Goal: Task Accomplishment & Management: Complete application form

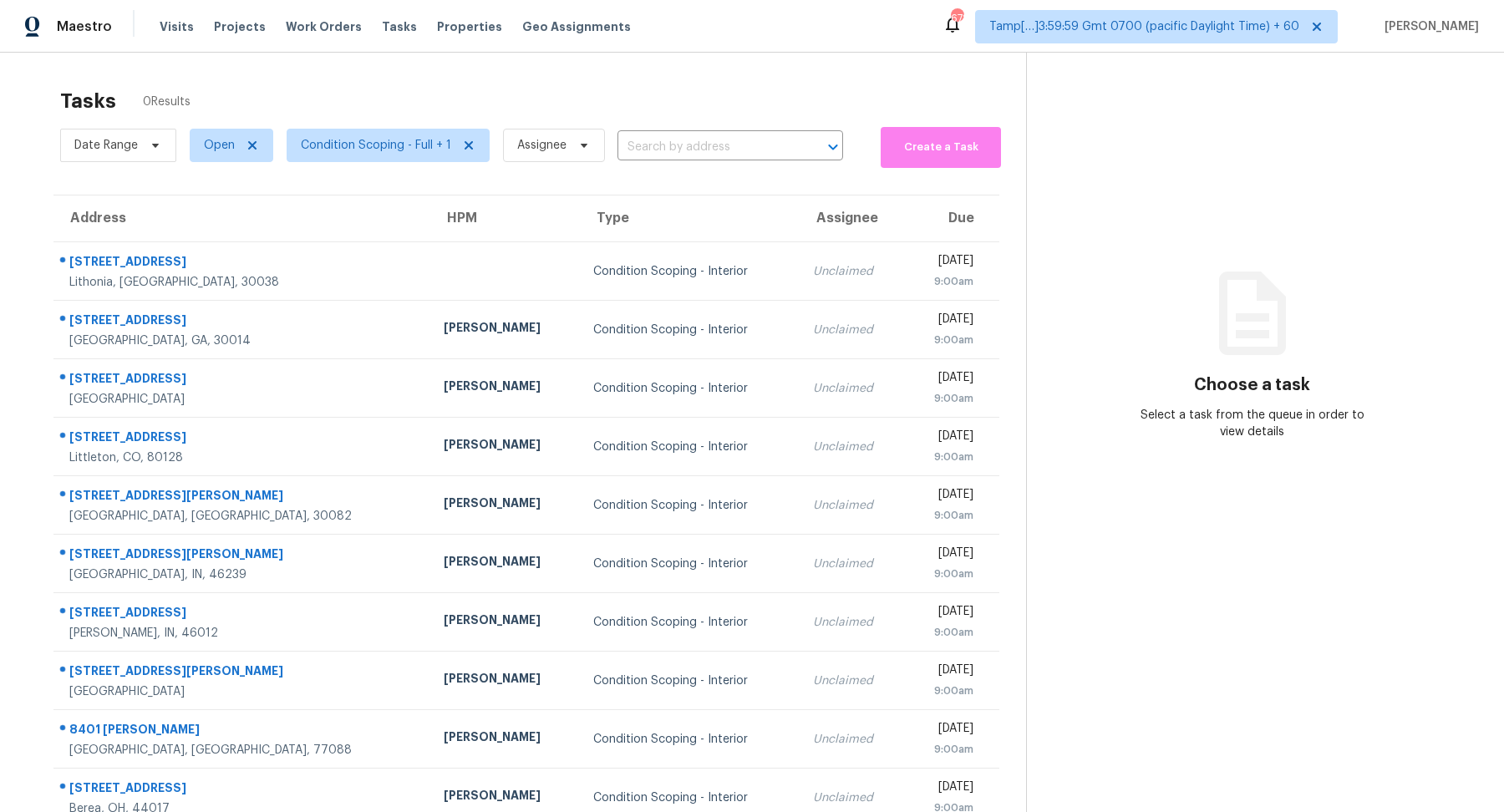
click at [714, 157] on input "text" at bounding box center [707, 148] width 178 height 26
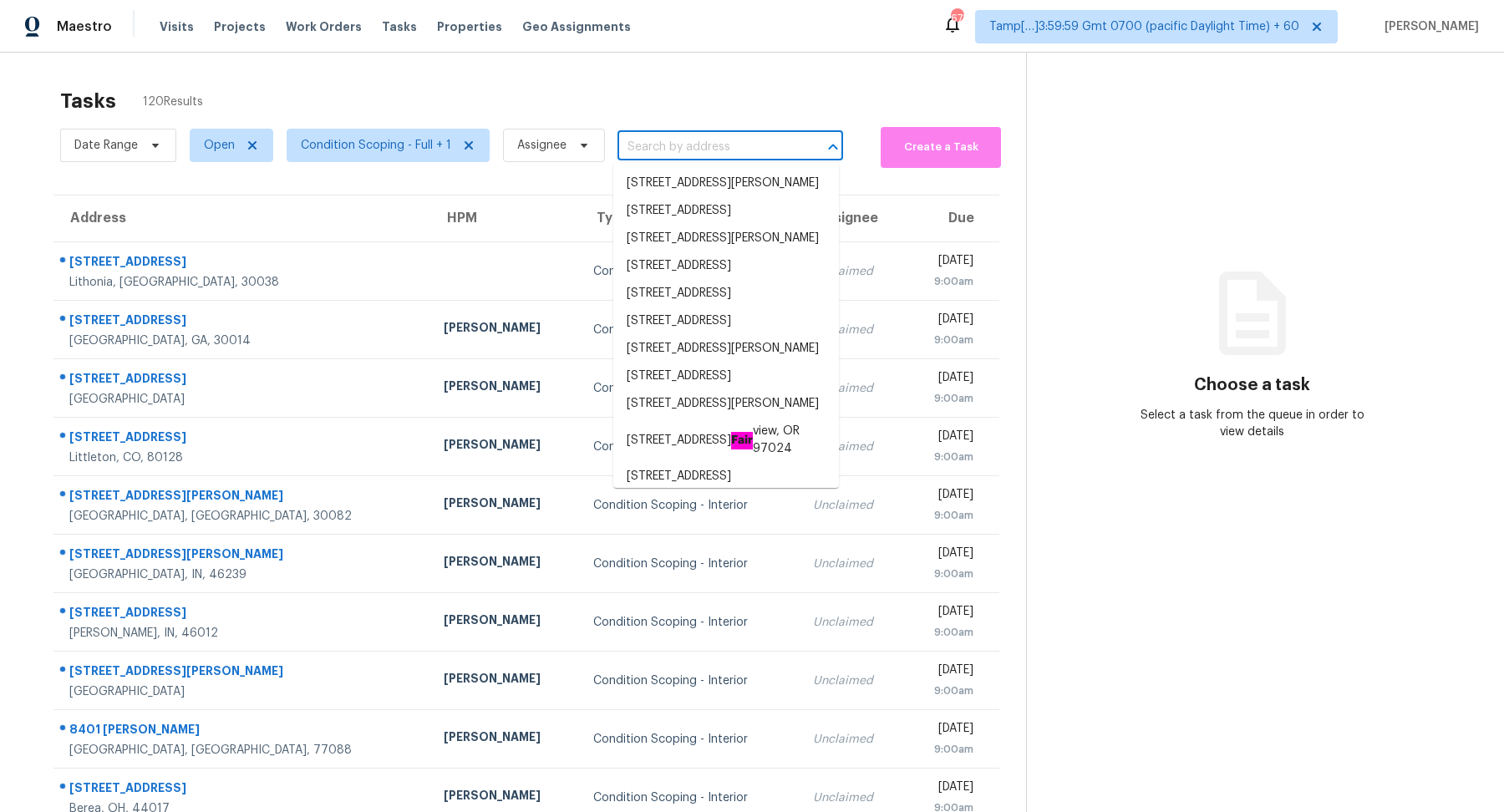
paste input "[STREET_ADDRESS]"
type input "[STREET_ADDRESS]"
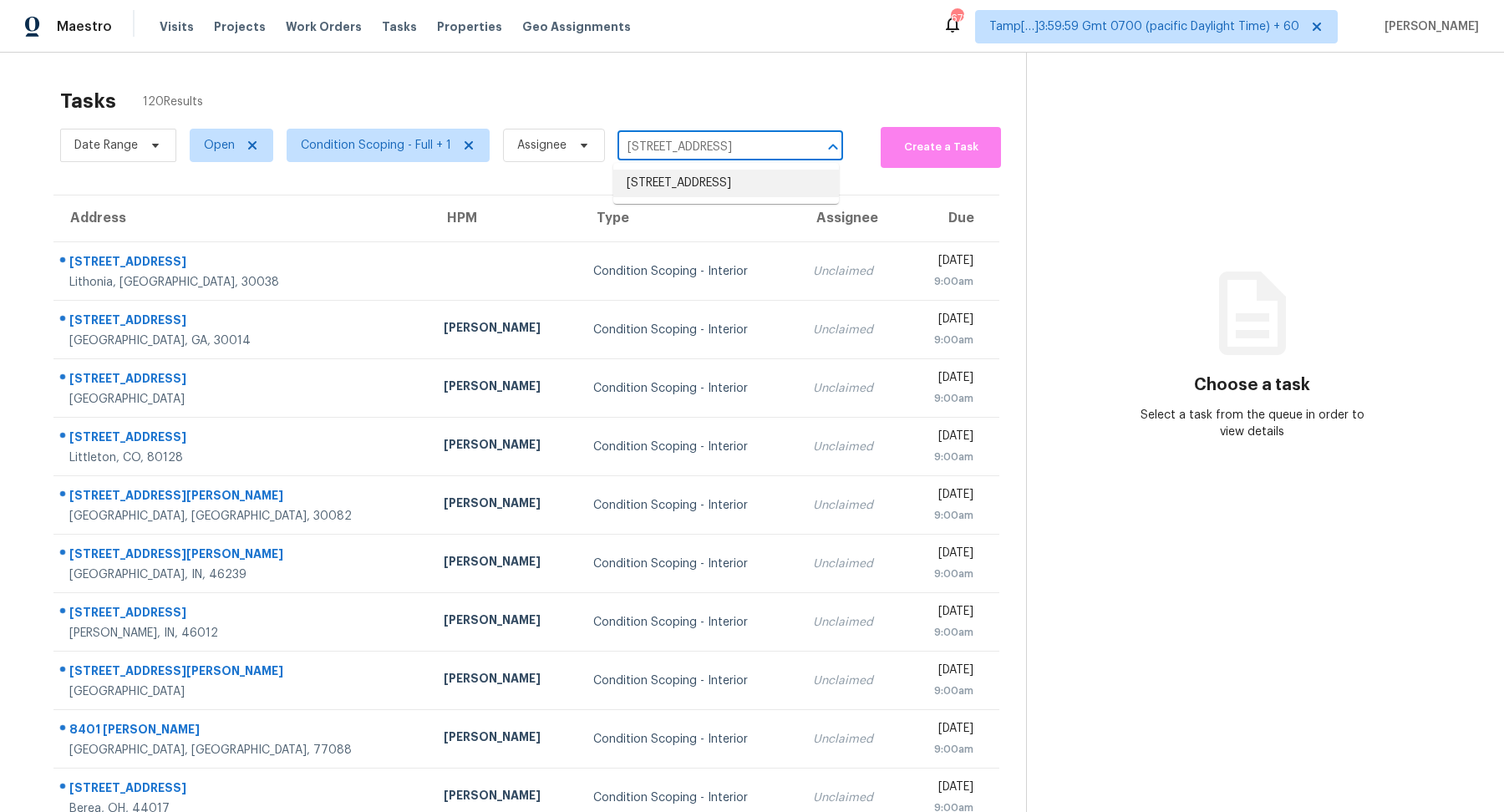
click at [673, 181] on li "3429 S Terrace Rd, Tempe, AZ 85282" at bounding box center [725, 183] width 226 height 28
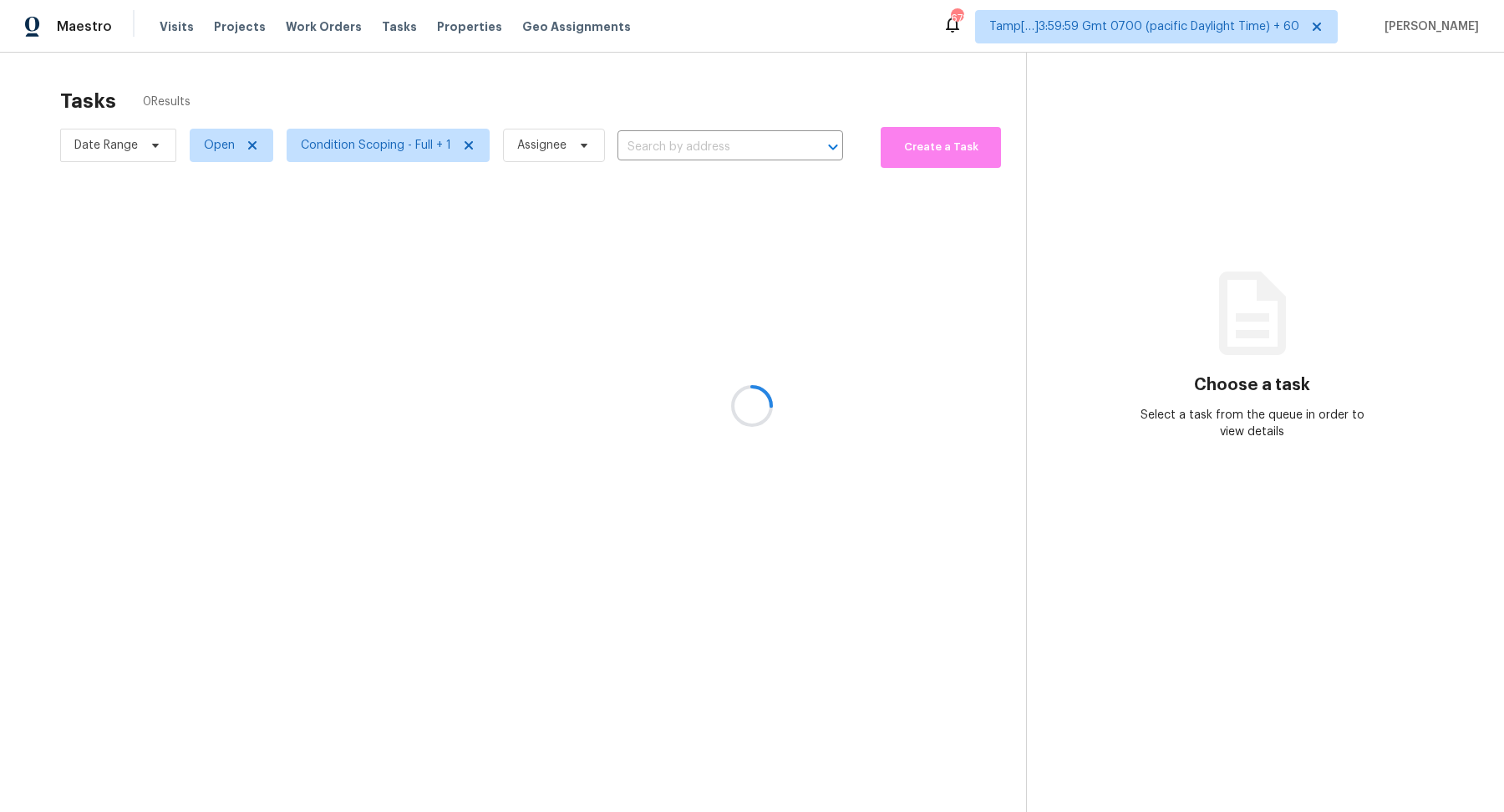
type input "3429 S Terrace Rd, Tempe, AZ 85282"
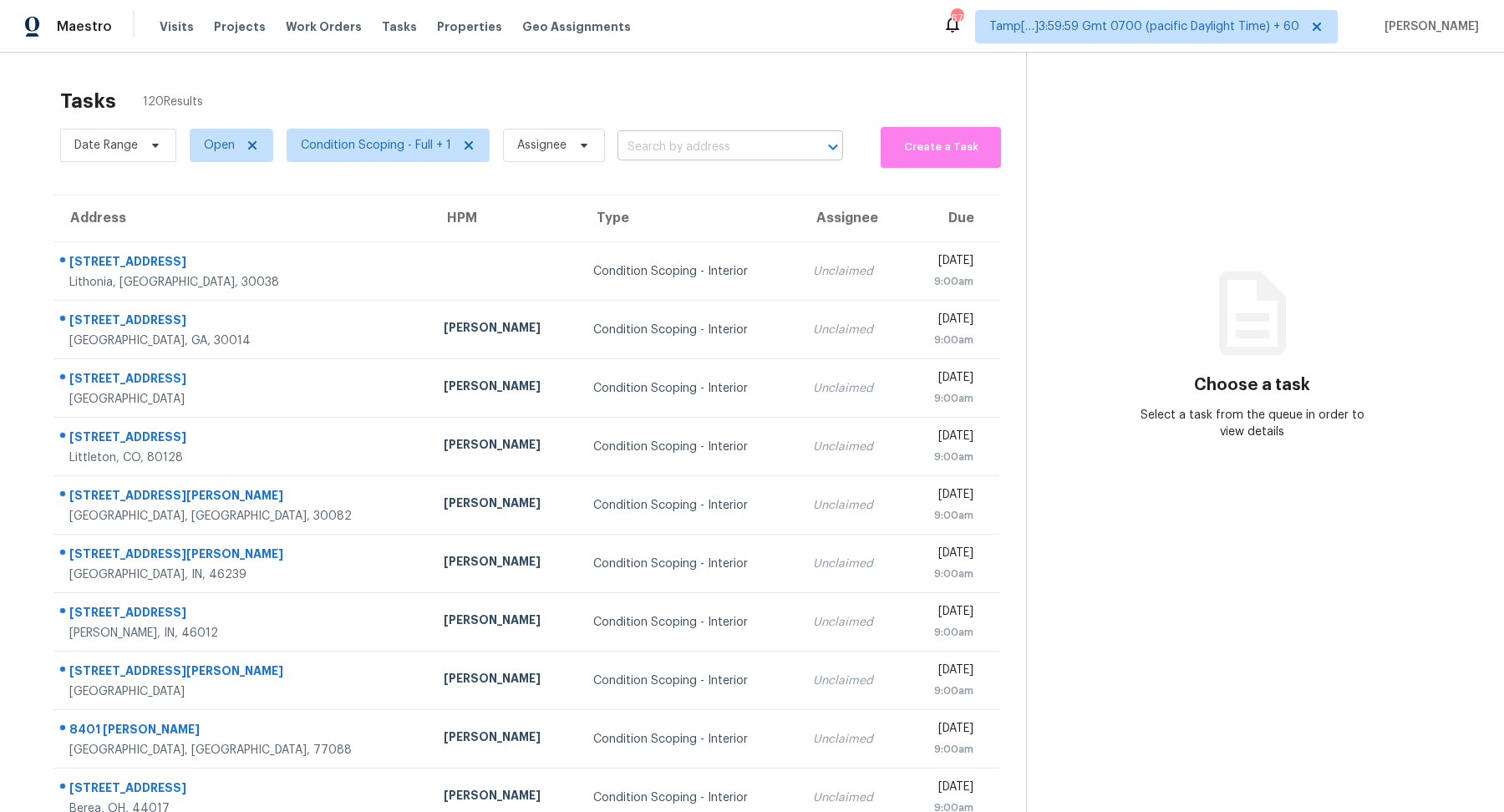
click at [667, 140] on input "text" at bounding box center [707, 148] width 178 height 26
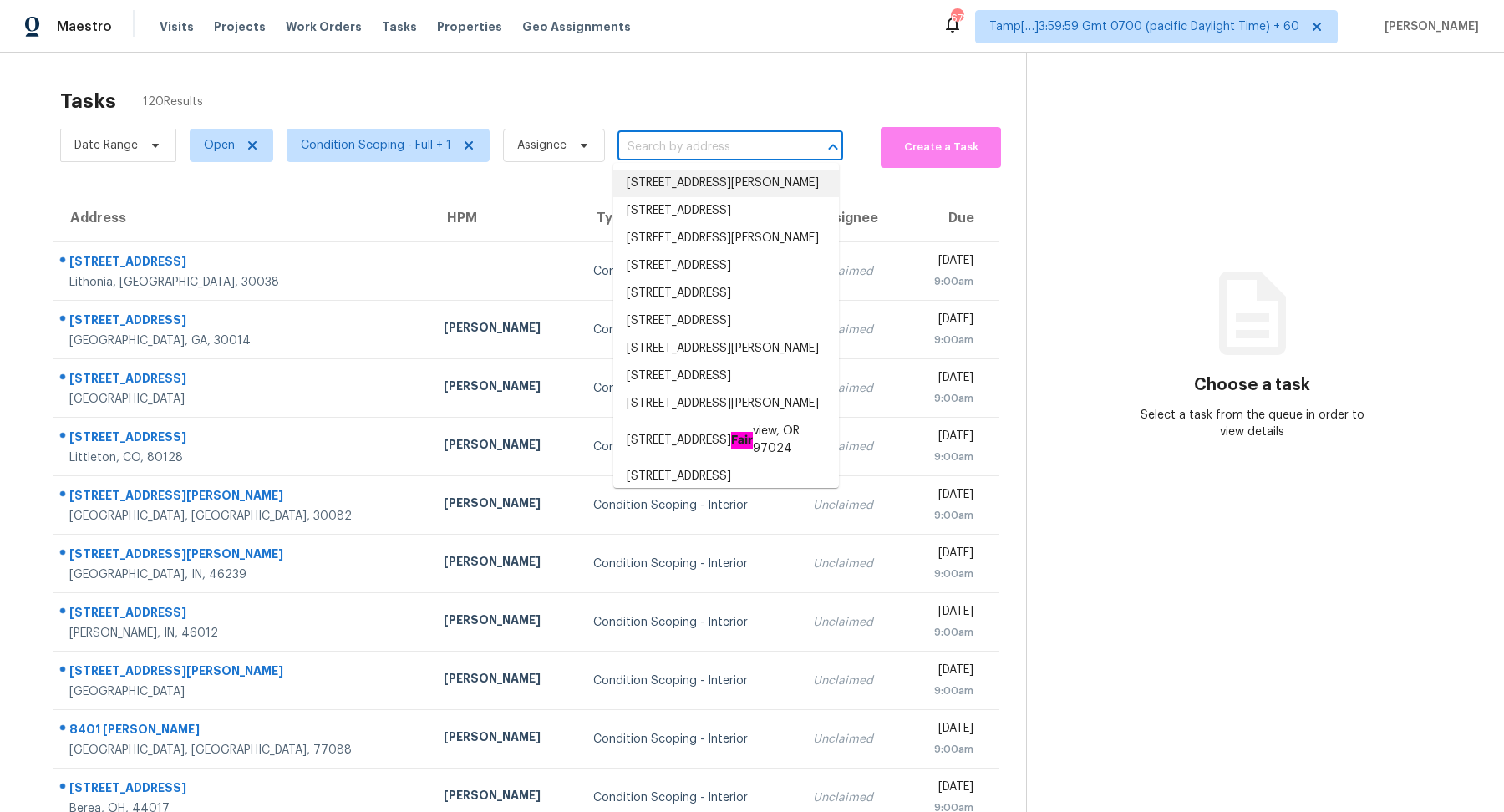
paste input "3429 S Terrace Rd, Tempe, AZ 85282"
type input "3429 S Terrace Rd, Tempe, AZ 85282"
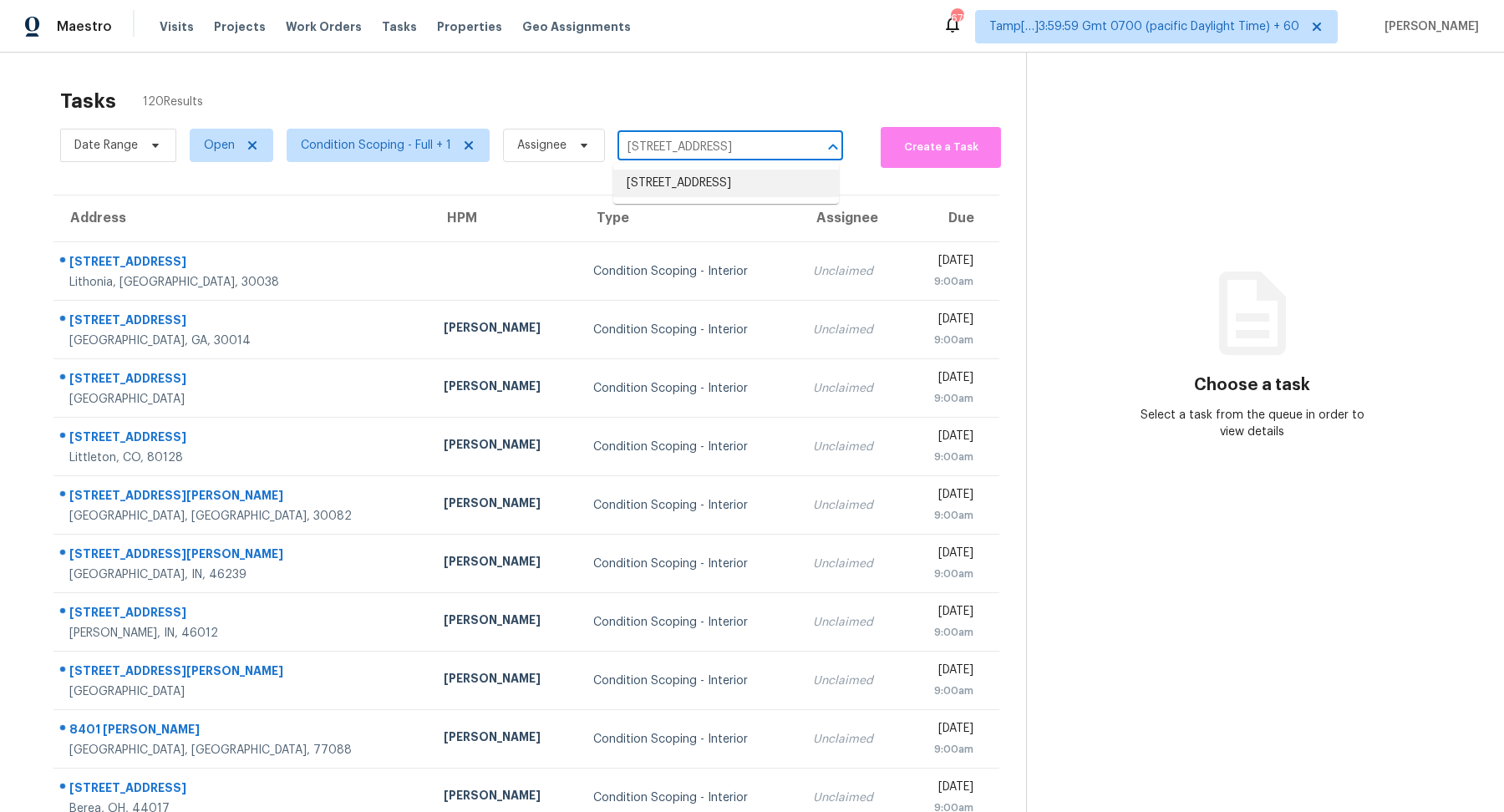
click at [724, 193] on li "3429 S Terrace Rd, Tempe, AZ 85282" at bounding box center [725, 183] width 226 height 28
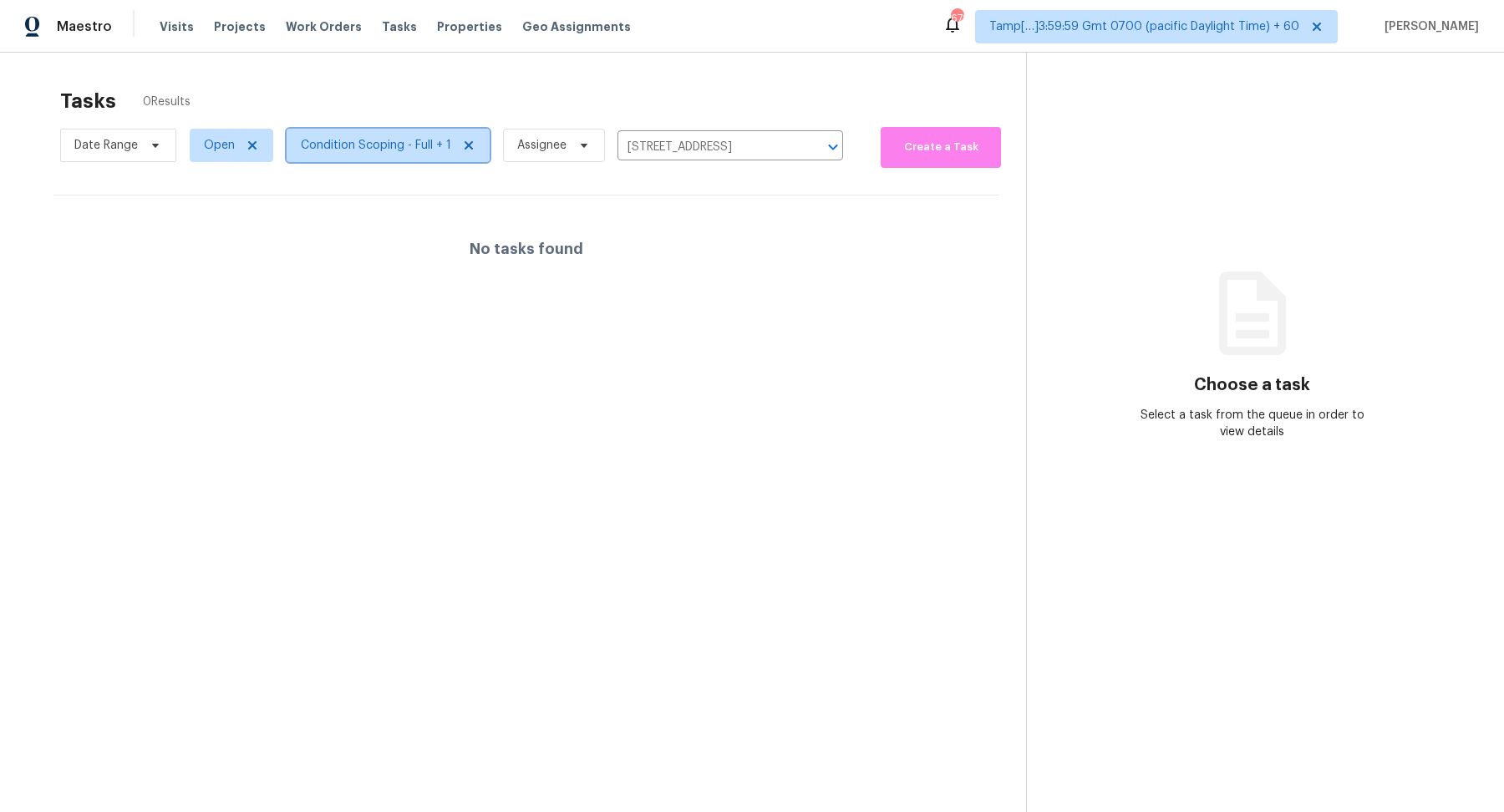
click at [368, 150] on span "Condition Scoping - Full + 1" at bounding box center [376, 145] width 151 height 17
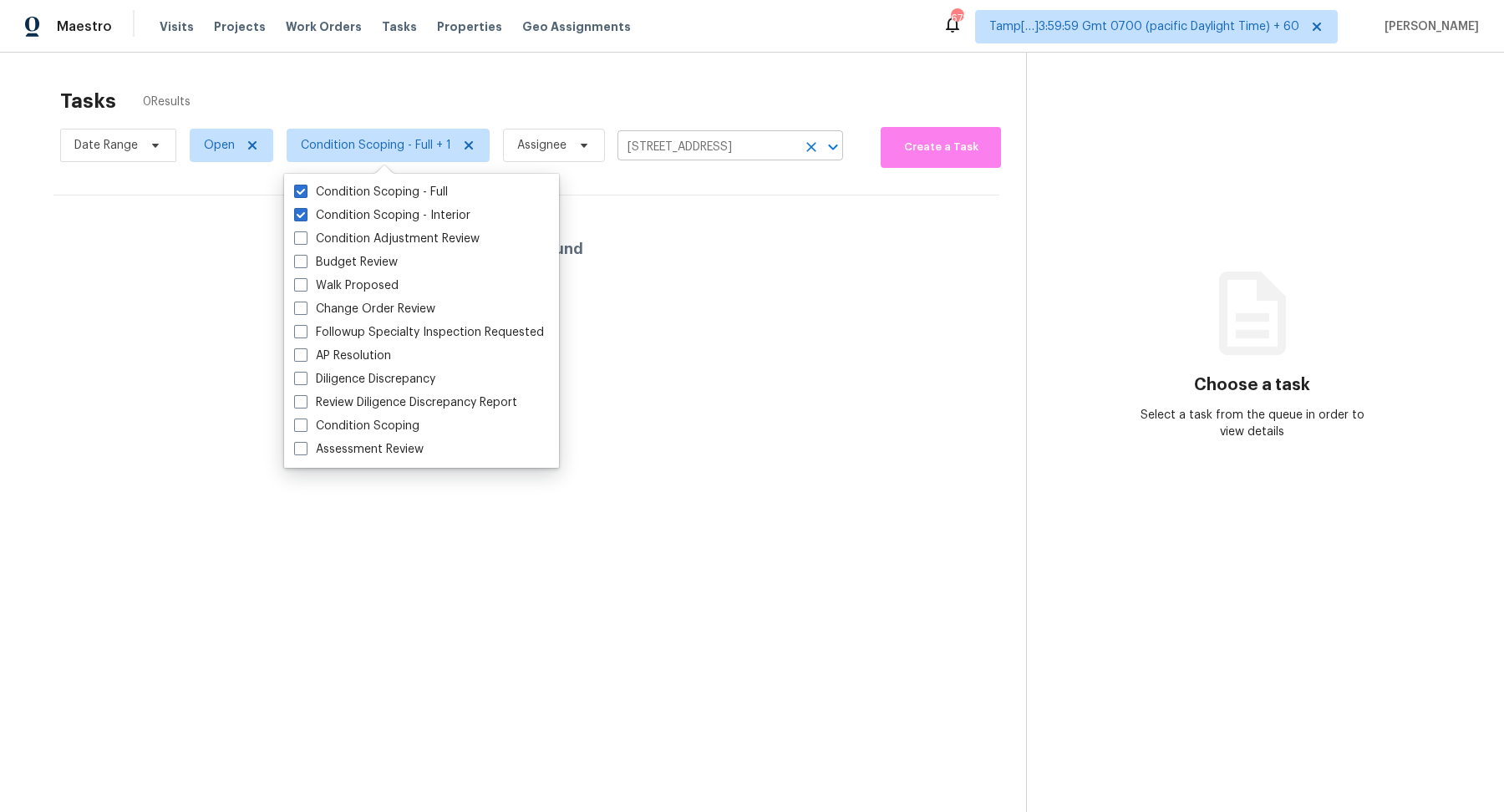
click at [688, 138] on input "3429 S Terrace Rd, Tempe, AZ 85282" at bounding box center [707, 148] width 178 height 26
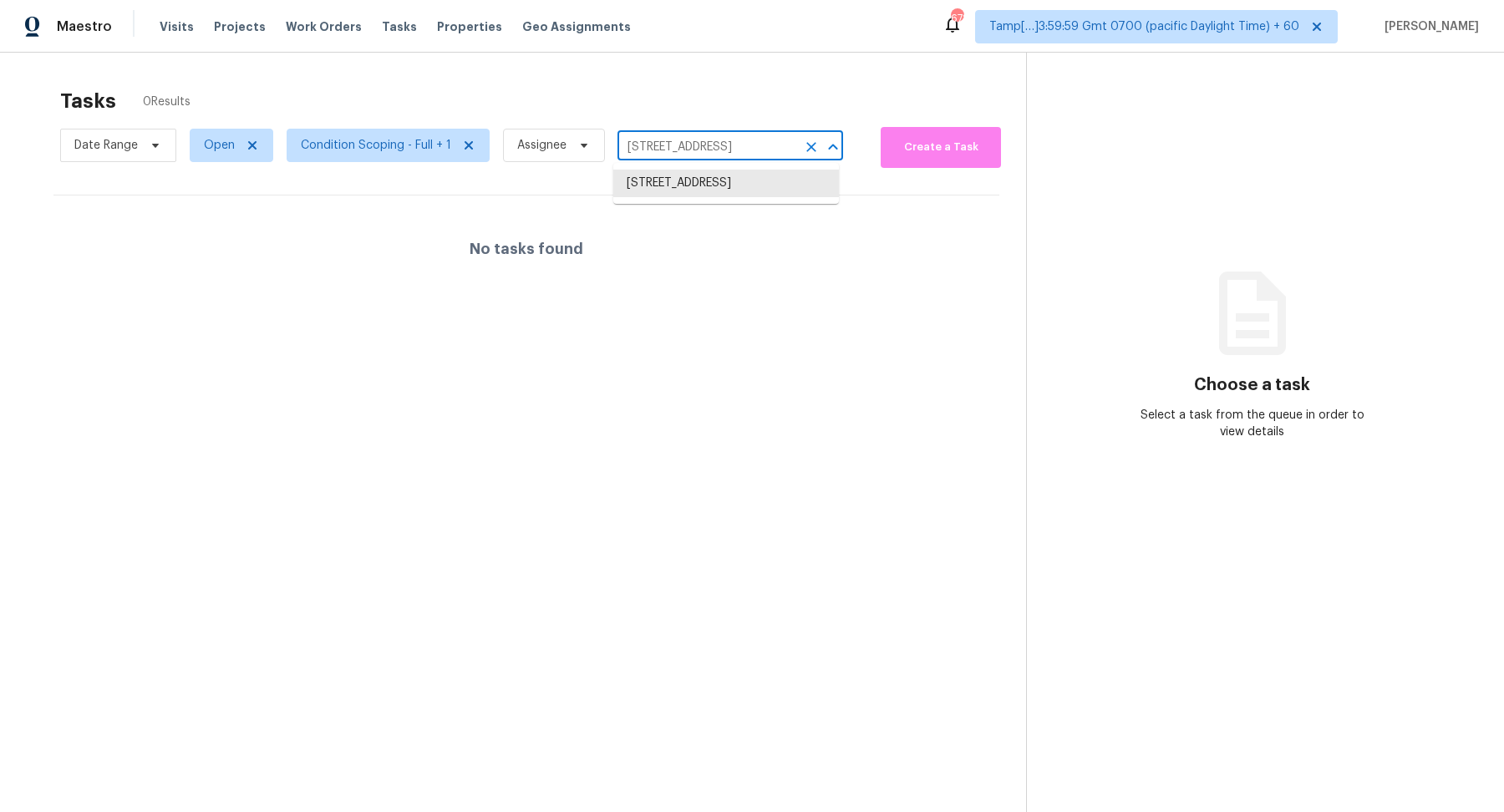
paste input "7025 Magnolia Crossings, Spring Hill, TN 37174"
type input "7025 Magnolia Crossings, Spring Hill, TN 37174"
click at [689, 175] on li "7025 Magnolia Crossings, Spring Hill, TN 37174" at bounding box center [725, 183] width 226 height 28
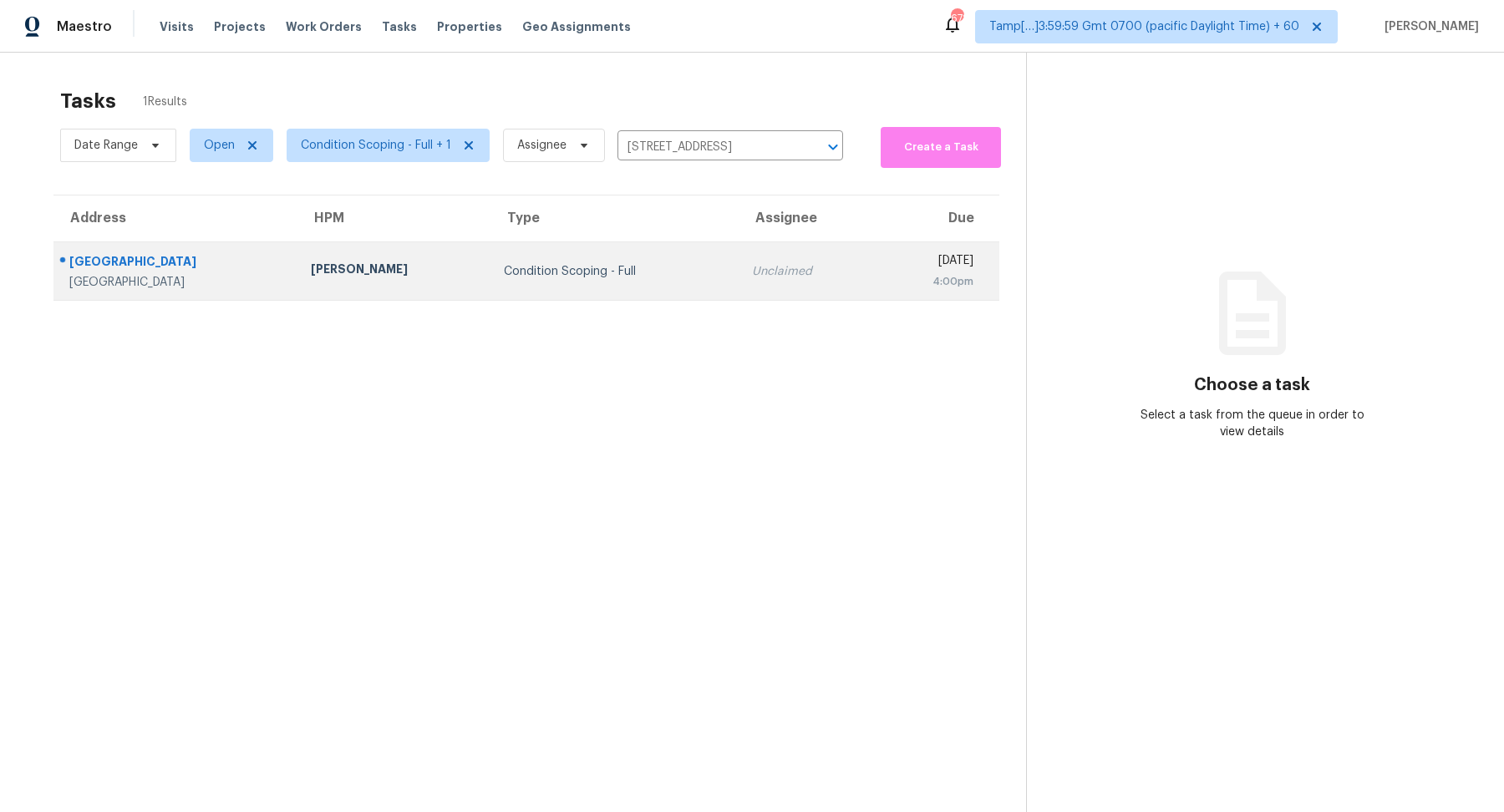
click at [635, 258] on td "Condition Scoping - Full" at bounding box center [615, 271] width 248 height 58
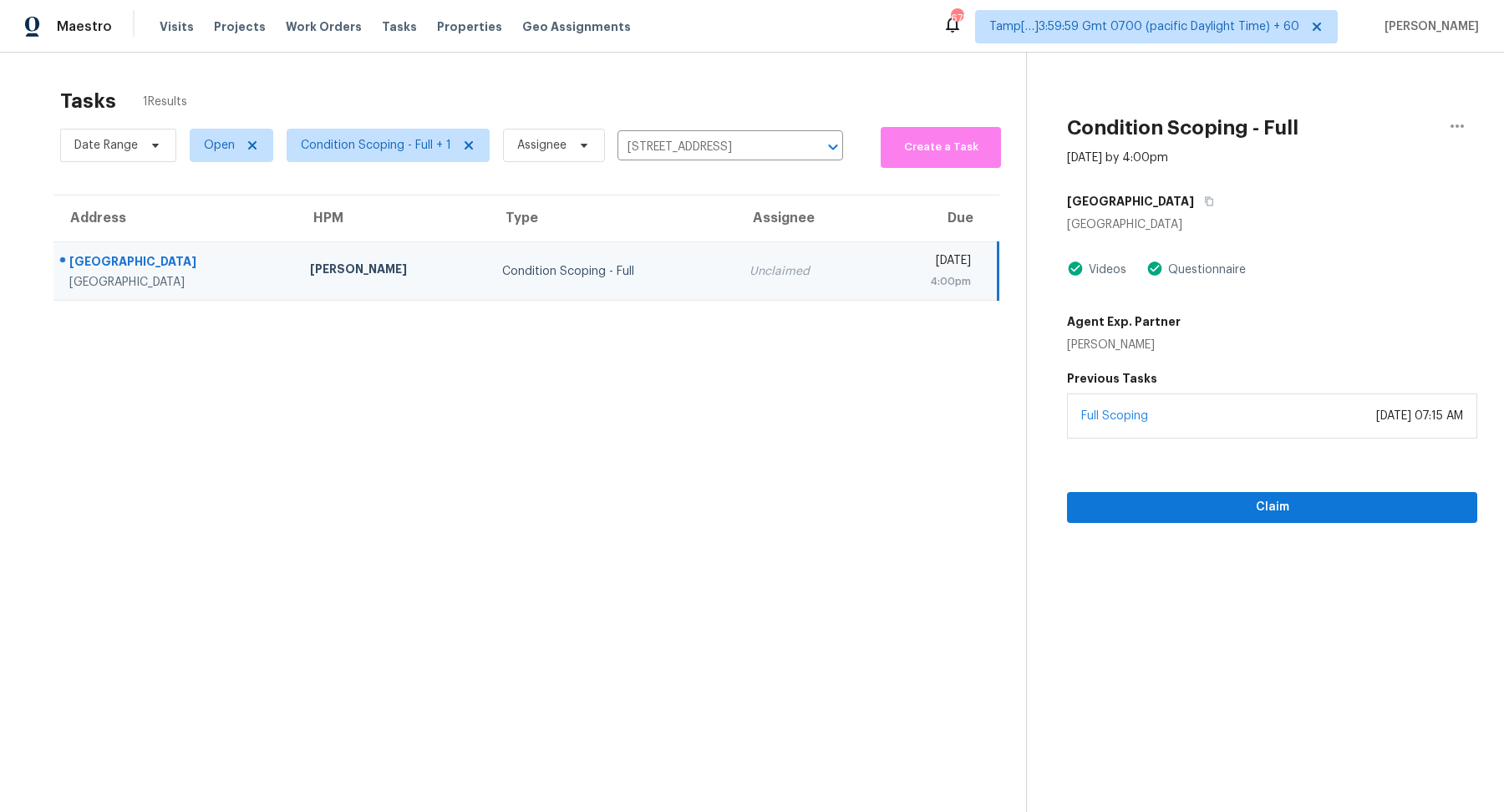
click at [1213, 427] on div "Full Scoping April 16, 2025 at 07:15 AM" at bounding box center [1272, 416] width 410 height 45
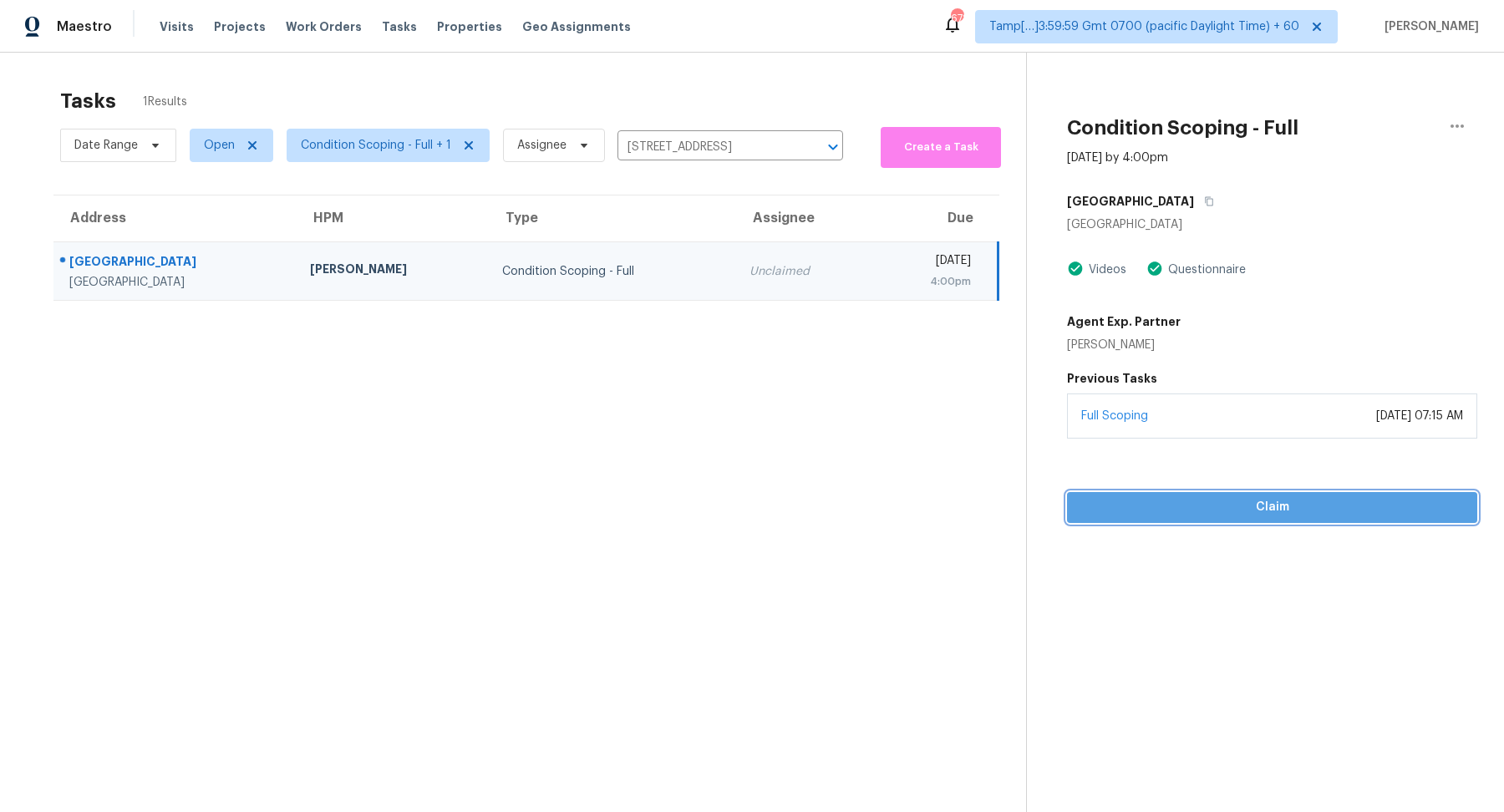
click at [1215, 508] on span "Claim" at bounding box center [1271, 507] width 383 height 21
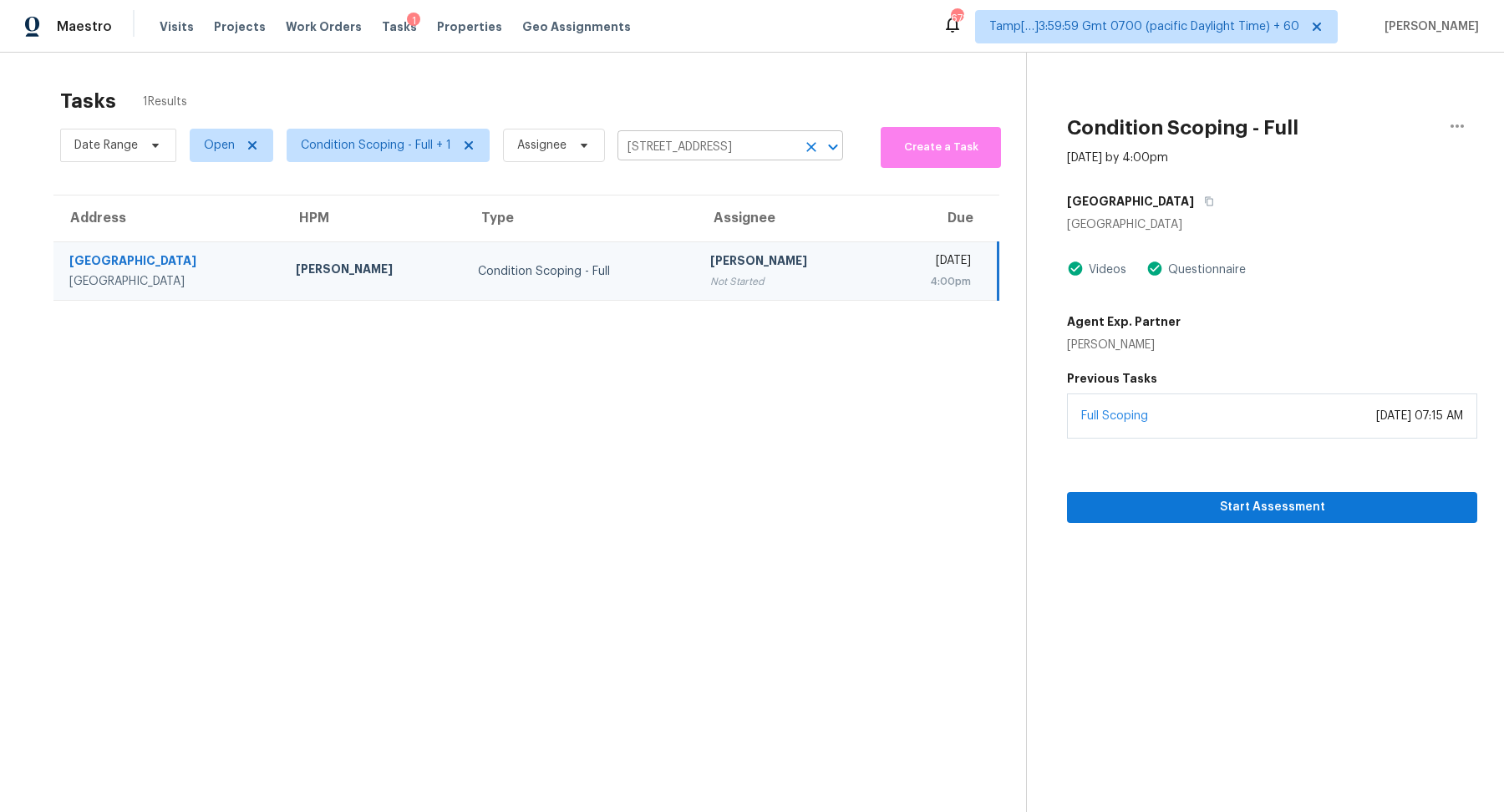
click at [682, 151] on input "7025 Magnolia Crossings, Spring Hill, TN 37174" at bounding box center [707, 148] width 178 height 26
paste input "8747 Emerald Sky Dr, San Antonio, TX, 7825"
type input "8747 Emerald Sky Dr, San Antonio, TX, 78254"
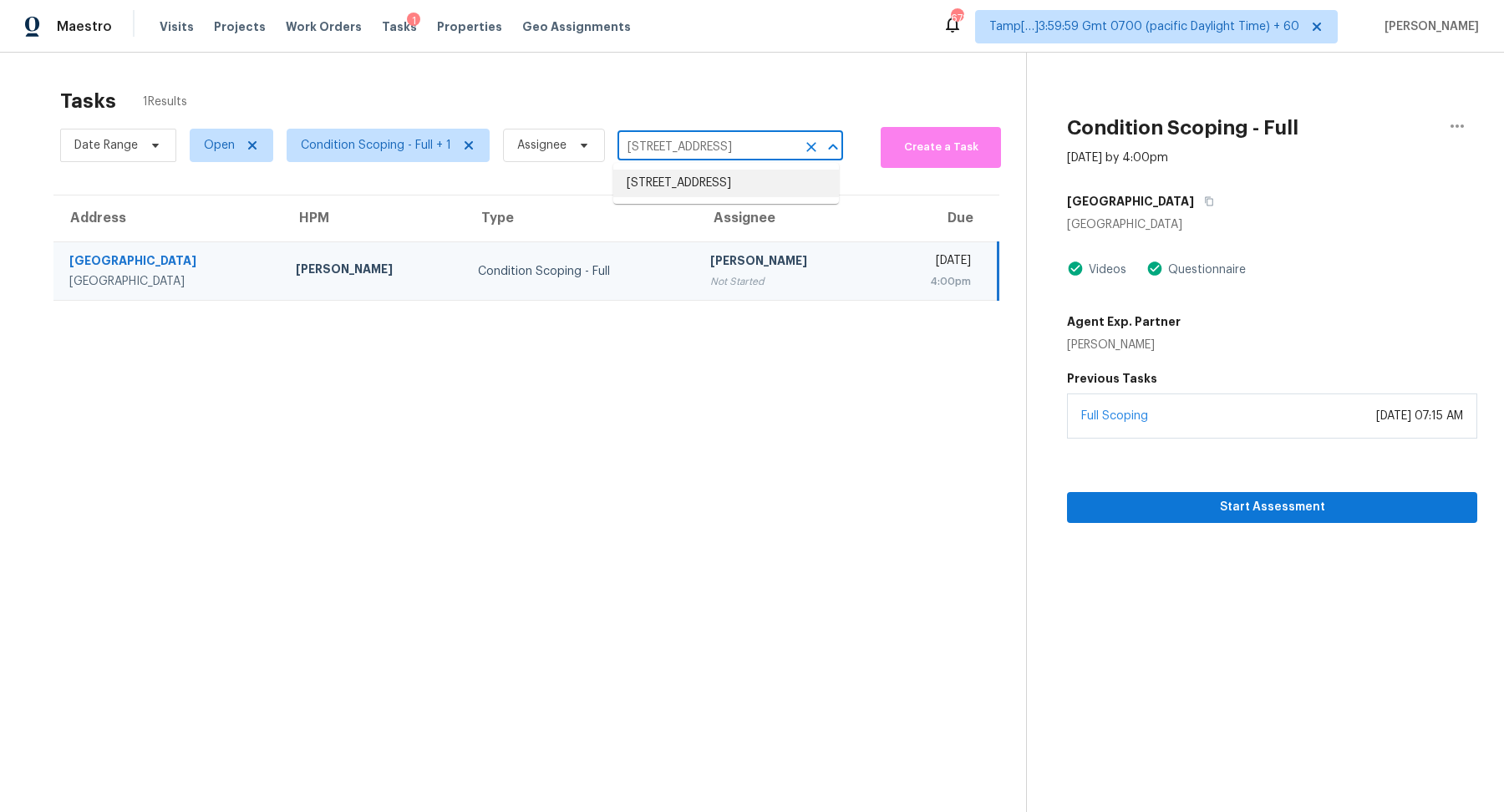
click at [680, 195] on li "8747 Emerald Sky Dr, San Antonio, TX 78254" at bounding box center [725, 183] width 226 height 28
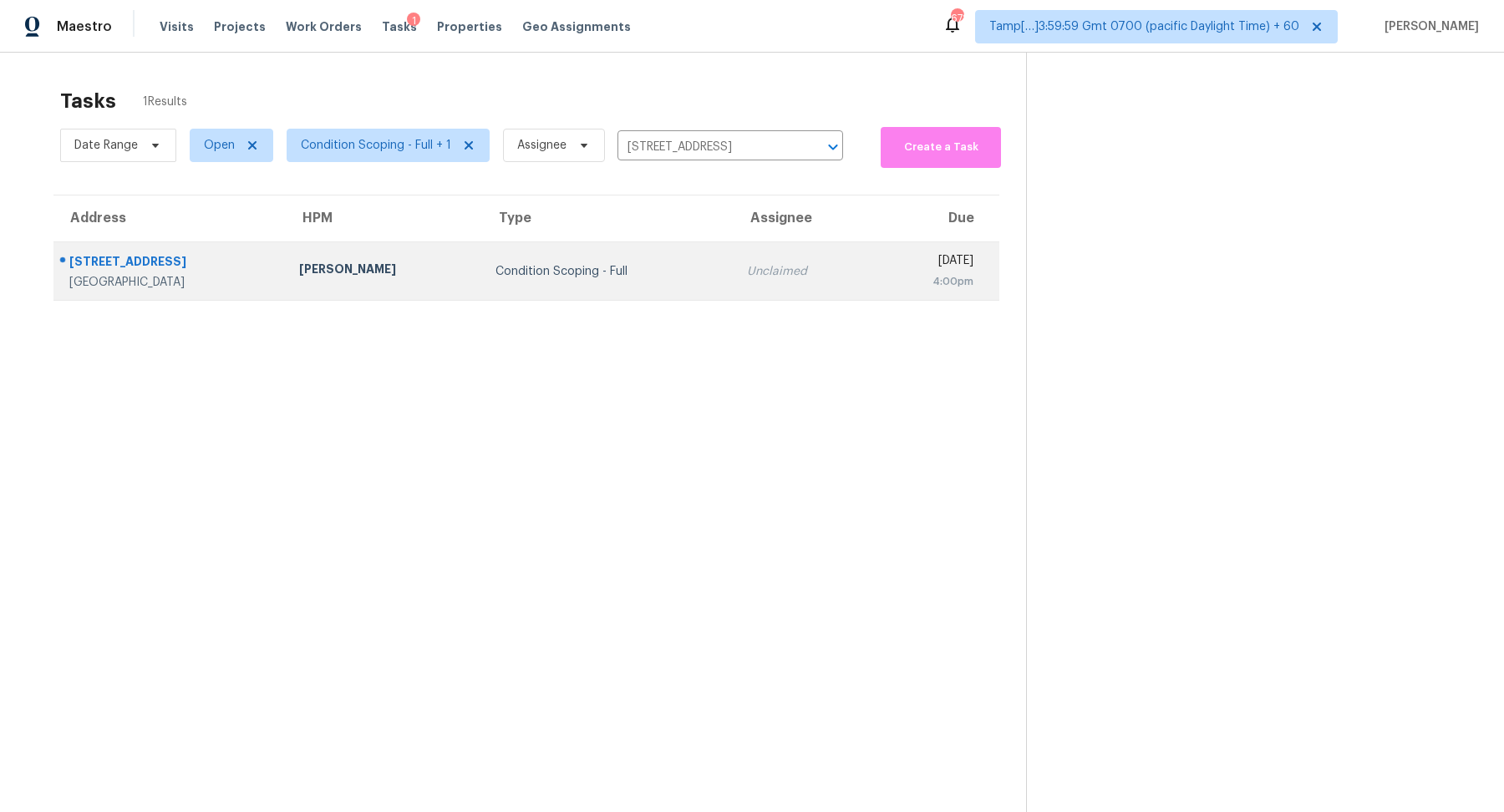
click at [629, 244] on td "Condition Scoping - Full" at bounding box center [608, 271] width 252 height 58
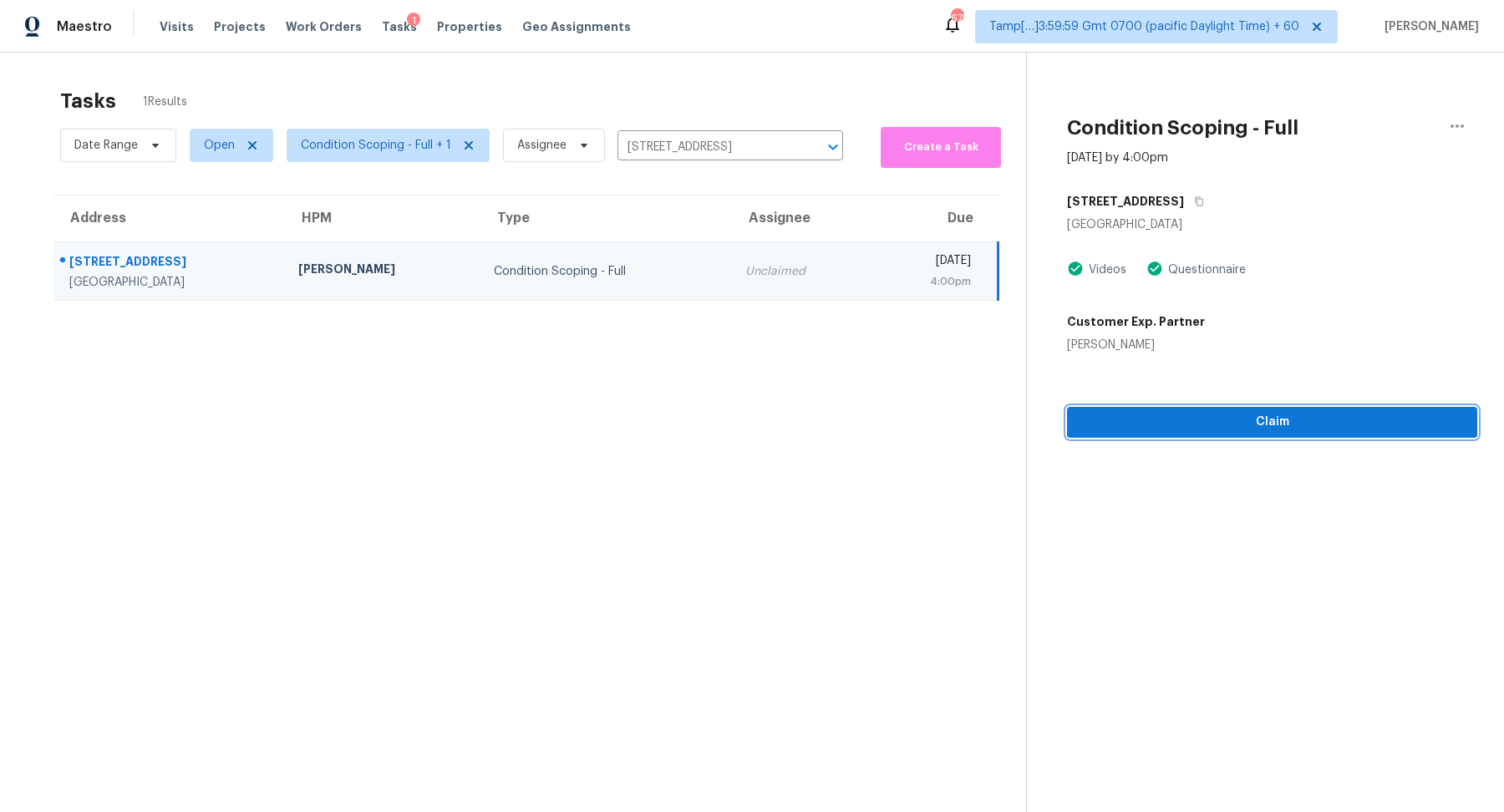
click at [1343, 421] on span "Claim" at bounding box center [1271, 422] width 383 height 21
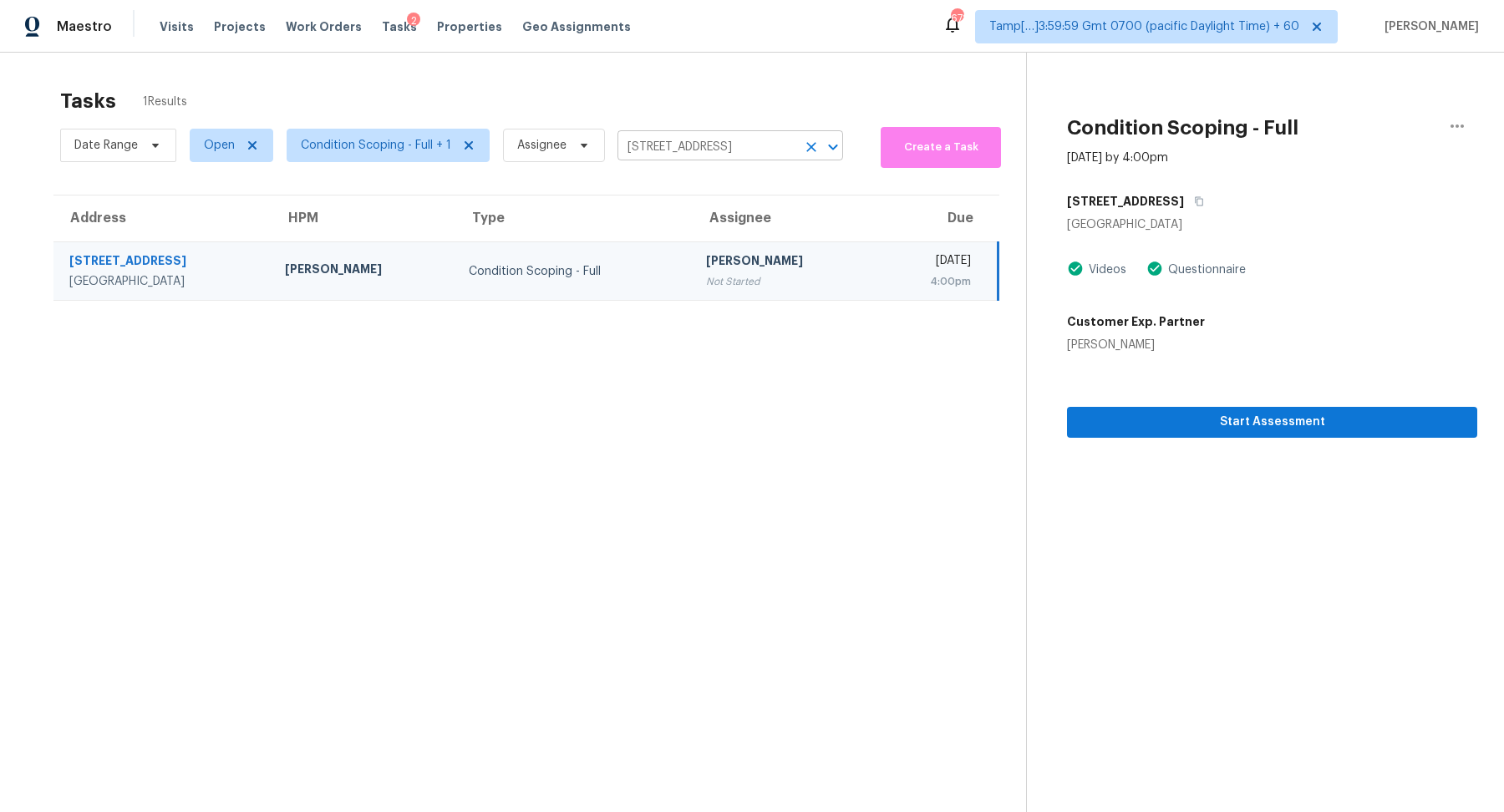
click at [717, 156] on input "8747 Emerald Sky Dr, San Antonio, TX 78254" at bounding box center [707, 148] width 178 height 26
paste input "6926 Hazelnut Ln, Baytown, TX, 77521"
type input "6926 Hazelnut Ln, Baytown, TX, 77521"
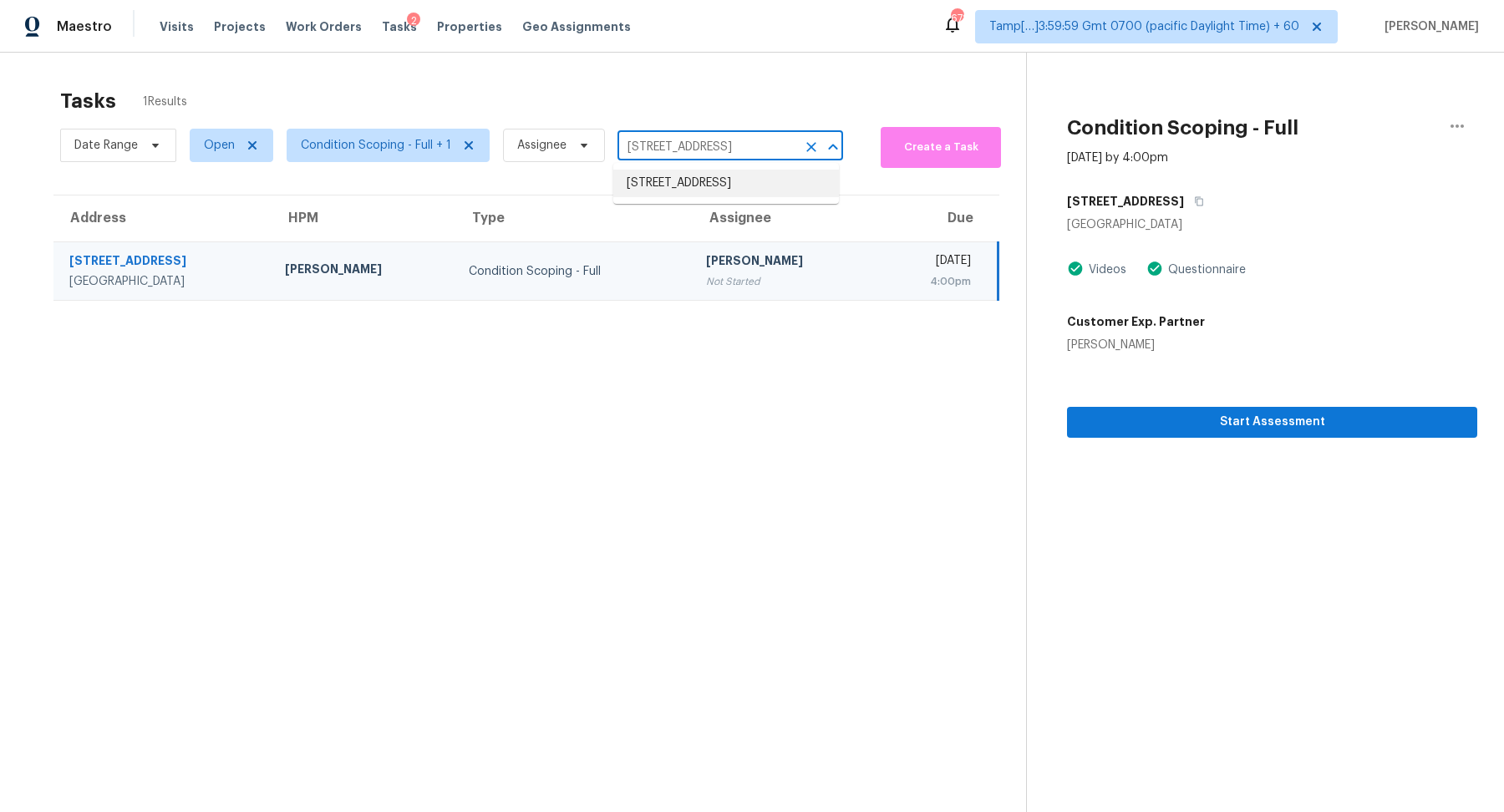
click at [694, 182] on li "6926 Hazelnut Ln, Baytown, TX 77521" at bounding box center [725, 183] width 226 height 28
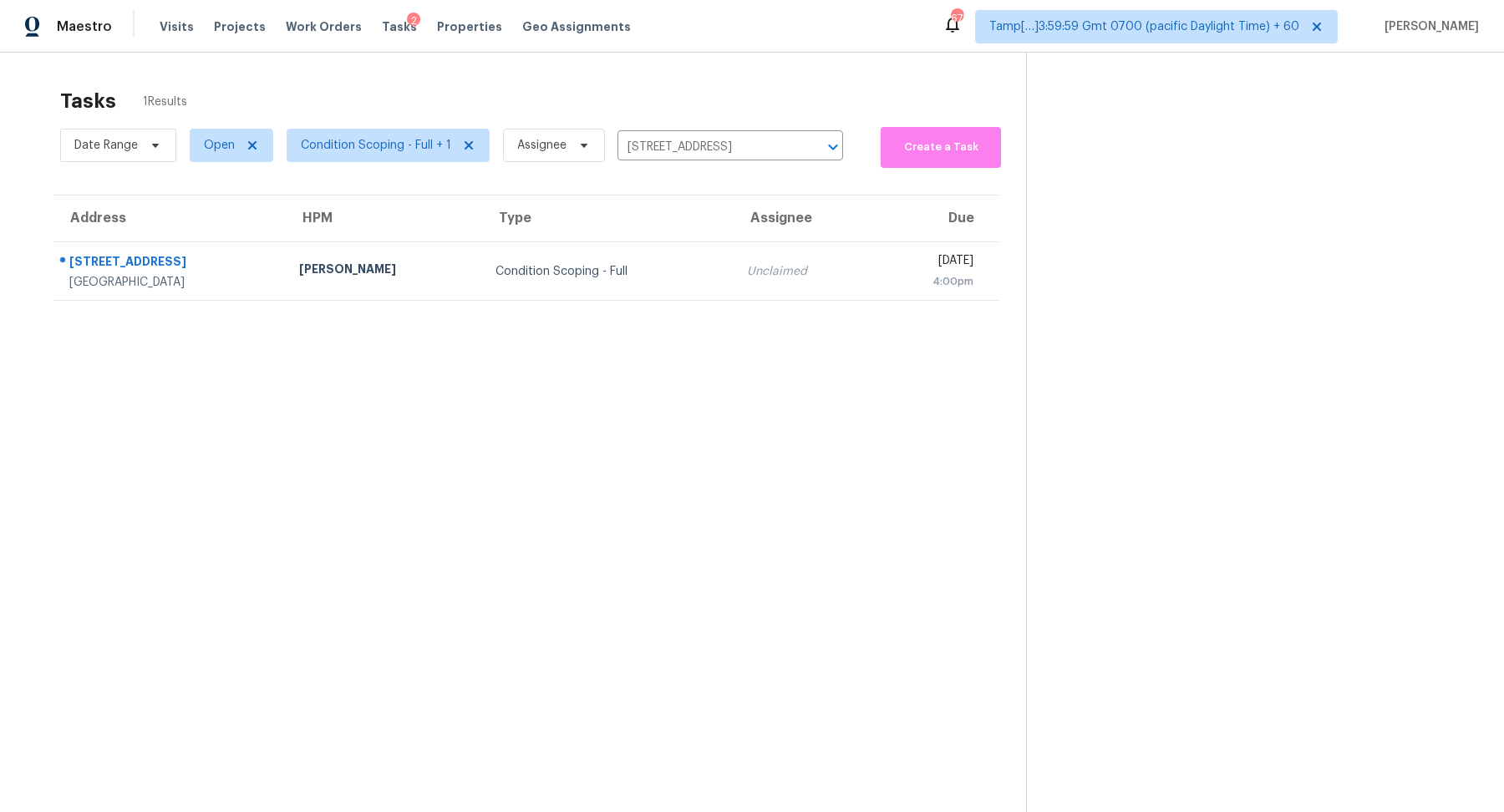
click at [742, 242] on td "Unclaimed" at bounding box center [802, 271] width 138 height 58
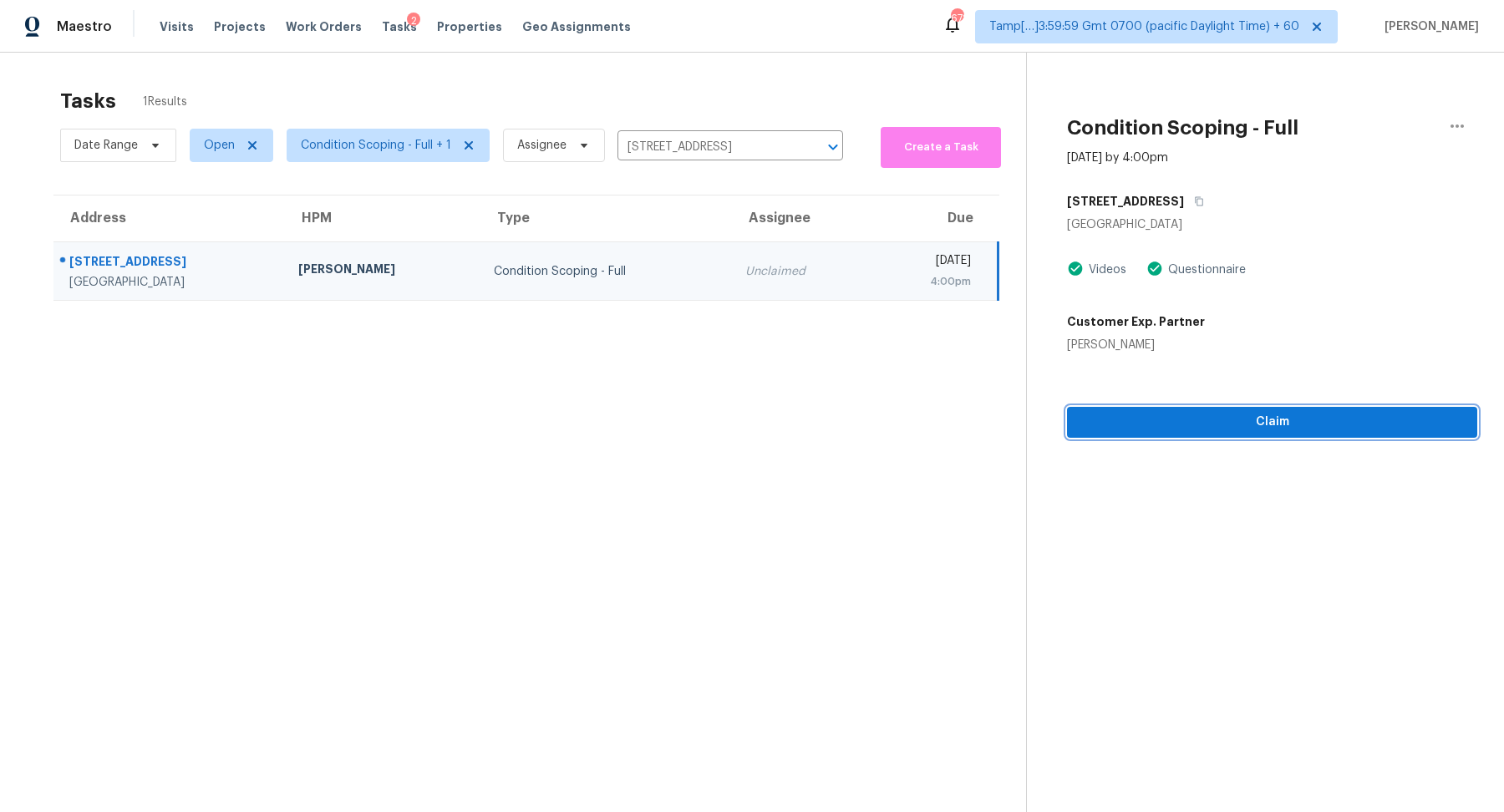
click at [1183, 412] on span "Claim" at bounding box center [1271, 422] width 383 height 21
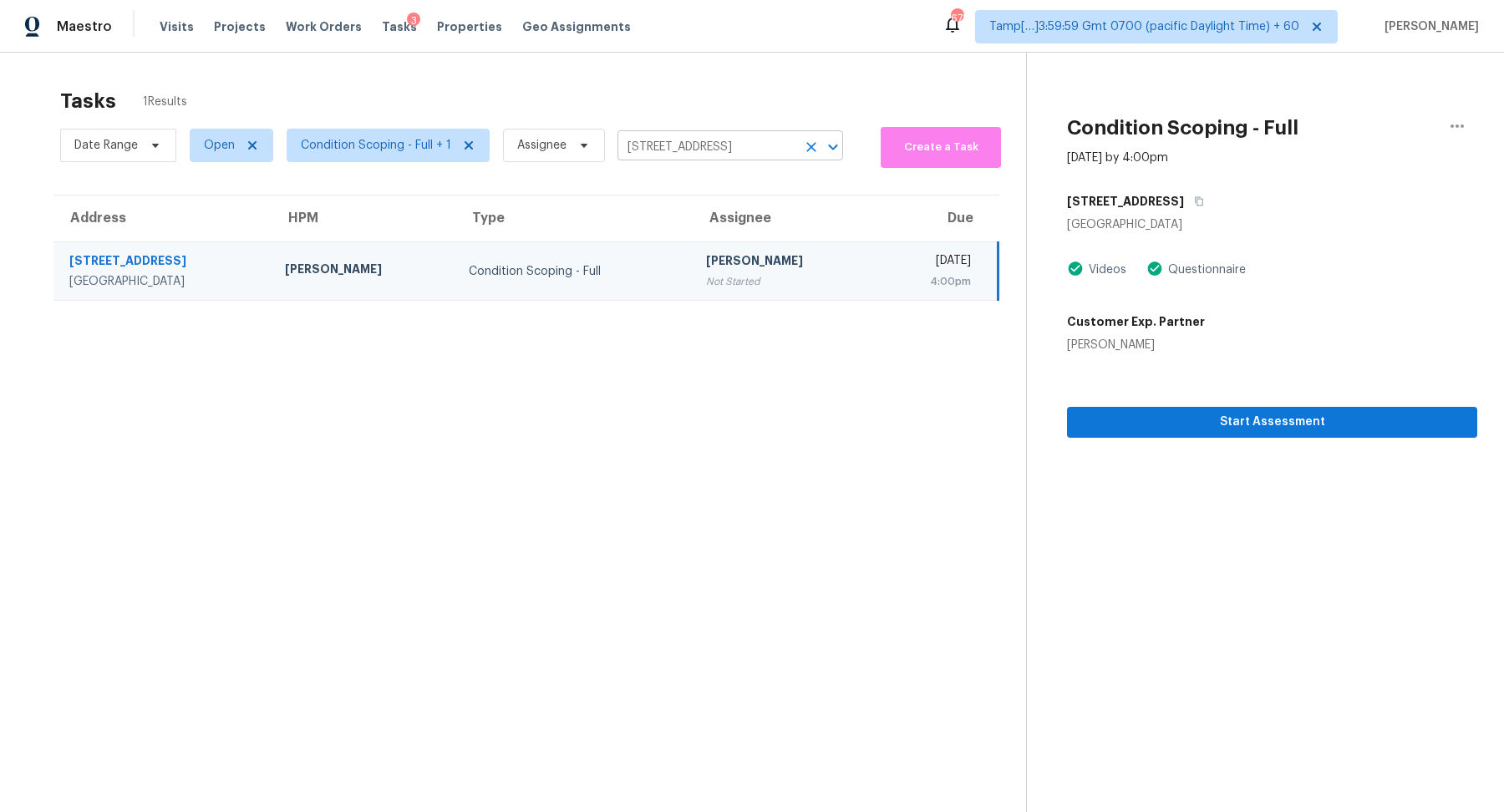
click at [628, 144] on input "6926 Hazelnut Ln, Baytown, TX 77521" at bounding box center [707, 148] width 178 height 26
paste input "7025 Magnolia Crossings, Spring Hill, TN 37174"
type input "7025 Magnolia Crossings, Spring Hill, TN 37174"
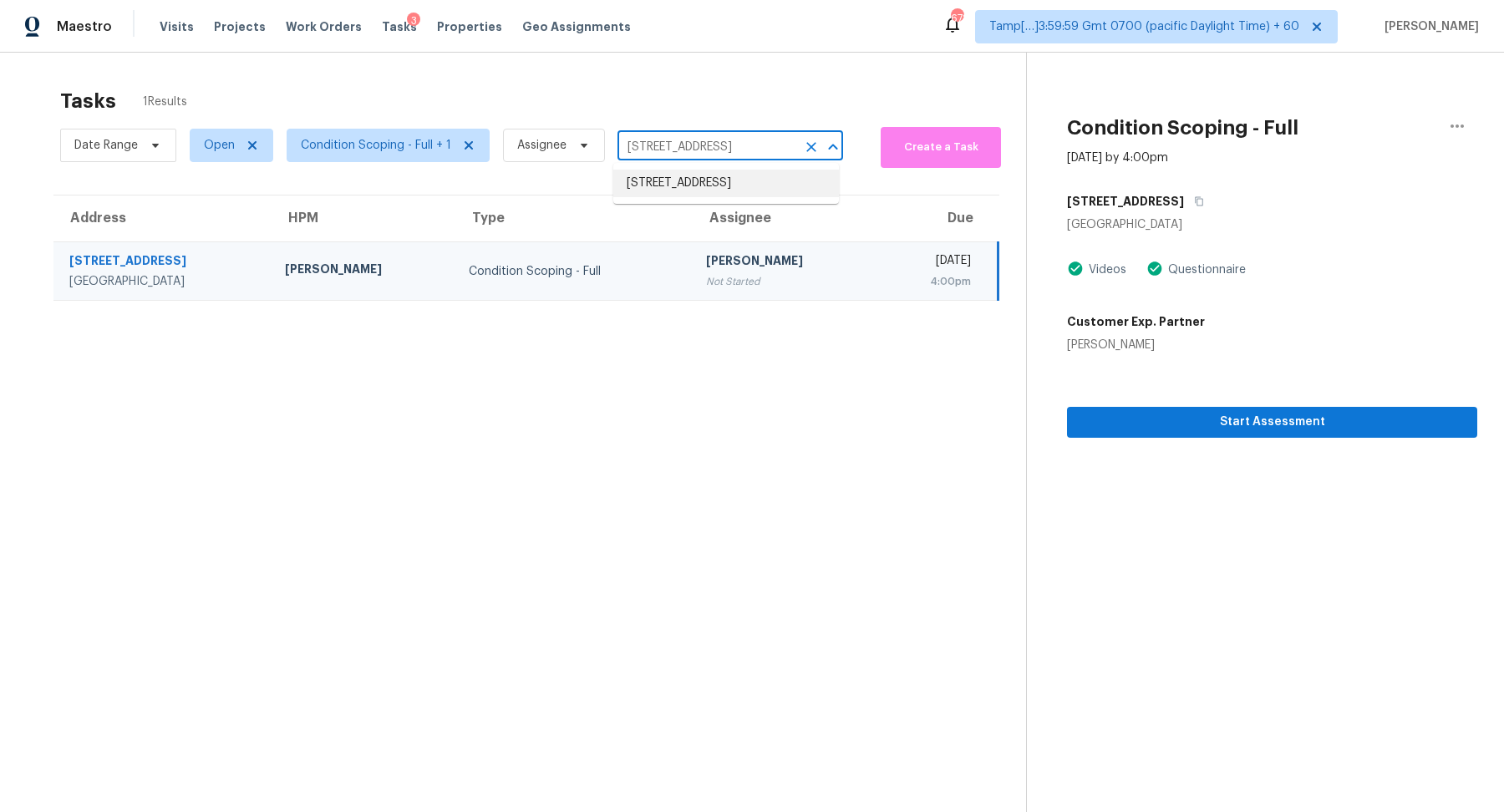
click at [737, 195] on li "7025 Magnolia Crossings, Spring Hill, TN 37174" at bounding box center [725, 183] width 226 height 28
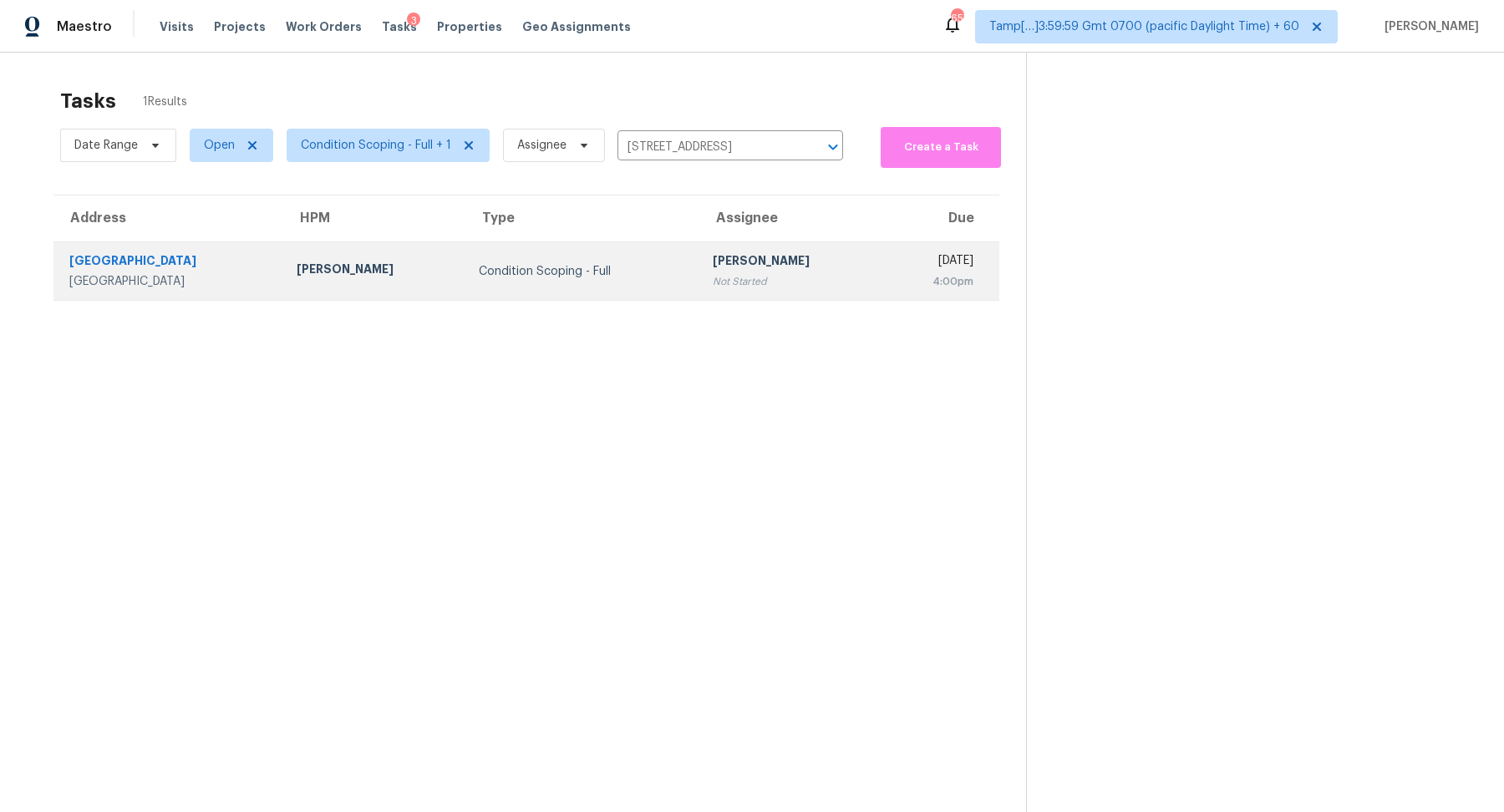
click at [713, 252] on div "[PERSON_NAME]" at bounding box center [790, 262] width 156 height 21
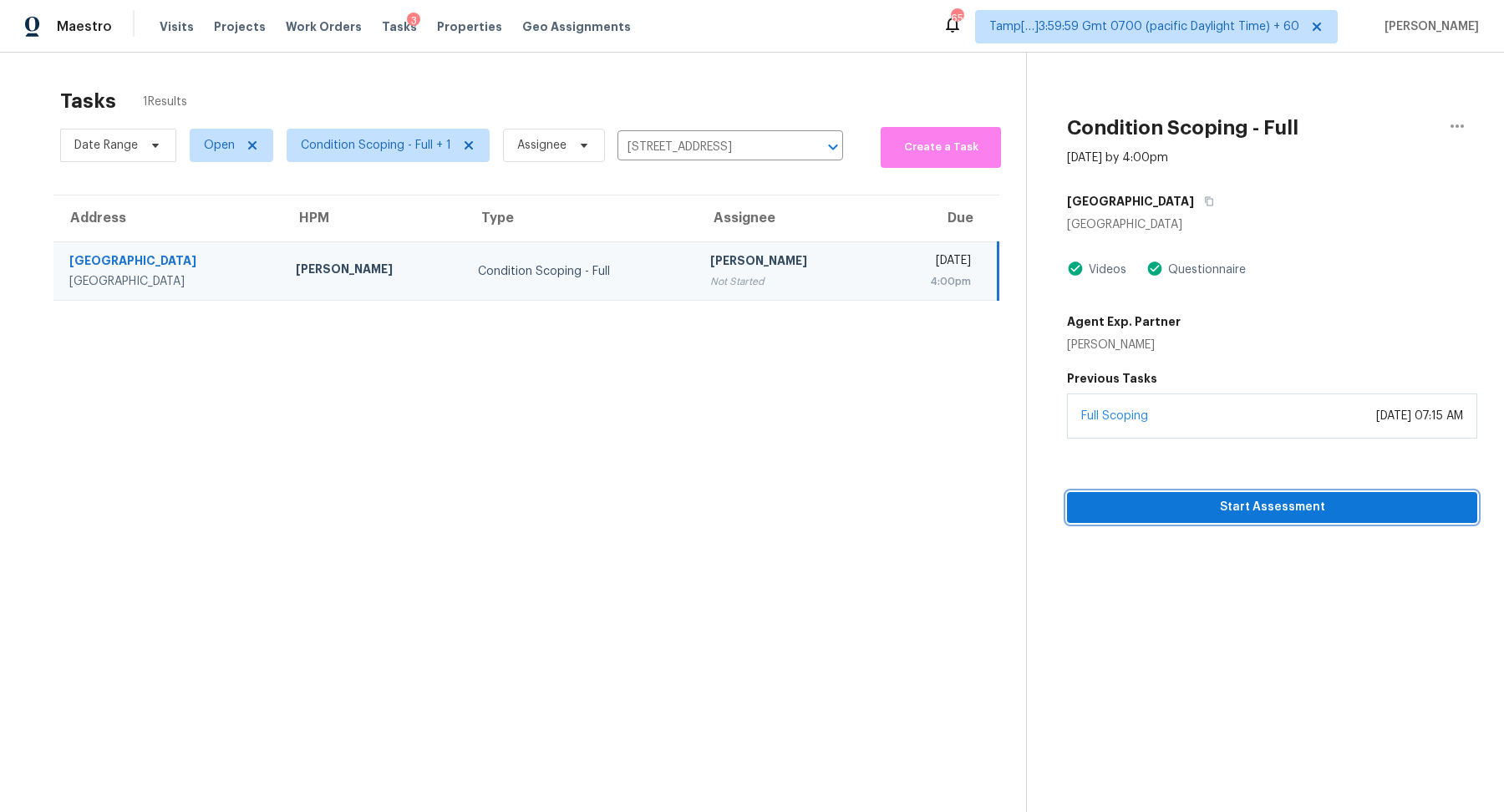
click at [1319, 510] on span "Start Assessment" at bounding box center [1271, 507] width 383 height 21
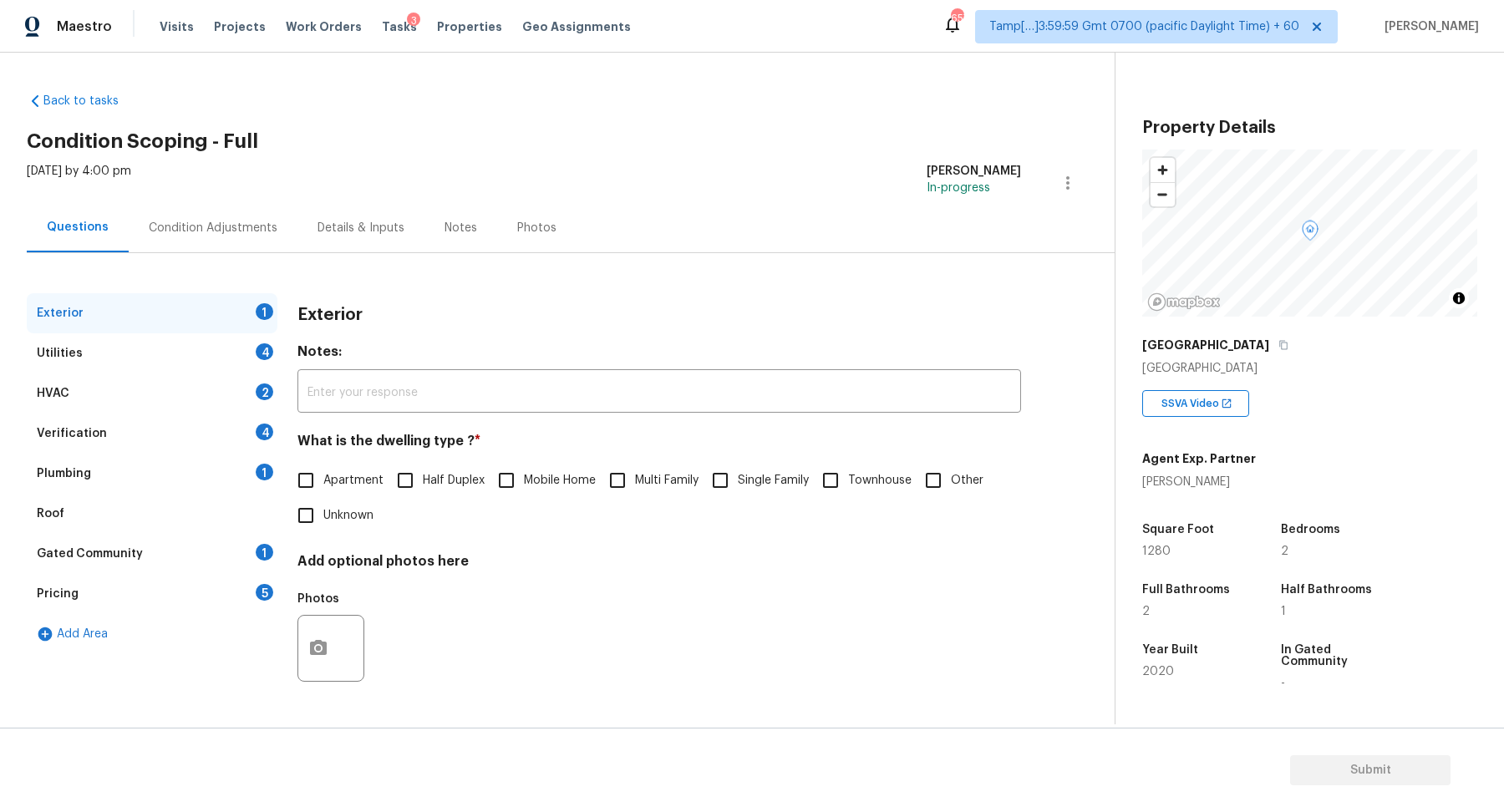
click at [892, 486] on span "Townhouse" at bounding box center [880, 481] width 63 height 18
click at [849, 486] on input "Townhouse" at bounding box center [831, 481] width 35 height 35
checkbox input "true"
click at [243, 360] on div "Utilities 4" at bounding box center [152, 353] width 250 height 40
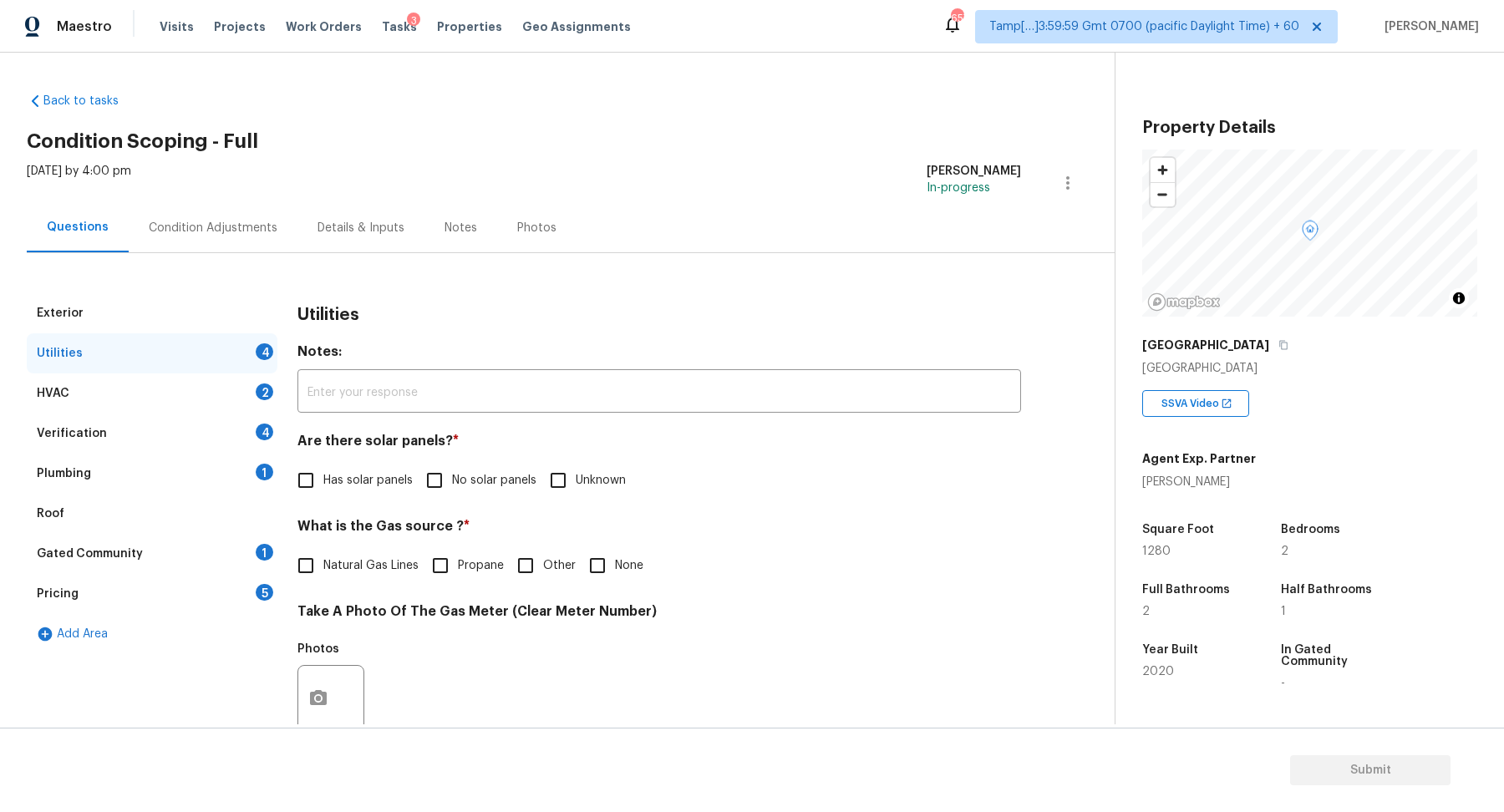
click at [443, 479] on input "No solar panels" at bounding box center [435, 481] width 35 height 35
checkbox input "true"
click at [599, 574] on input "None" at bounding box center [597, 566] width 35 height 35
checkbox input "true"
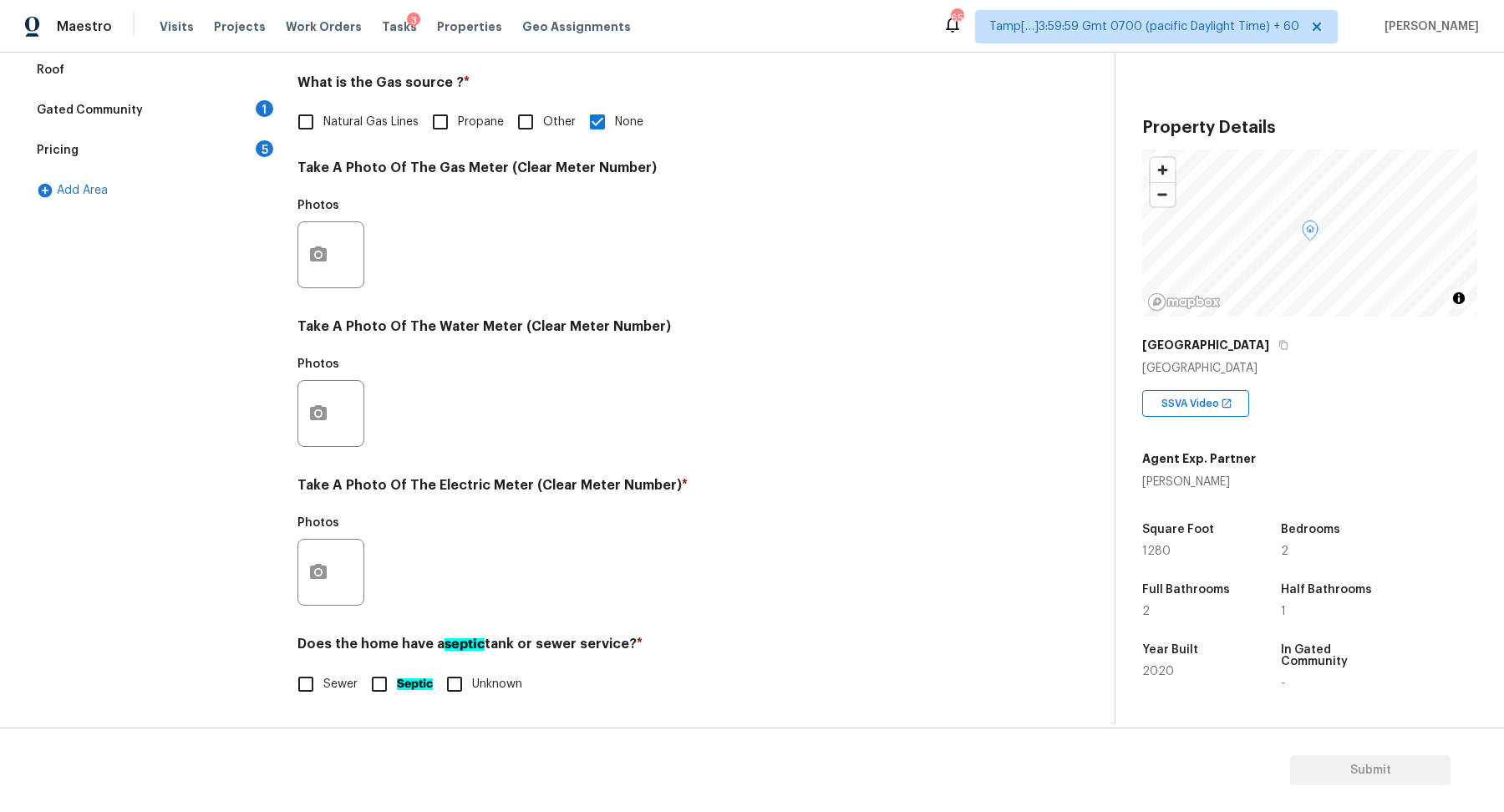
scroll to position [444, 0]
click at [320, 573] on icon "button" at bounding box center [318, 572] width 20 height 20
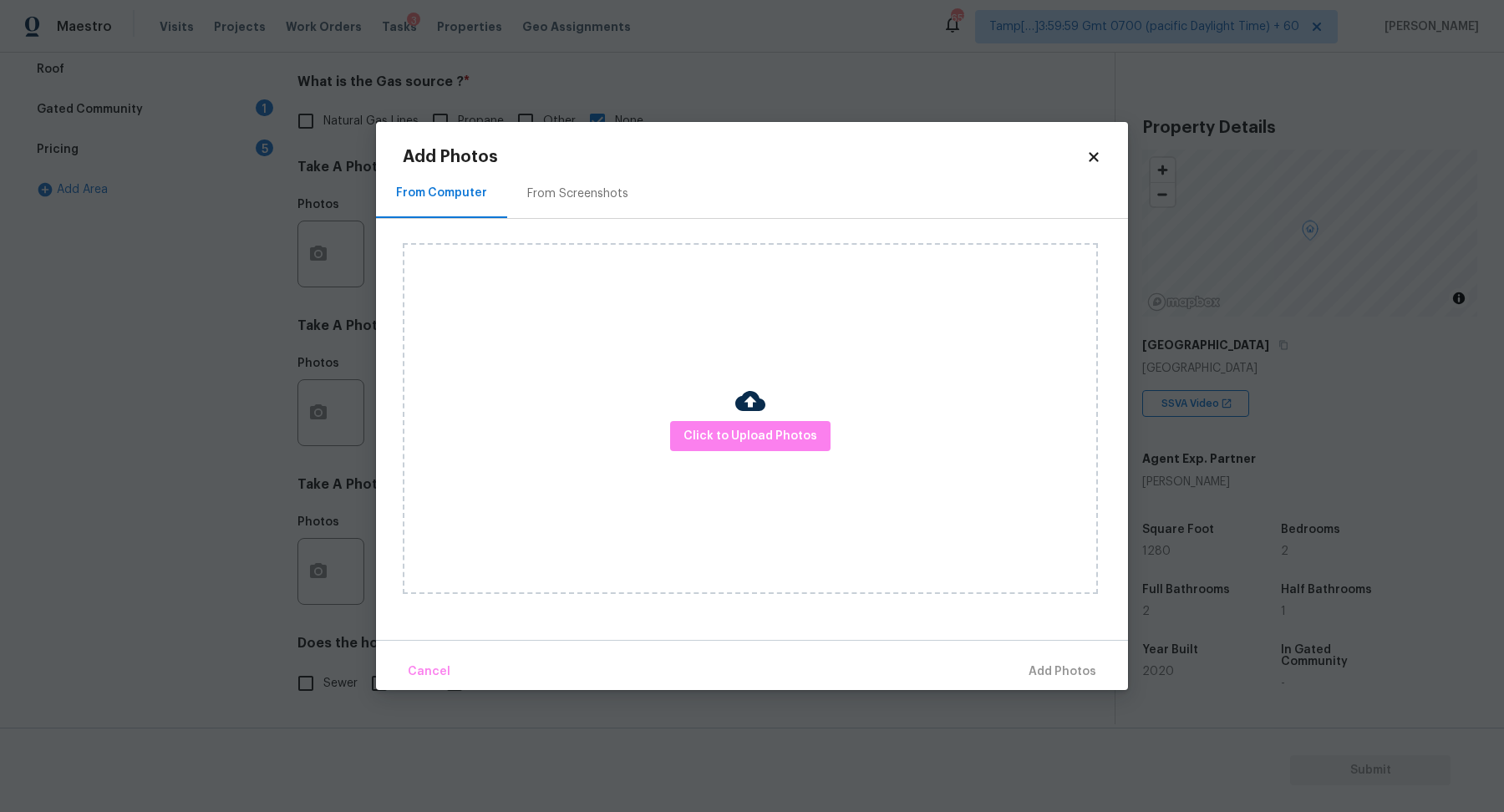
click at [739, 458] on div "Click to Upload Photos" at bounding box center [750, 419] width 695 height 351
click at [750, 444] on span "Click to Upload Photos" at bounding box center [751, 436] width 134 height 21
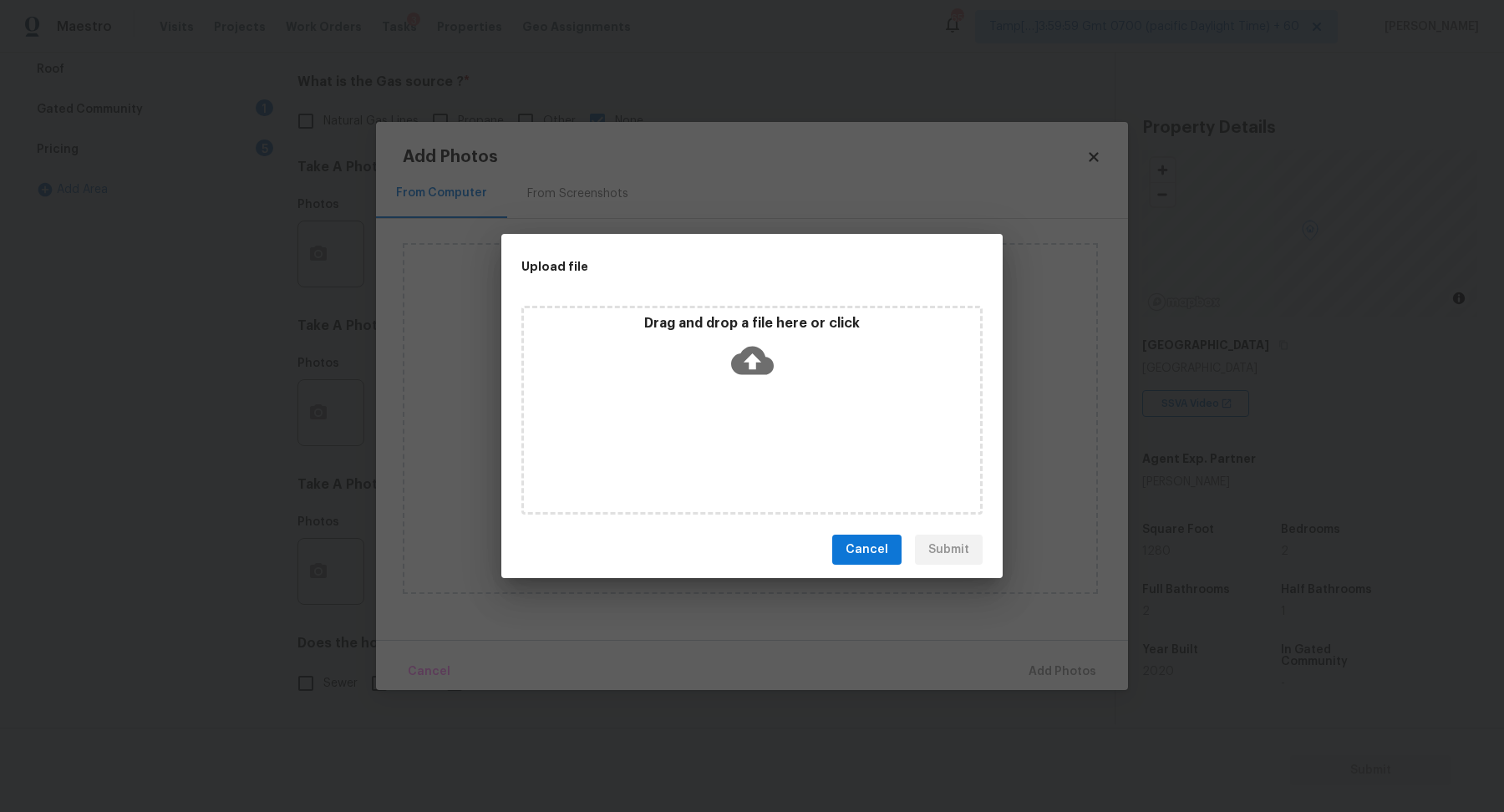
click at [776, 383] on div "Drag and drop a file here or click" at bounding box center [752, 351] width 456 height 72
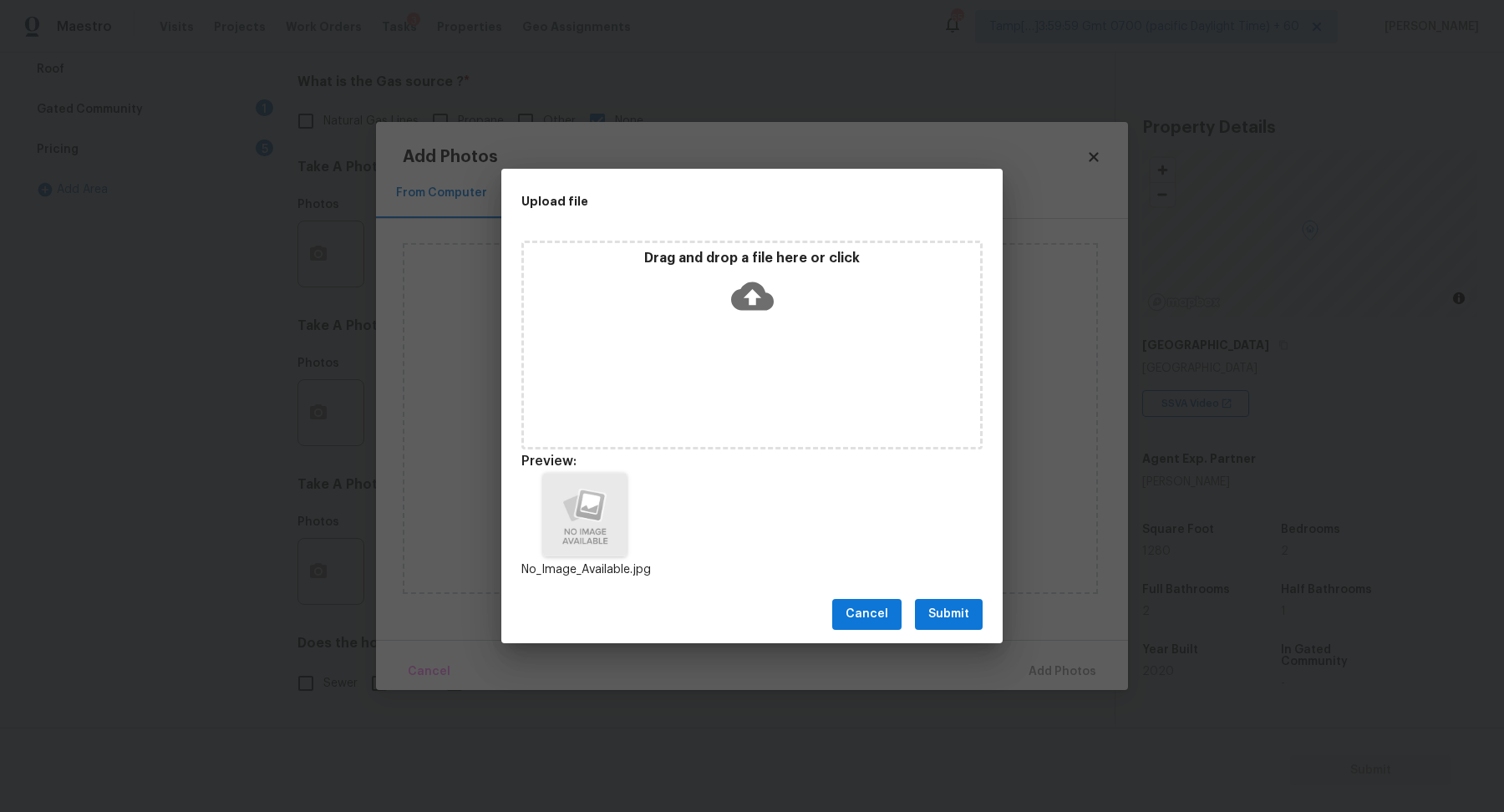
click at [965, 615] on span "Submit" at bounding box center [949, 614] width 41 height 21
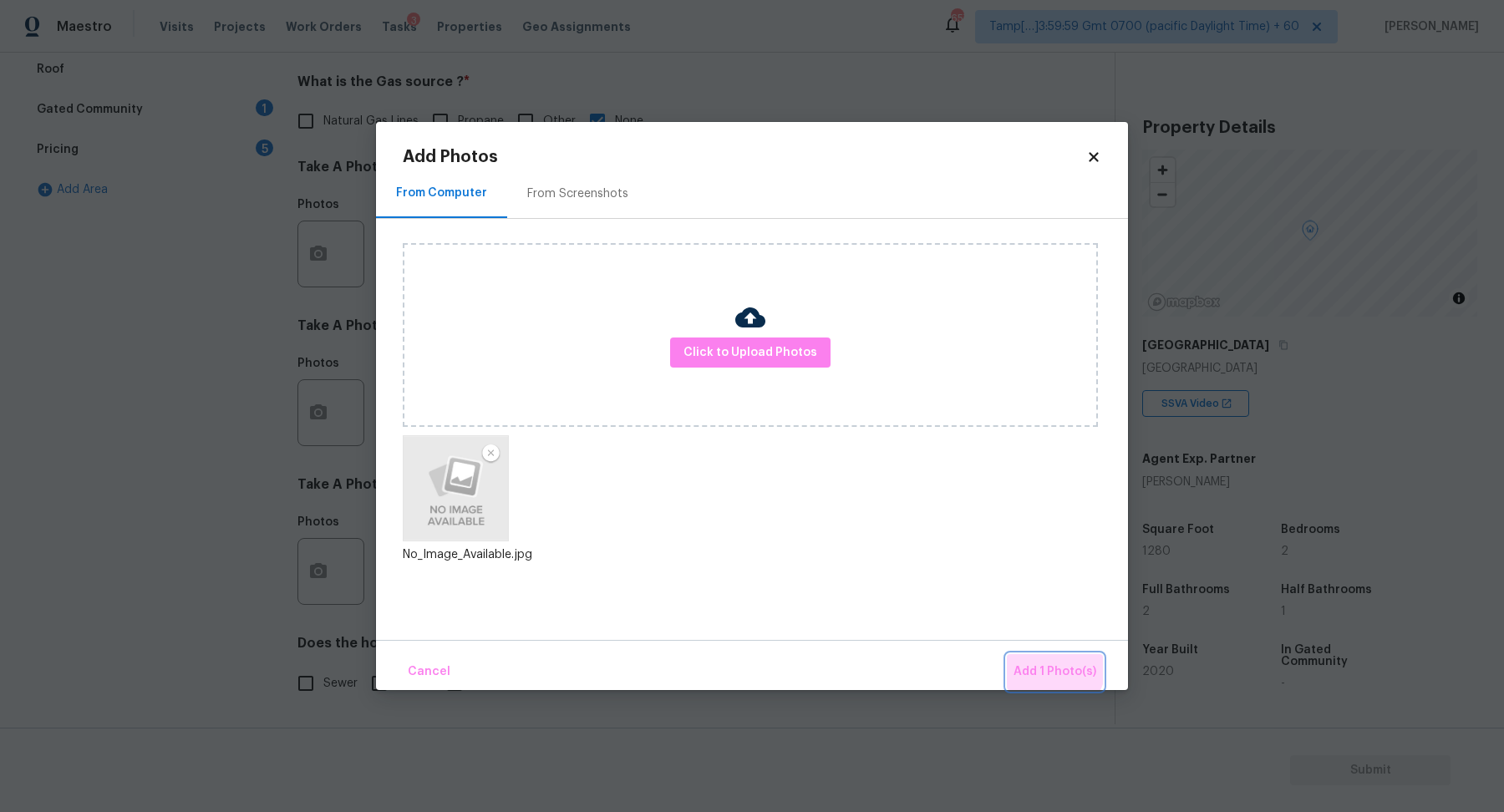
click at [1045, 663] on span "Add 1 Photo(s)" at bounding box center [1055, 672] width 83 height 21
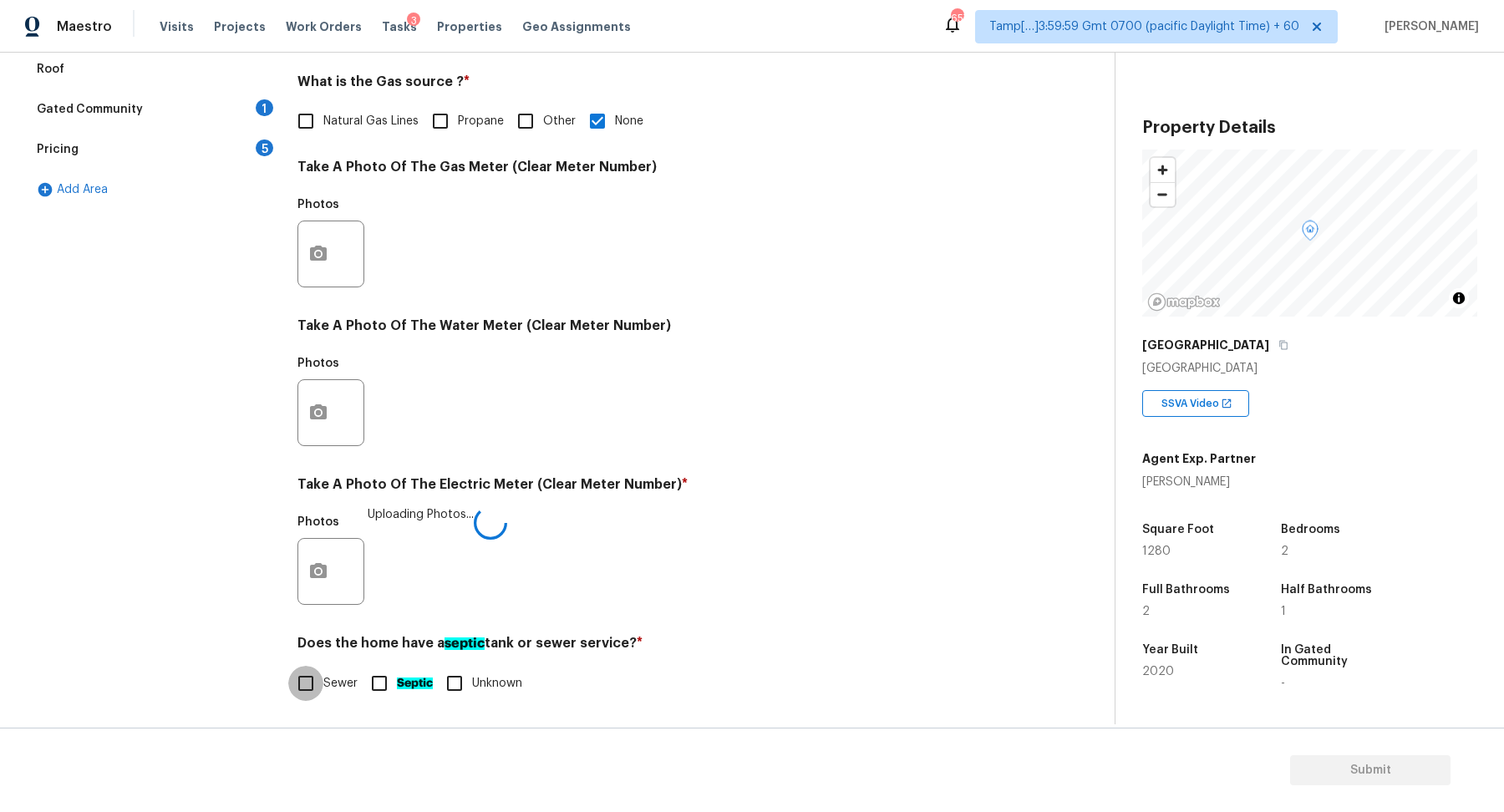
click at [300, 692] on input "Sewer" at bounding box center [307, 684] width 35 height 35
checkbox input "true"
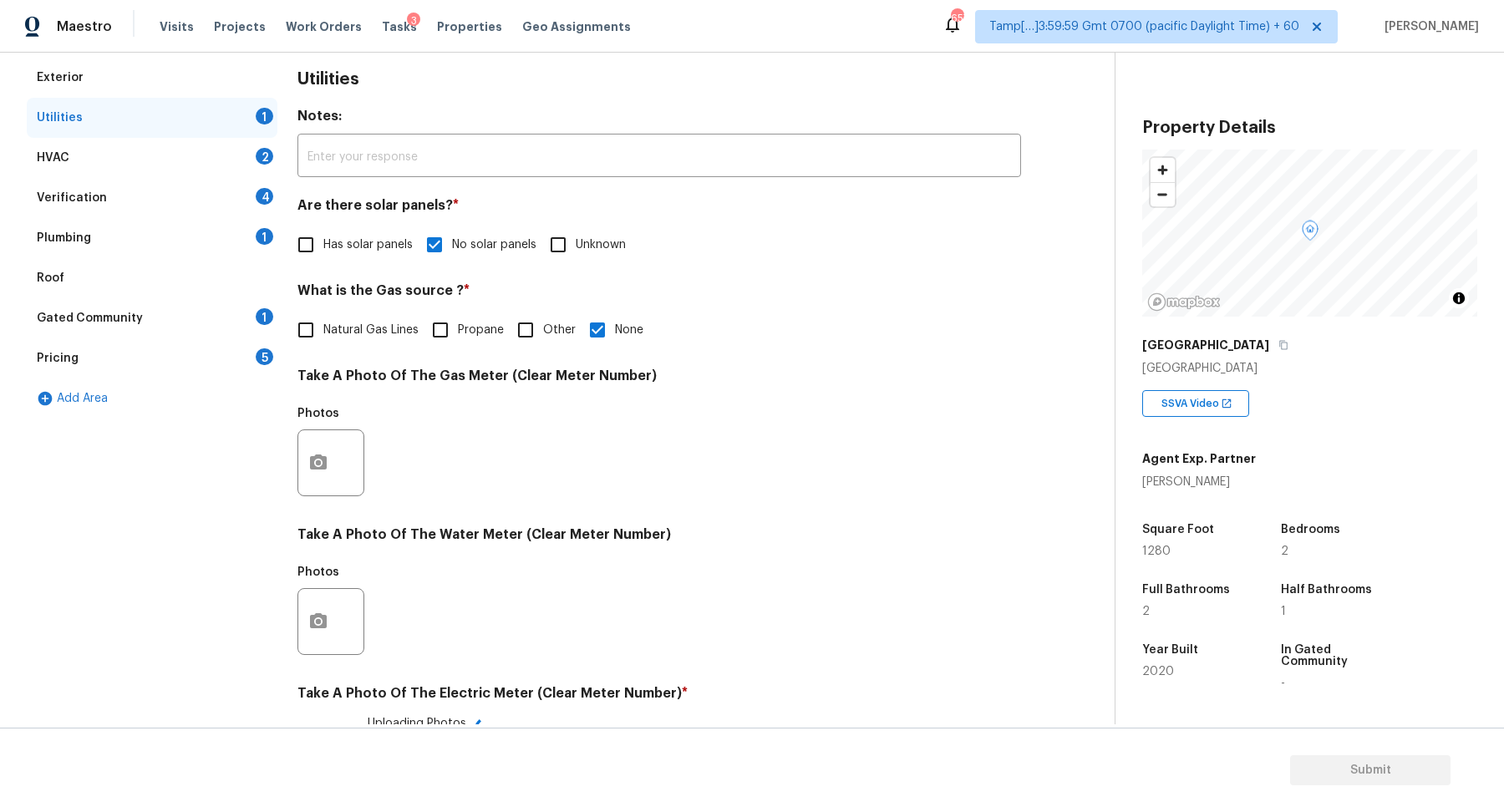
scroll to position [106, 0]
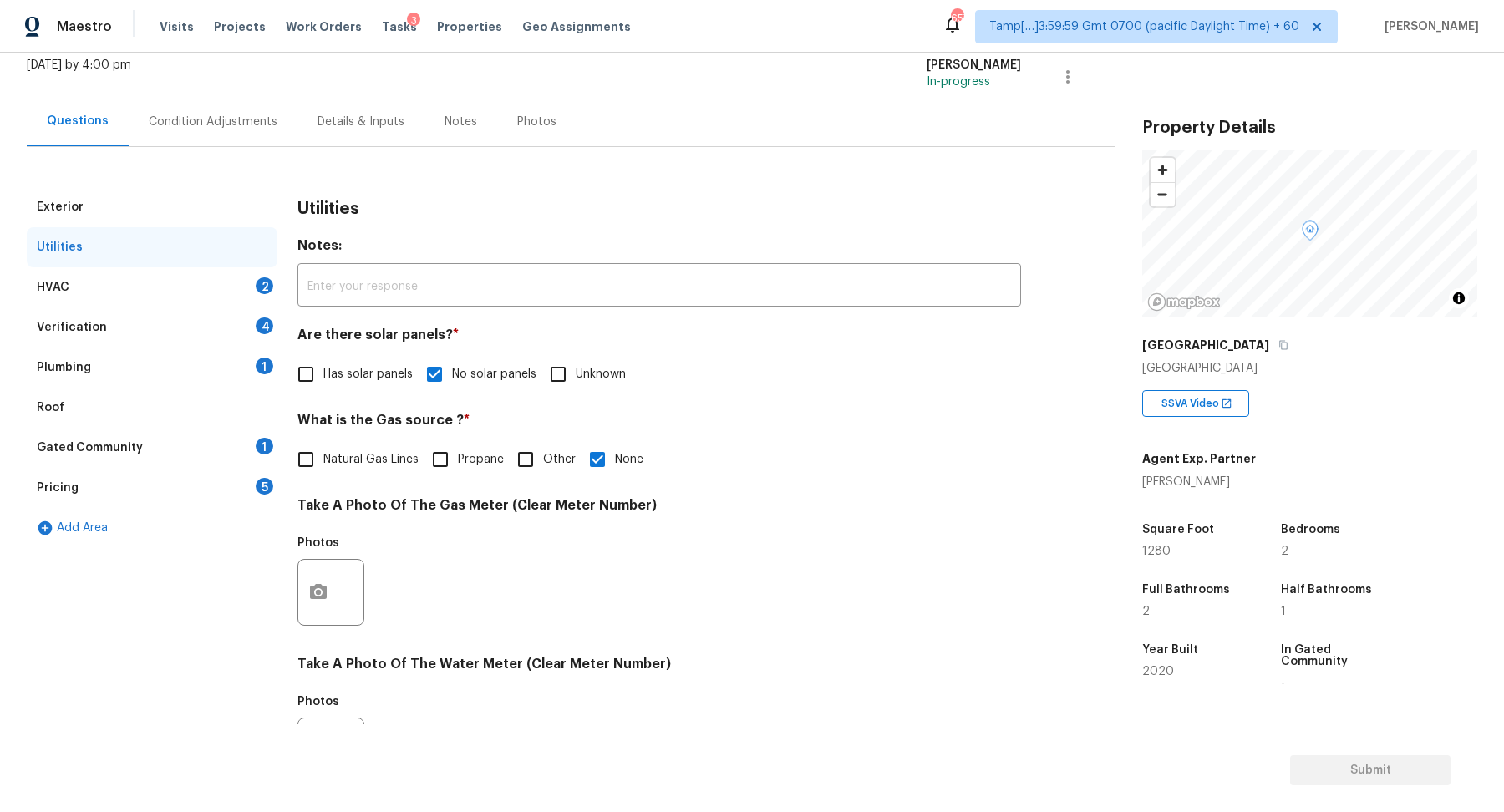
click at [226, 277] on div "HVAC 2" at bounding box center [152, 287] width 250 height 40
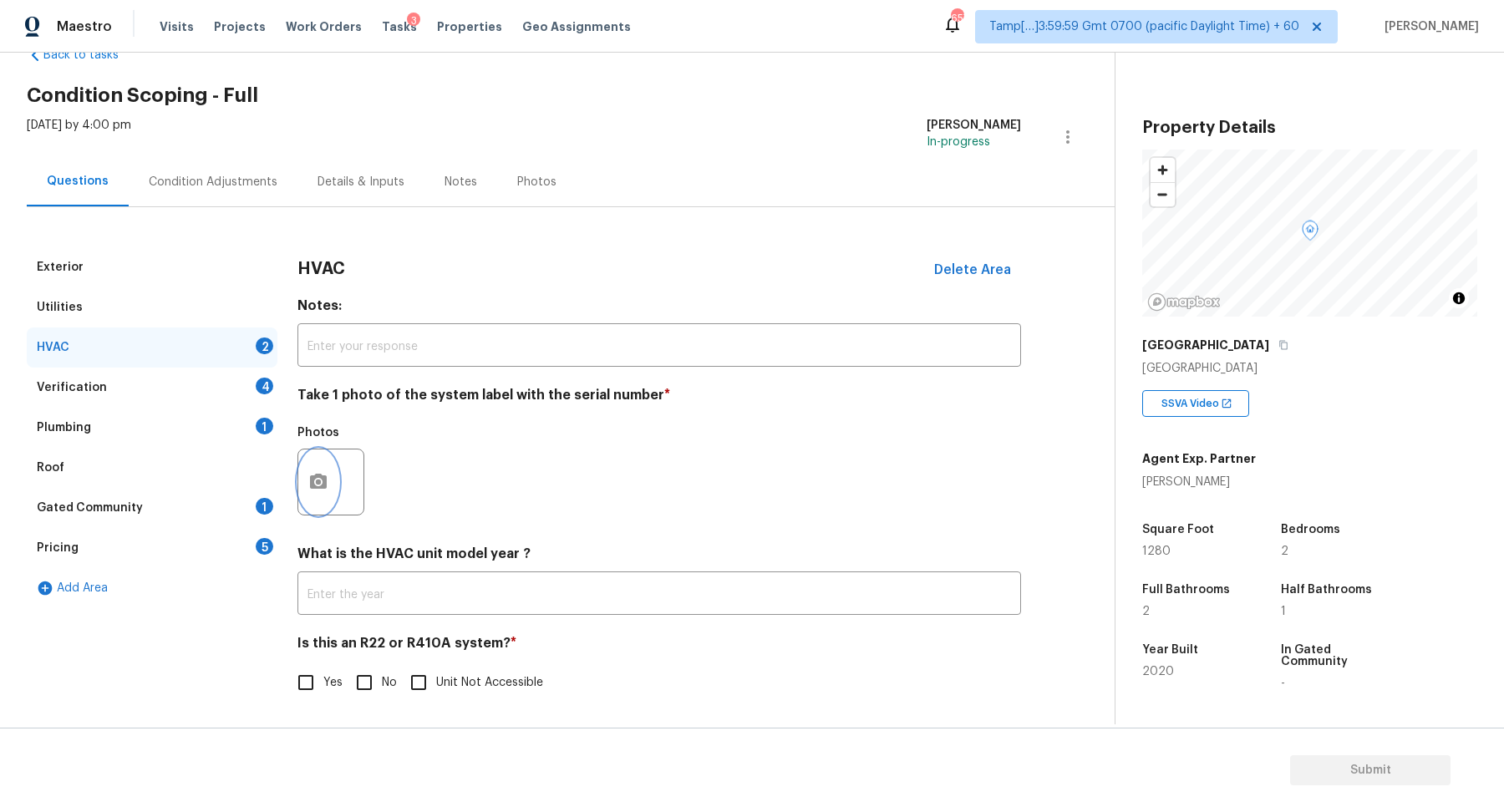
click at [338, 481] on button "button" at bounding box center [318, 482] width 40 height 65
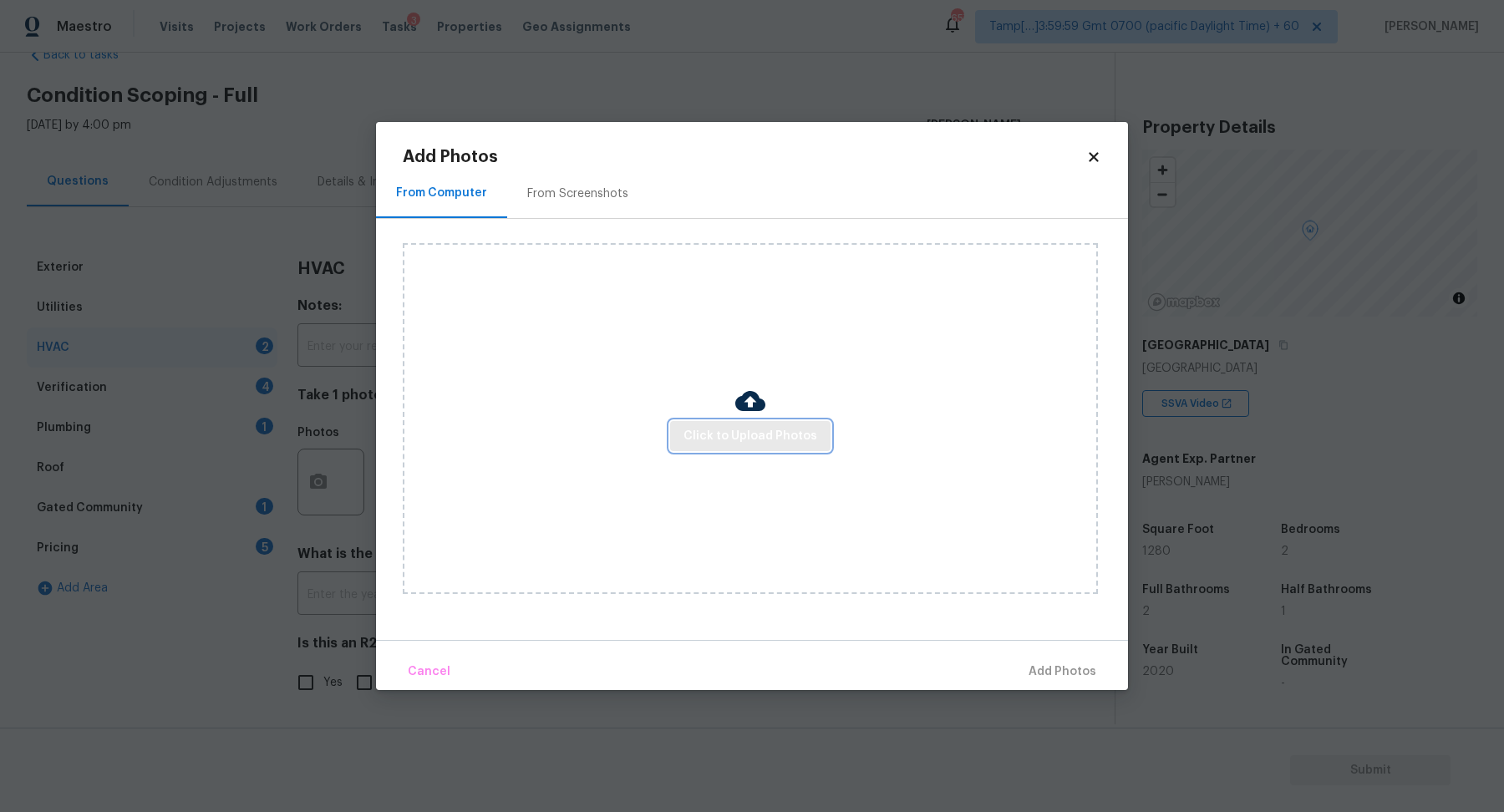
click at [759, 447] on button "Click to Upload Photos" at bounding box center [750, 436] width 161 height 31
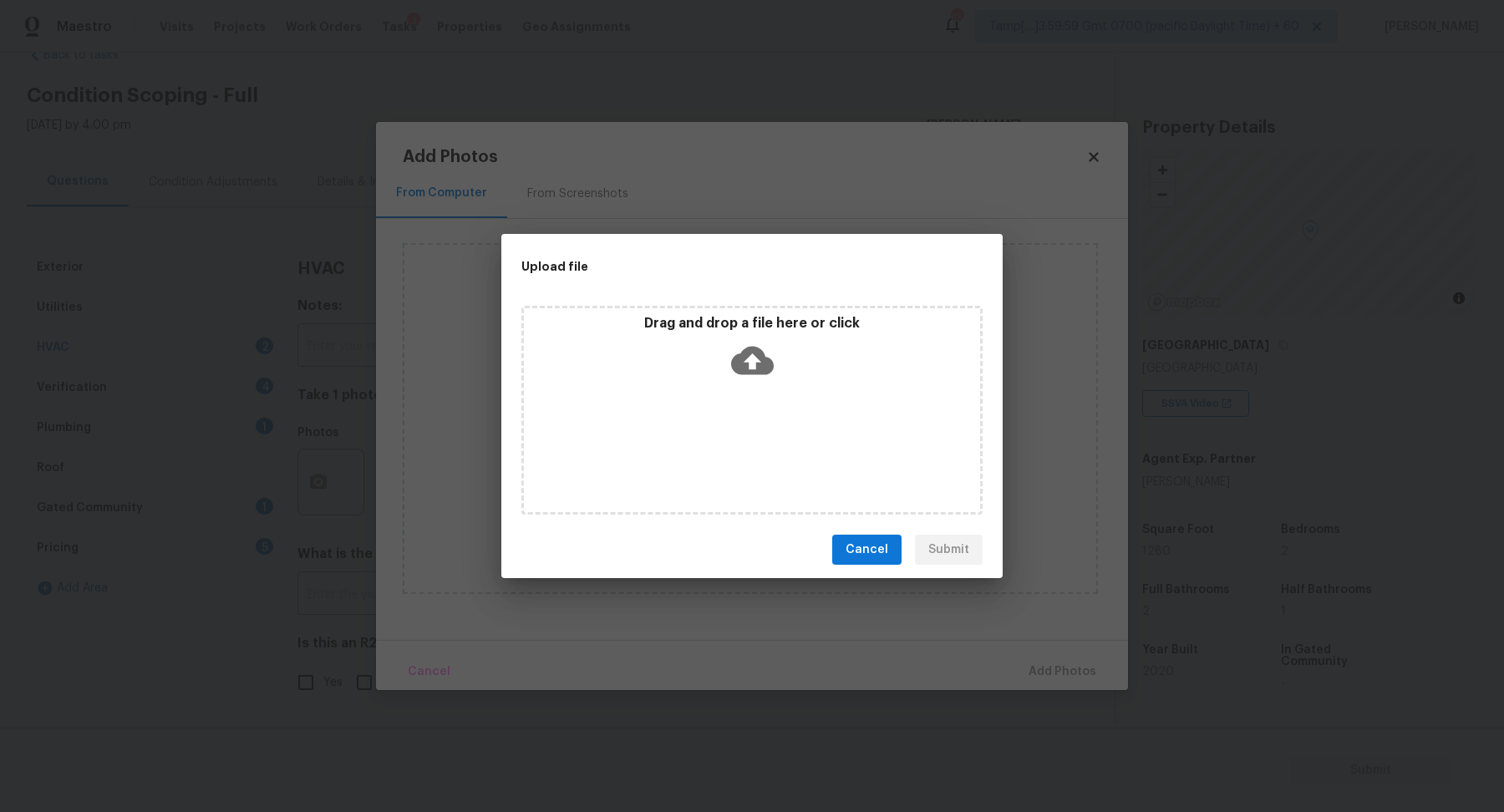
click at [784, 381] on div "Drag and drop a file here or click" at bounding box center [752, 351] width 456 height 72
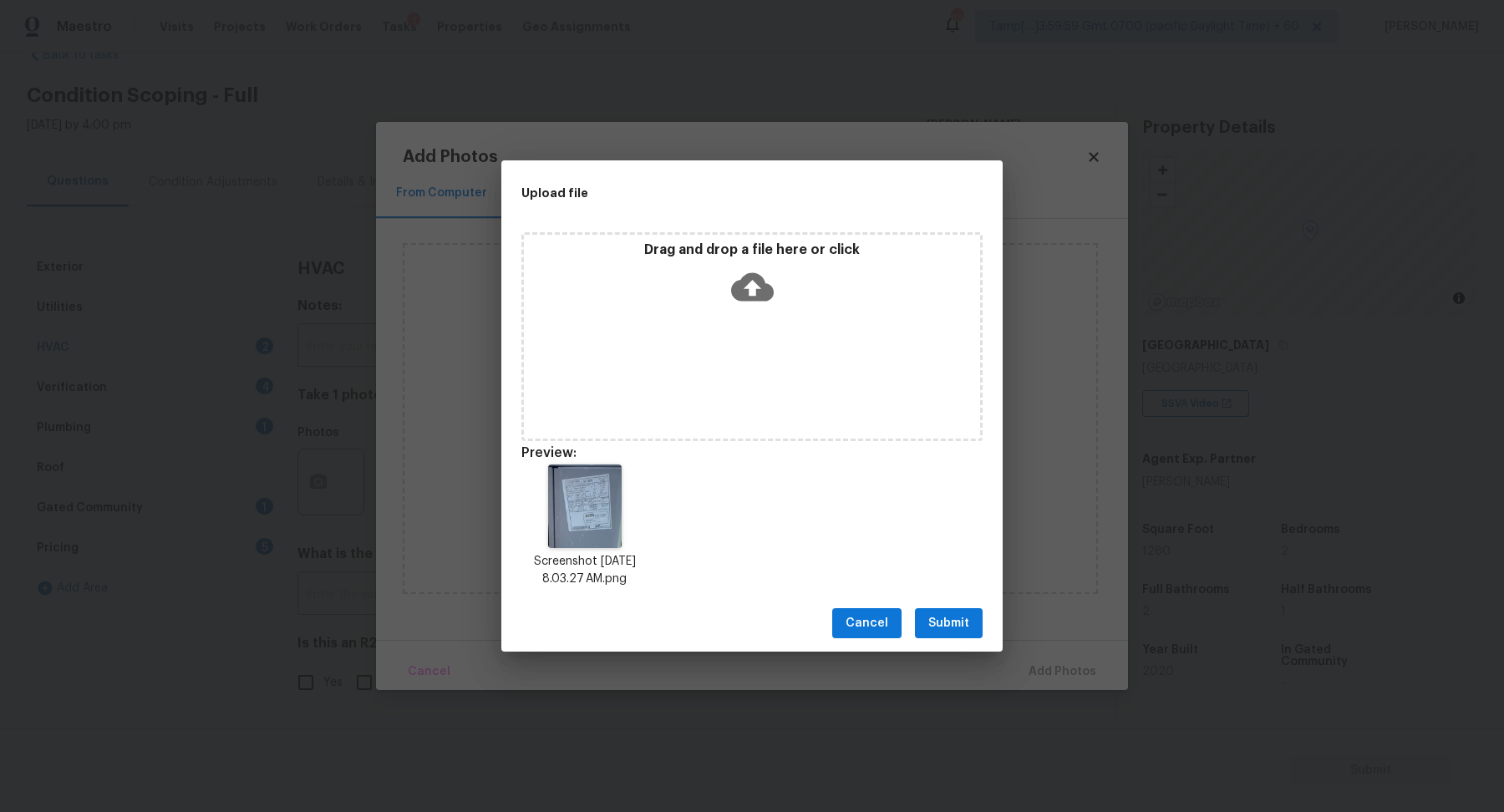
click at [954, 618] on span "Submit" at bounding box center [949, 623] width 41 height 21
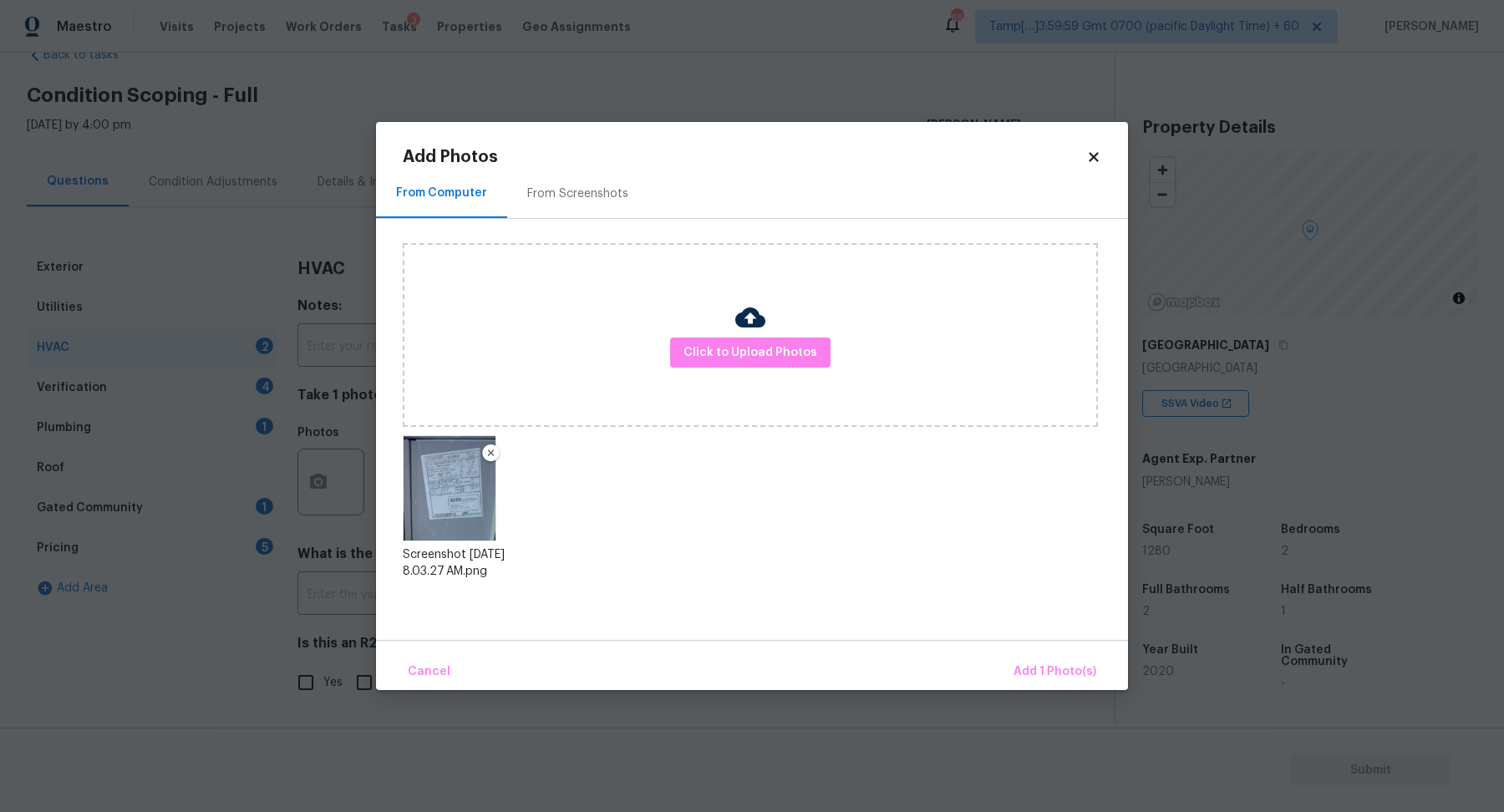
click at [1035, 649] on div "Cancel Add 1 Photo(s)" at bounding box center [752, 664] width 752 height 50
click at [1035, 652] on div "Cancel Add 1 Photo(s)" at bounding box center [752, 664] width 752 height 50
click at [1028, 672] on span "Add 1 Photo(s)" at bounding box center [1055, 672] width 83 height 21
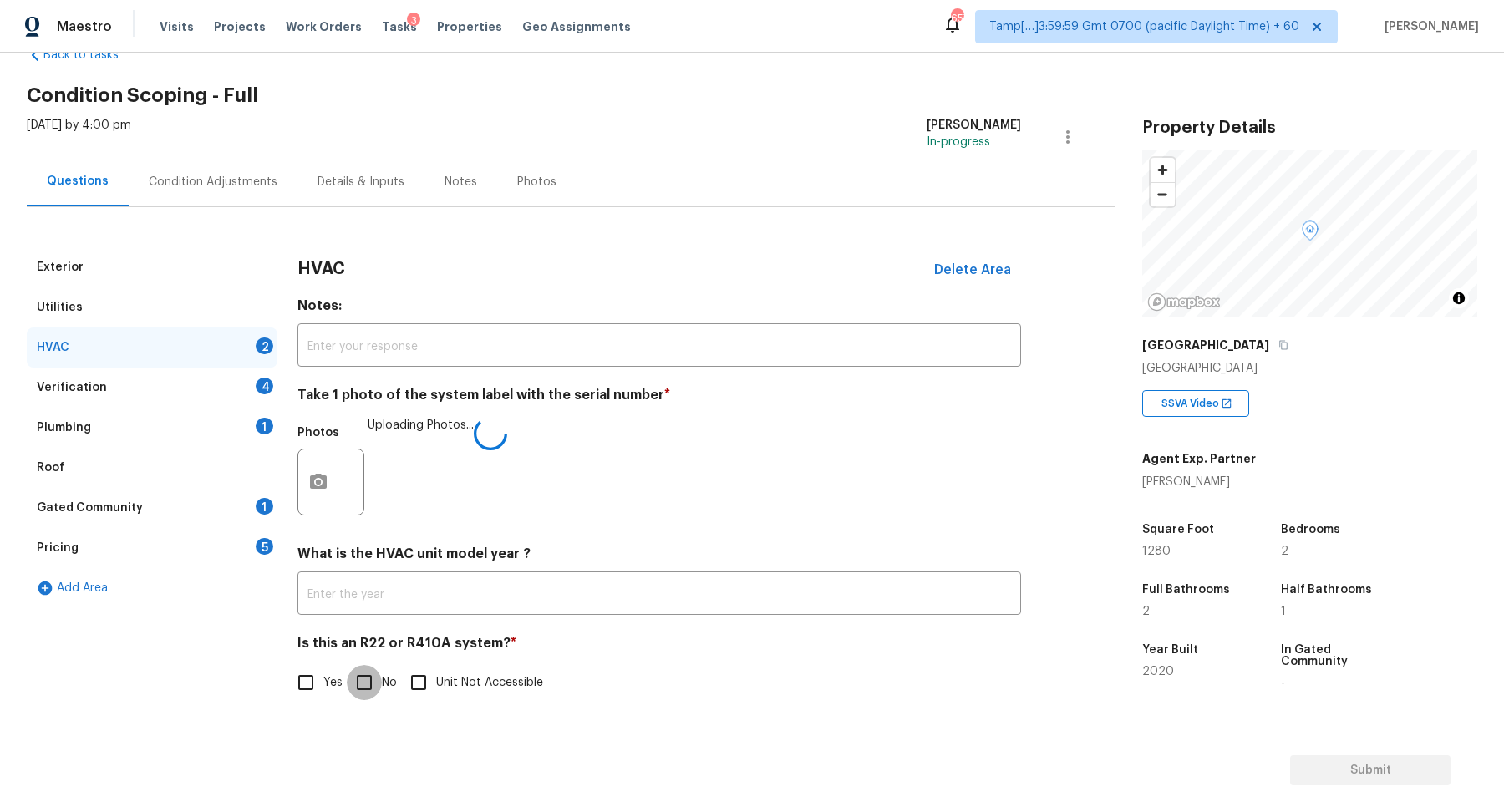
click at [353, 684] on input "No" at bounding box center [365, 683] width 35 height 35
checkbox input "true"
click at [253, 387] on div "Verification 4" at bounding box center [152, 387] width 250 height 40
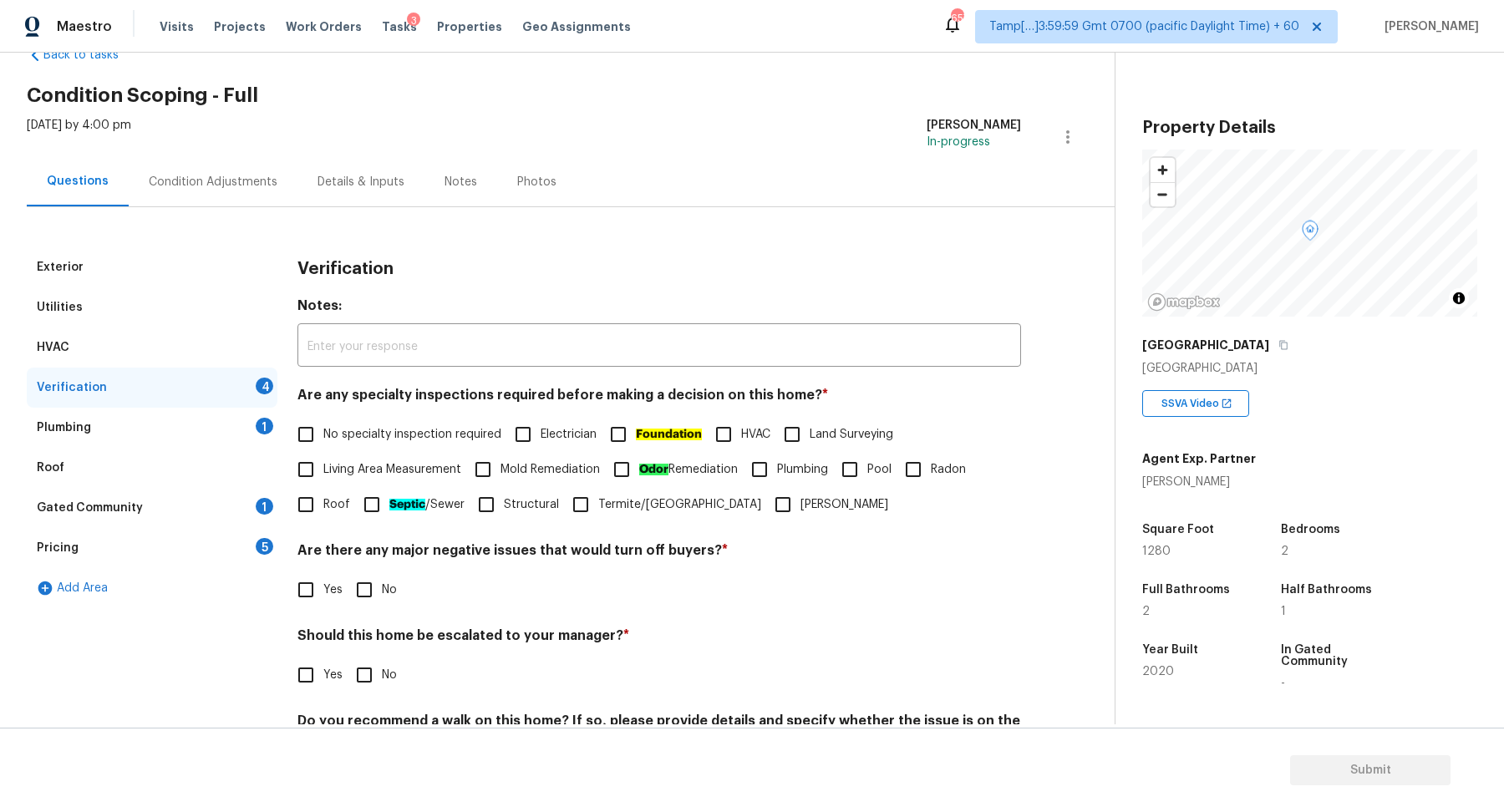
click at [349, 427] on span "No specialty inspection required" at bounding box center [412, 435] width 178 height 18
click at [323, 427] on input "No specialty inspection required" at bounding box center [307, 435] width 35 height 35
checkbox input "true"
click at [396, 582] on span "No" at bounding box center [388, 590] width 15 height 18
click at [381, 582] on input "No" at bounding box center [365, 590] width 35 height 35
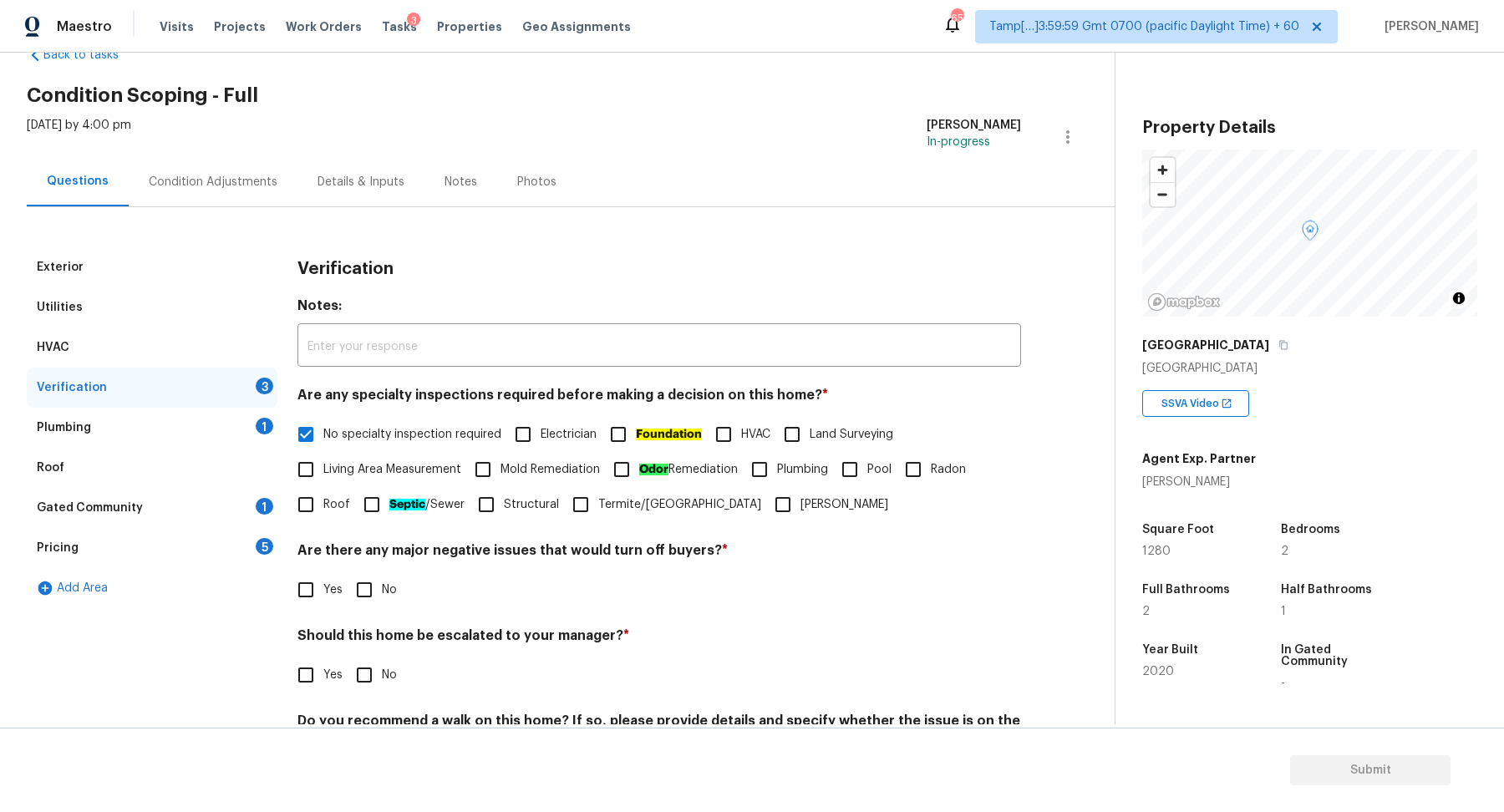
checkbox input "true"
click at [363, 655] on div "Should this home be escalated to your manager? * Yes No" at bounding box center [659, 661] width 723 height 65
click at [398, 682] on div "Yes No" at bounding box center [659, 675] width 723 height 35
click at [376, 679] on input "No" at bounding box center [365, 675] width 35 height 35
checkbox input "true"
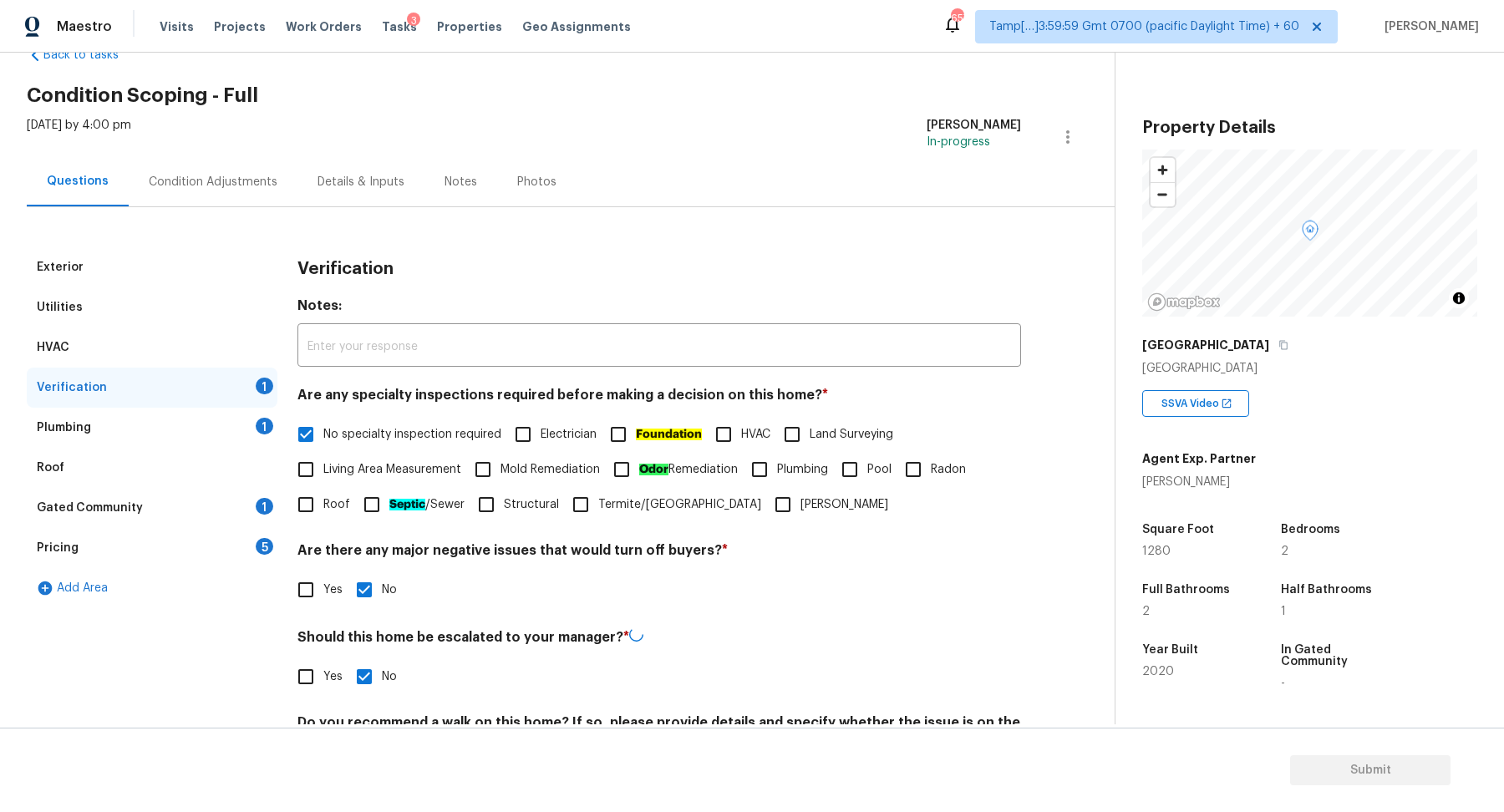
scroll to position [140, 0]
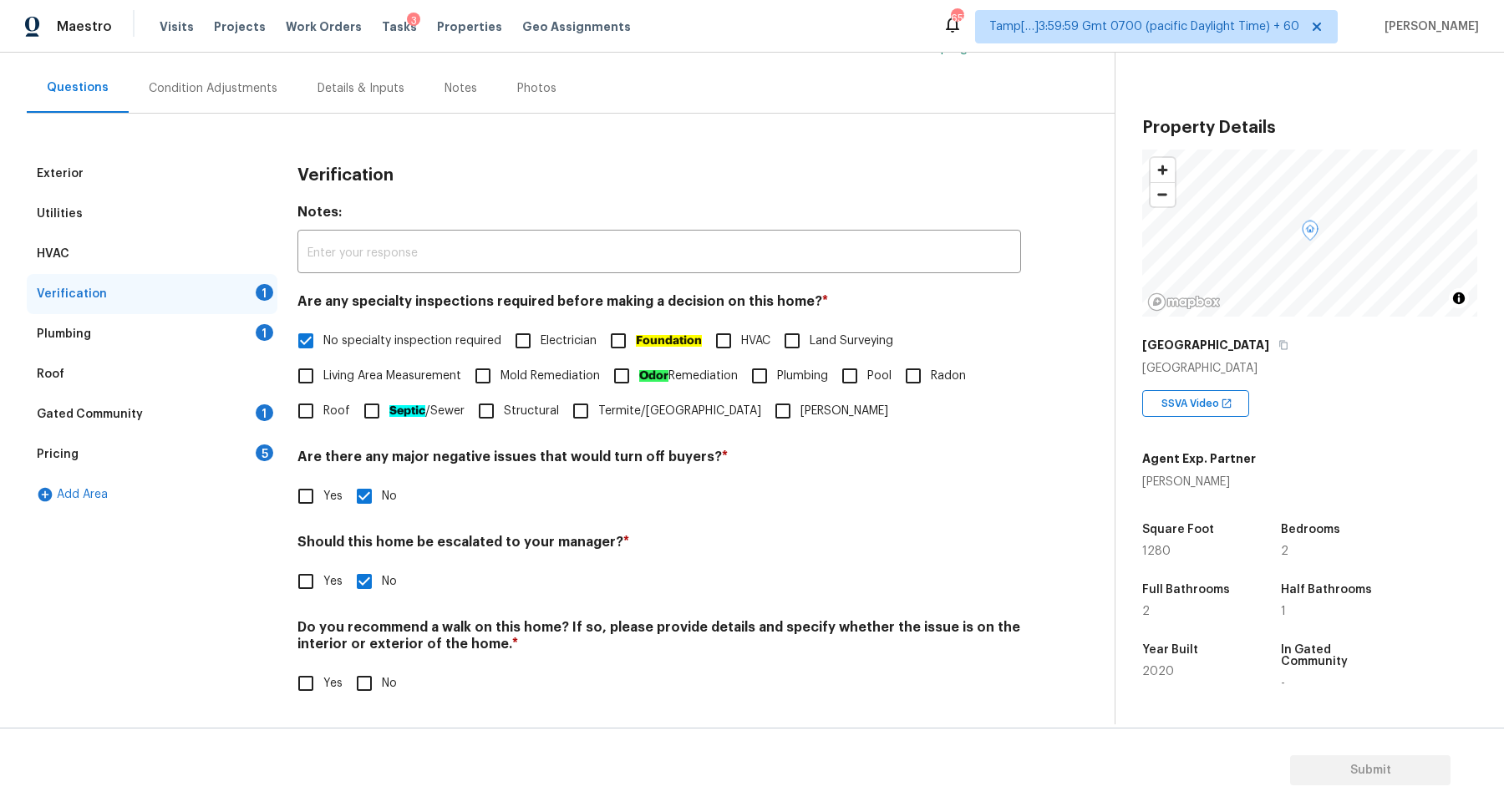
click at [389, 670] on label "No" at bounding box center [372, 684] width 50 height 35
click at [381, 670] on input "No" at bounding box center [365, 684] width 35 height 35
checkbox input "true"
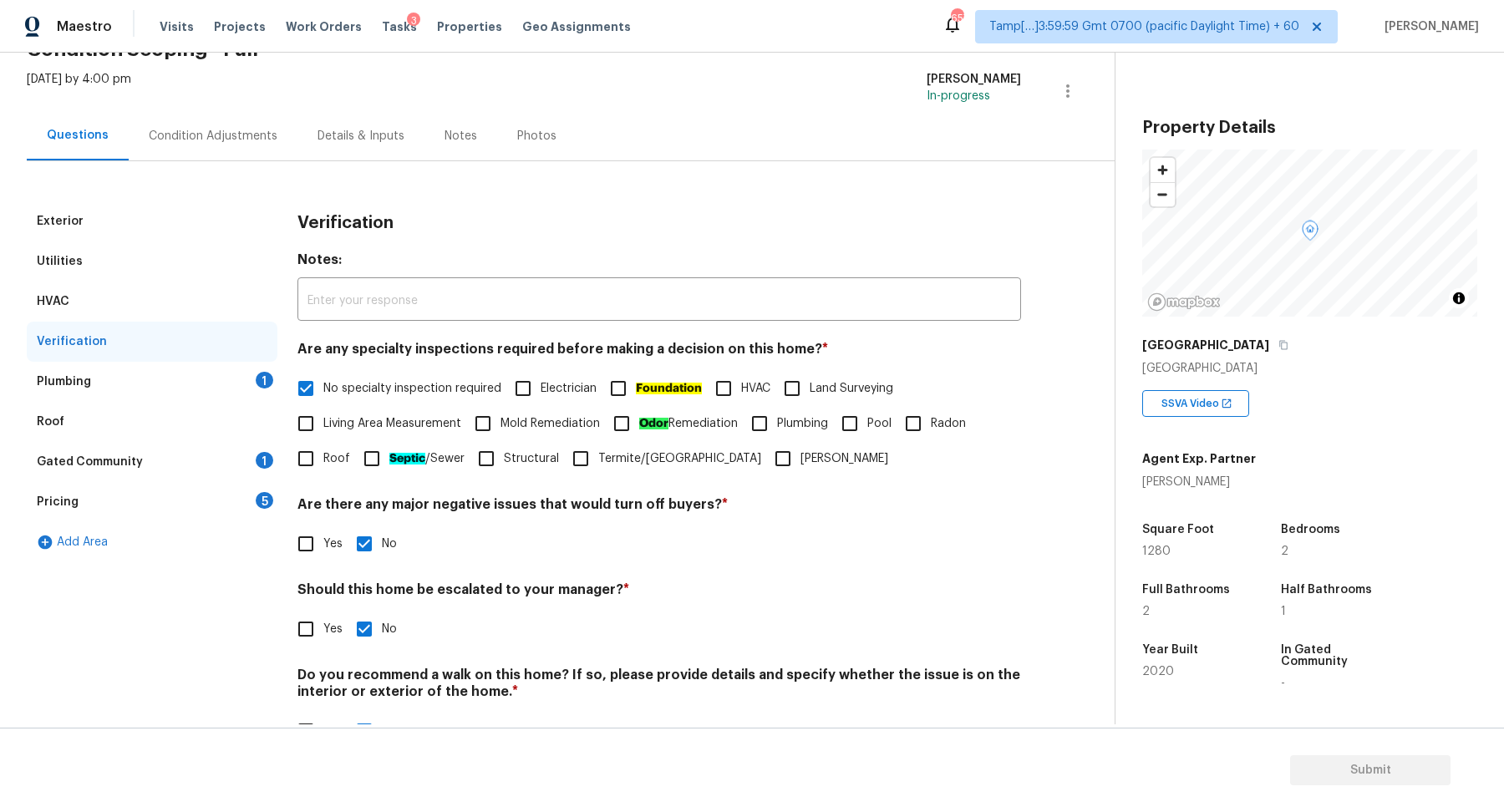
scroll to position [51, 0]
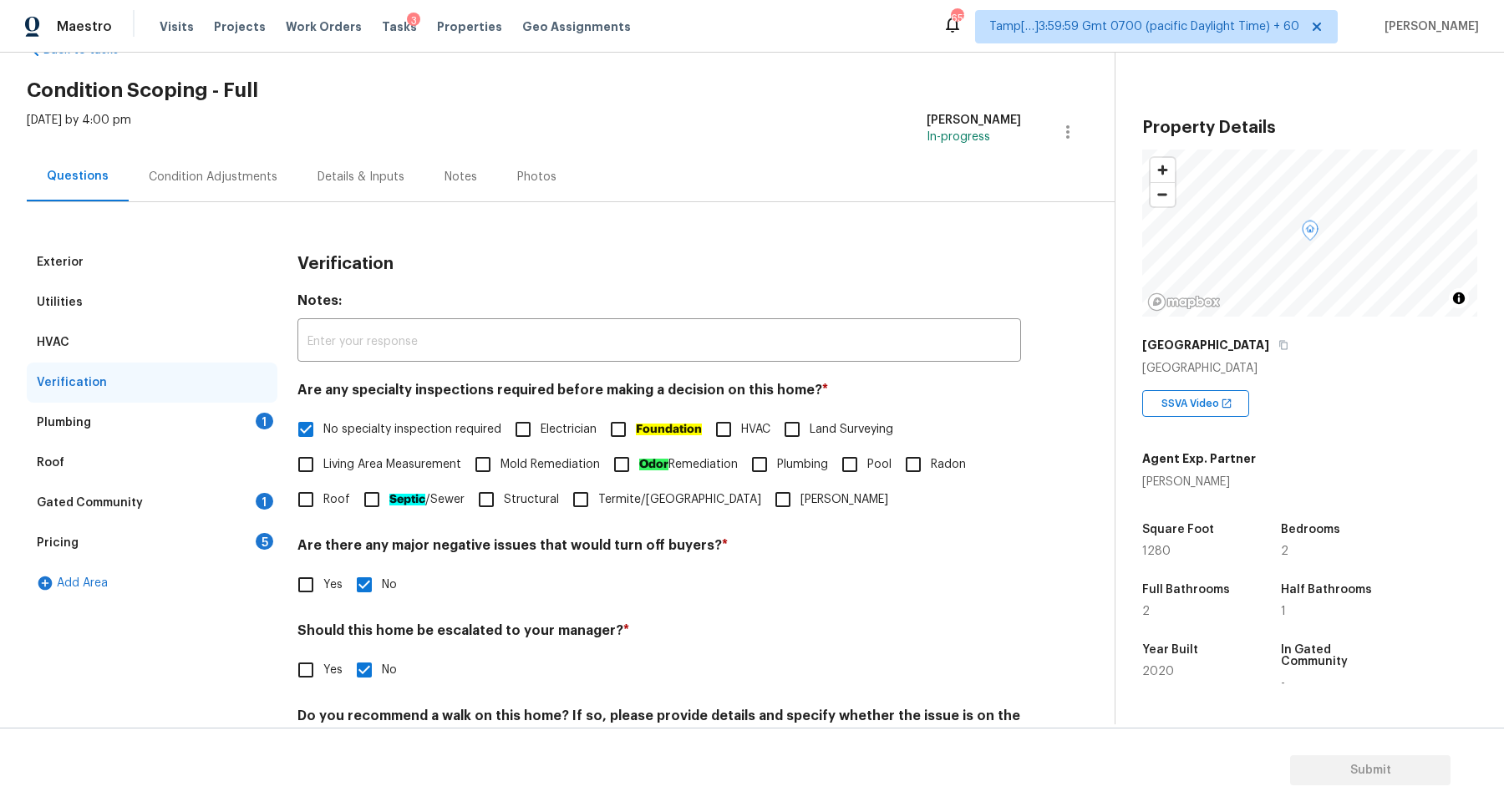
click at [225, 405] on div "Plumbing 1" at bounding box center [152, 423] width 250 height 40
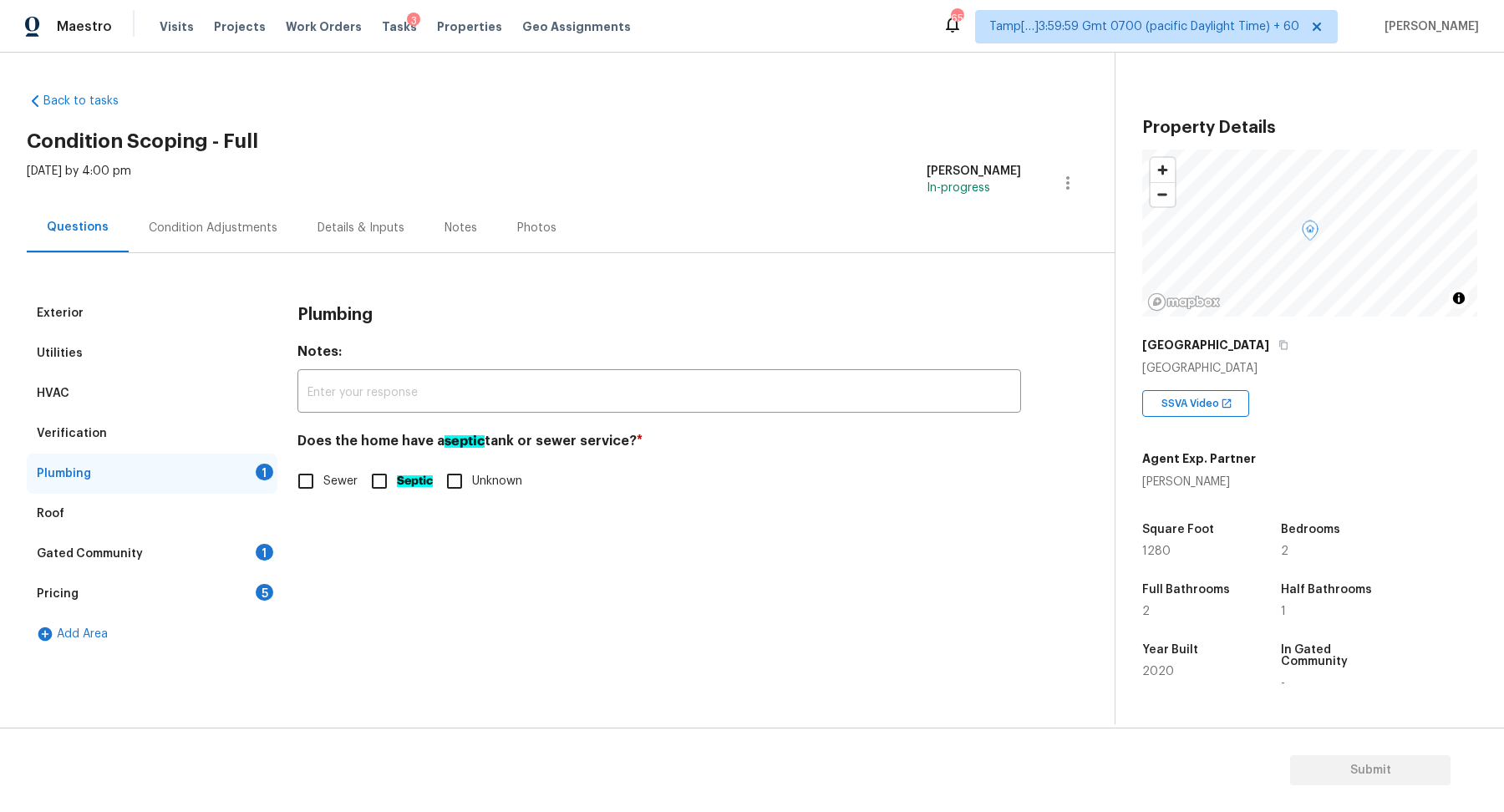
click at [354, 473] on span "Sewer" at bounding box center [340, 482] width 34 height 18
click at [323, 472] on input "Sewer" at bounding box center [307, 482] width 35 height 35
checkbox input "true"
click at [253, 541] on div "Gated Community 1" at bounding box center [152, 554] width 250 height 40
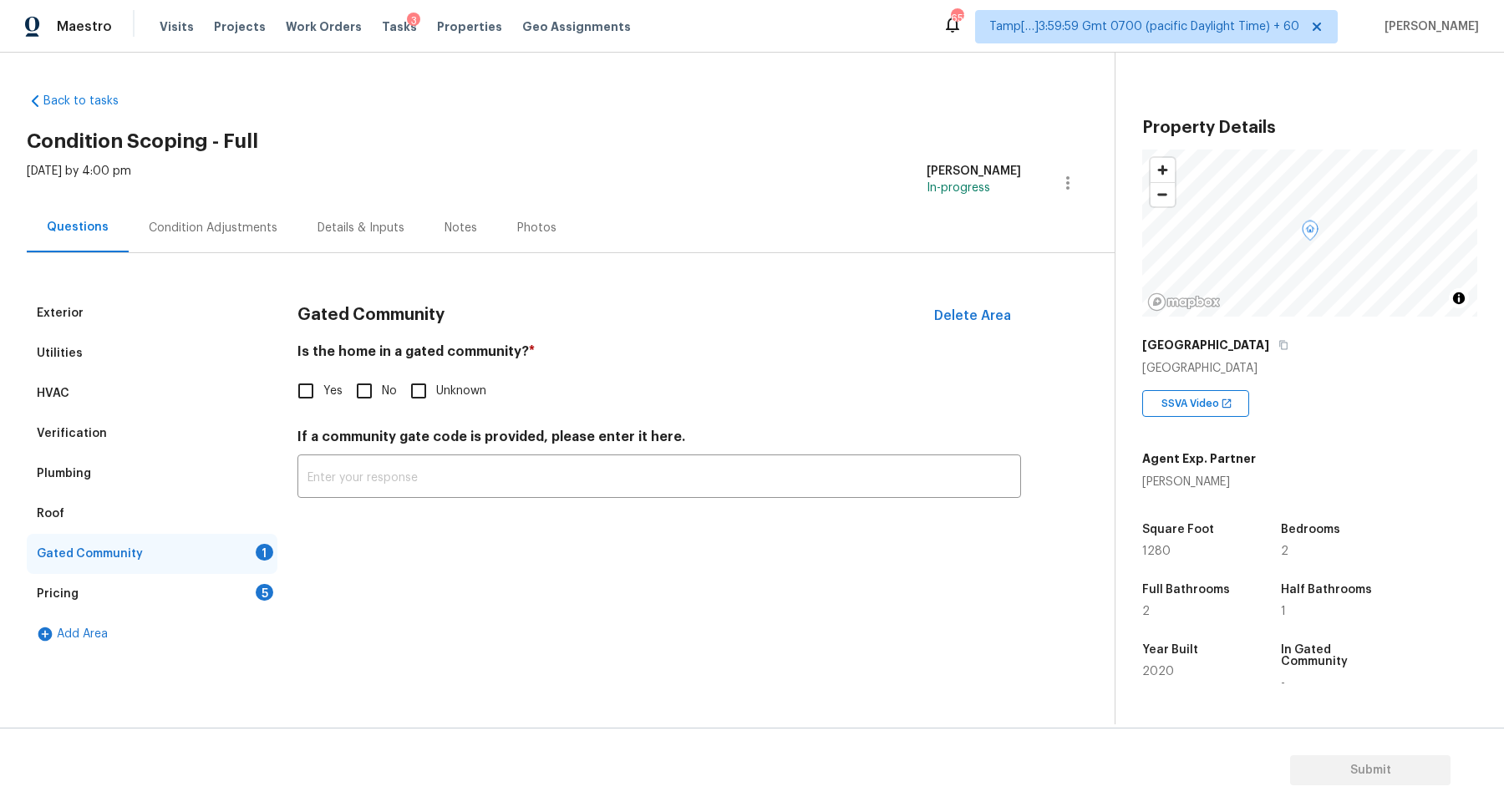
click at [378, 420] on div "Gated Community Delete Area Is the home in a gated community? * Yes No Unknown …" at bounding box center [659, 406] width 723 height 225
click at [378, 398] on input "No" at bounding box center [365, 391] width 35 height 35
checkbox input "true"
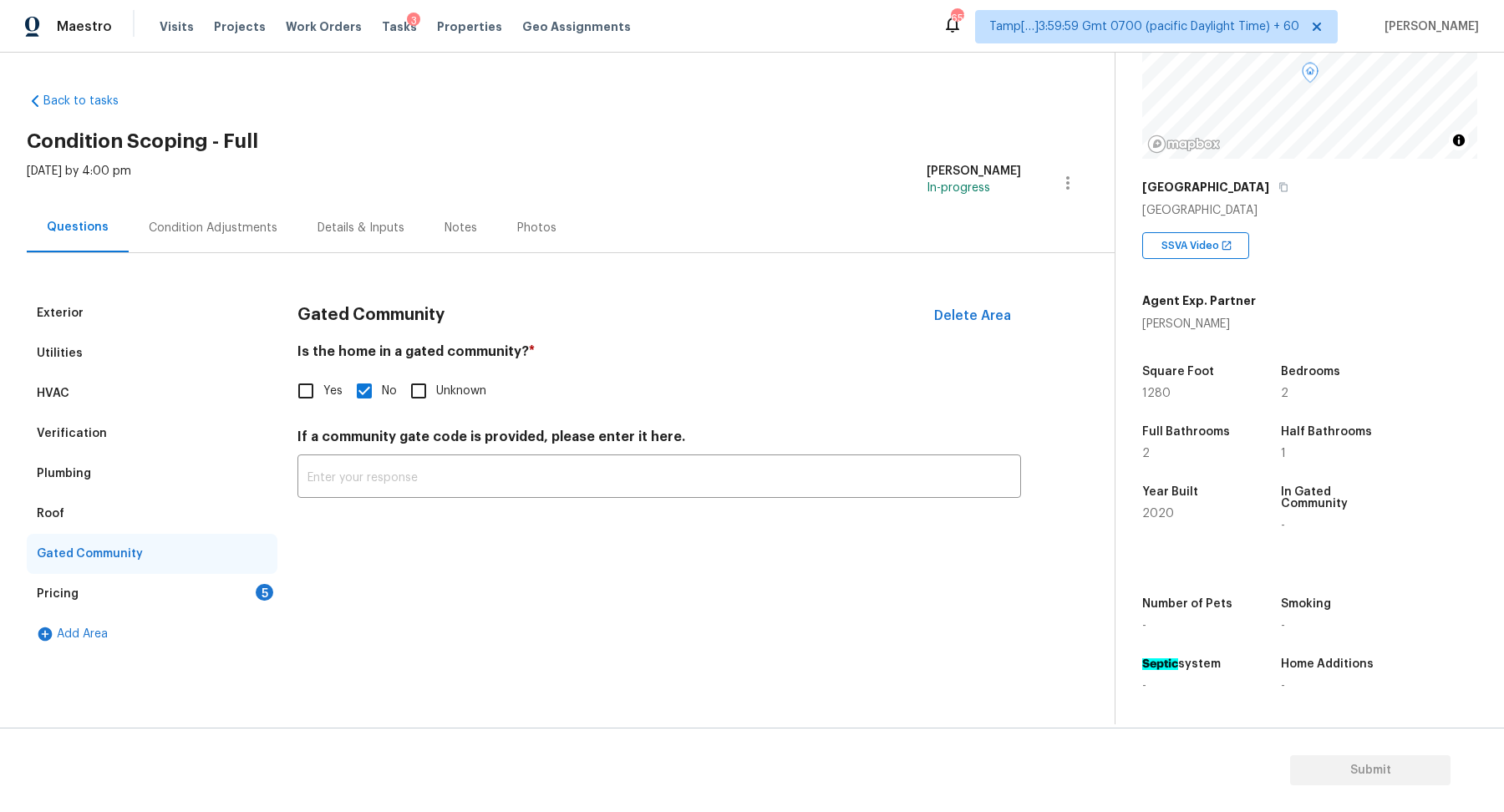
click at [232, 579] on div "Pricing 5" at bounding box center [152, 593] width 250 height 40
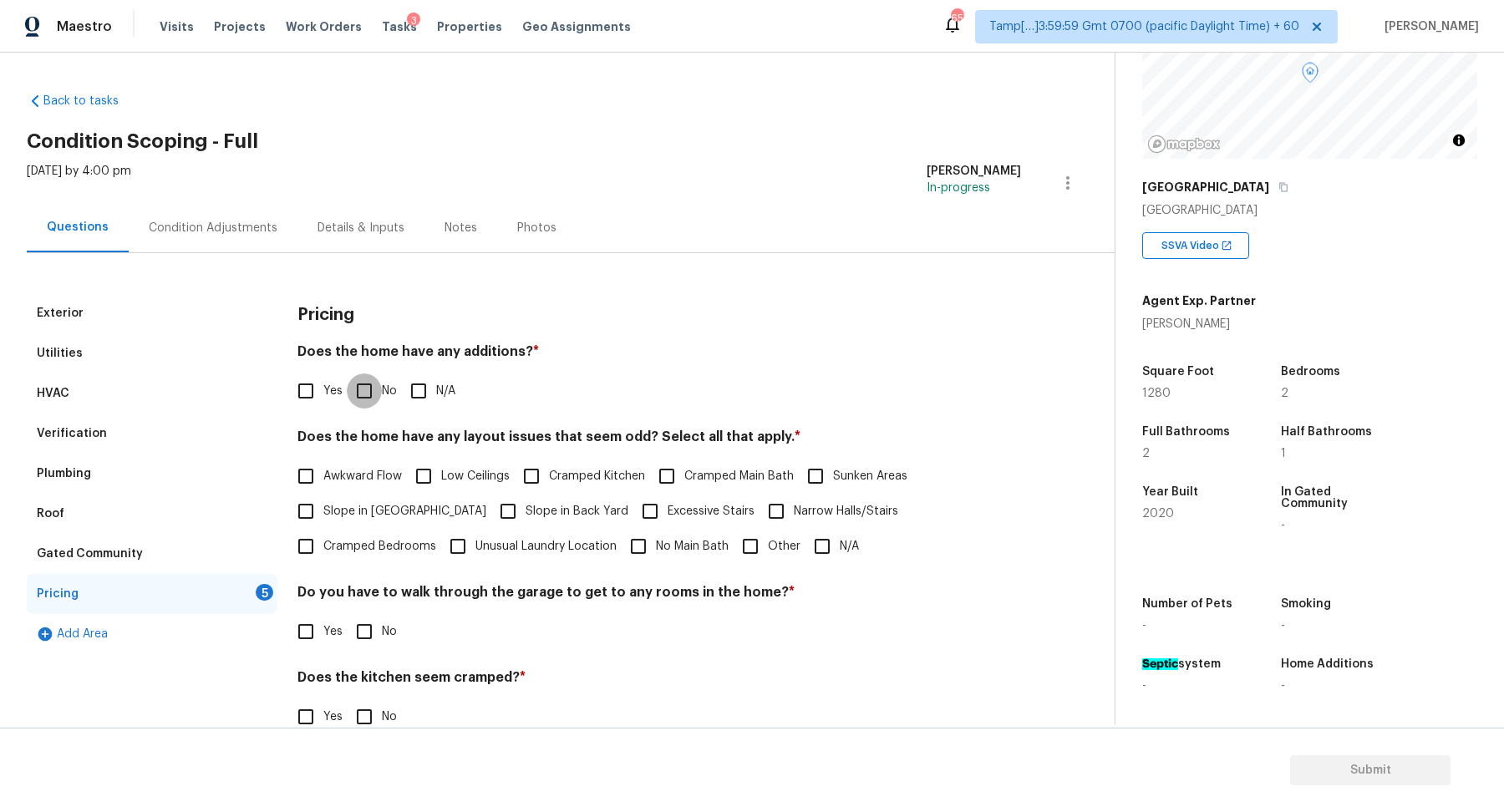
click at [371, 397] on input "No" at bounding box center [365, 391] width 35 height 35
checkbox input "true"
click at [396, 496] on label "Slope in Front Yard" at bounding box center [387, 513] width 198 height 35
click at [323, 496] on input "Slope in Front Yard" at bounding box center [307, 513] width 35 height 35
checkbox input "true"
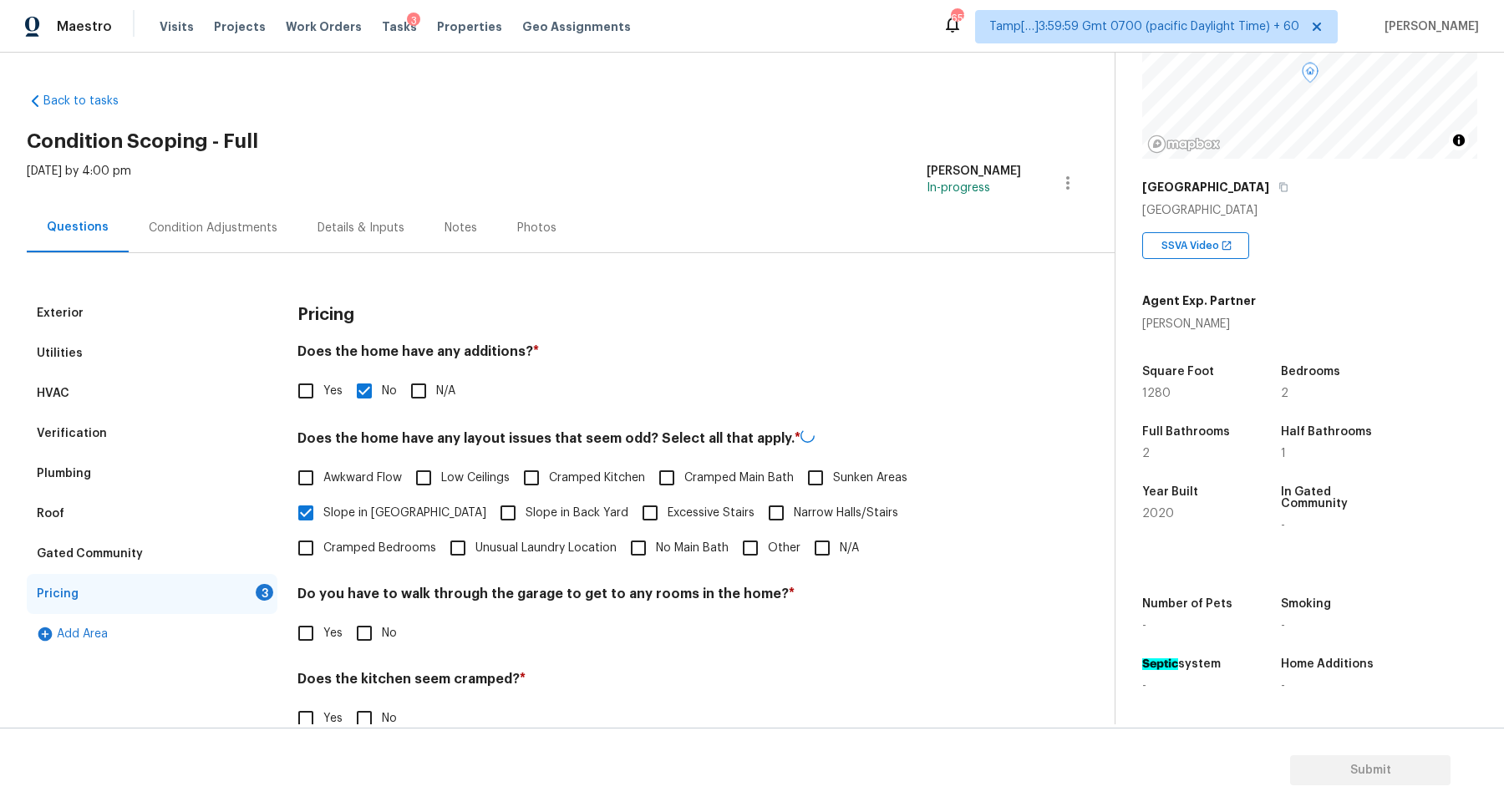
click at [525, 515] on span "Slope in Back Yard" at bounding box center [577, 513] width 103 height 18
click at [513, 515] on input "Slope in Back Yard" at bounding box center [509, 513] width 35 height 35
checkbox input "true"
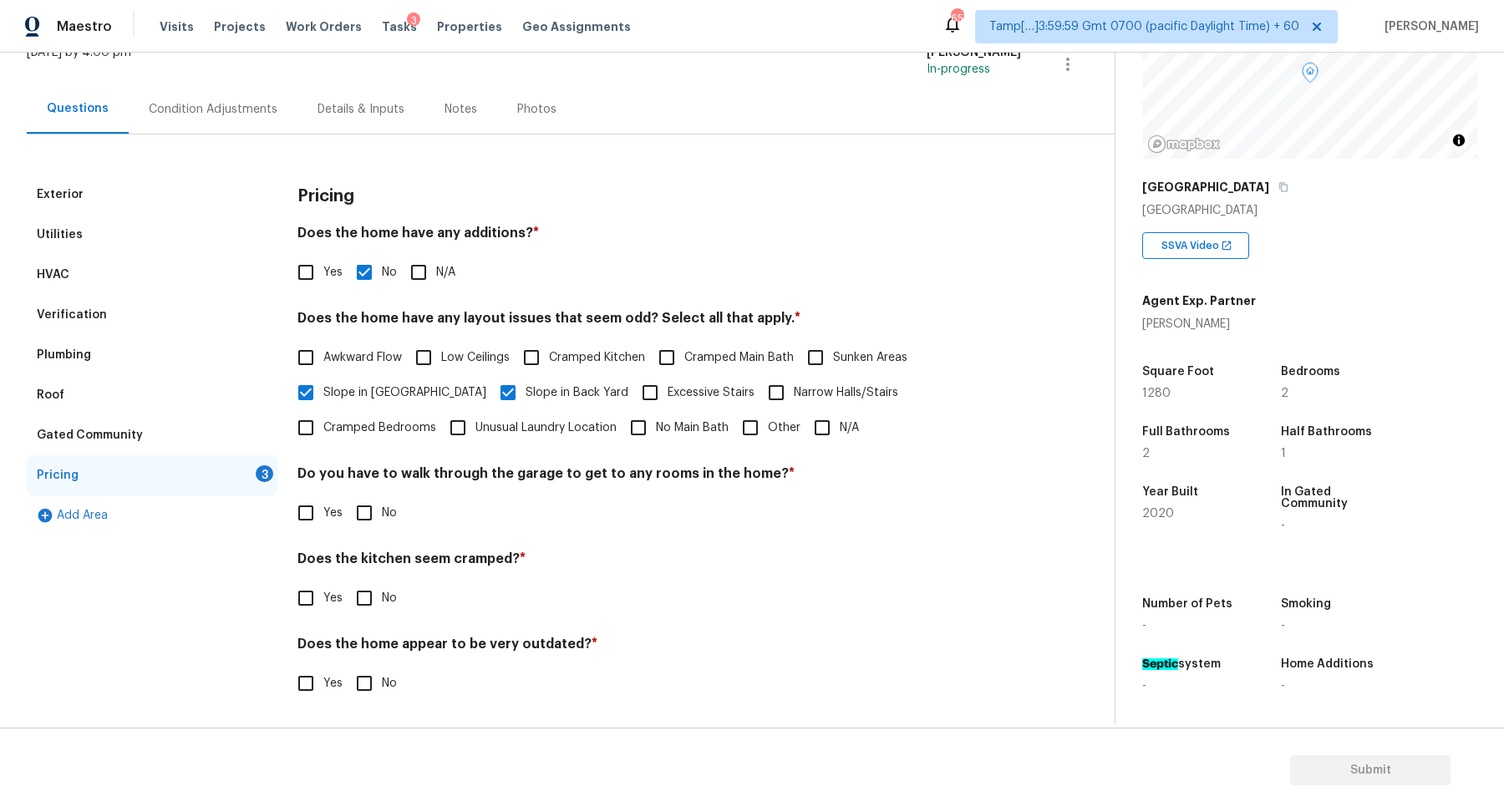
click at [347, 513] on input "No" at bounding box center [365, 513] width 35 height 35
checkbox input "true"
click at [347, 580] on input "No" at bounding box center [365, 598] width 35 height 35
checkbox input "true"
click at [347, 667] on input "No" at bounding box center [365, 685] width 35 height 35
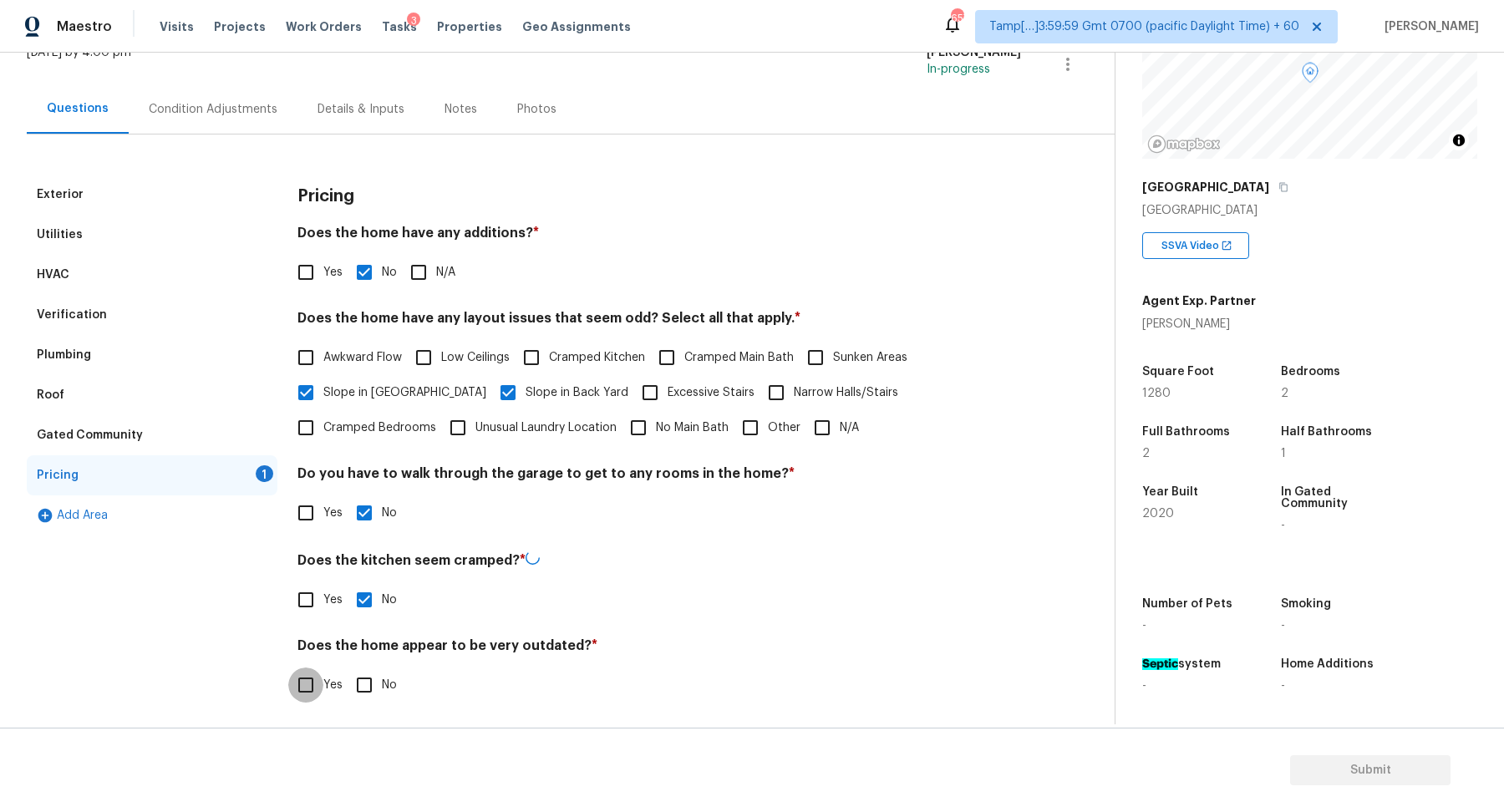
checkbox input "true"
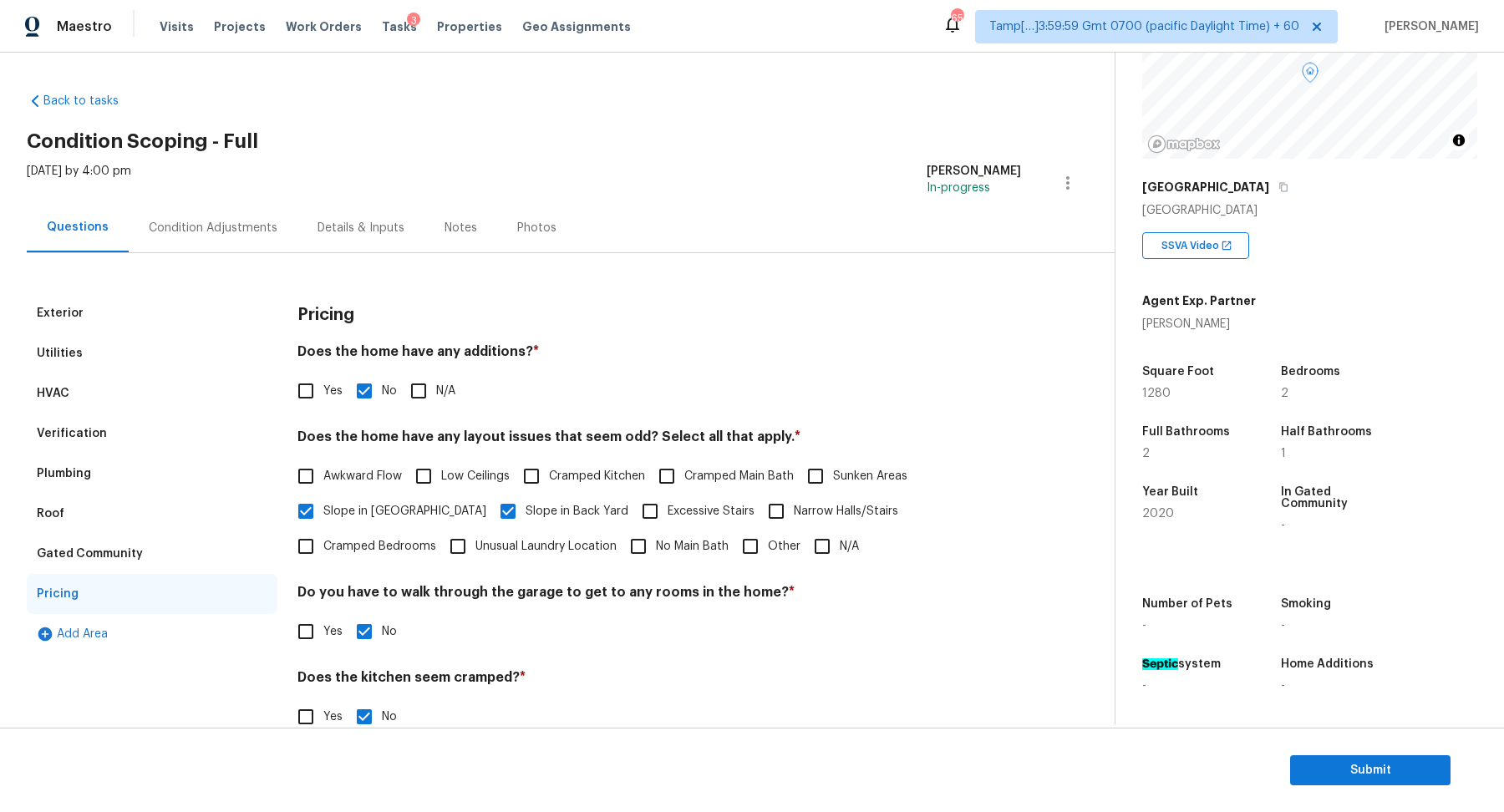
click at [223, 243] on div "Condition Adjustments" at bounding box center [213, 228] width 169 height 49
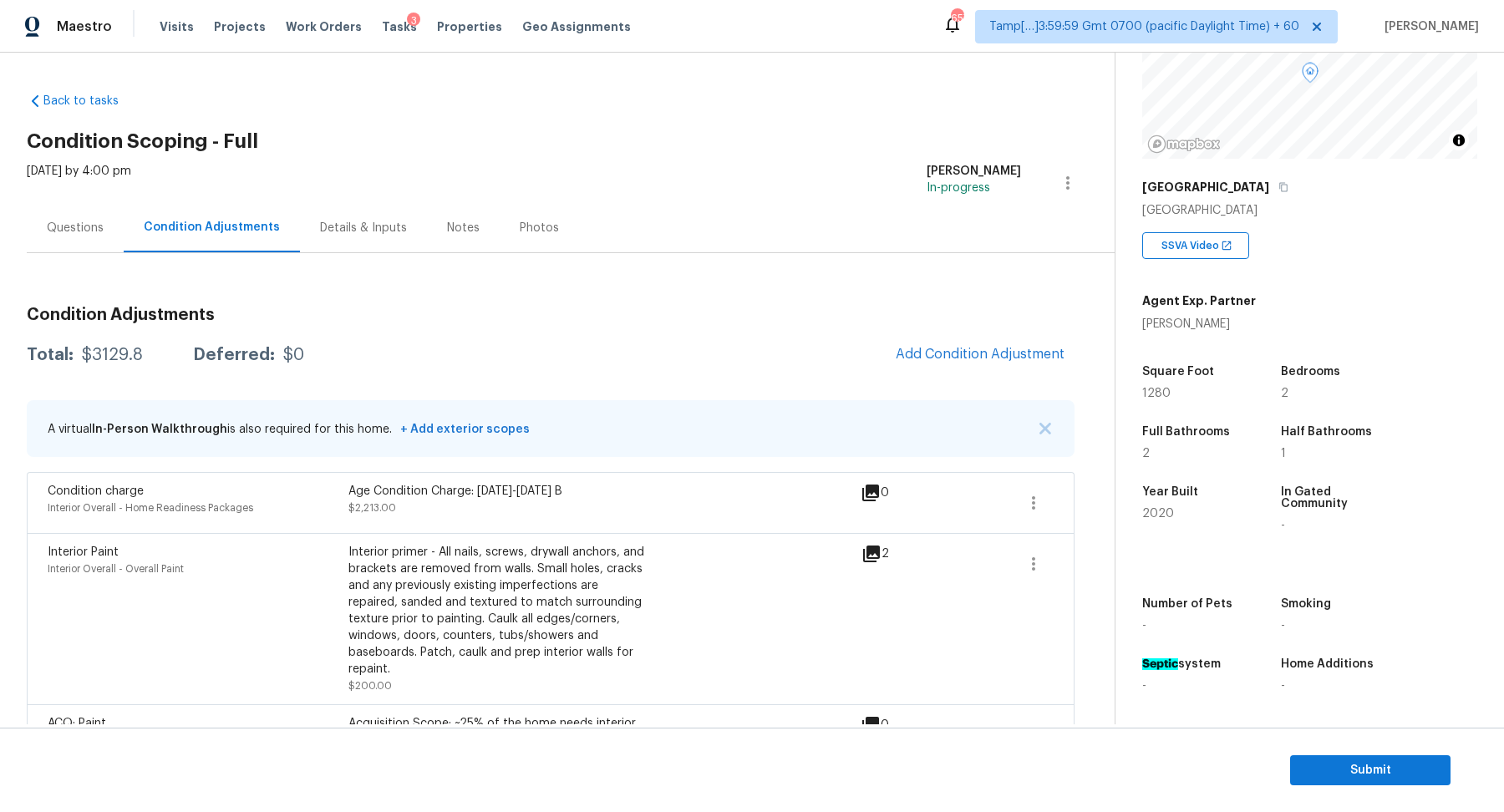
scroll to position [100, 0]
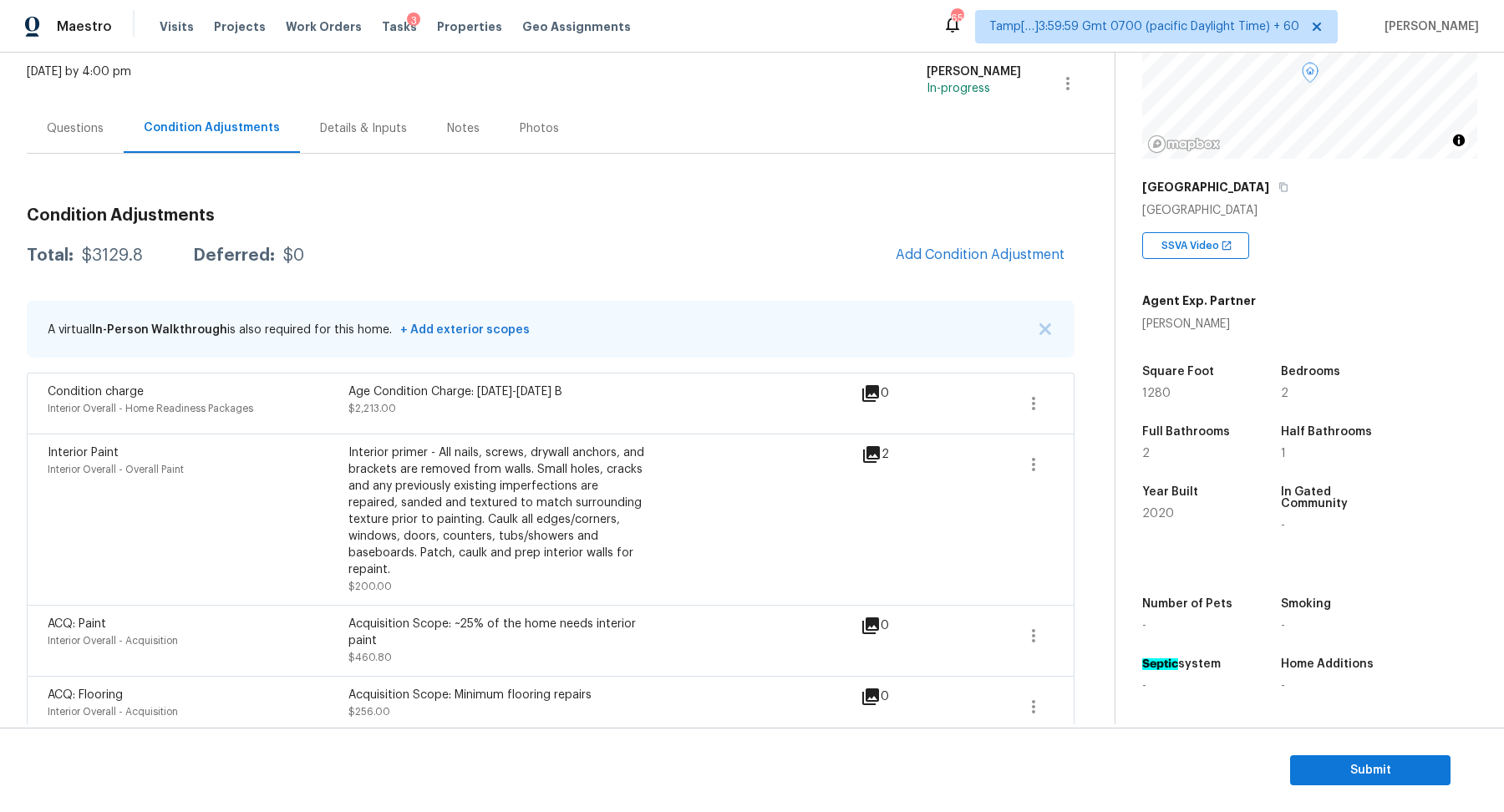
click at [1036, 709] on span at bounding box center [1033, 707] width 40 height 40
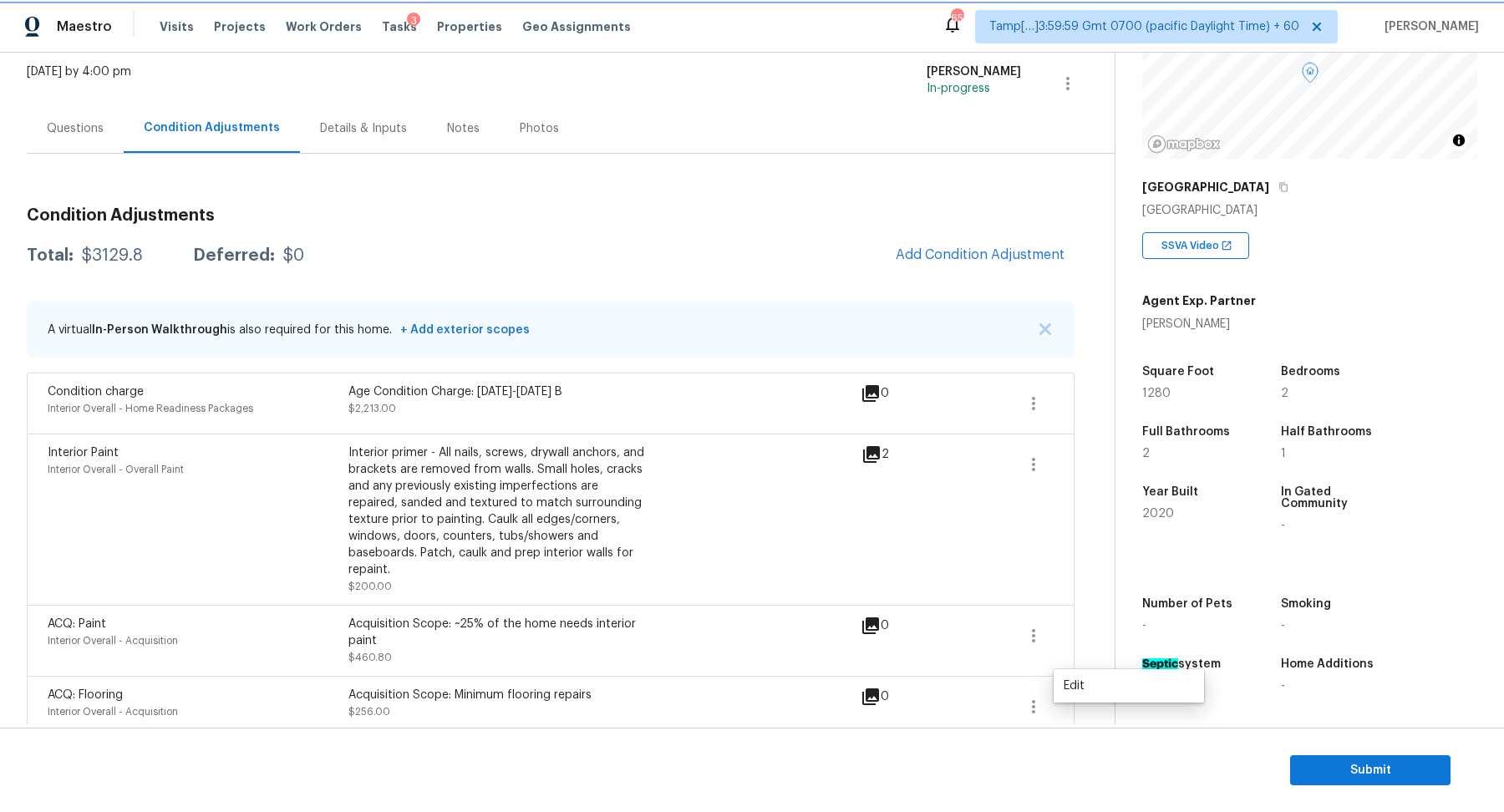
click at [1036, 697] on icon "button" at bounding box center [1034, 707] width 20 height 20
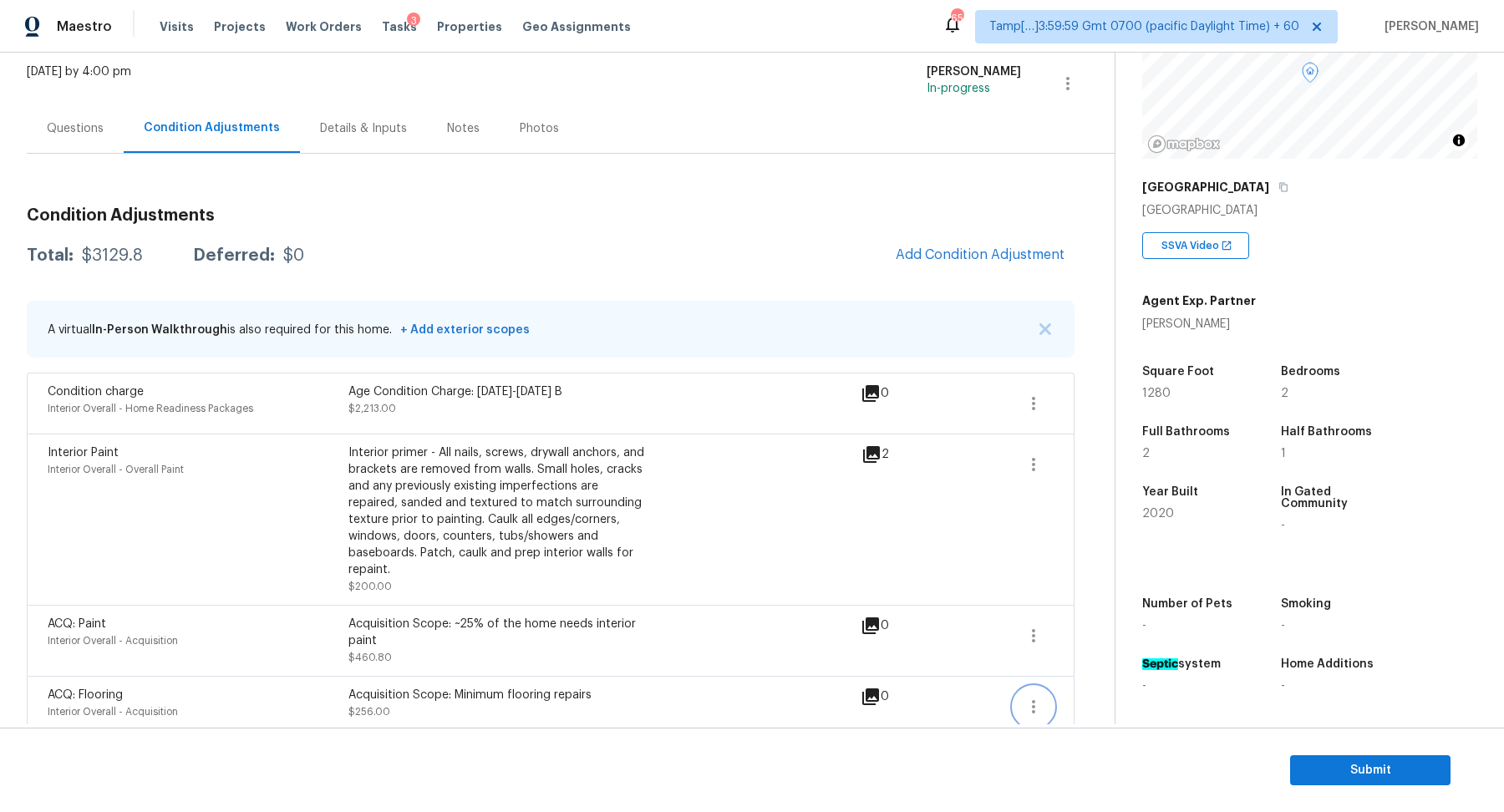
click at [1036, 697] on icon "button" at bounding box center [1034, 707] width 20 height 20
click at [1092, 683] on div "Edit" at bounding box center [1128, 686] width 130 height 17
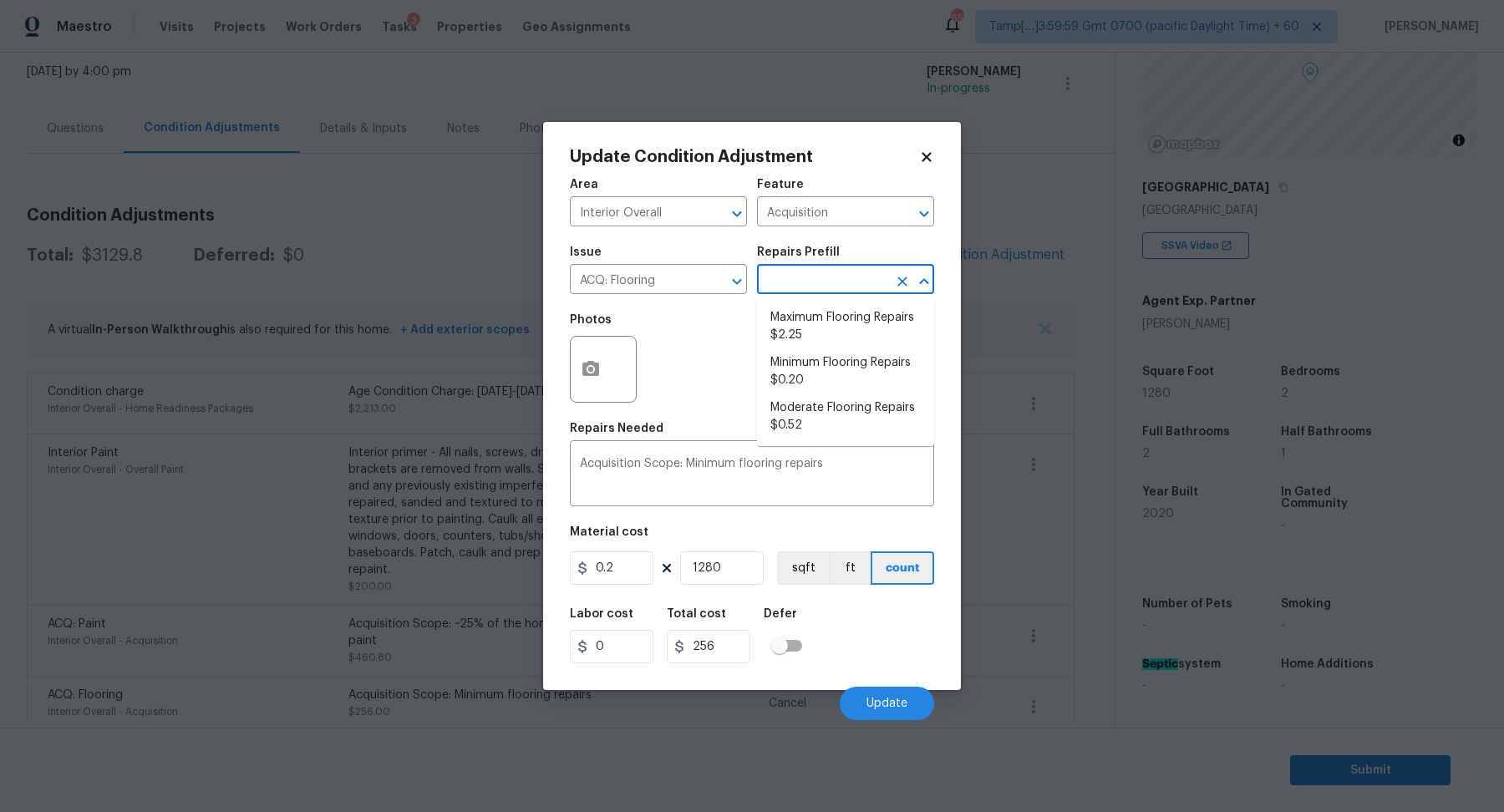
click at [811, 292] on input "text" at bounding box center [822, 281] width 130 height 26
click at [831, 409] on li "Moderate Flooring Repairs $0.52" at bounding box center [846, 417] width 177 height 45
type textarea "Acquisition Scope: Moderate flooring repairs"
type input "0.52"
type input "665.6"
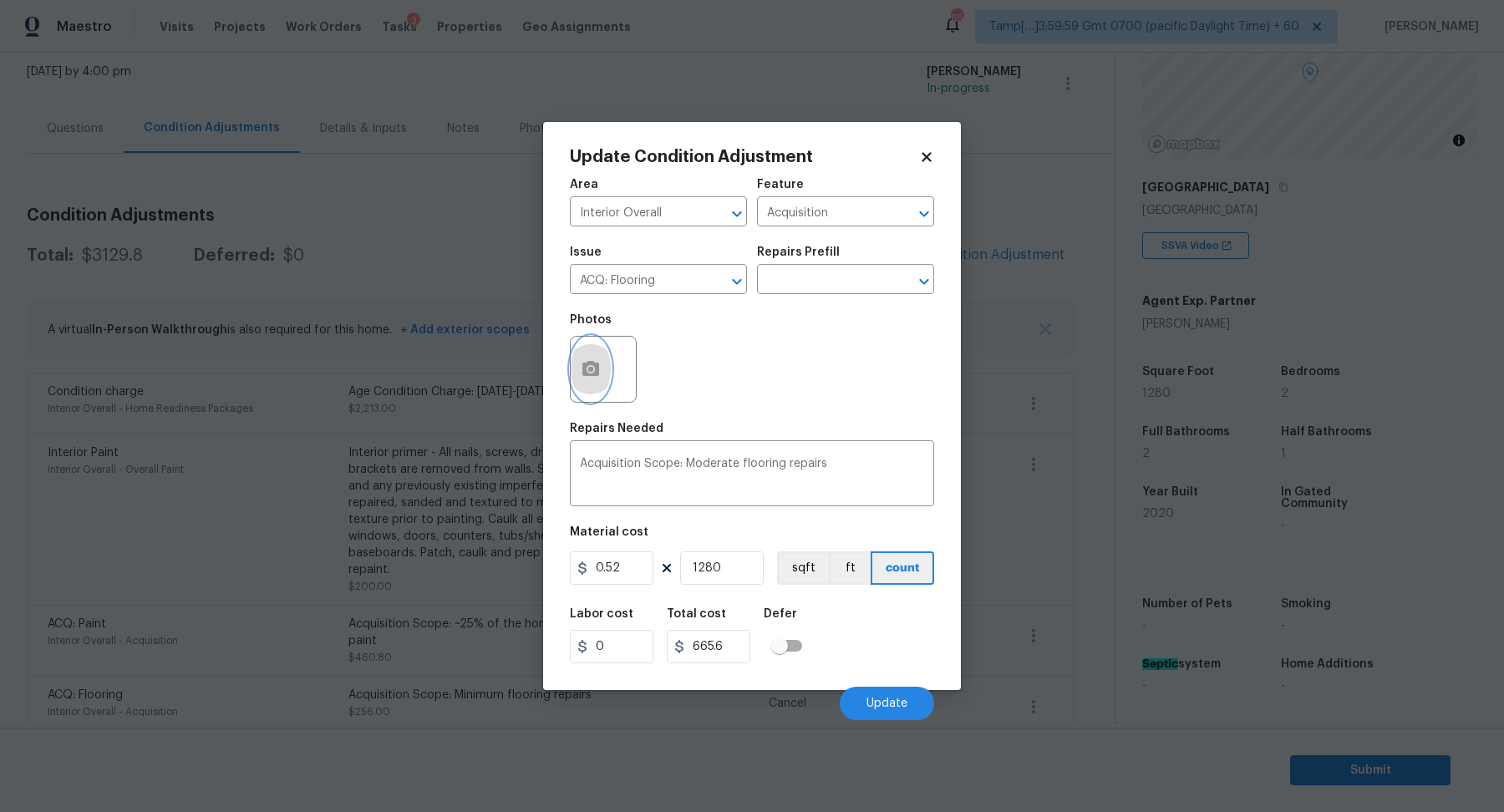
click at [571, 371] on button "button" at bounding box center [590, 370] width 40 height 65
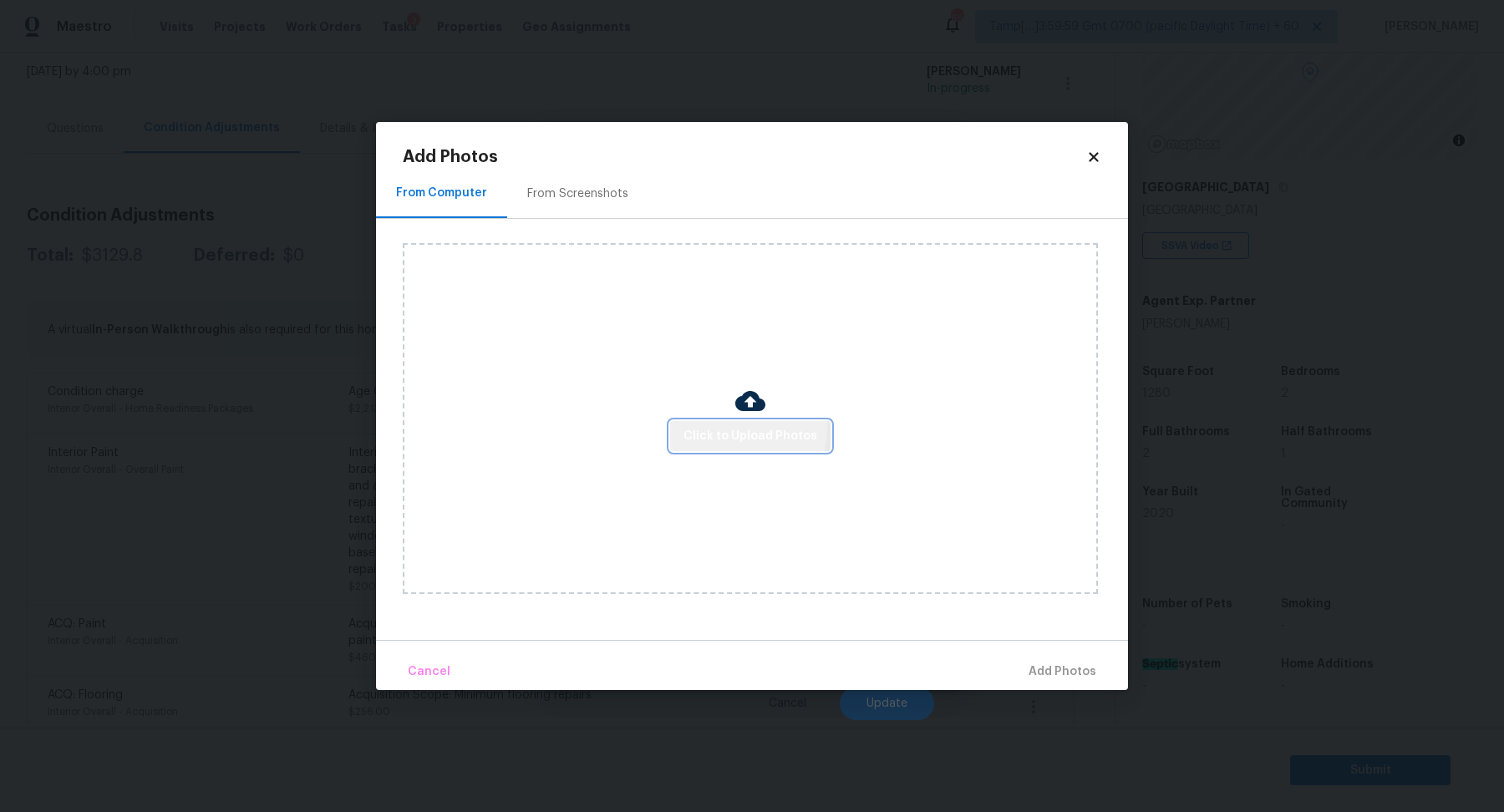
click at [731, 428] on span "Click to Upload Photos" at bounding box center [751, 436] width 134 height 21
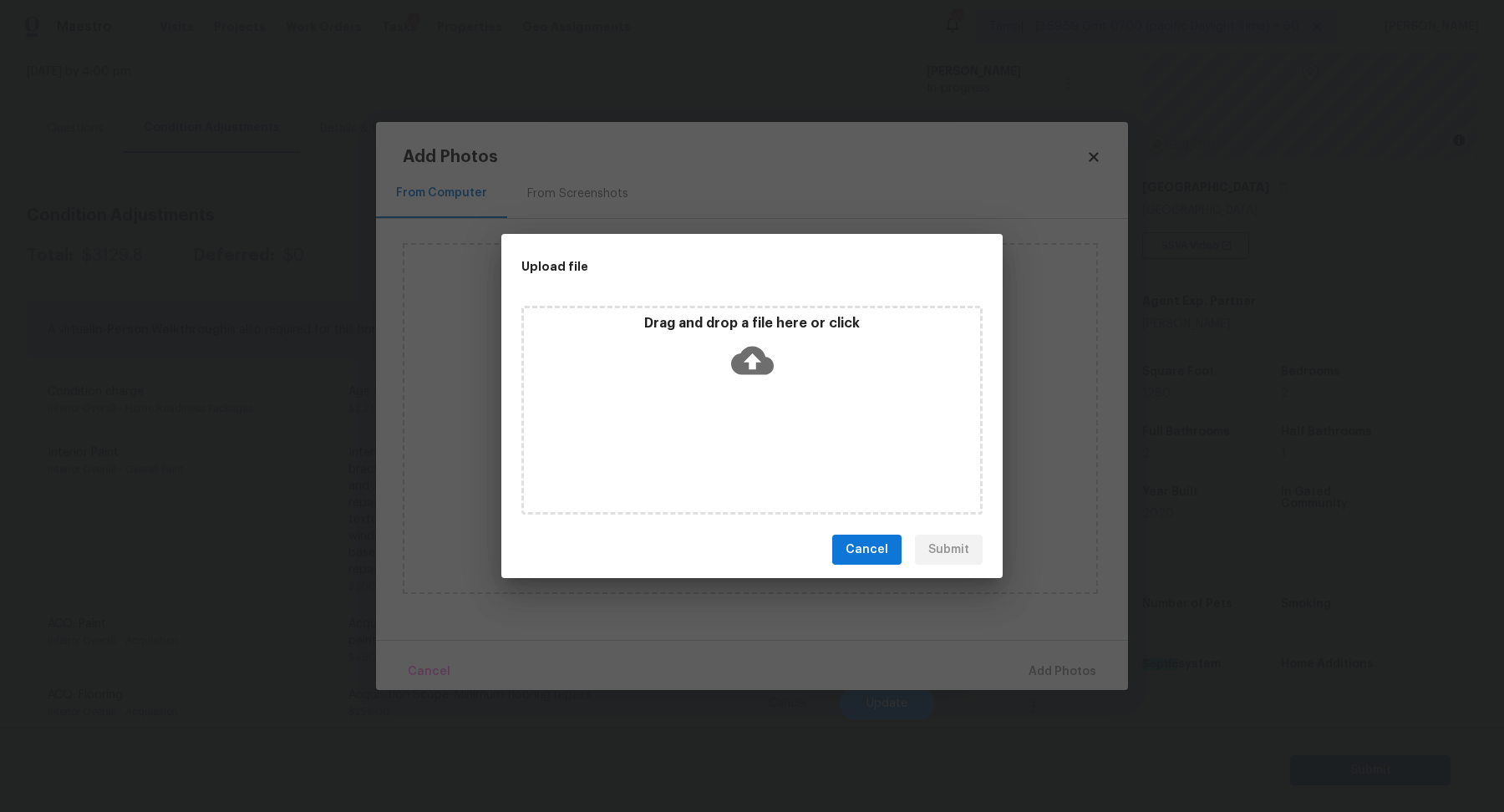
click at [750, 363] on icon at bounding box center [752, 360] width 42 height 42
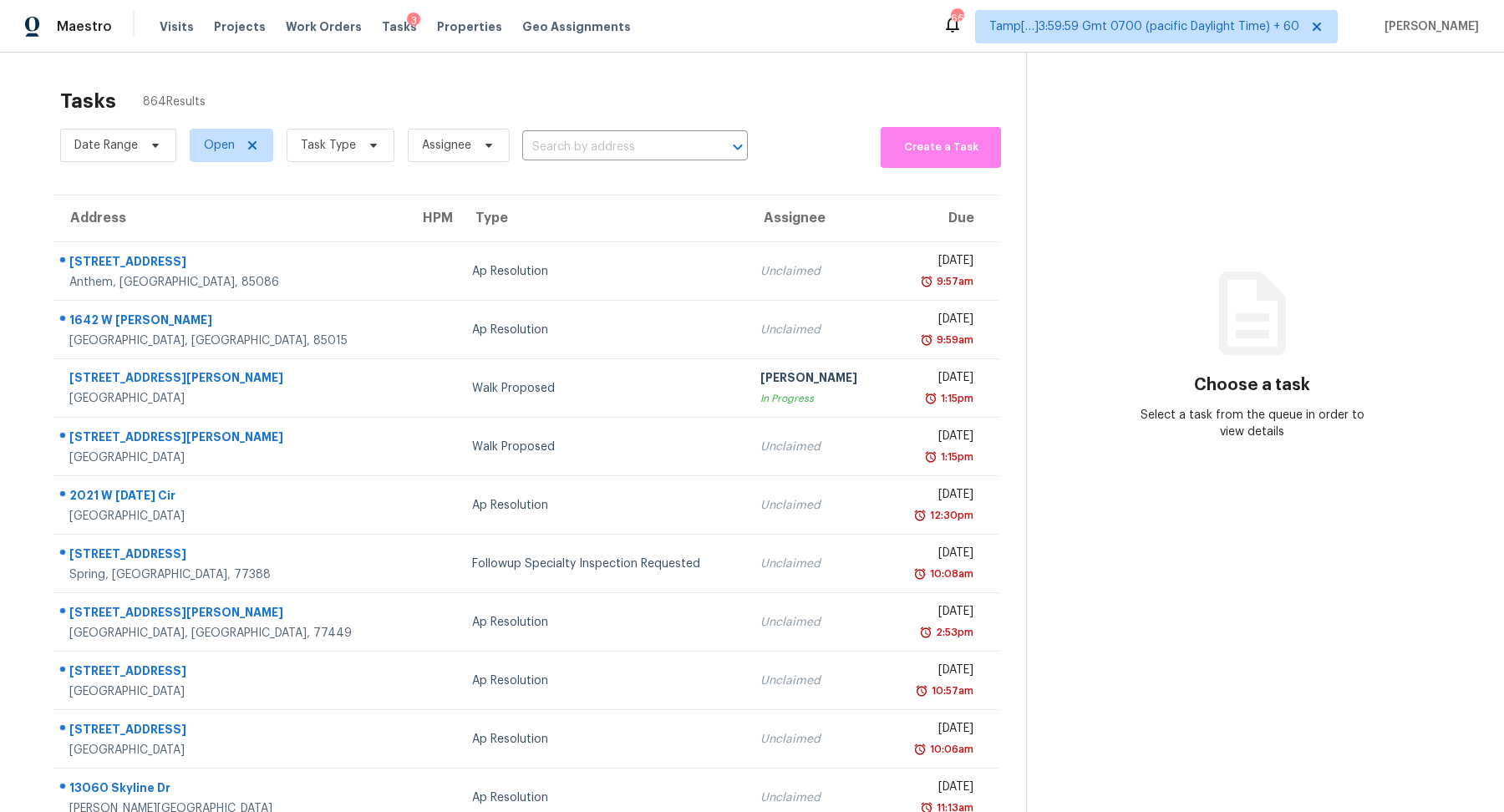
click at [622, 123] on div "Date Range Open Task Type Assignee ​" at bounding box center [404, 146] width 688 height 45
click at [622, 146] on input "text" at bounding box center [611, 148] width 178 height 26
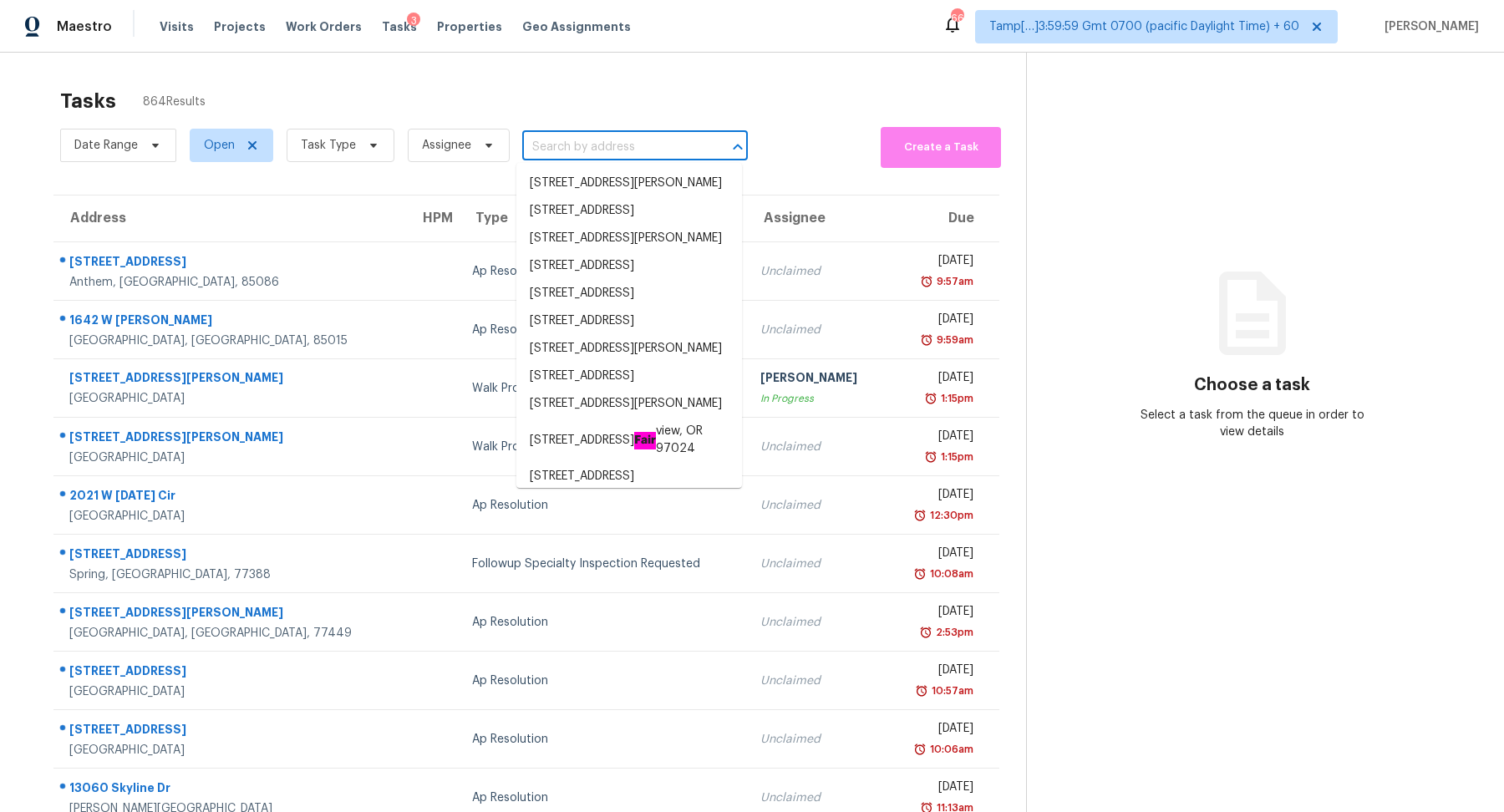
paste input "[STREET_ADDRESS]"
type input "8747 Emerald Sky Dr, San Antonio, TX 78254"
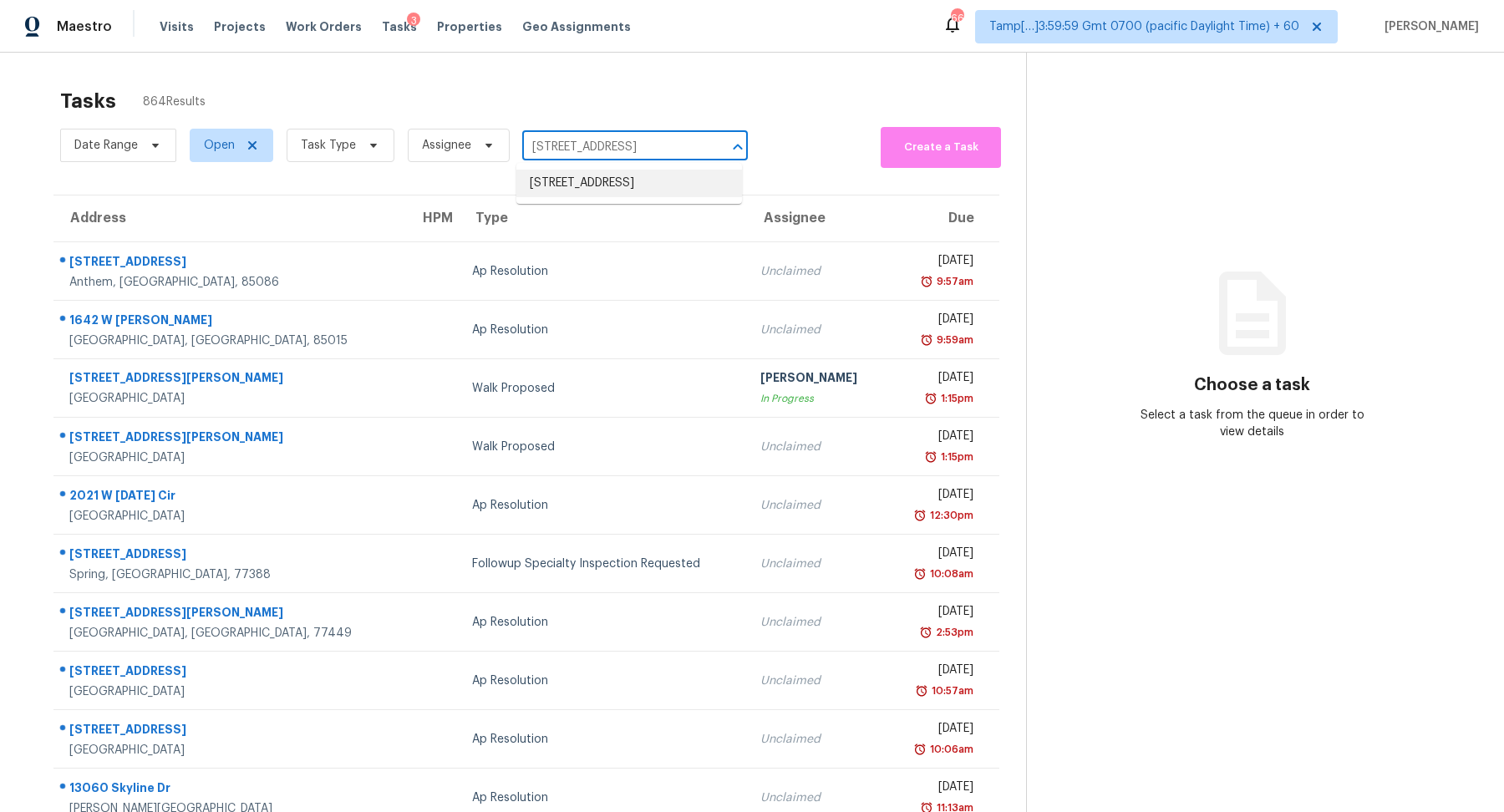
click at [629, 188] on li "8747 Emerald Sky Dr, San Antonio, TX 78254" at bounding box center [629, 183] width 226 height 28
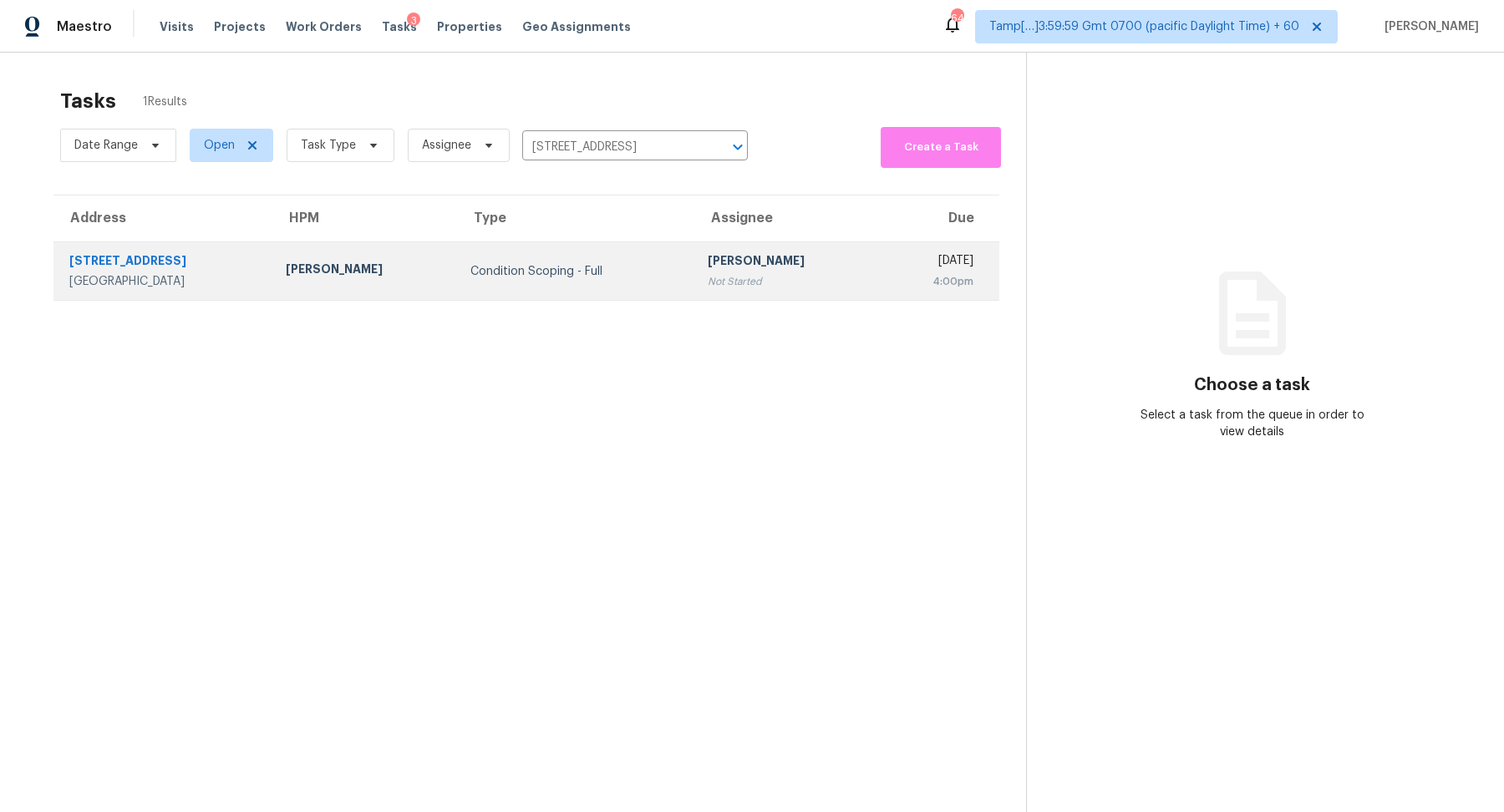
click at [510, 277] on div "Condition Scoping - Full" at bounding box center [576, 271] width 211 height 17
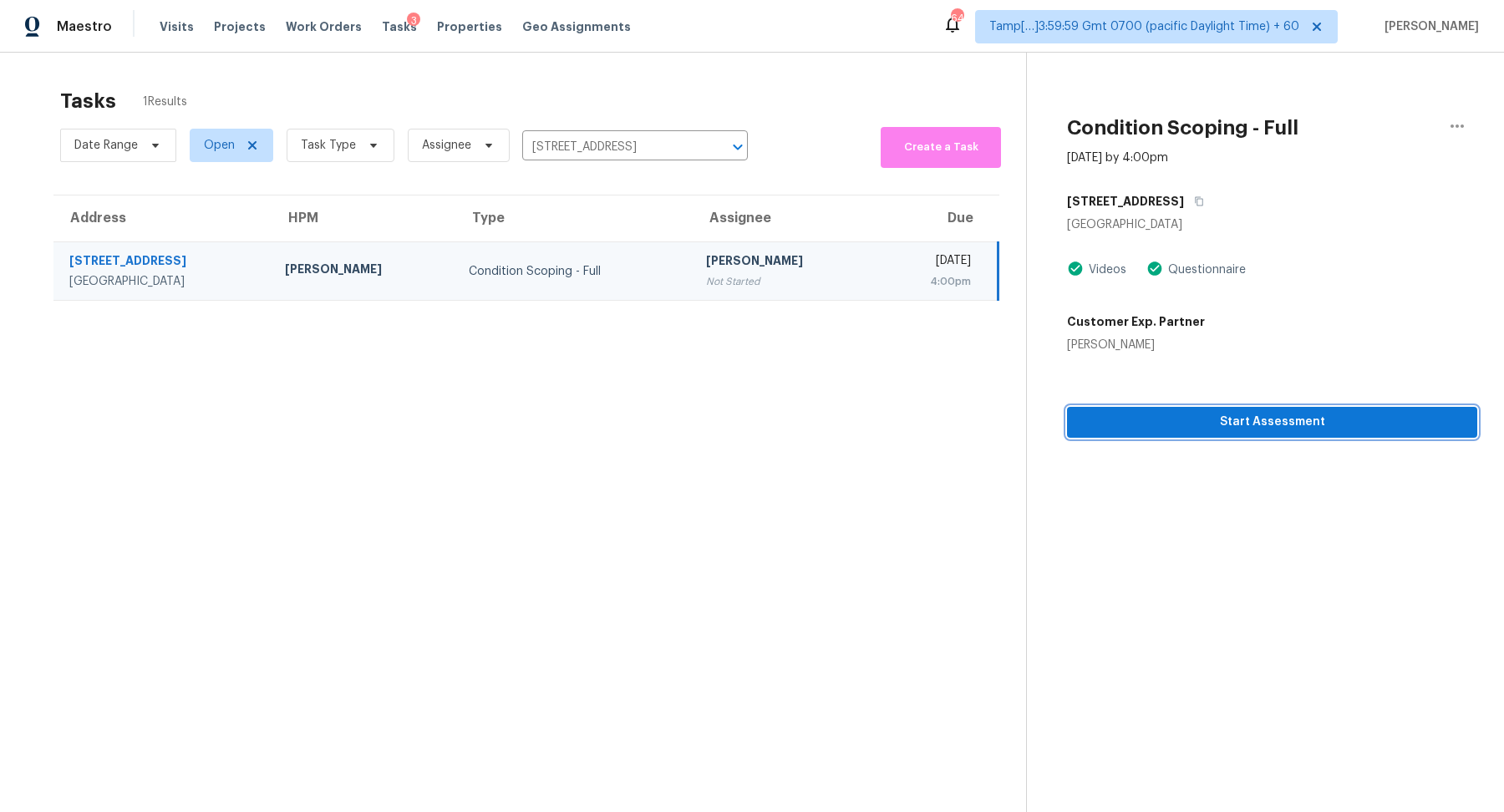
click at [1191, 431] on span "Start Assessment" at bounding box center [1271, 422] width 383 height 21
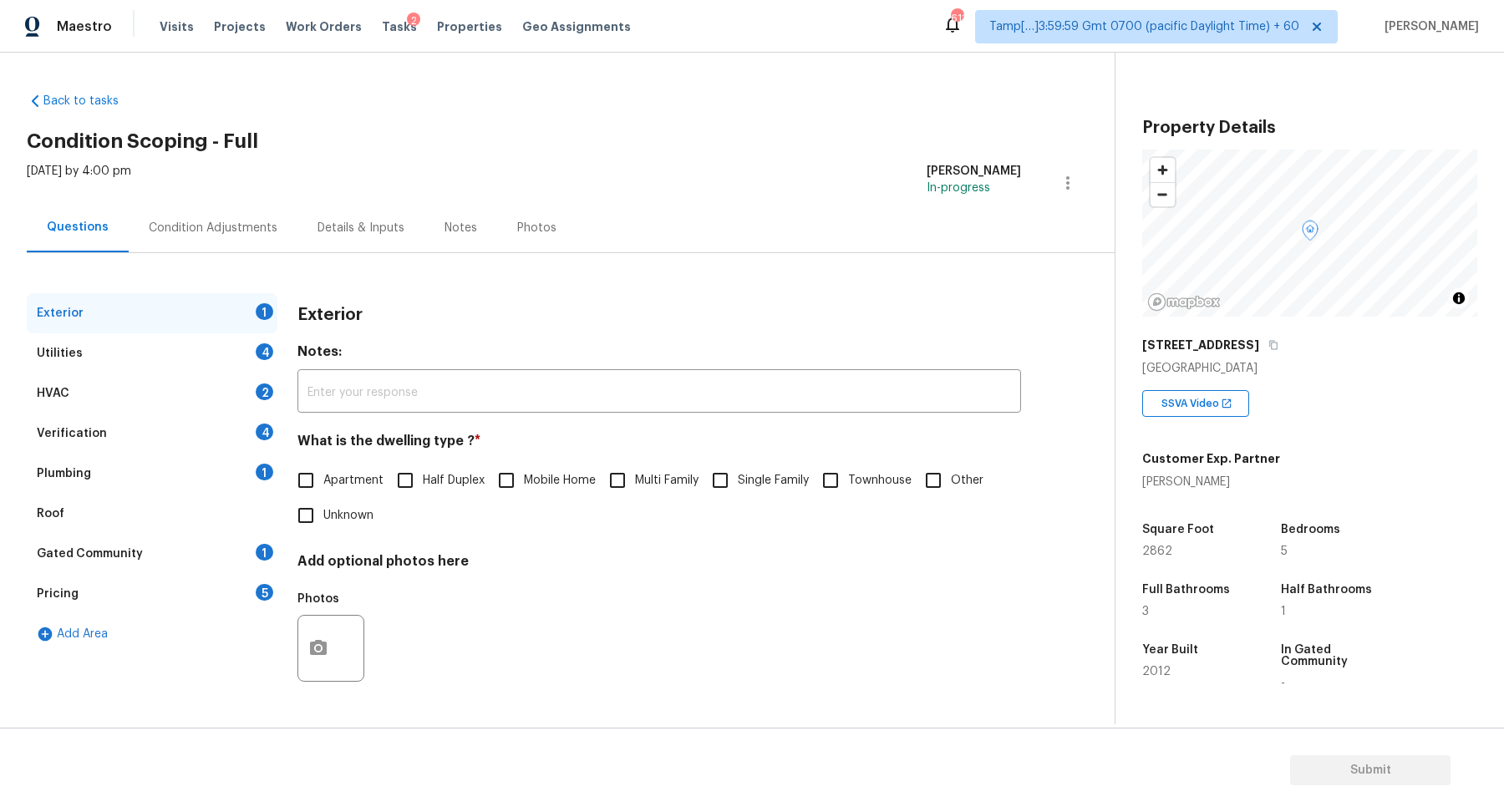
click at [756, 493] on label "Single Family" at bounding box center [756, 481] width 106 height 35
click at [738, 493] on input "Single Family" at bounding box center [720, 481] width 35 height 35
checkbox input "true"
click at [267, 358] on div "4" at bounding box center [264, 351] width 18 height 17
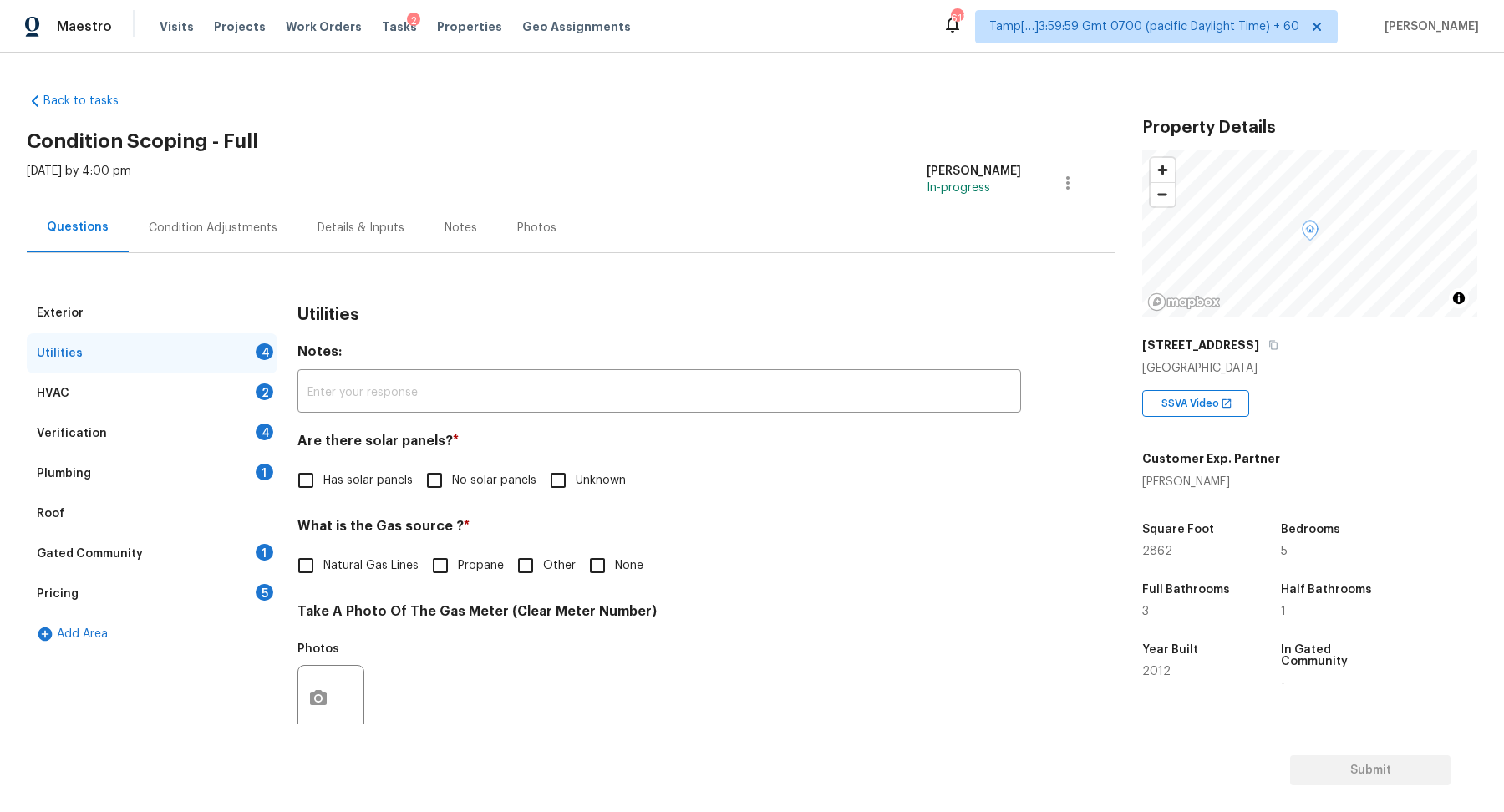
click at [519, 481] on span "No solar panels" at bounding box center [495, 481] width 85 height 18
click at [452, 481] on input "No solar panels" at bounding box center [435, 481] width 35 height 35
checkbox input "true"
click at [348, 565] on span "Natural Gas Lines" at bounding box center [371, 567] width 96 height 18
click at [323, 565] on input "Natural Gas Lines" at bounding box center [307, 566] width 35 height 35
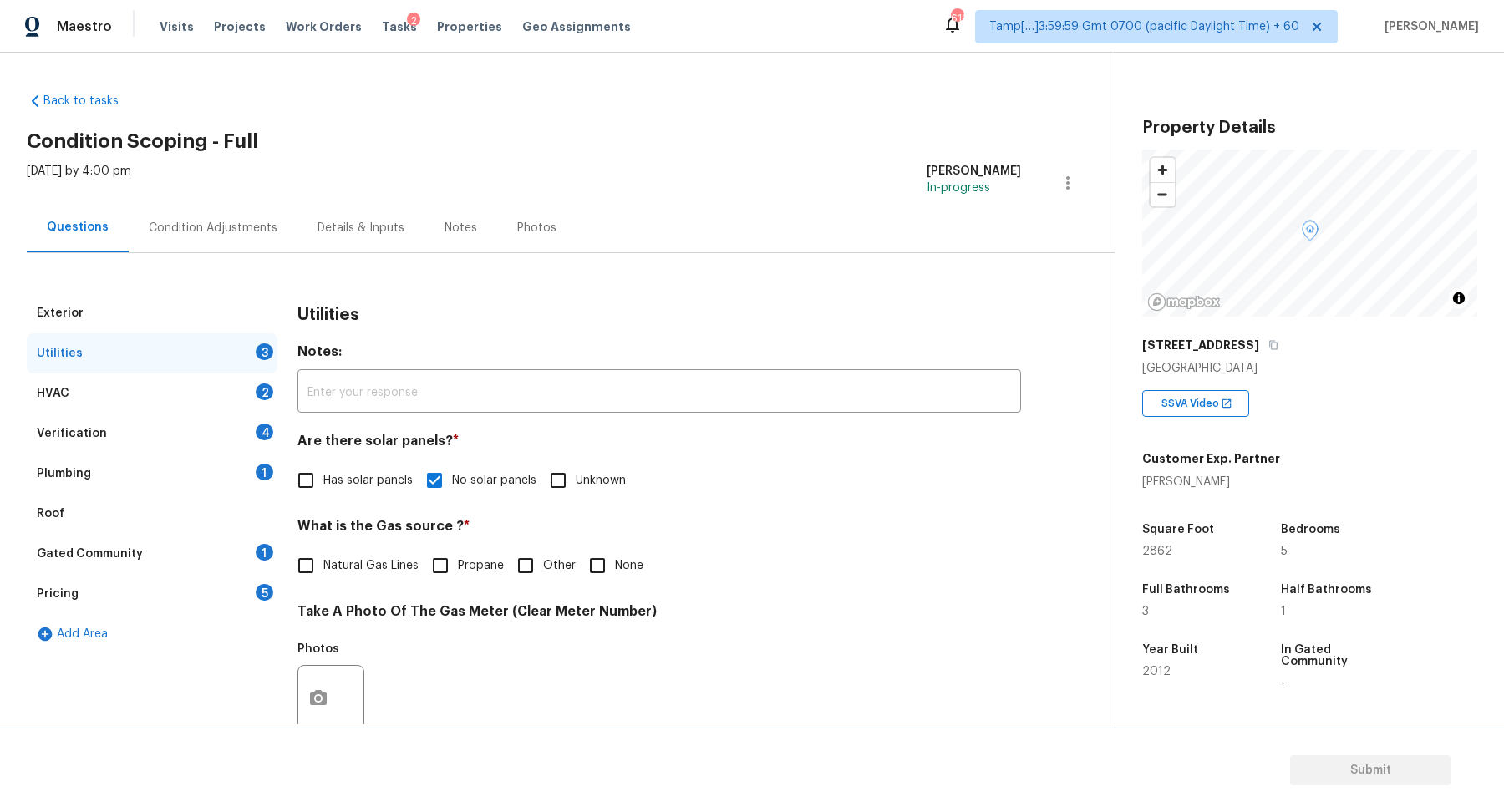
checkbox input "true"
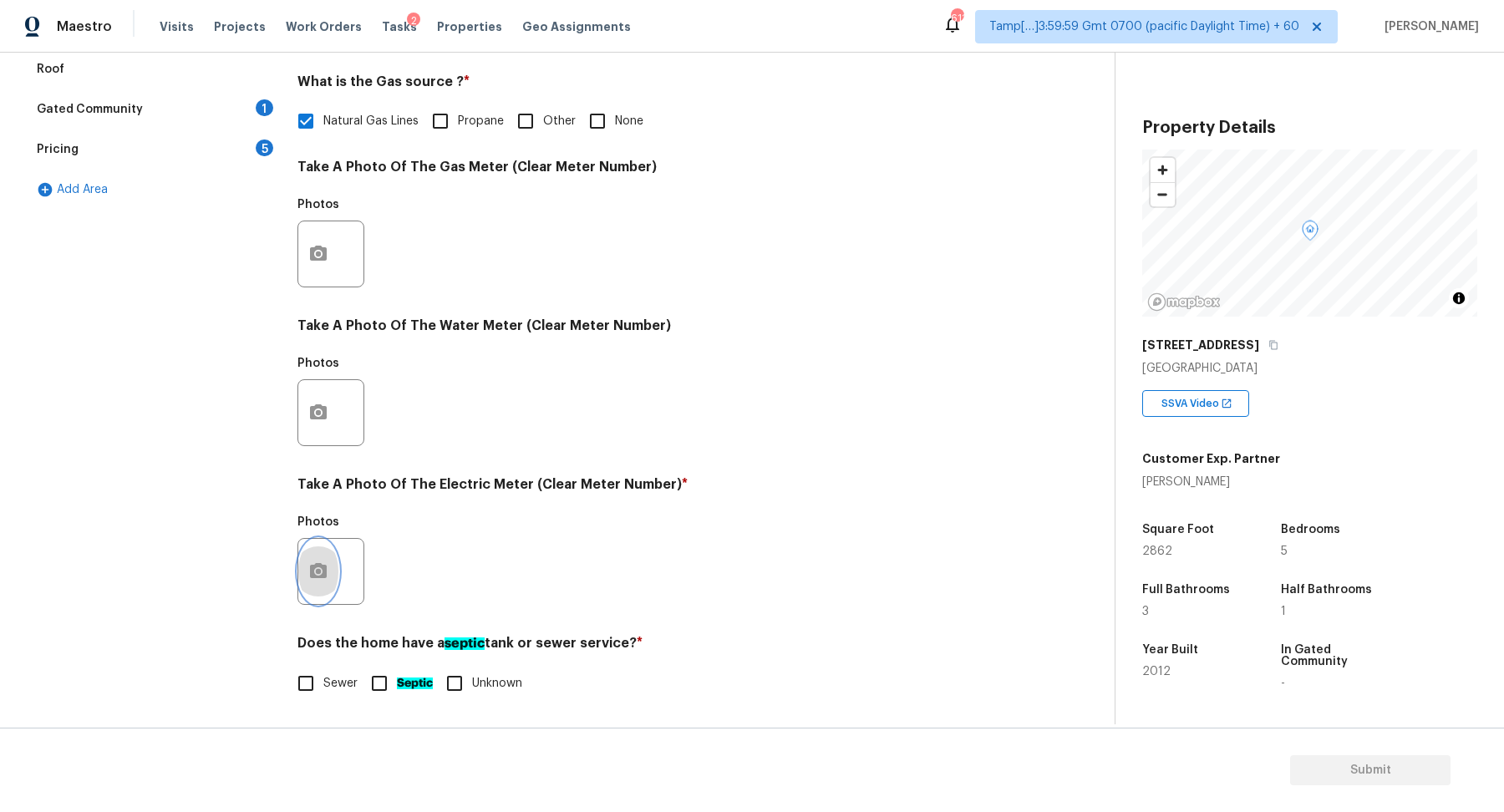
click at [301, 557] on button "button" at bounding box center [318, 572] width 40 height 65
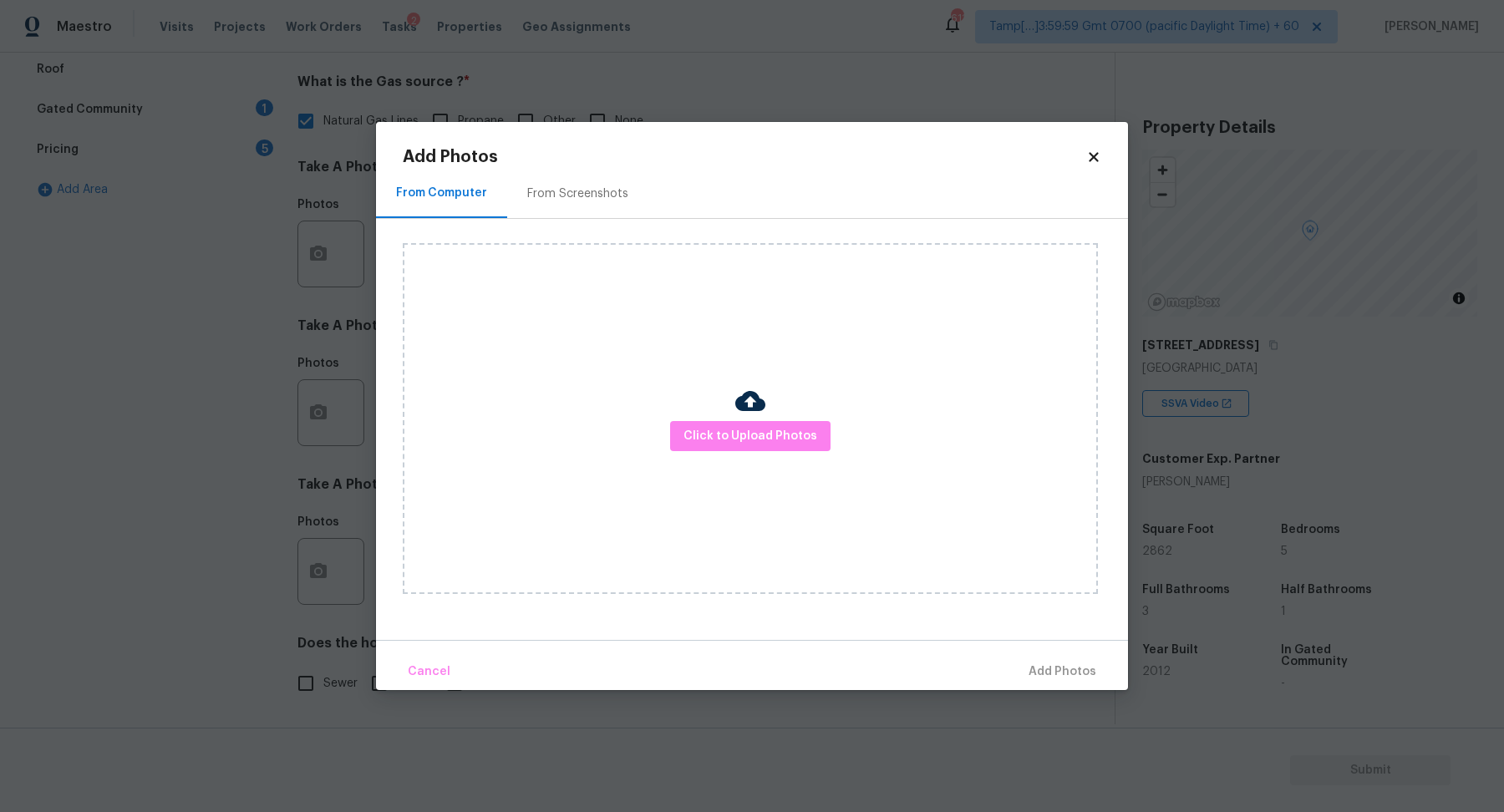
click at [798, 409] on div "Click to Upload Photos" at bounding box center [750, 419] width 695 height 351
click at [773, 424] on button "Click to Upload Photos" at bounding box center [750, 436] width 161 height 31
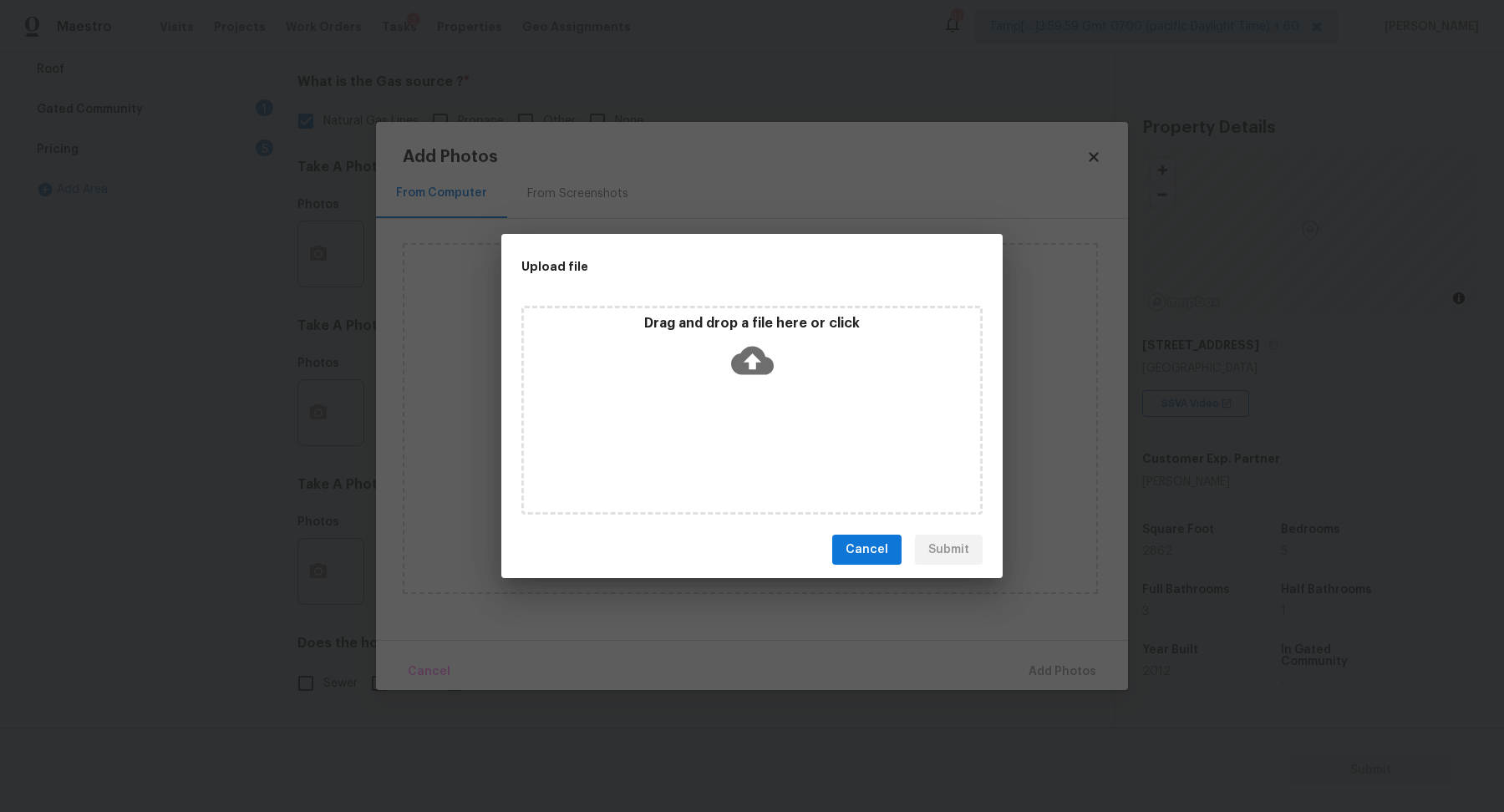
click at [817, 381] on div "Drag and drop a file here or click" at bounding box center [752, 351] width 456 height 72
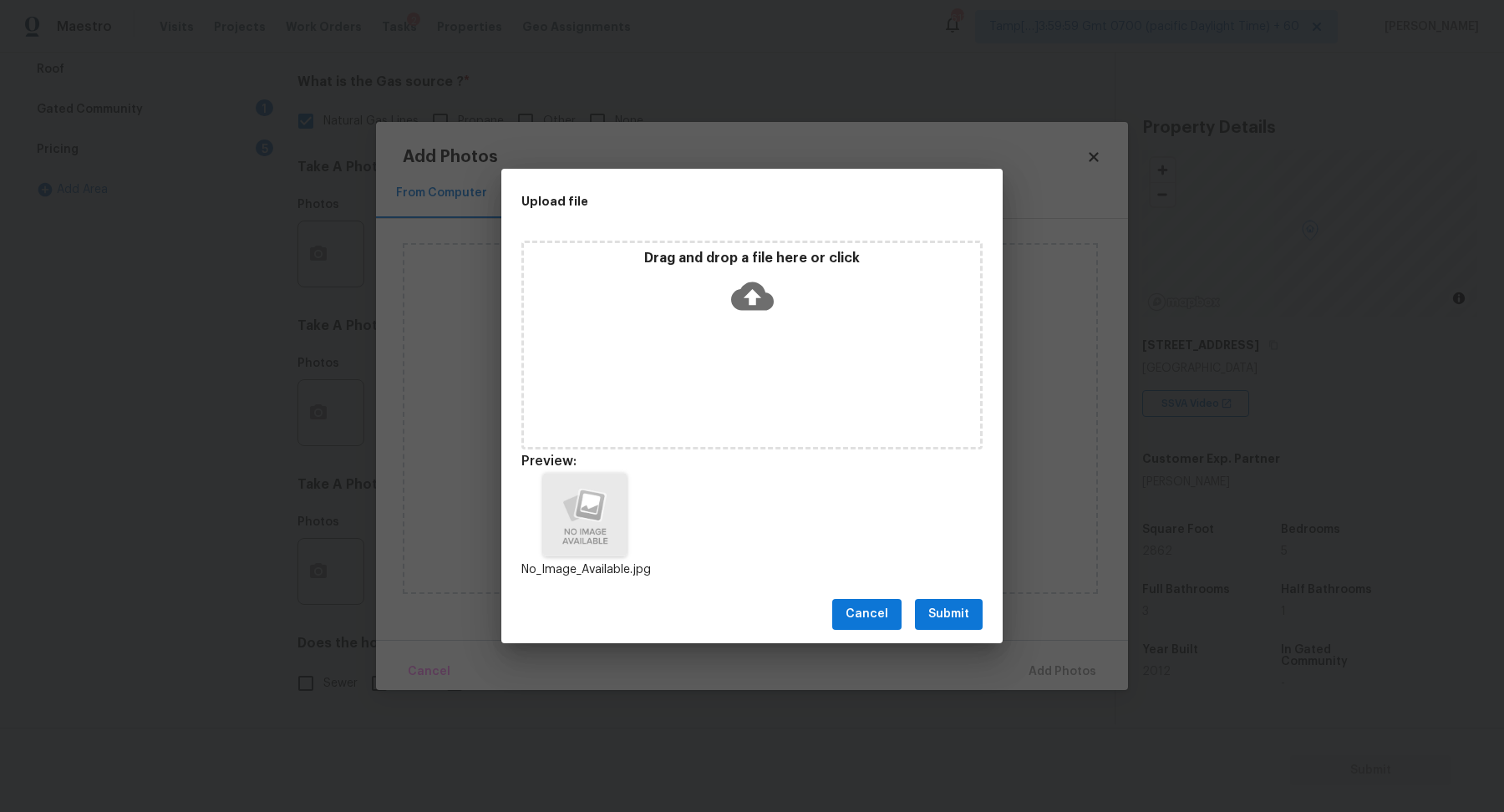
click at [965, 599] on button "Submit" at bounding box center [948, 614] width 68 height 31
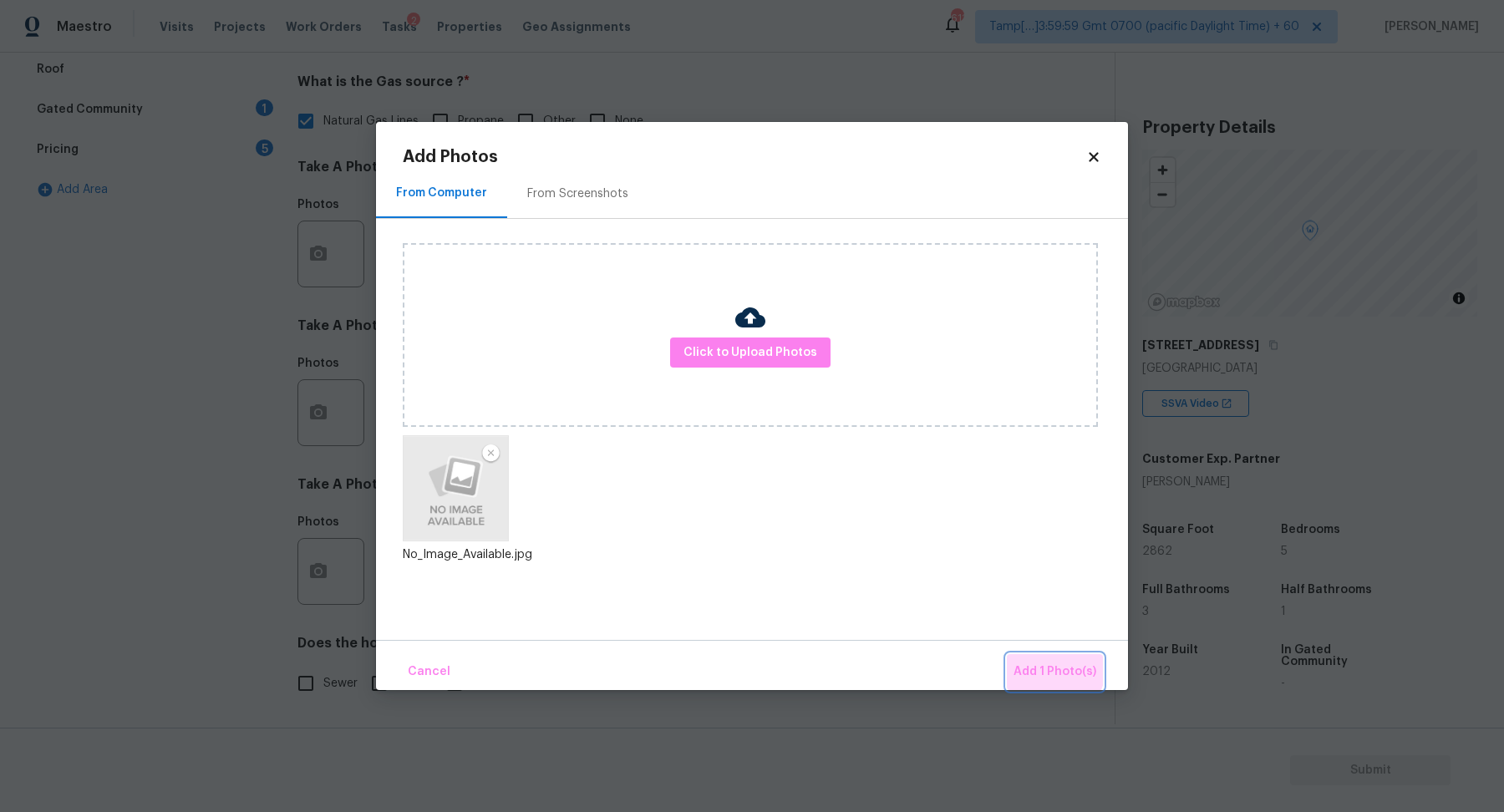
click at [1023, 656] on button "Add 1 Photo(s)" at bounding box center [1056, 672] width 97 height 35
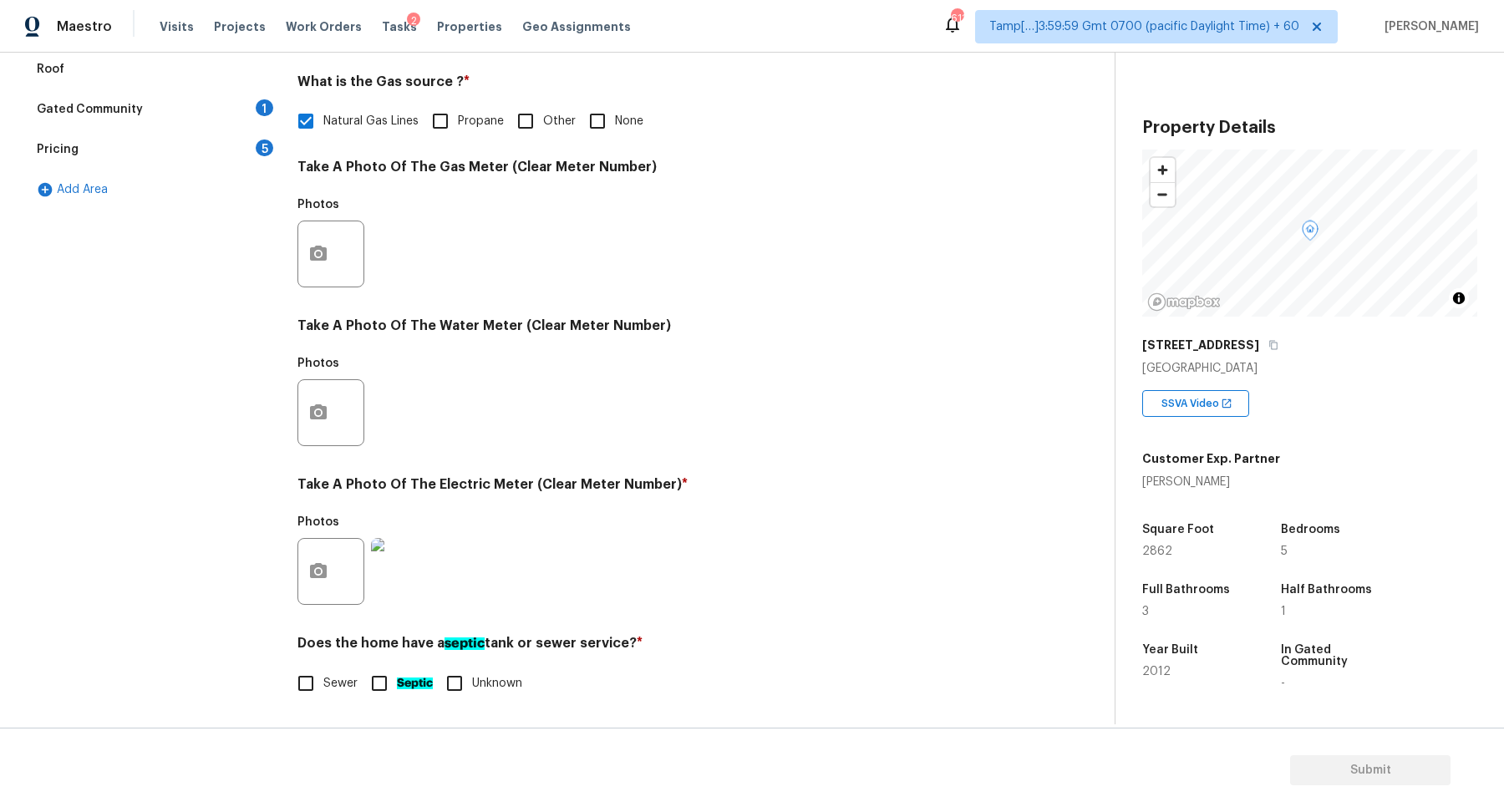
click at [332, 678] on span "Sewer" at bounding box center [340, 684] width 34 height 18
click at [323, 678] on input "Sewer" at bounding box center [307, 684] width 35 height 35
checkbox input "true"
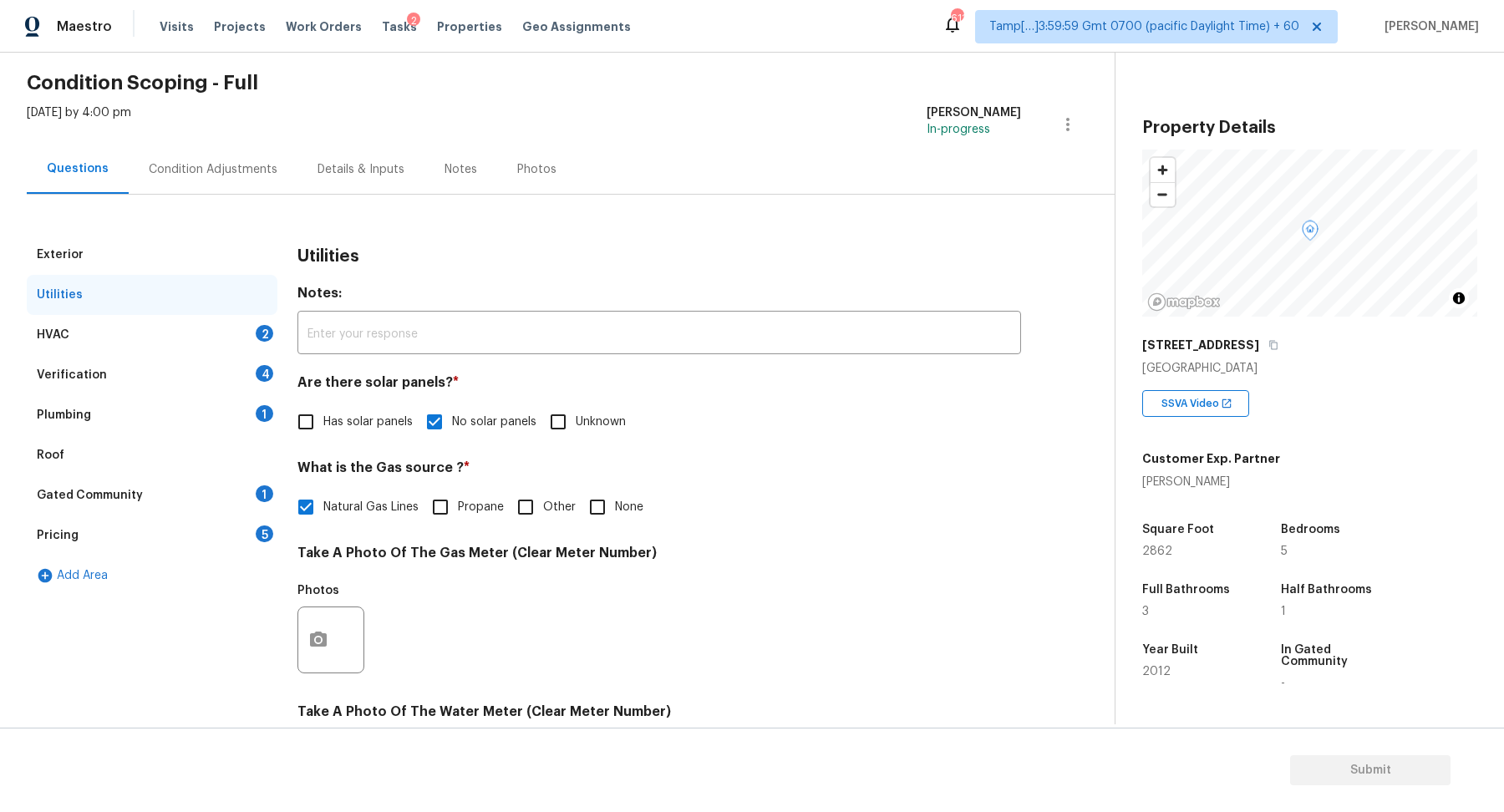
scroll to position [23, 0]
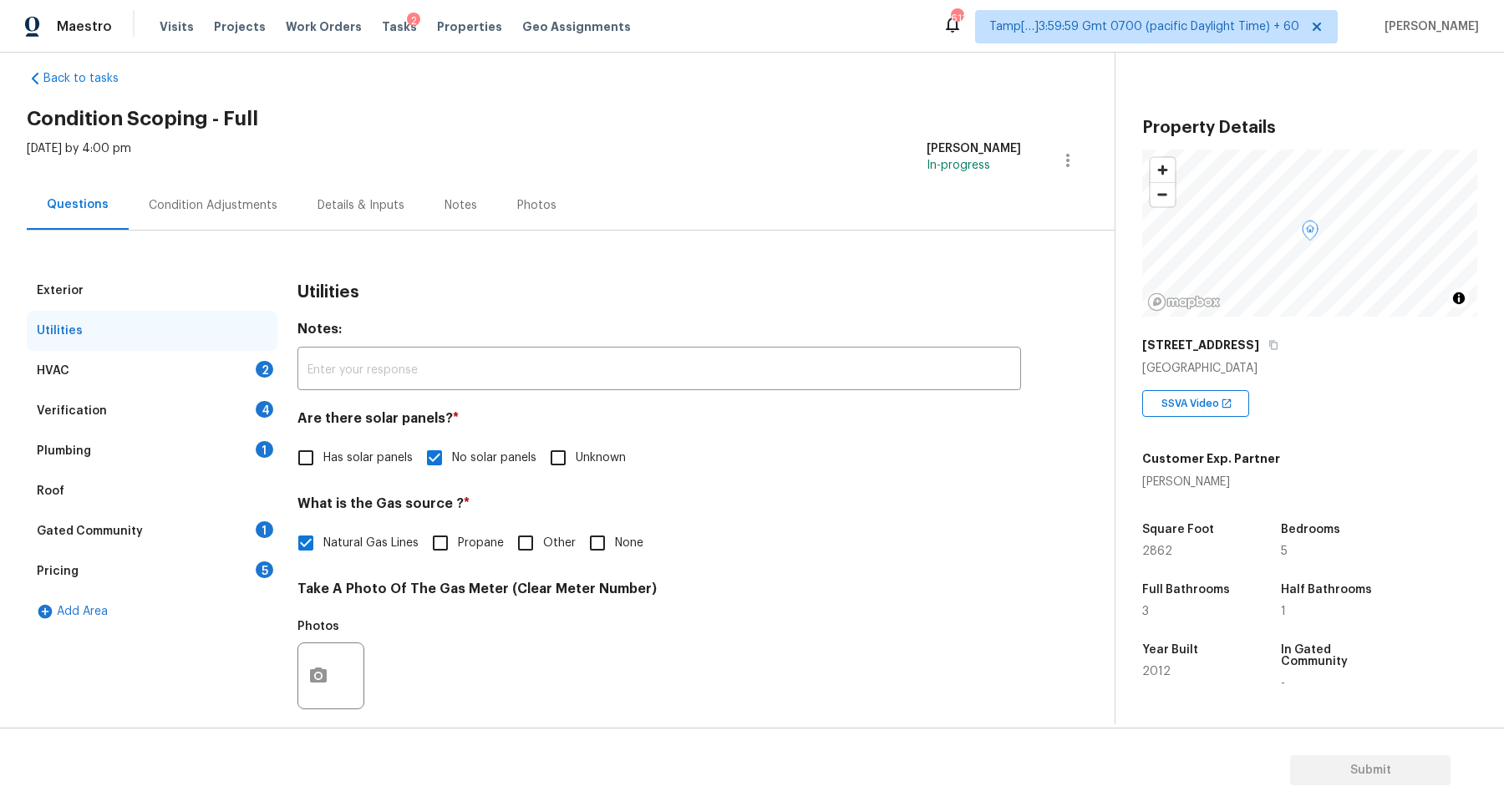
click at [217, 365] on div "HVAC 2" at bounding box center [152, 371] width 250 height 40
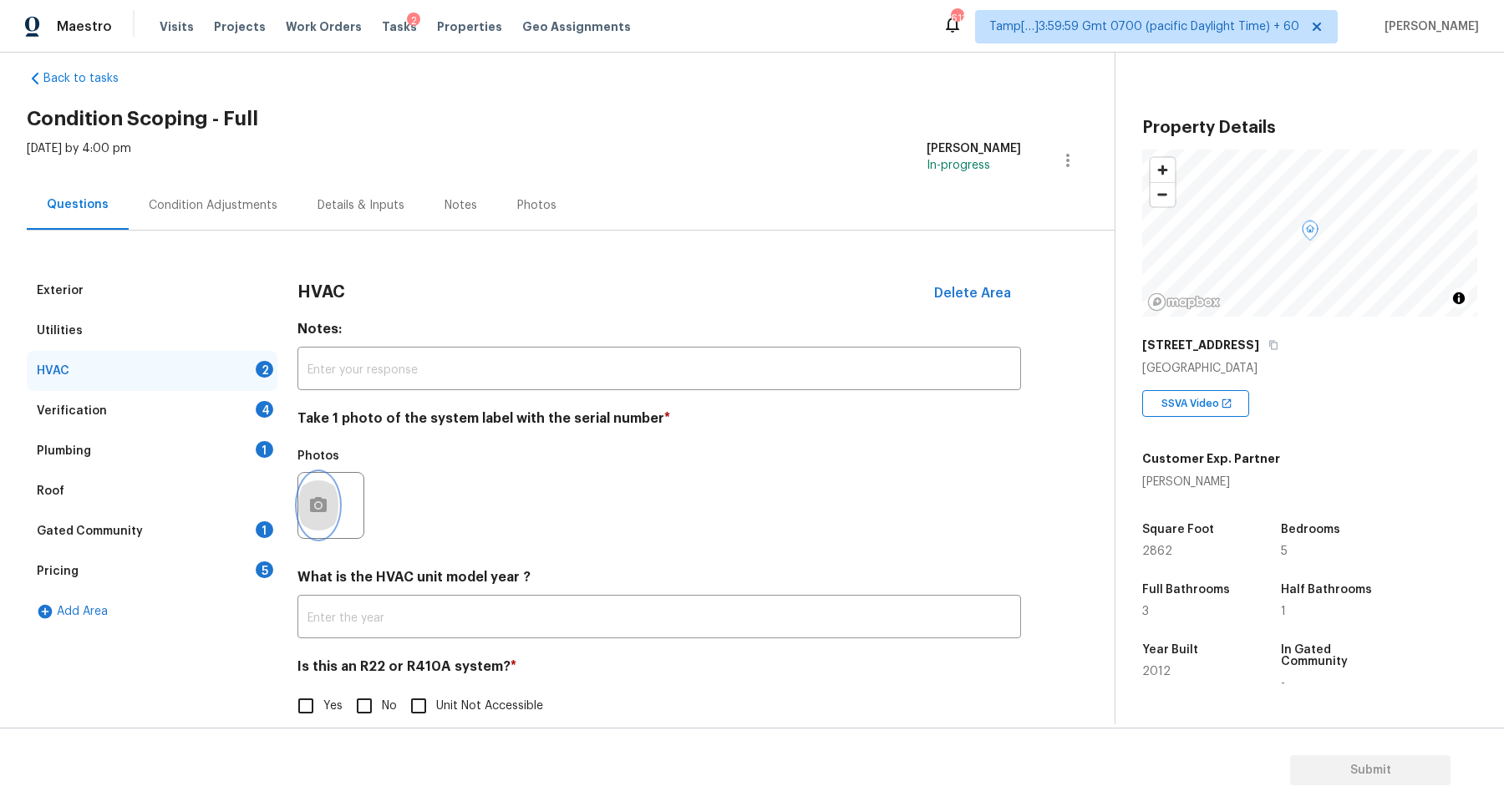
click at [326, 496] on icon "button" at bounding box center [318, 506] width 20 height 20
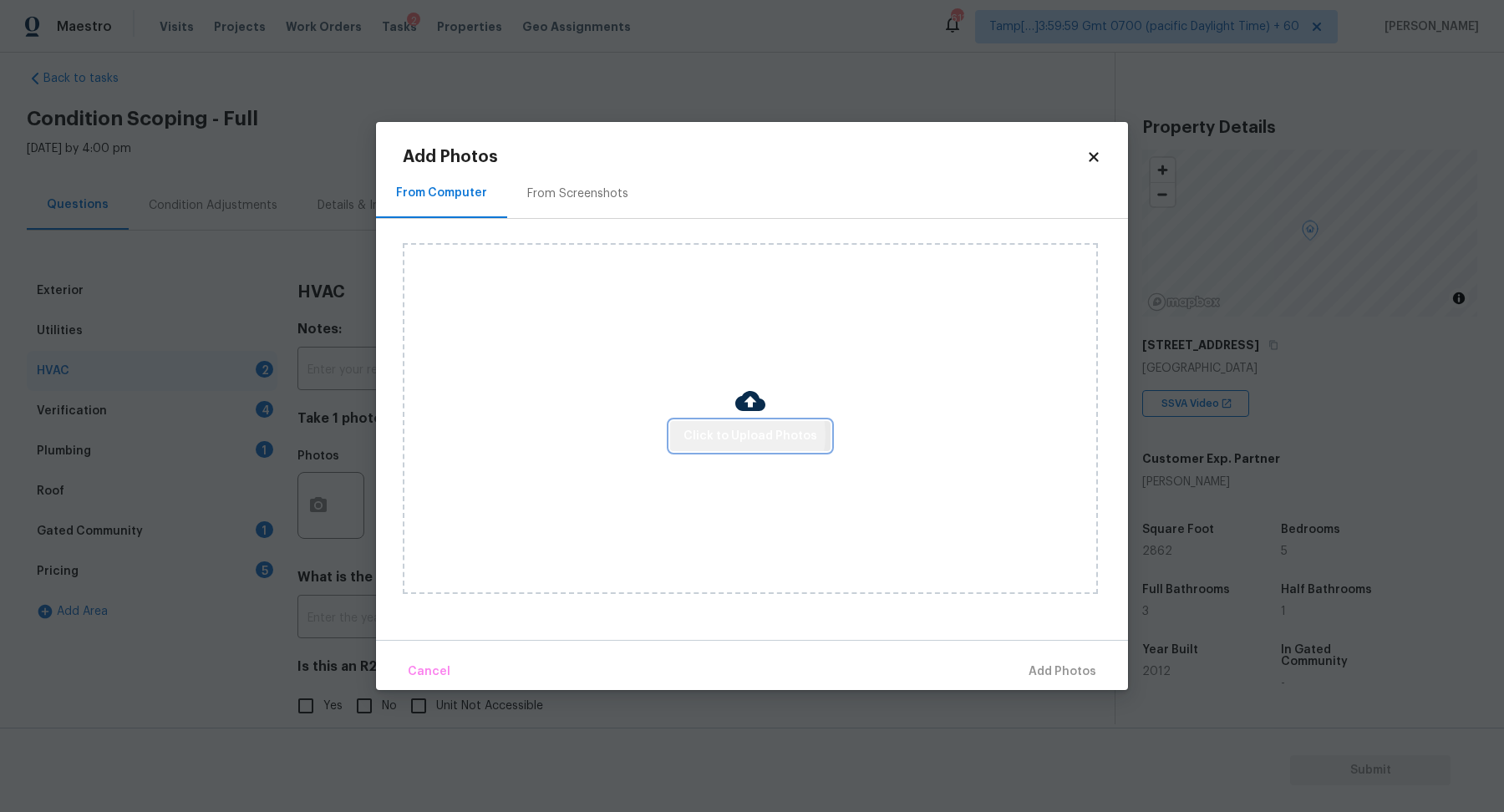
click at [744, 436] on span "Click to Upload Photos" at bounding box center [751, 436] width 134 height 21
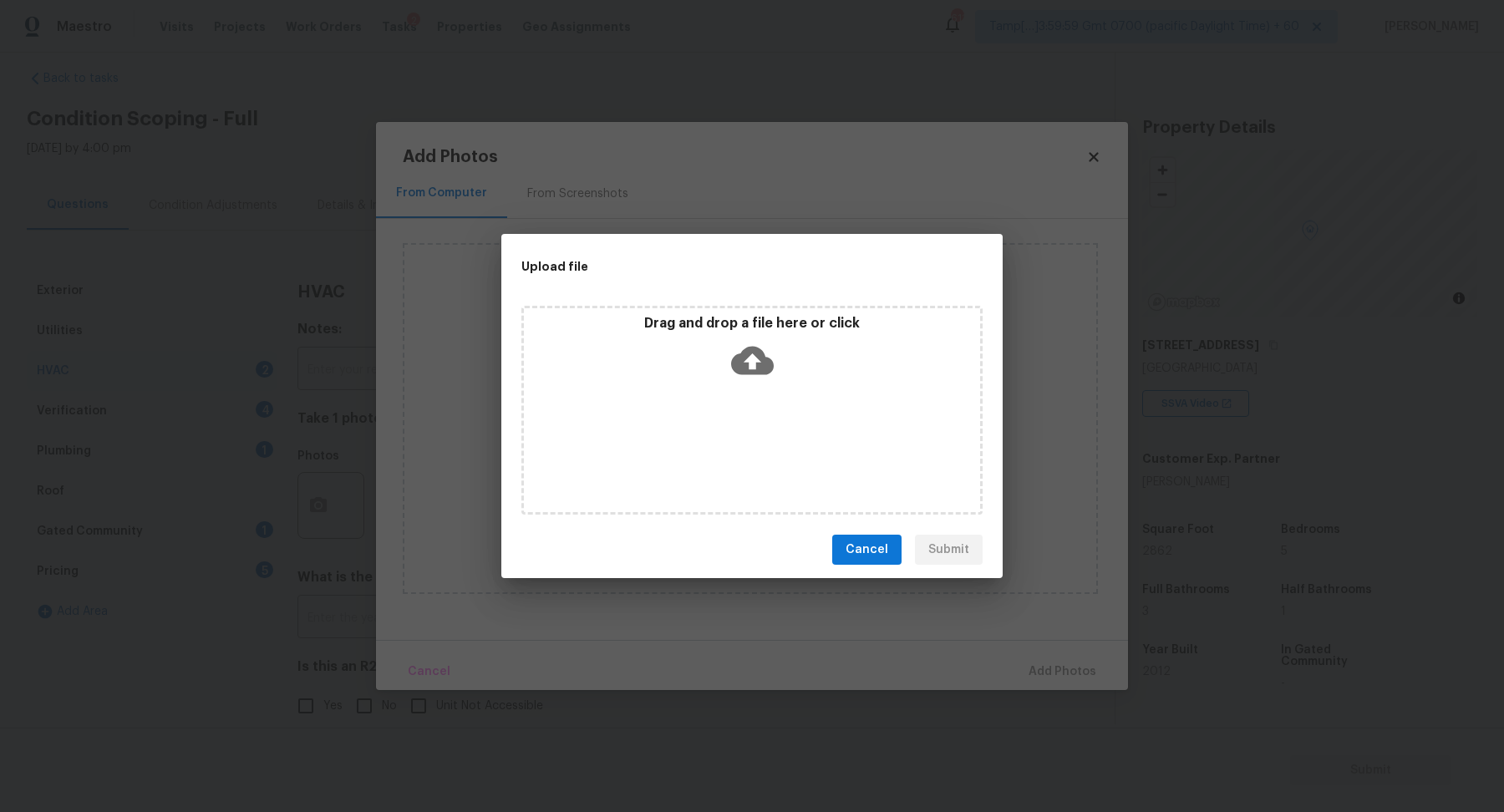
click at [797, 376] on div "Drag and drop a file here or click" at bounding box center [752, 351] width 456 height 72
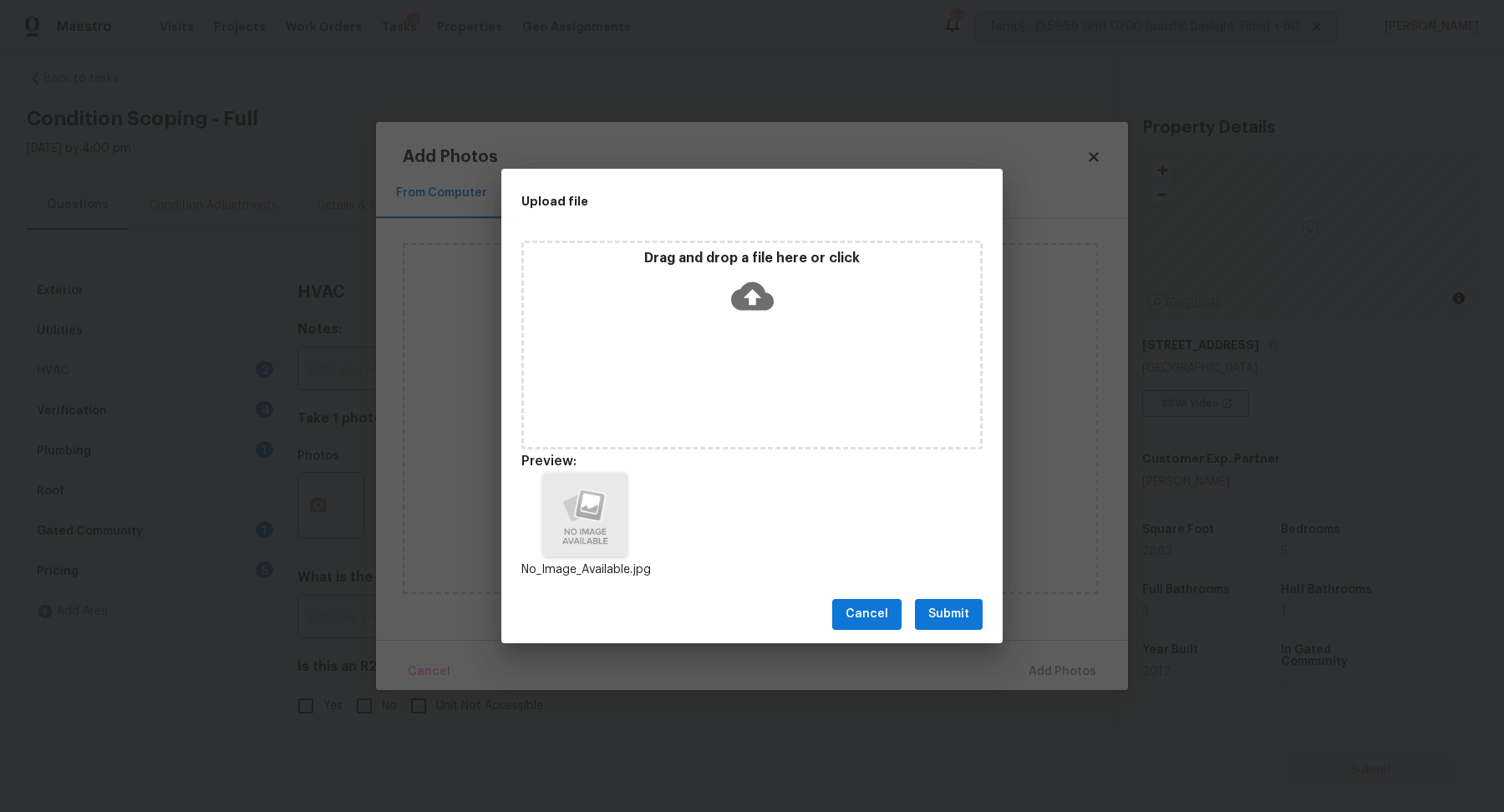
click at [975, 614] on button "Submit" at bounding box center [948, 614] width 68 height 31
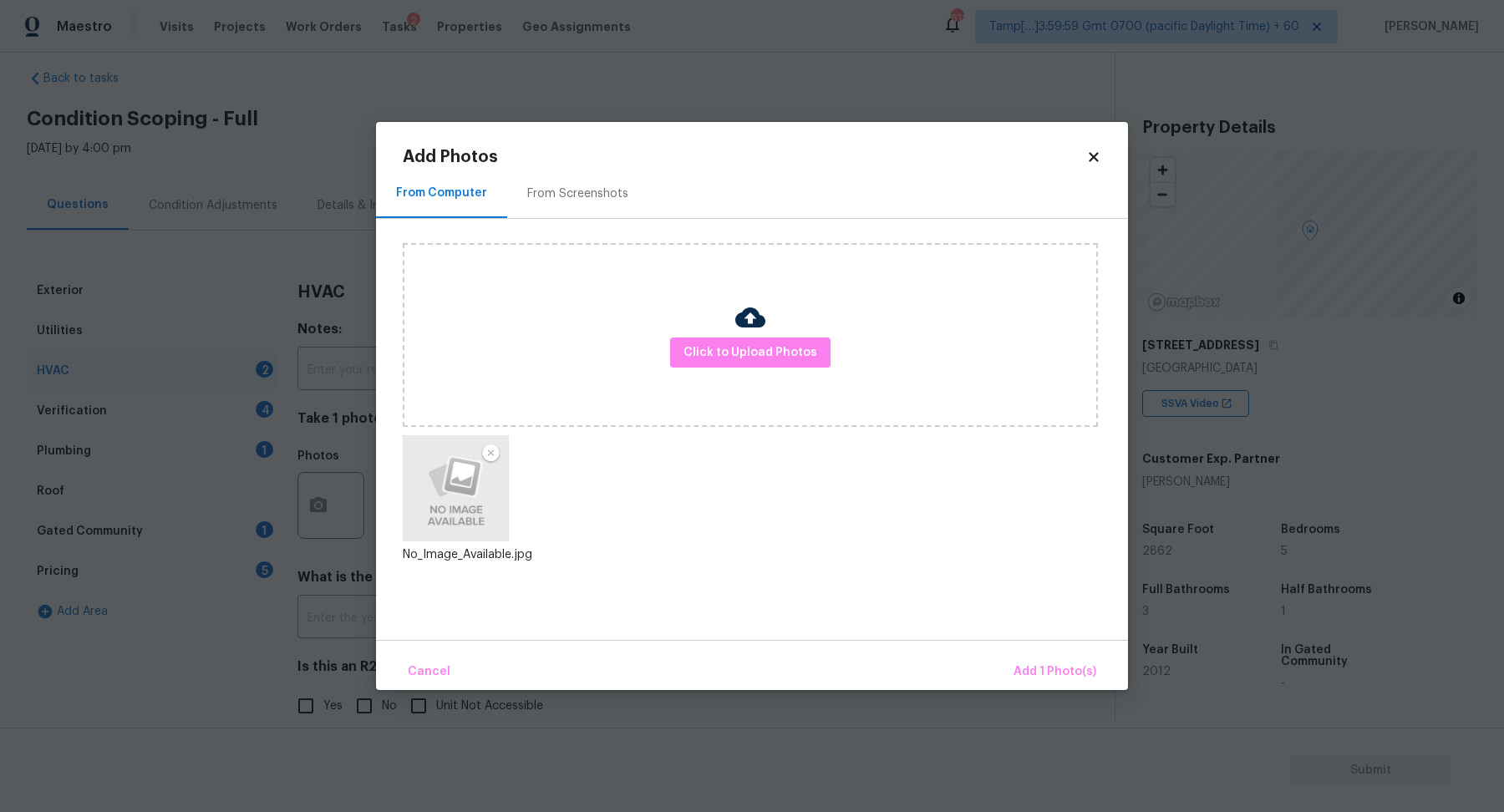
click at [1008, 662] on div "Cancel Add 1 Photo(s)" at bounding box center [752, 664] width 752 height 50
click at [1072, 684] on button "Add 1 Photo(s)" at bounding box center [1056, 672] width 97 height 35
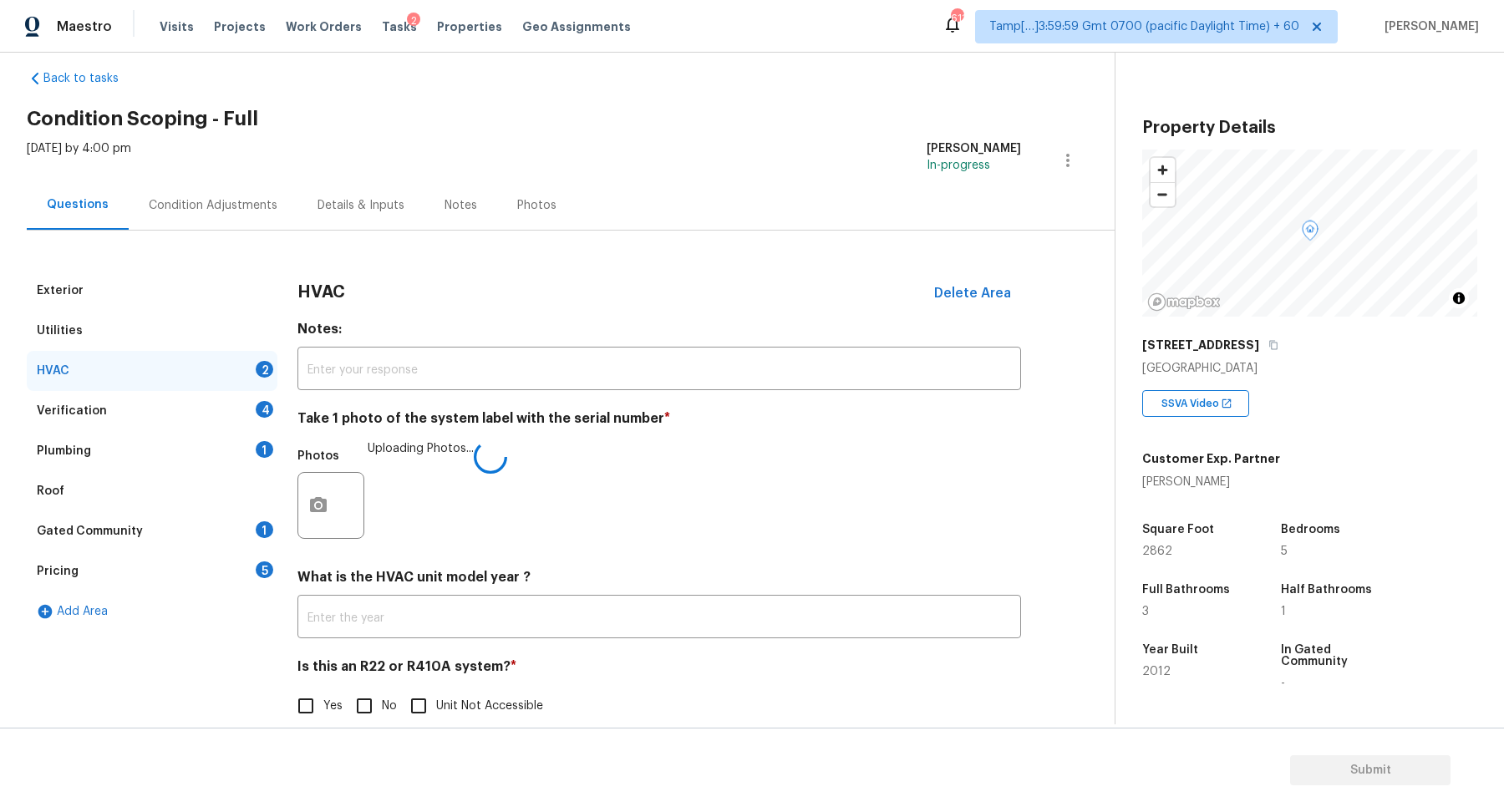
click at [387, 695] on label "No" at bounding box center [372, 707] width 50 height 35
click at [381, 695] on input "No" at bounding box center [365, 707] width 35 height 35
checkbox input "true"
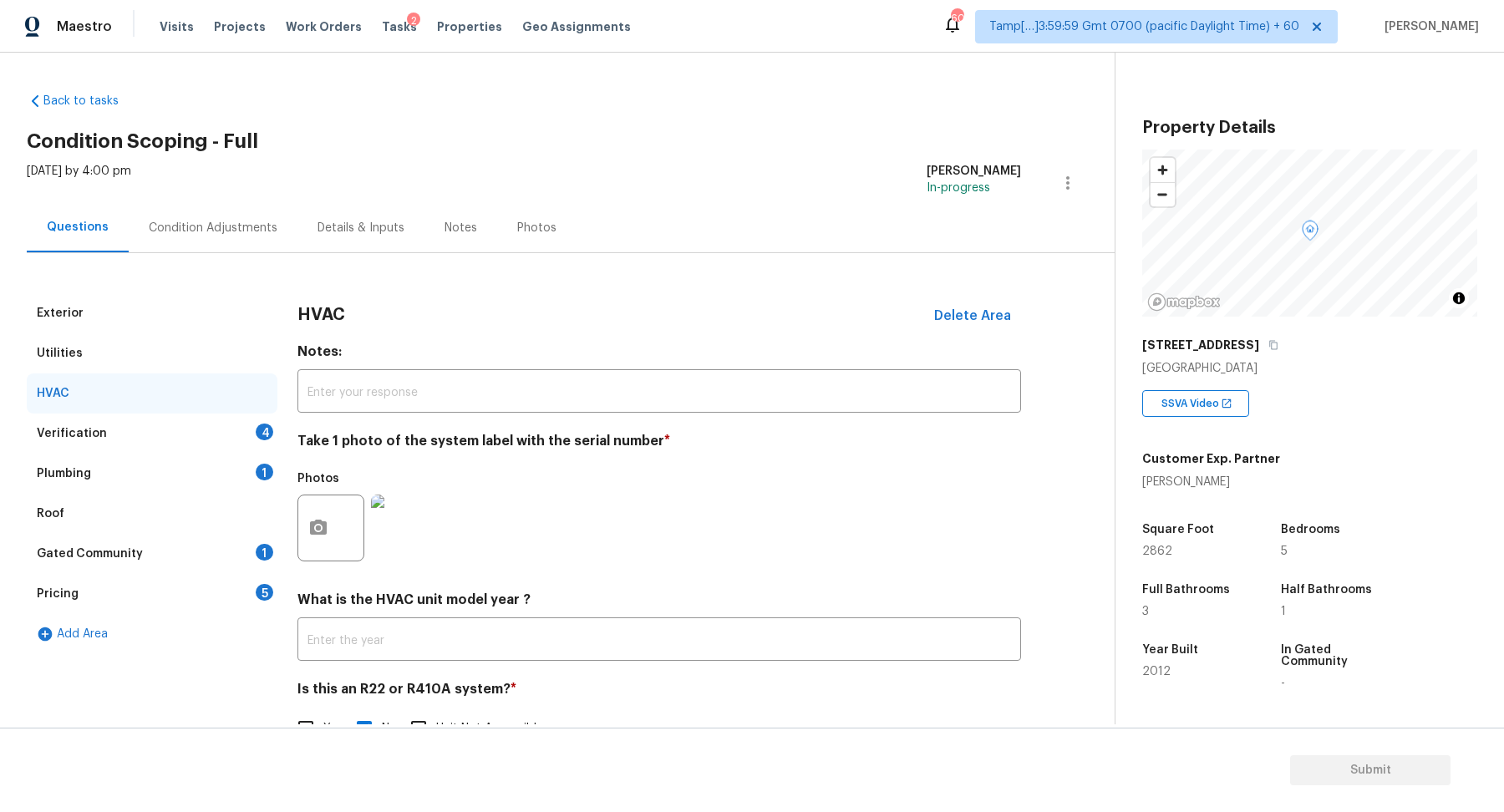
scroll to position [46, 0]
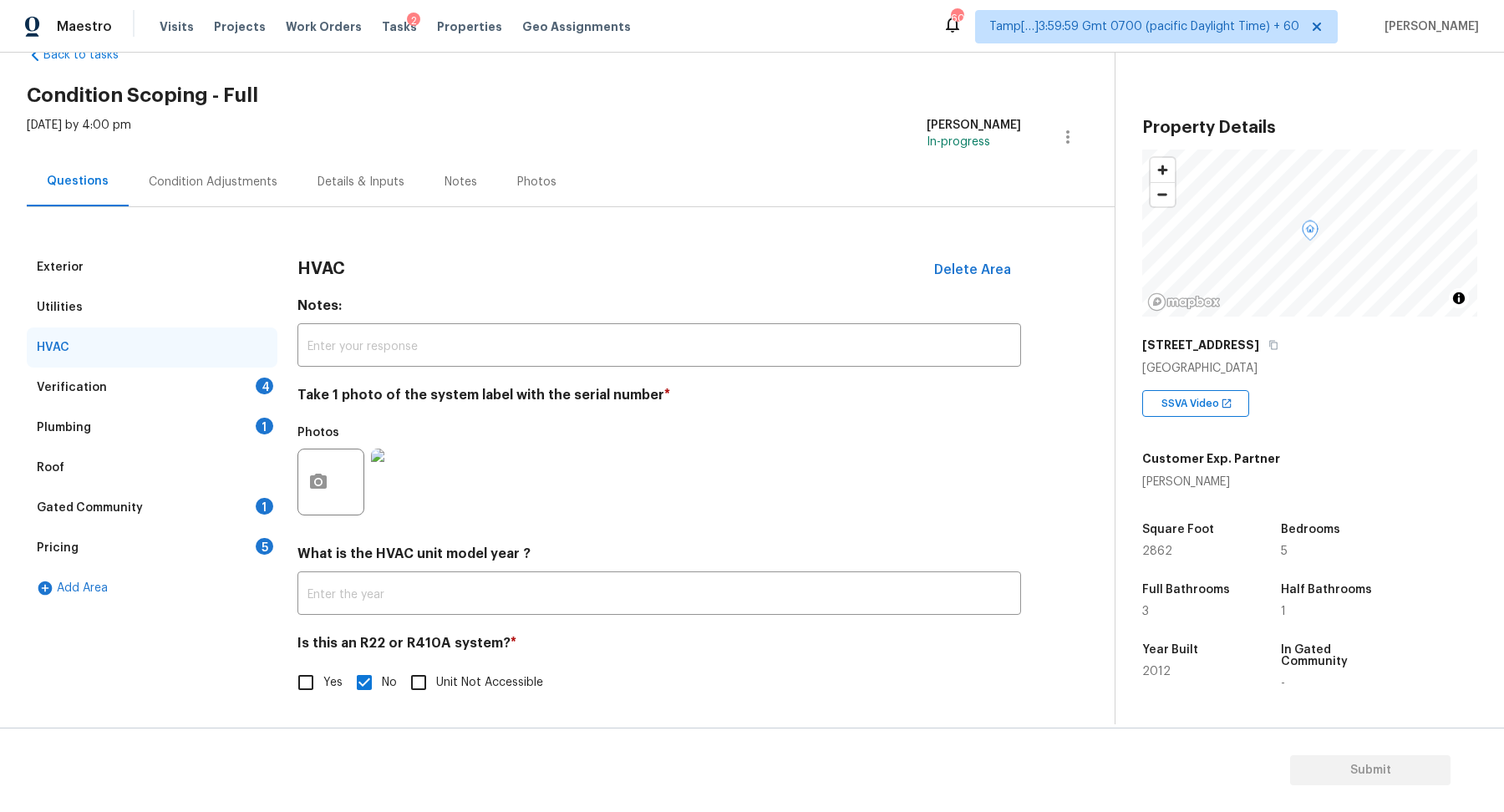
click at [229, 378] on div "Verification 4" at bounding box center [152, 387] width 250 height 40
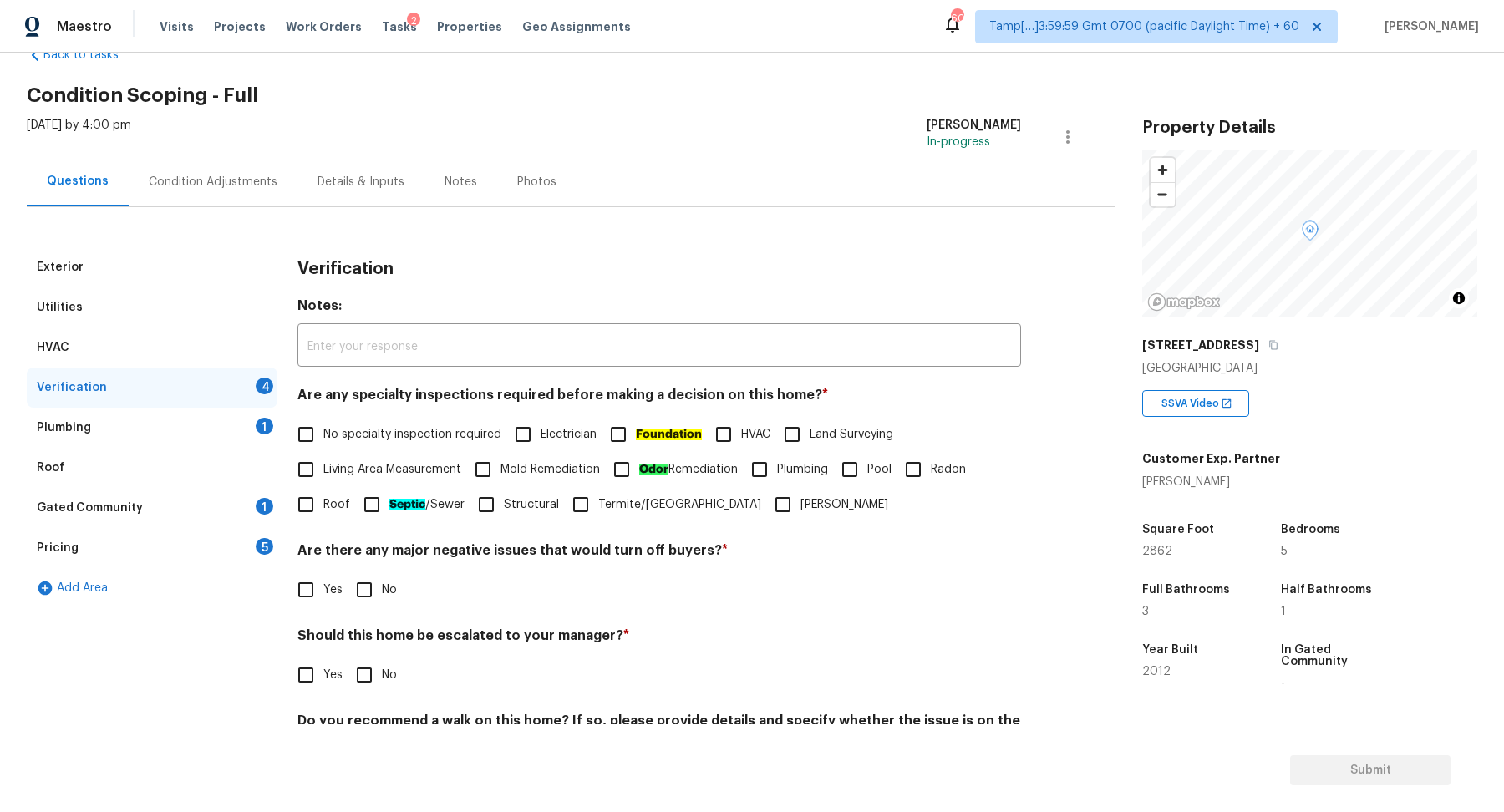
click at [329, 443] on label "No specialty inspection required" at bounding box center [395, 435] width 213 height 35
click at [323, 443] on input "No specialty inspection required" at bounding box center [307, 435] width 35 height 35
checkbox input "true"
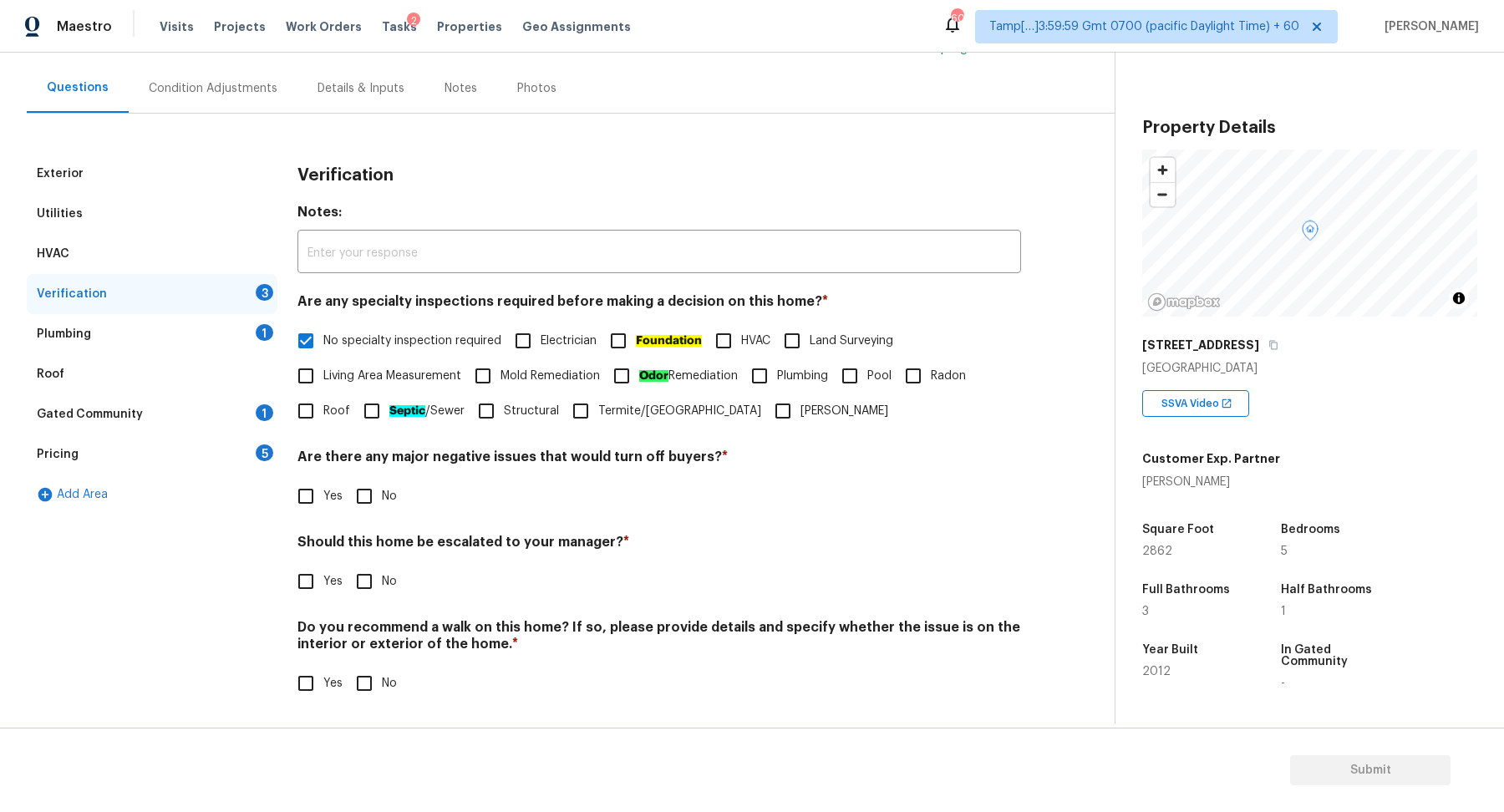
click at [368, 488] on input "No" at bounding box center [365, 497] width 35 height 35
checkbox input "true"
click at [319, 571] on input "Yes" at bounding box center [307, 581] width 35 height 35
checkbox input "true"
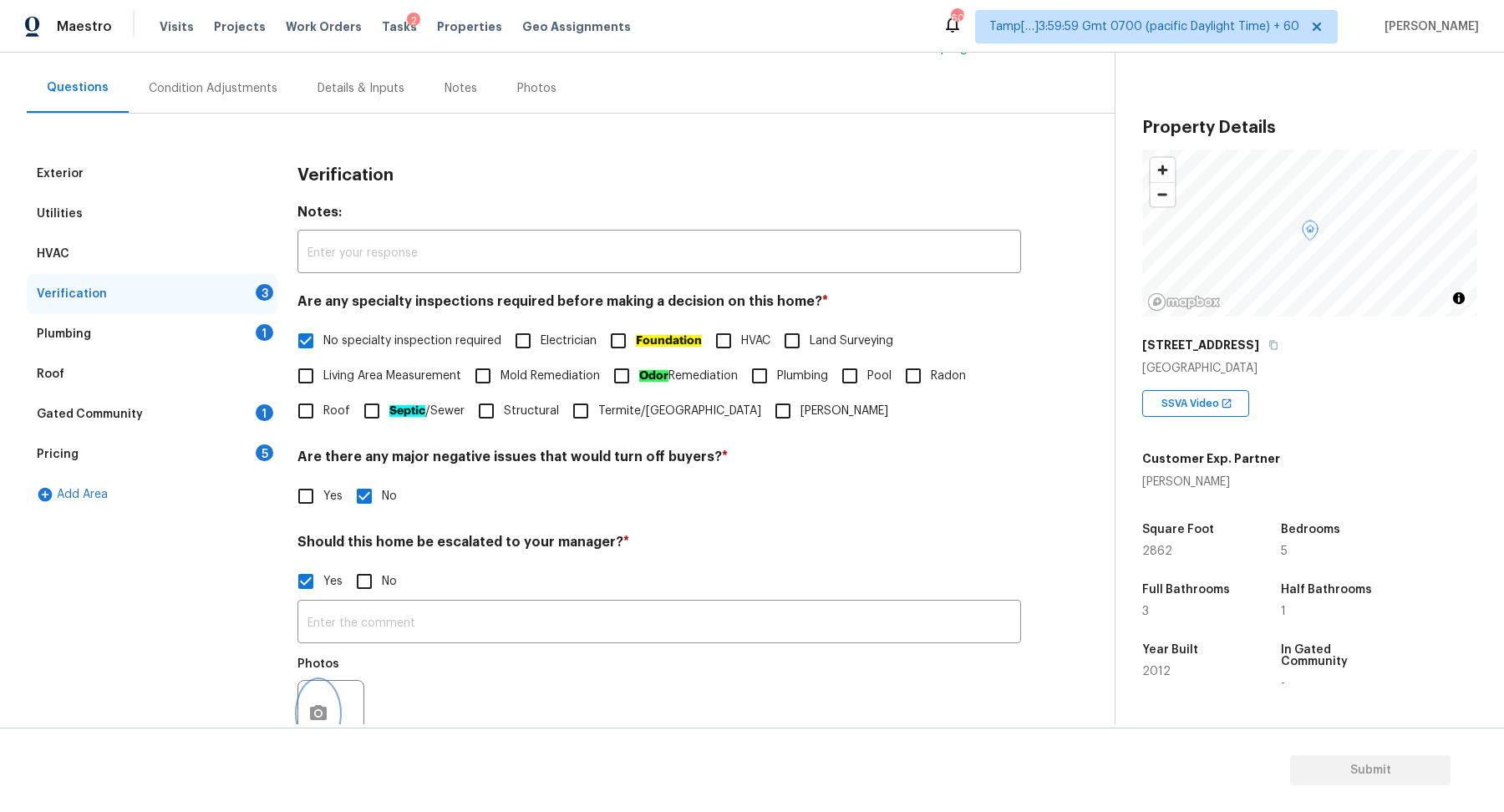
click at [319, 706] on icon "button" at bounding box center [318, 712] width 17 height 15
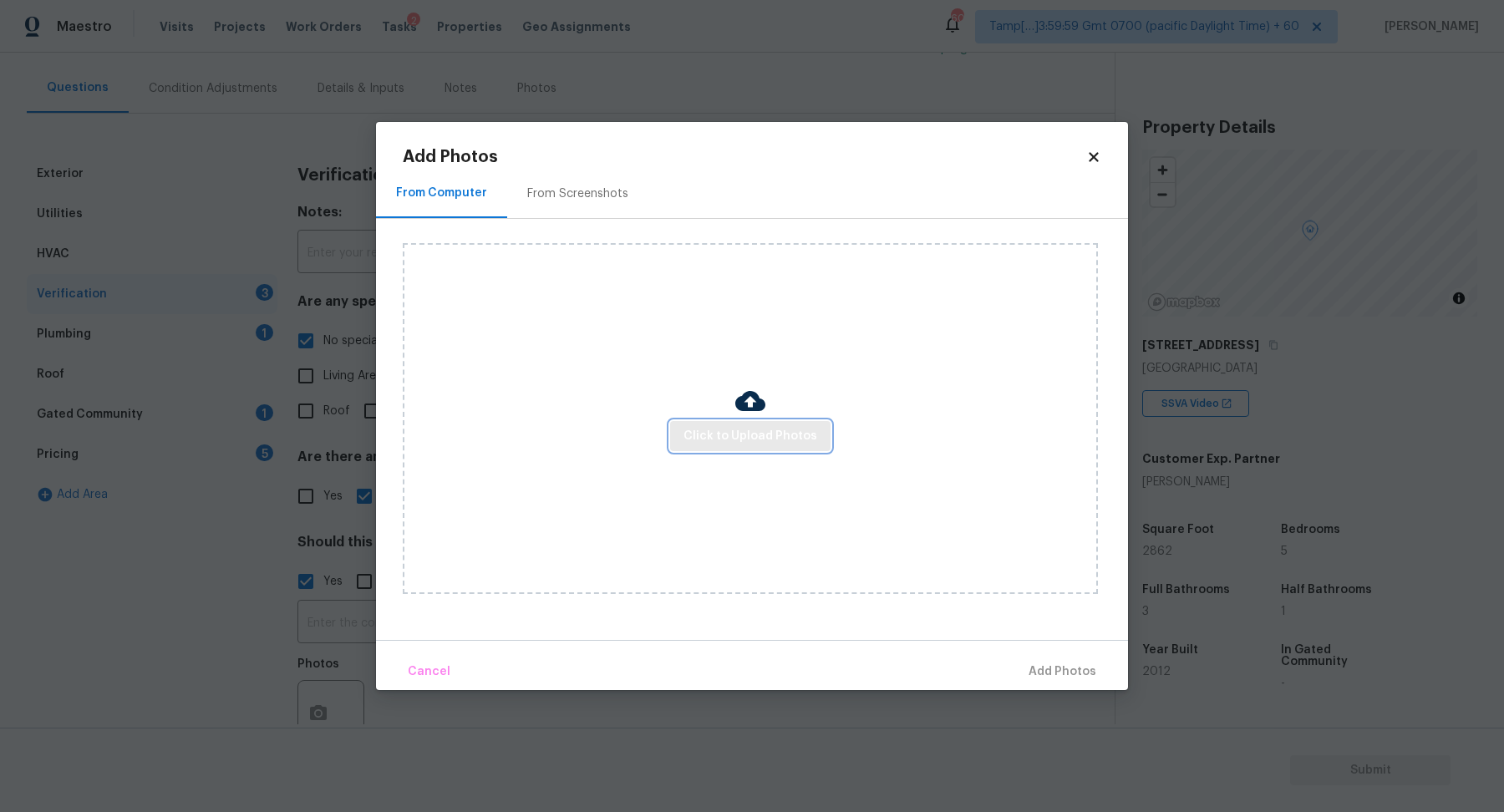
click at [742, 434] on span "Click to Upload Photos" at bounding box center [751, 436] width 134 height 21
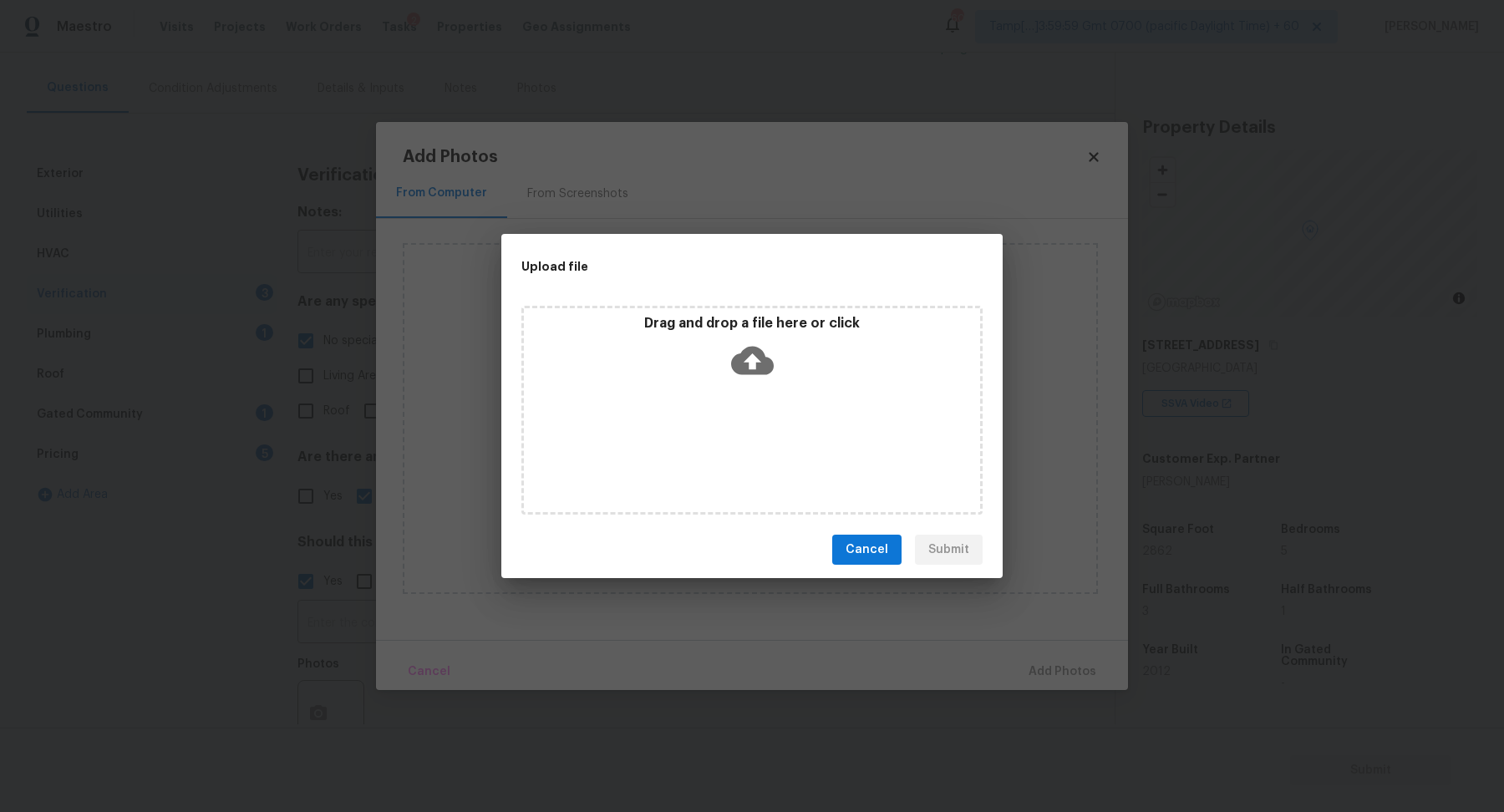
click at [812, 376] on div "Drag and drop a file here or click" at bounding box center [752, 351] width 456 height 72
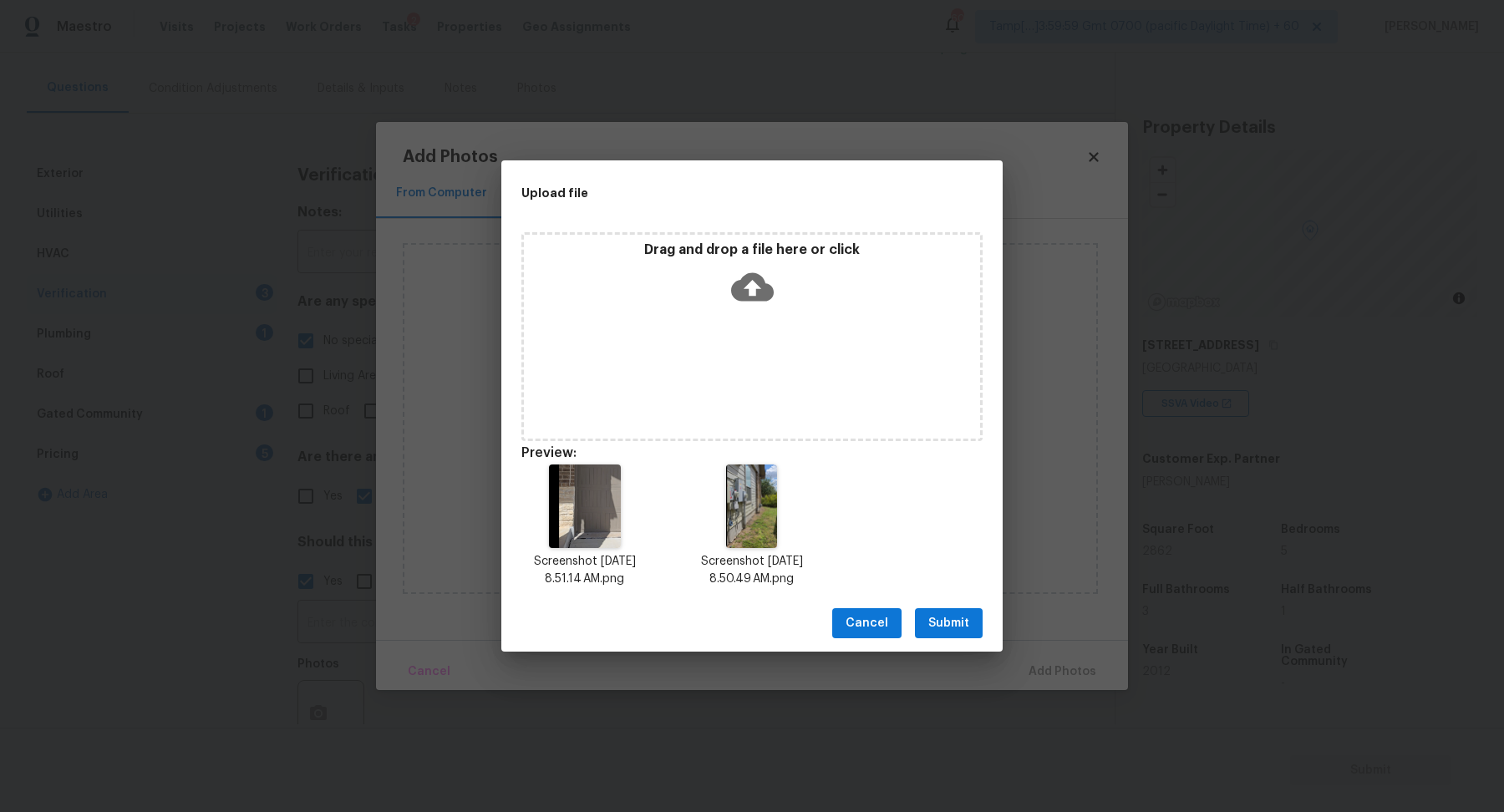
click at [944, 624] on span "Submit" at bounding box center [949, 623] width 41 height 21
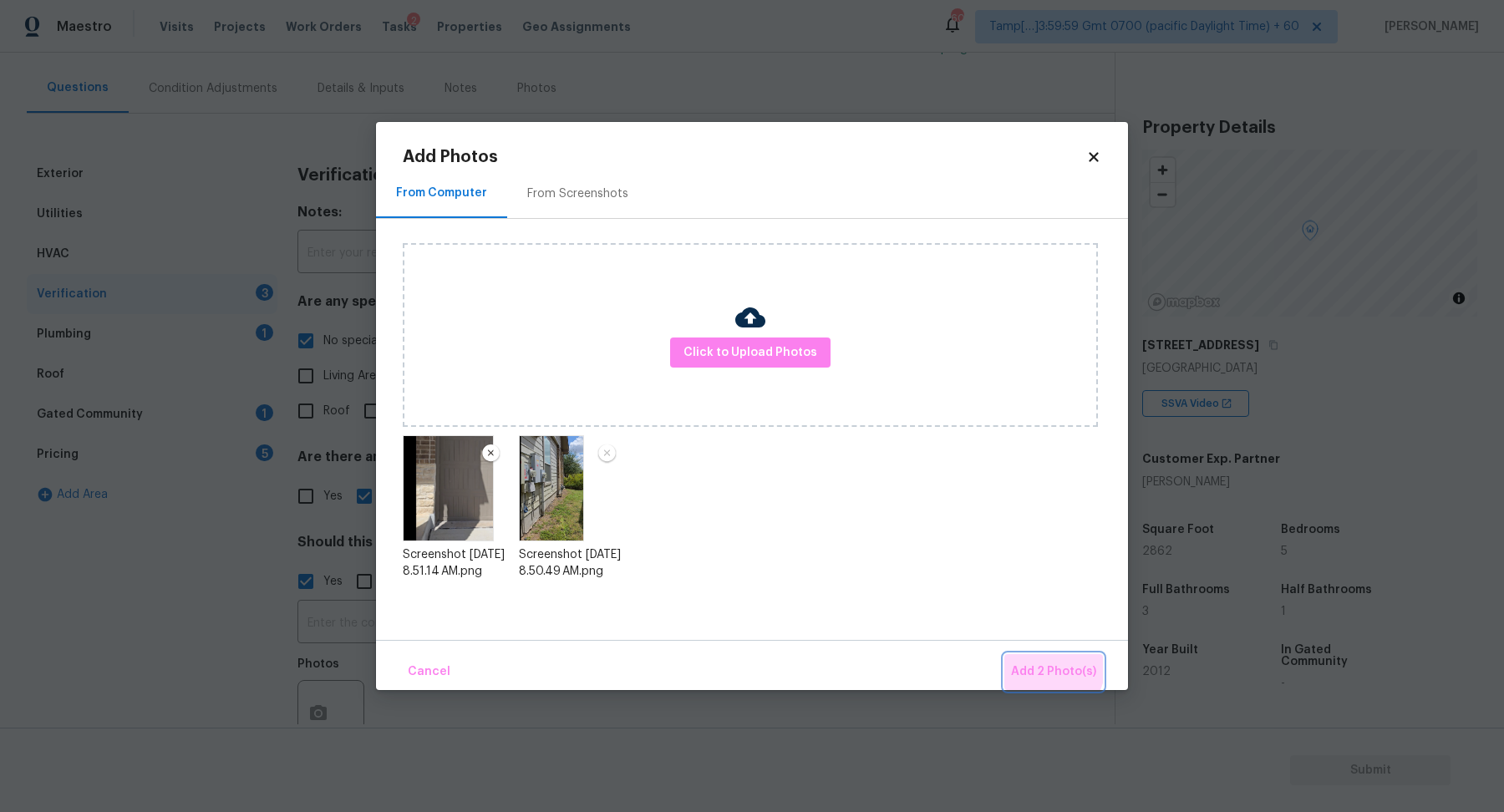
click at [1035, 662] on span "Add 2 Photo(s)" at bounding box center [1054, 672] width 85 height 21
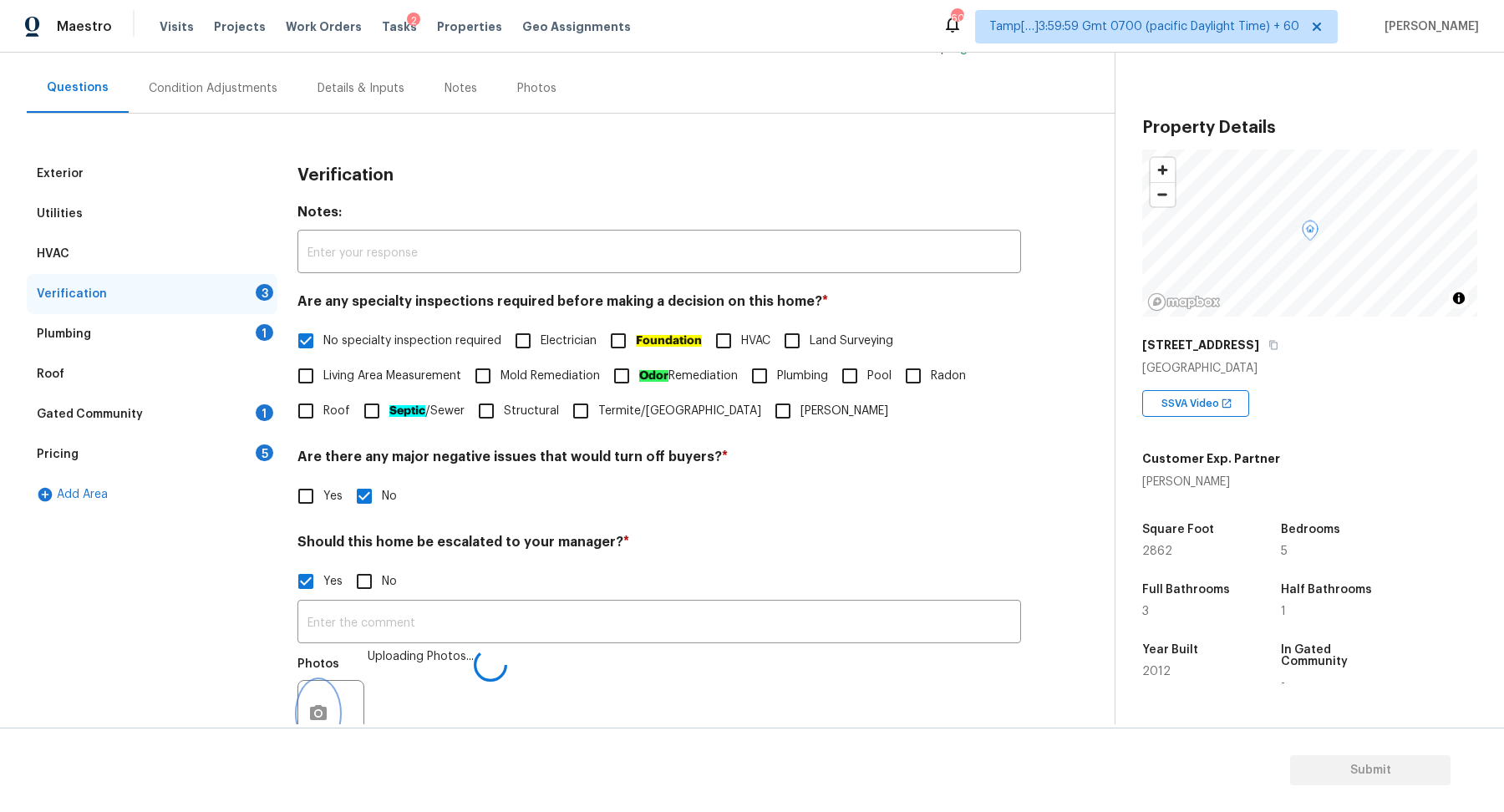
scroll to position [161, 0]
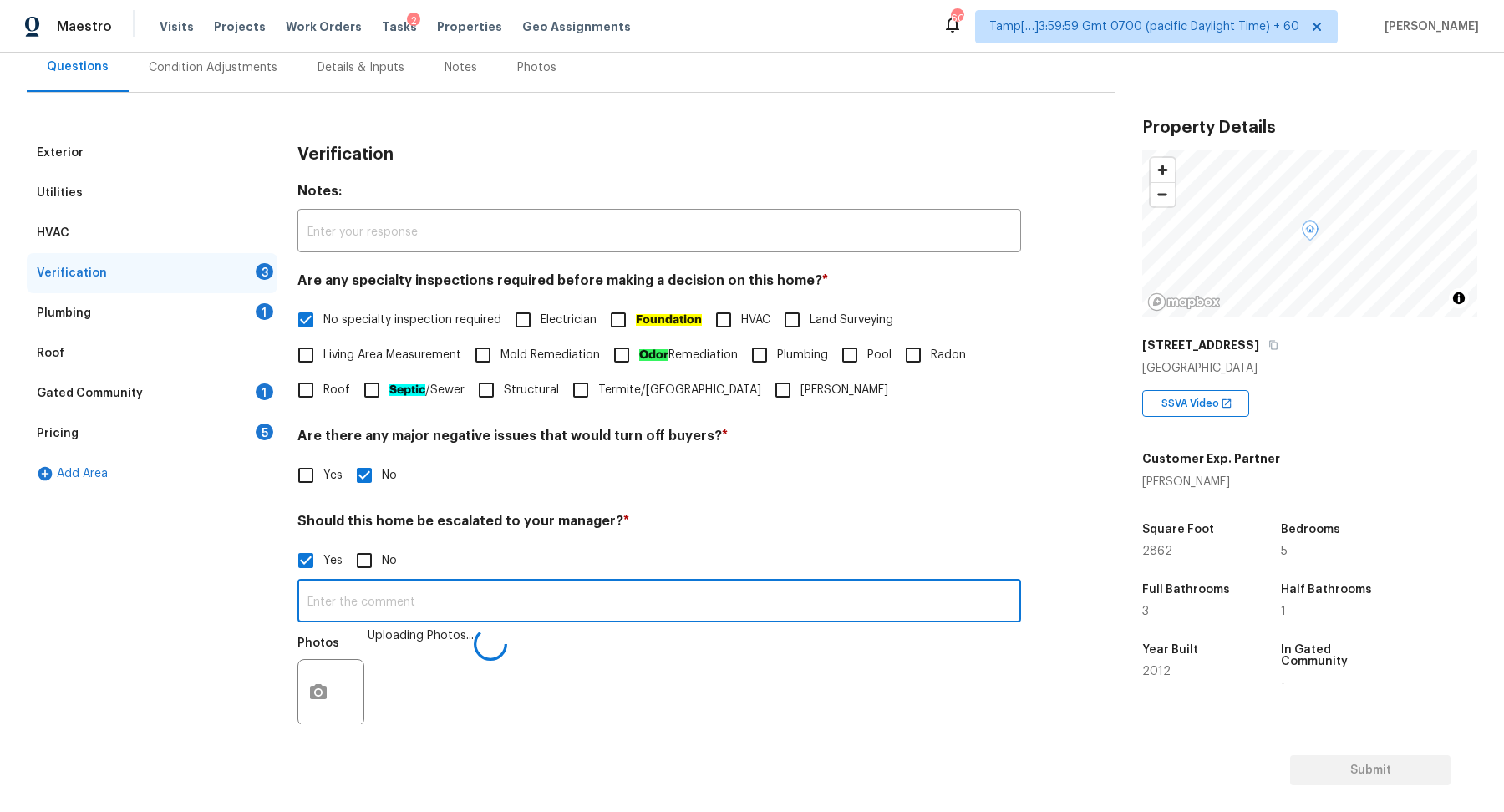
click at [701, 601] on input "text" at bounding box center [659, 603] width 723 height 39
type input "The house has possible foundation issues in the stem wall."
click at [727, 478] on div "Yes No" at bounding box center [659, 476] width 723 height 35
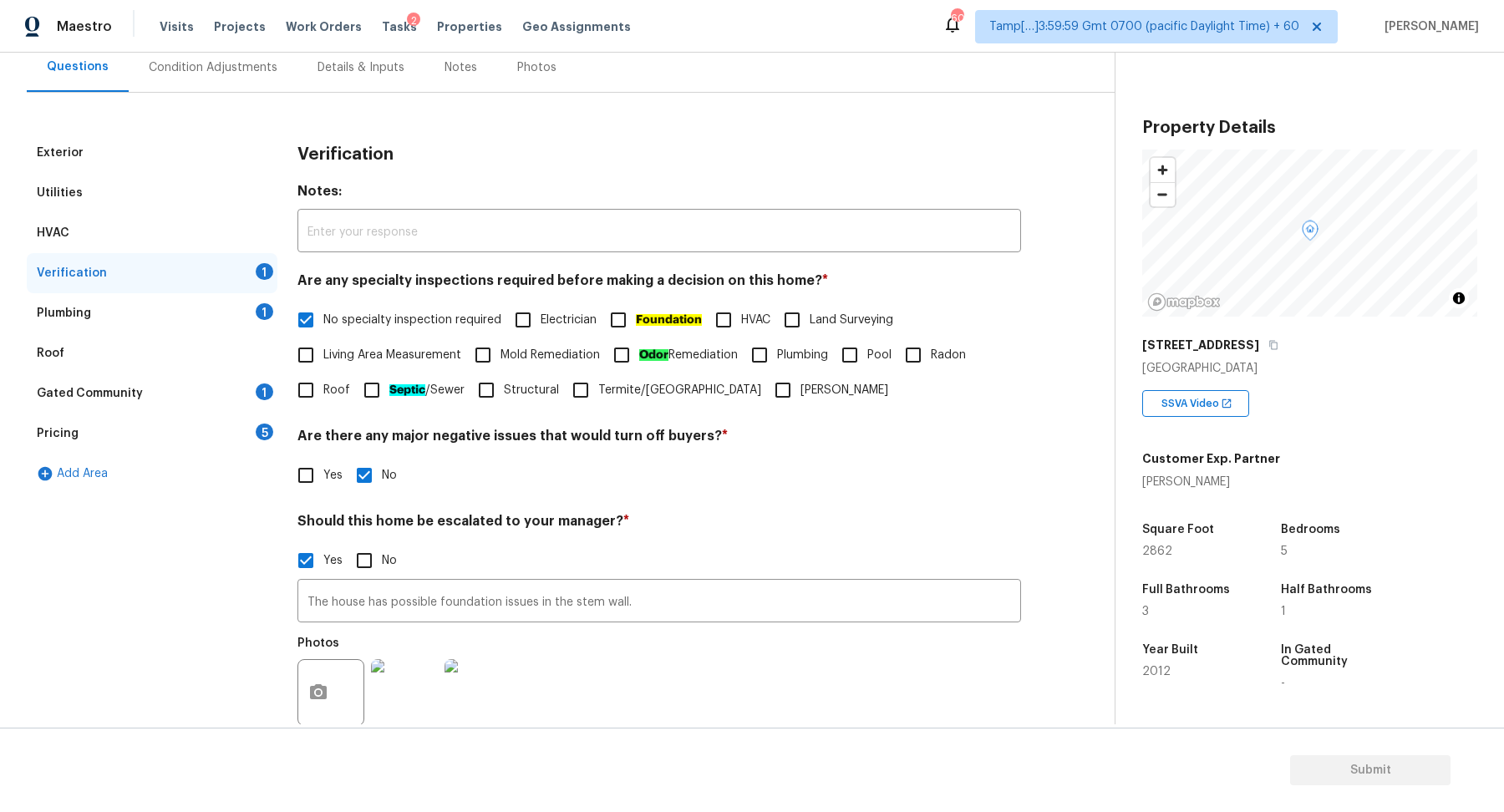
scroll to position [298, 0]
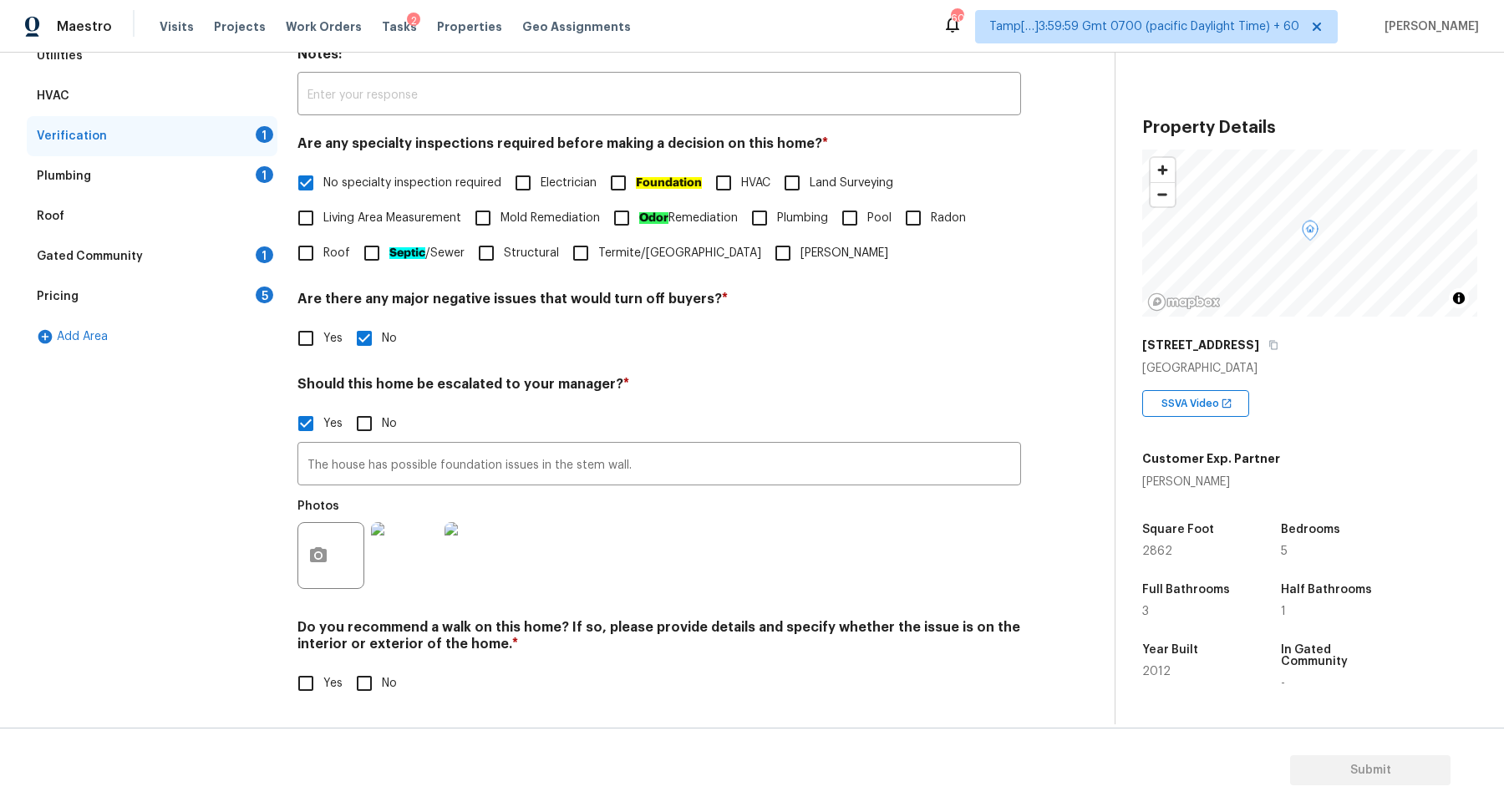
click at [393, 680] on span "No" at bounding box center [388, 684] width 15 height 18
click at [381, 680] on input "No" at bounding box center [365, 684] width 35 height 35
checkbox input "true"
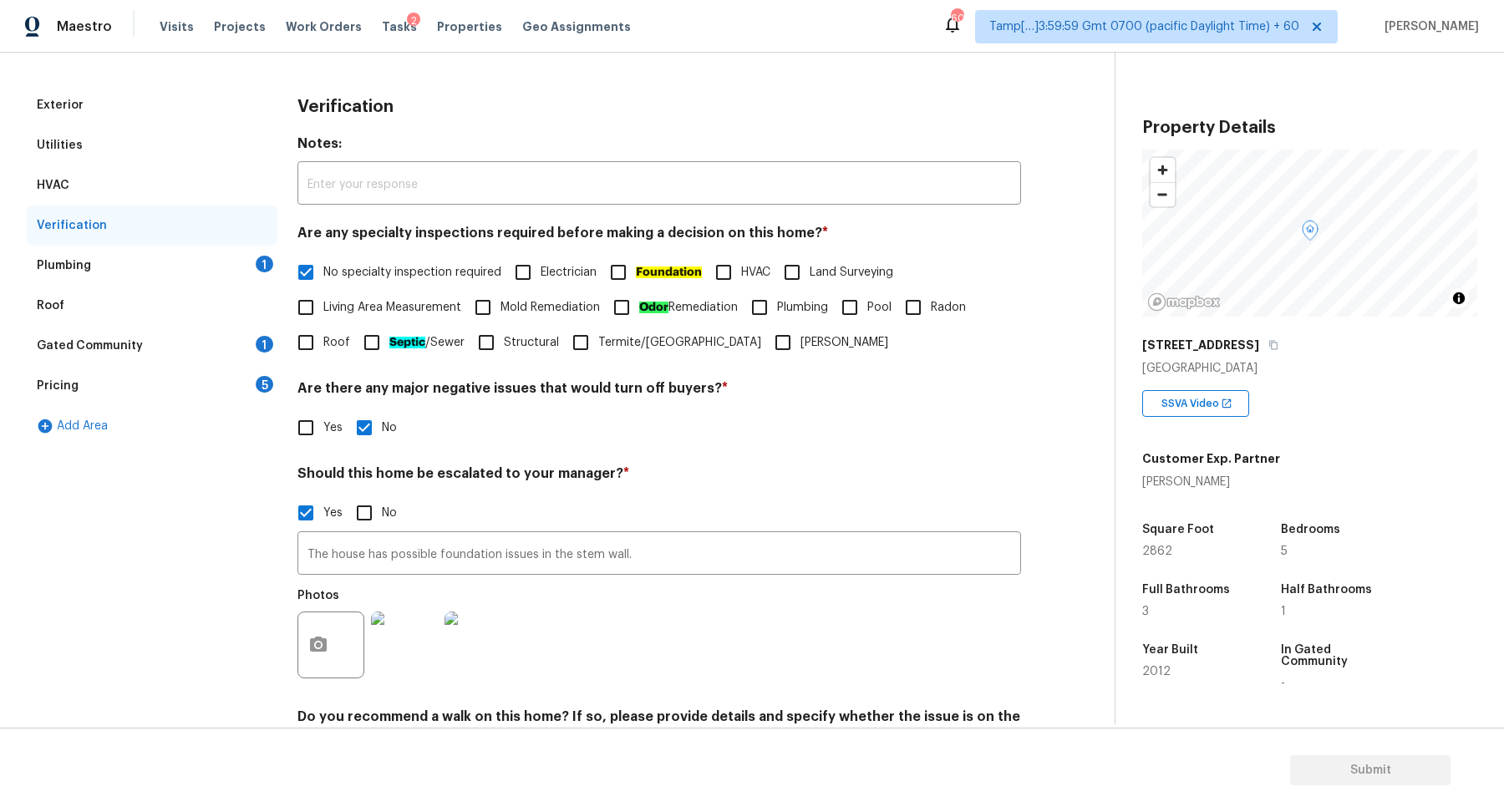
scroll to position [80, 0]
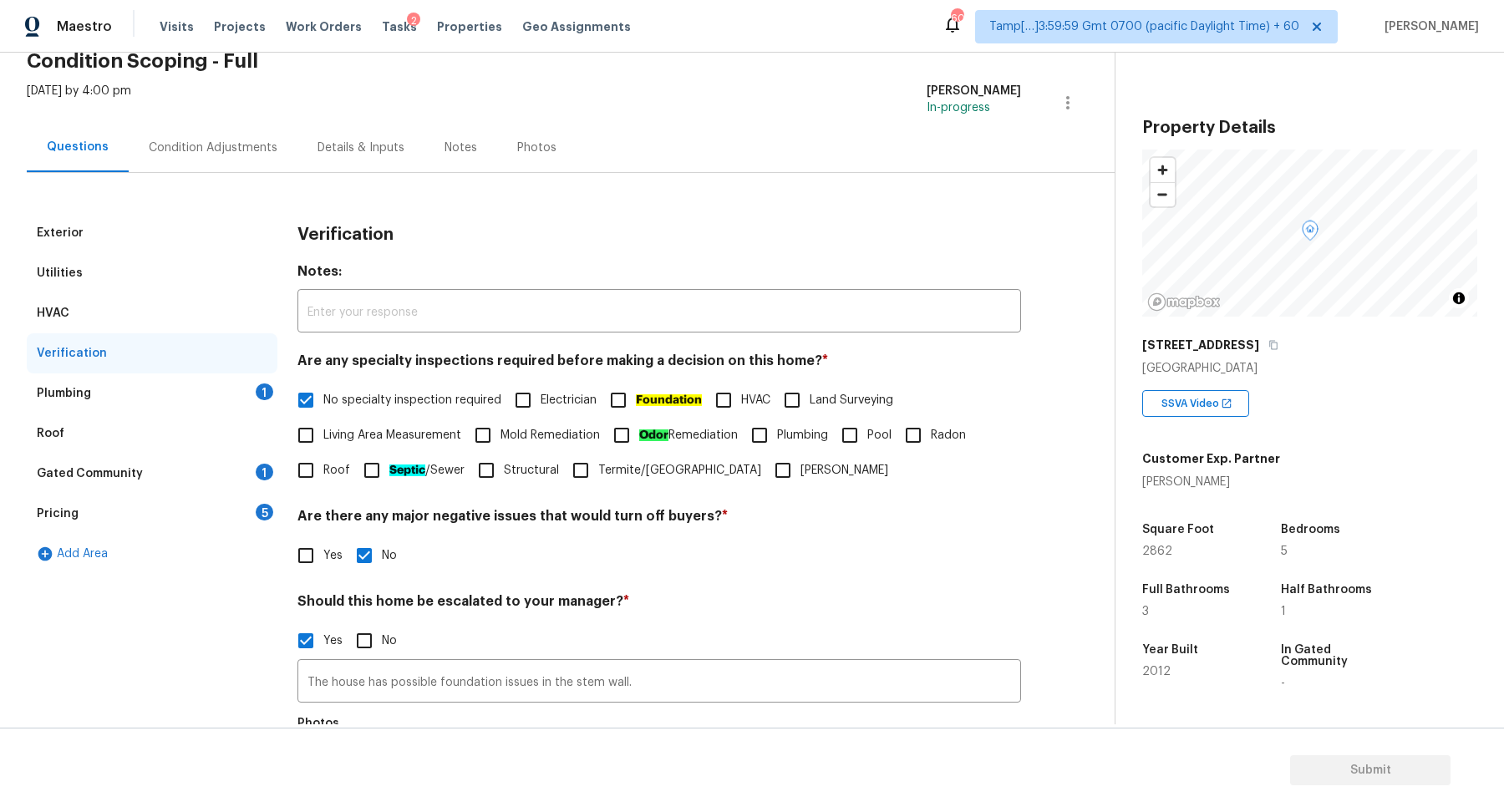
click at [237, 401] on div "Plumbing 1" at bounding box center [152, 393] width 250 height 40
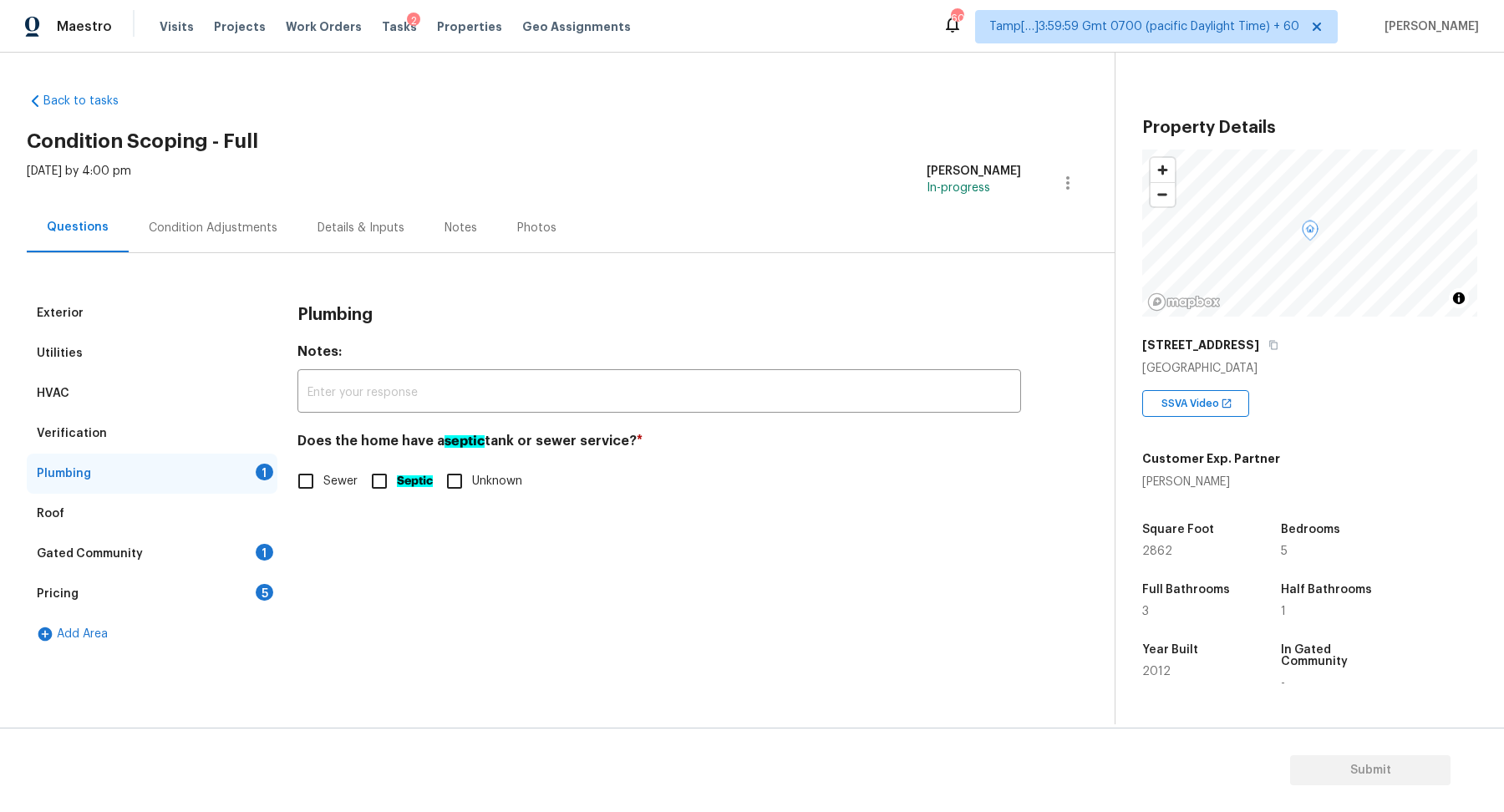
click at [326, 502] on div "Plumbing Notes: ​ Does the home have a septic tank or sewer service? * Sewer Se…" at bounding box center [659, 406] width 723 height 226
click at [341, 483] on span "Sewer" at bounding box center [340, 482] width 34 height 18
click at [323, 483] on input "Sewer" at bounding box center [307, 482] width 35 height 35
checkbox input "true"
click at [234, 567] on div "Gated Community 1" at bounding box center [152, 554] width 250 height 40
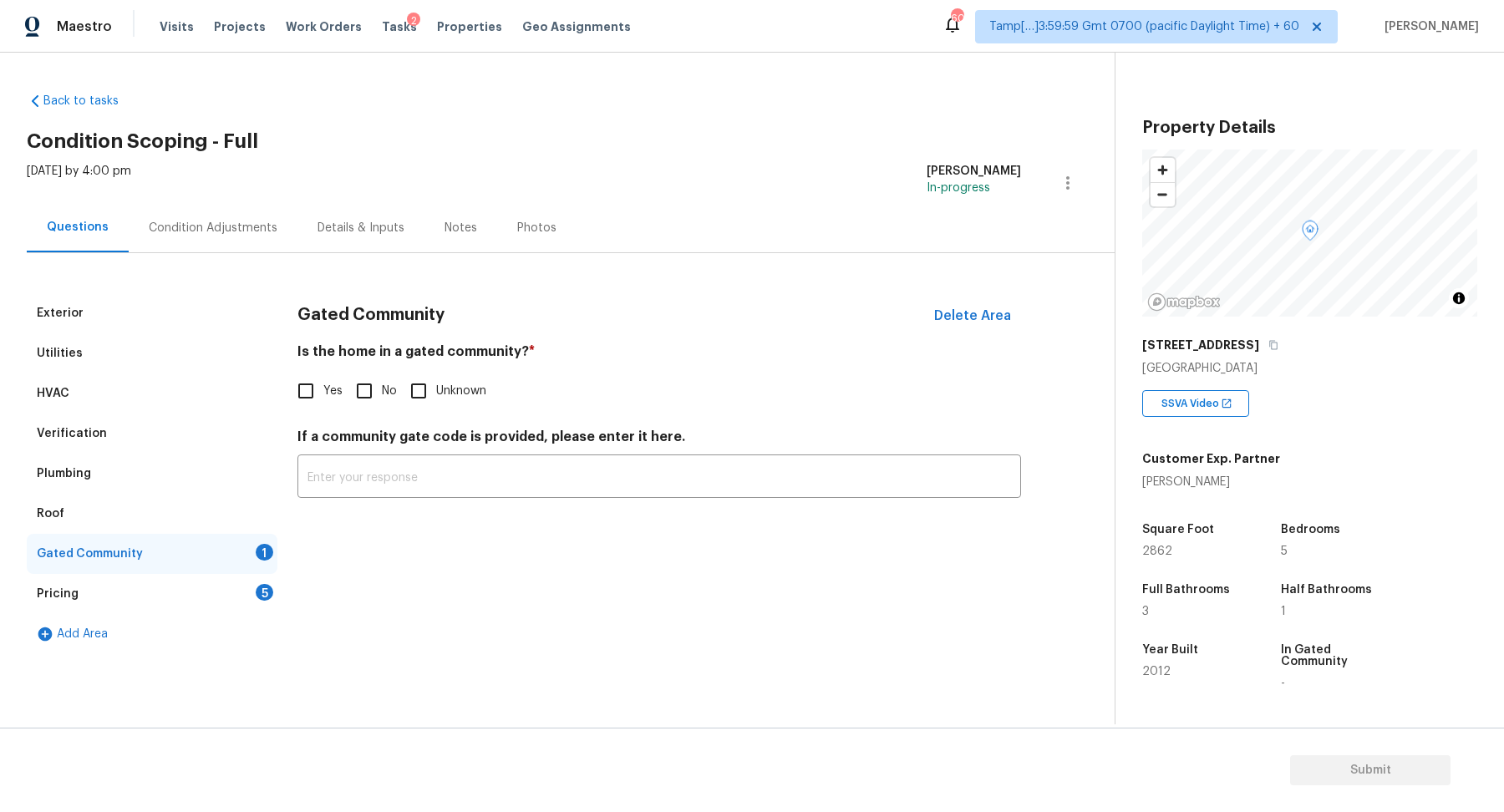
click at [382, 380] on label "No" at bounding box center [372, 391] width 50 height 35
click at [381, 380] on input "No" at bounding box center [365, 391] width 35 height 35
checkbox input "true"
click at [240, 602] on div "Pricing 5" at bounding box center [152, 593] width 250 height 40
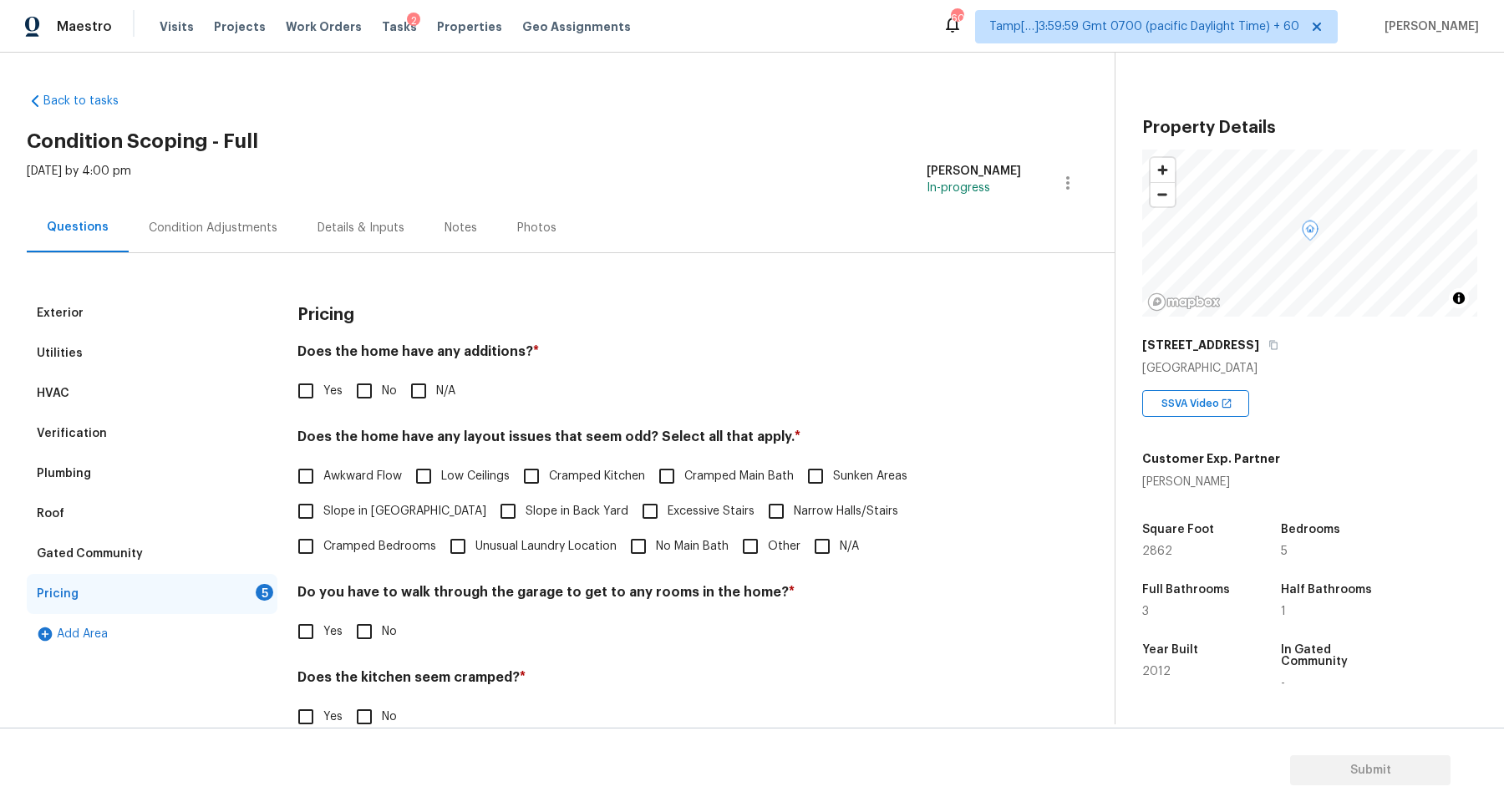
click at [381, 390] on span "No" at bounding box center [388, 391] width 15 height 18
click at [381, 390] on input "No" at bounding box center [365, 391] width 35 height 35
checkbox input "true"
click at [355, 505] on span "Slope in Front Yard" at bounding box center [404, 513] width 163 height 18
click at [323, 505] on input "Slope in Front Yard" at bounding box center [307, 513] width 35 height 35
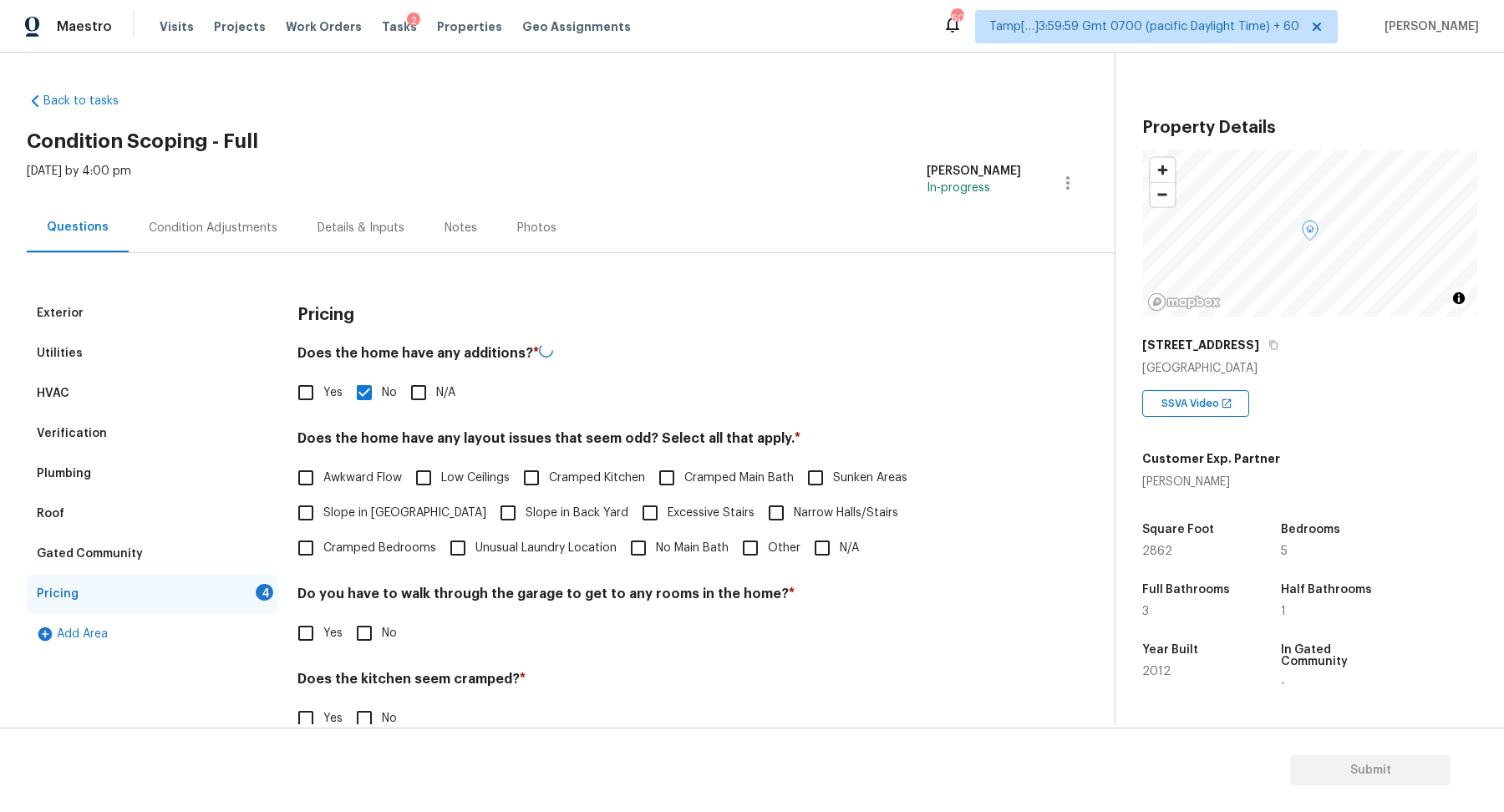
checkbox input "true"
click at [491, 505] on input "Slope in Back Yard" at bounding box center [509, 513] width 35 height 35
checkbox input "true"
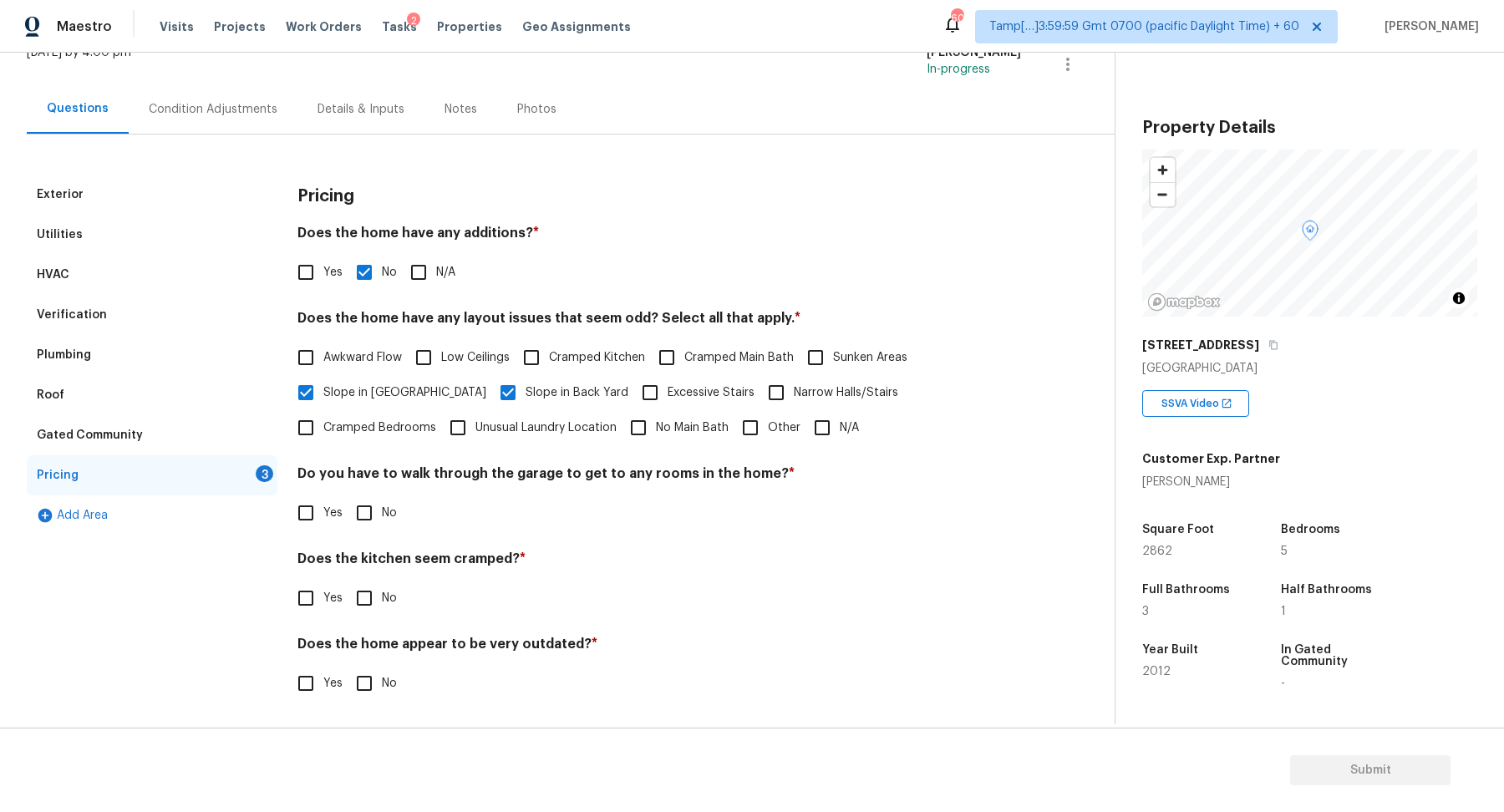
click at [368, 504] on input "No" at bounding box center [365, 513] width 35 height 35
checkbox input "true"
click at [347, 580] on input "No" at bounding box center [365, 598] width 35 height 35
checkbox input "true"
click at [347, 667] on input "No" at bounding box center [365, 685] width 35 height 35
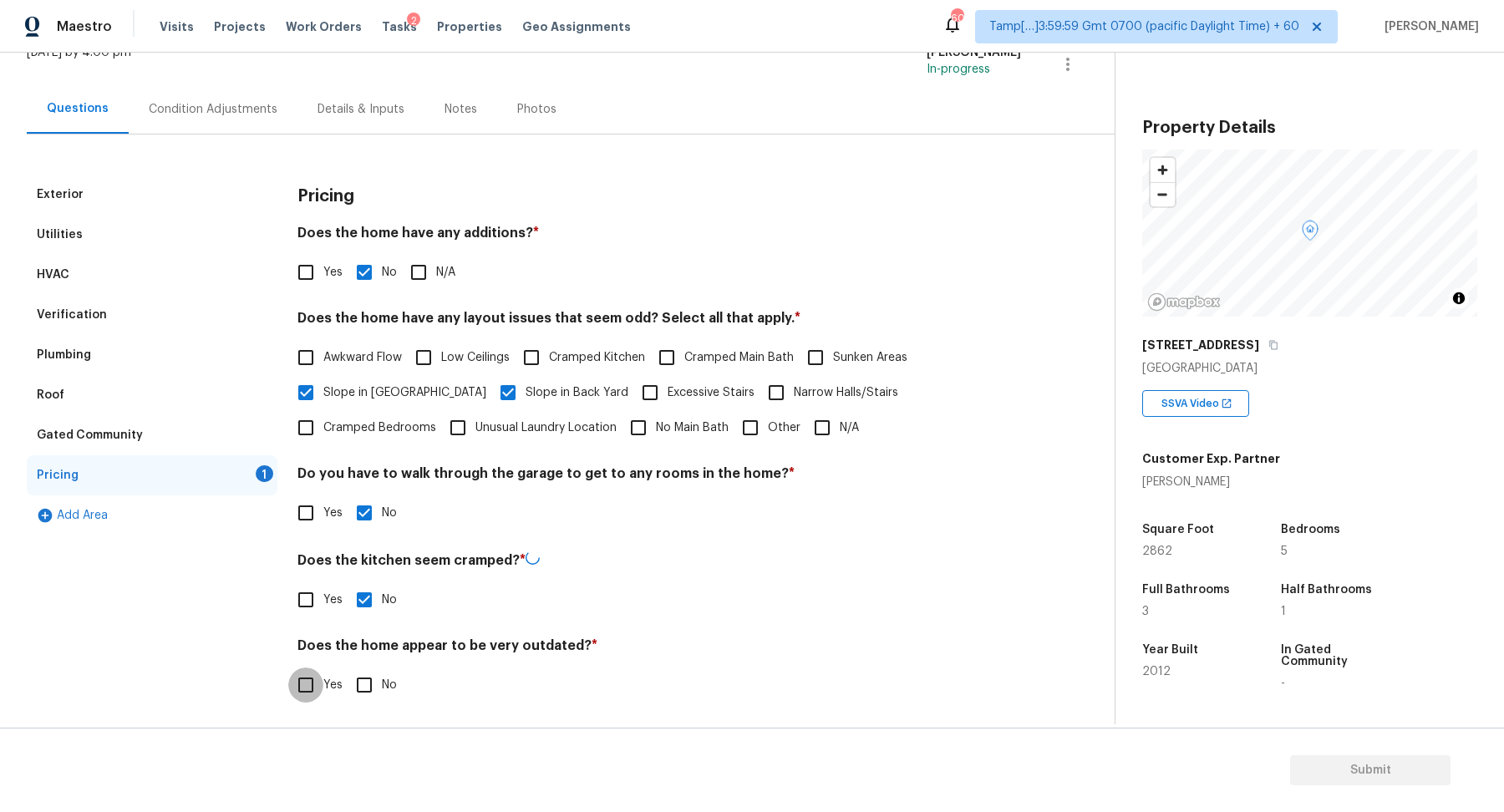
checkbox input "true"
click at [168, 190] on div "Exterior" at bounding box center [152, 194] width 250 height 40
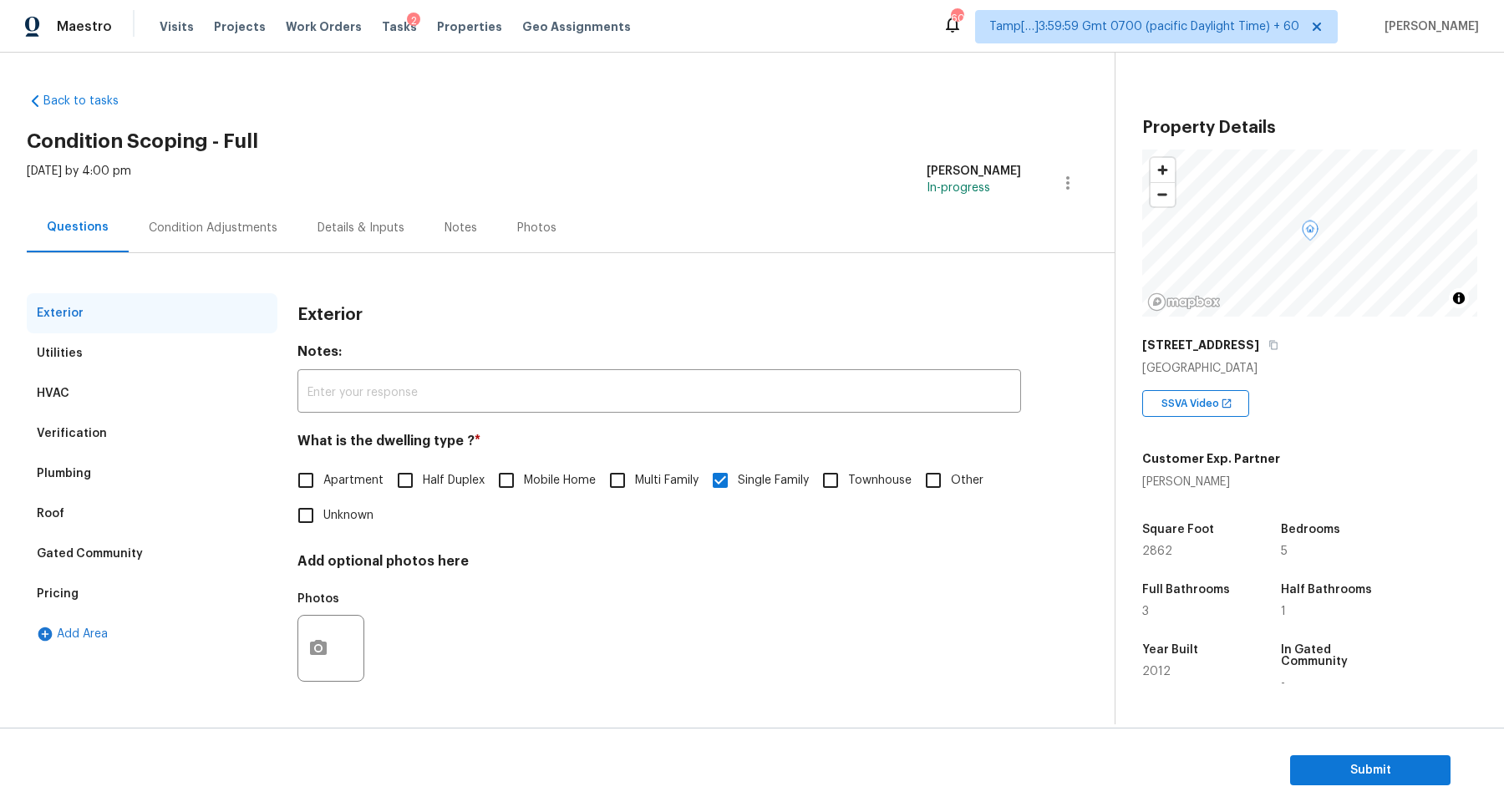
click at [103, 342] on div "Utilities" at bounding box center [152, 353] width 250 height 40
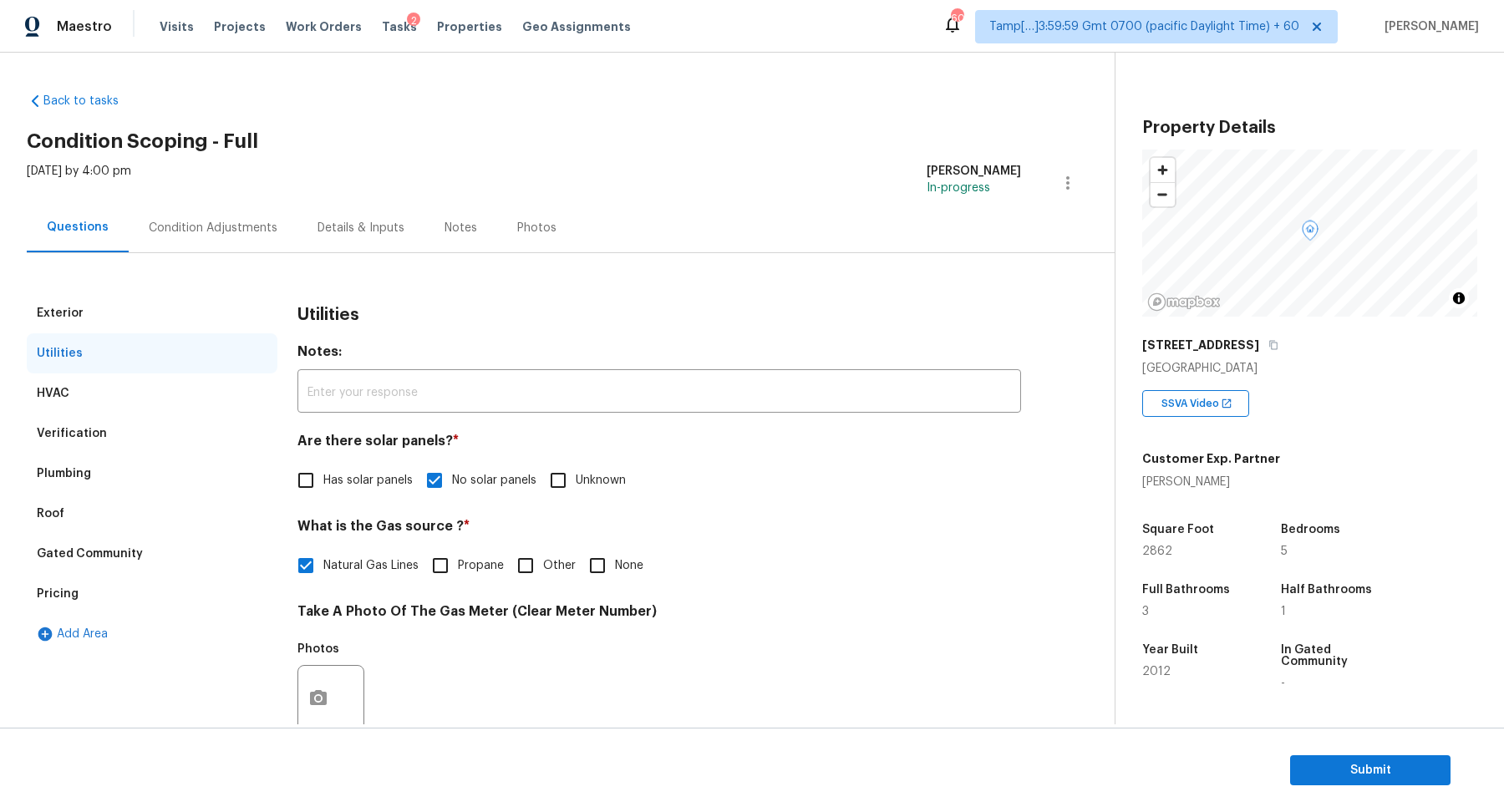
click at [343, 454] on h4 "Are there solar panels? *" at bounding box center [659, 444] width 723 height 24
click at [343, 473] on span "Has solar panels" at bounding box center [368, 481] width 90 height 18
click at [323, 473] on input "Has solar panels" at bounding box center [307, 481] width 35 height 35
checkbox input "true"
checkbox input "false"
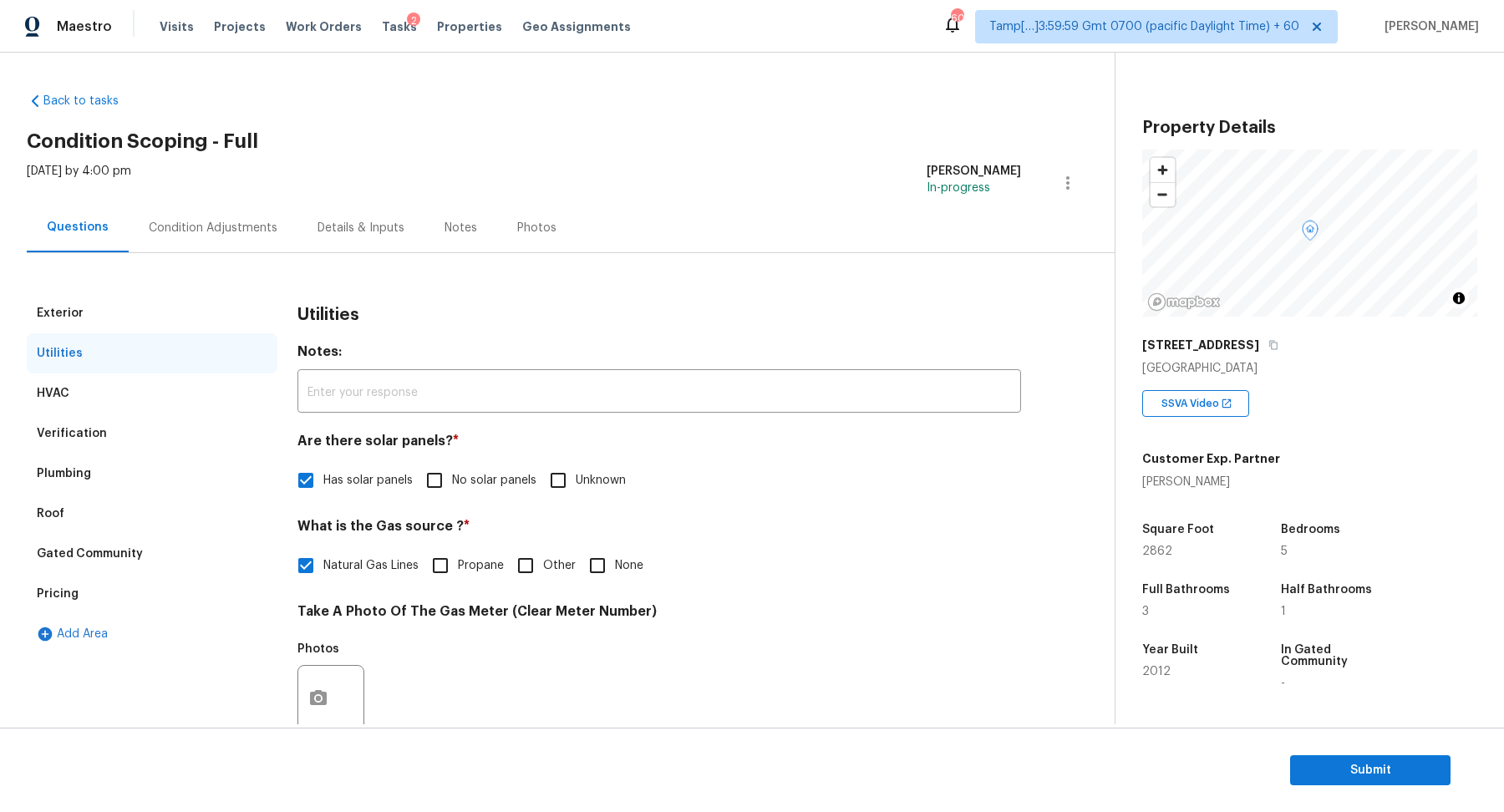
click at [276, 224] on div "Condition Adjustments" at bounding box center [213, 228] width 169 height 49
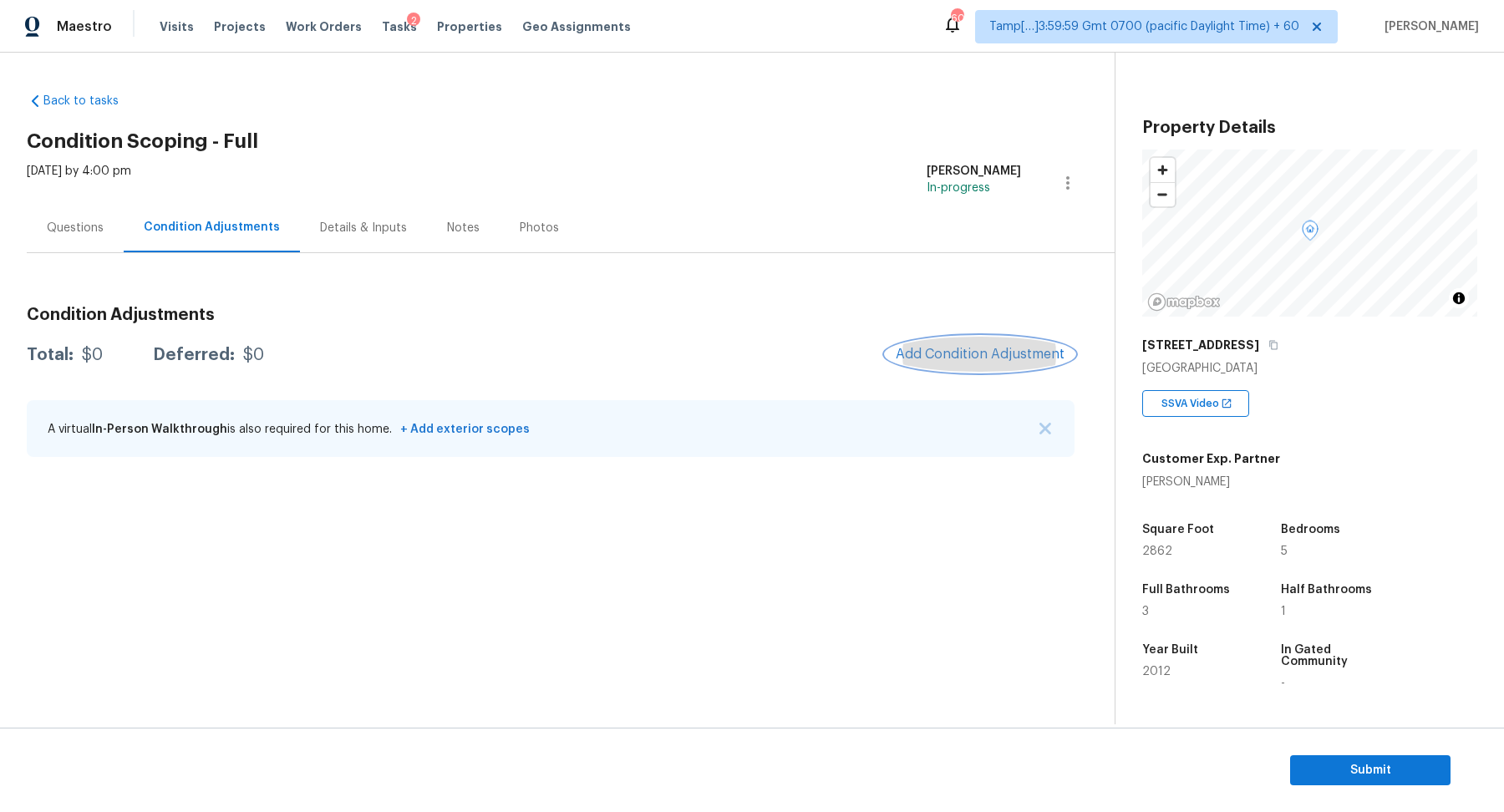
click at [1019, 355] on span "Add Condition Adjustment" at bounding box center [980, 354] width 169 height 15
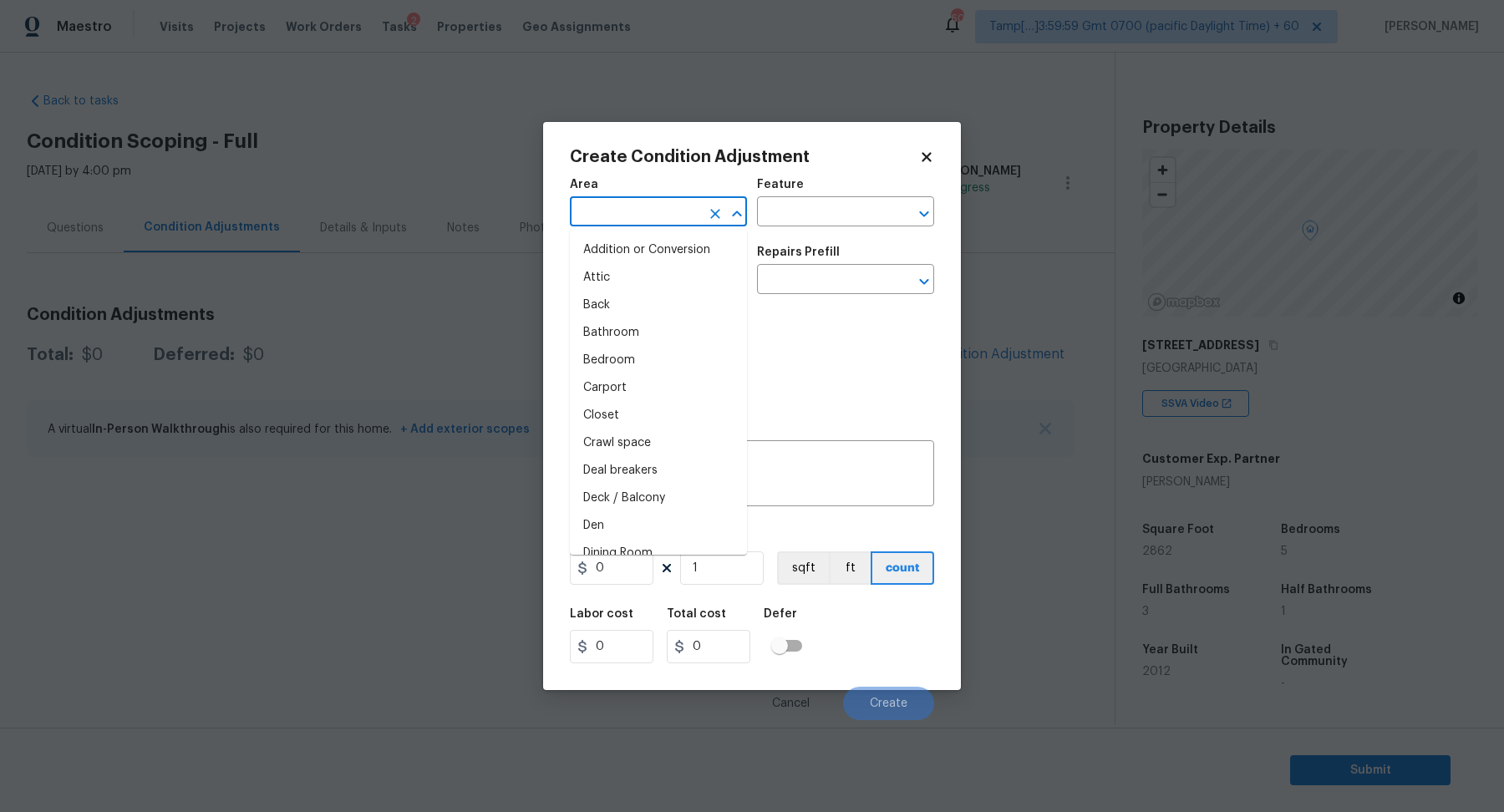
click at [635, 217] on input "text" at bounding box center [635, 213] width 130 height 26
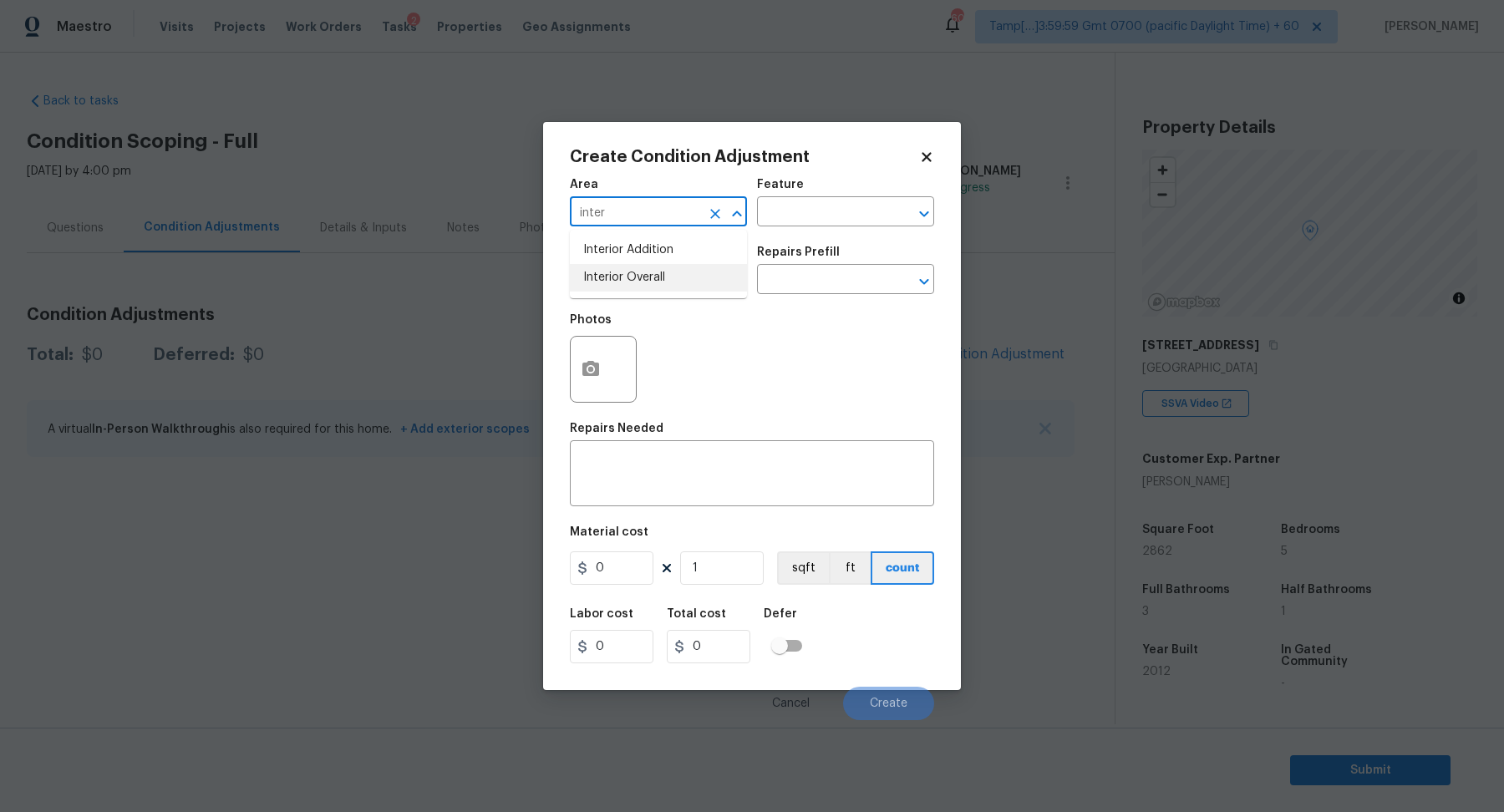
click at [664, 277] on li "Interior Overall" at bounding box center [658, 278] width 177 height 28
type input "Interior Overall"
click at [664, 277] on input "text" at bounding box center [635, 281] width 130 height 26
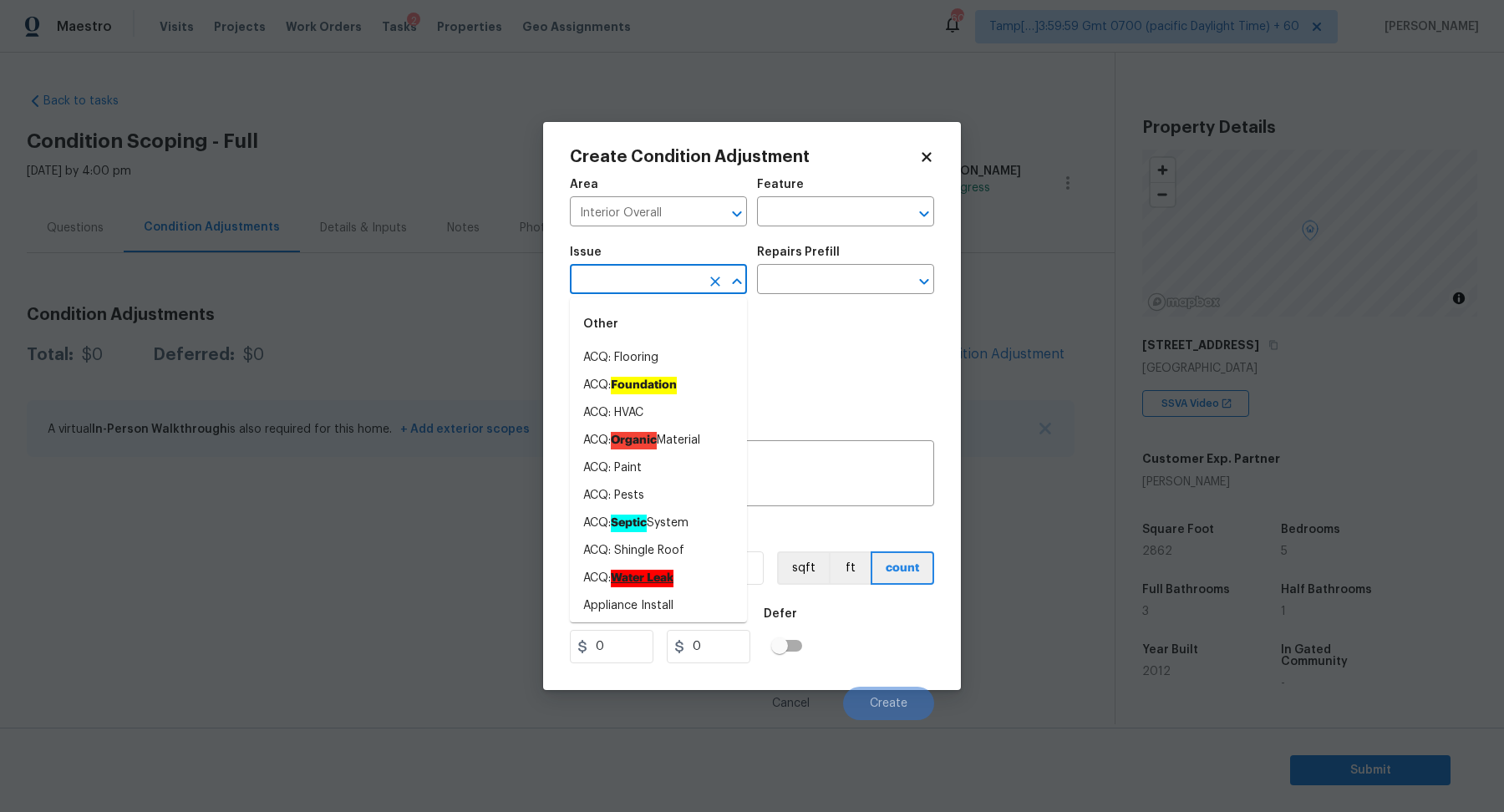
type input "o"
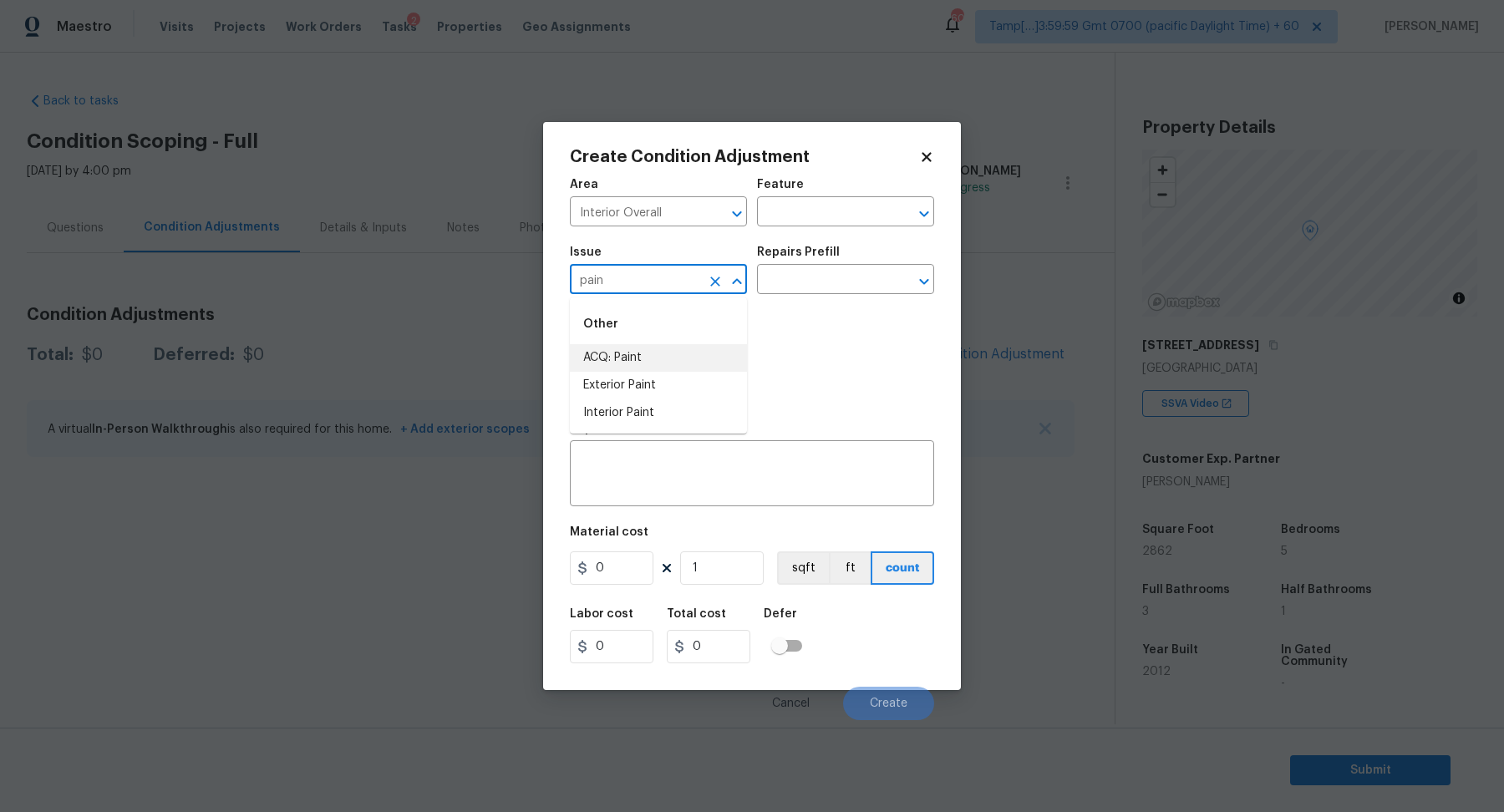
click at [648, 354] on li "ACQ: Paint" at bounding box center [658, 358] width 177 height 28
type input "ACQ: Paint"
click at [813, 289] on input "text" at bounding box center [822, 281] width 130 height 26
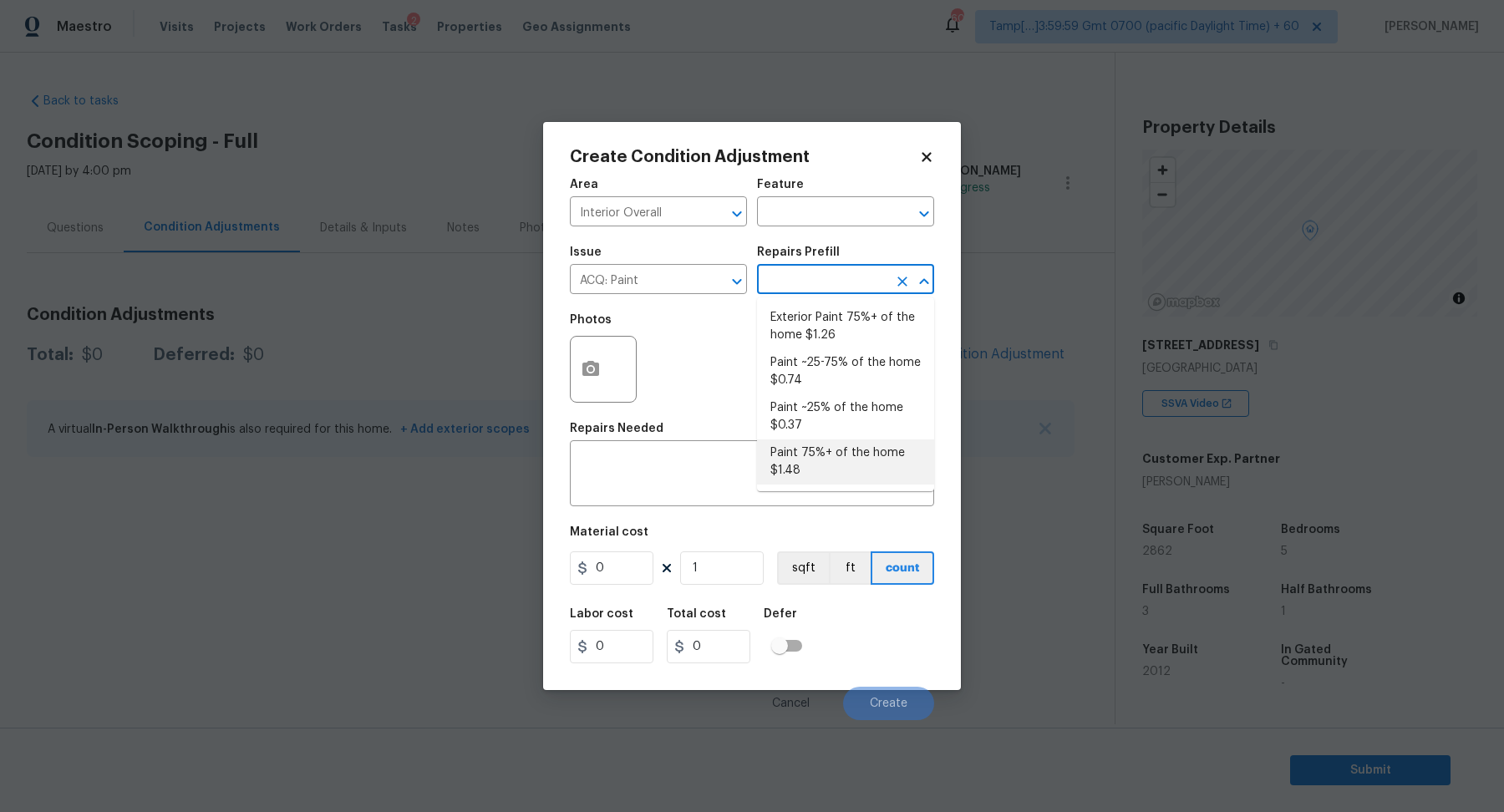
click at [816, 453] on li "Paint 75%+ of the home $1.48" at bounding box center [846, 462] width 177 height 45
type input "Acquisition"
type textarea "Acquisition Scope: 75%+ of the home will likely require interior paint"
type input "1.48"
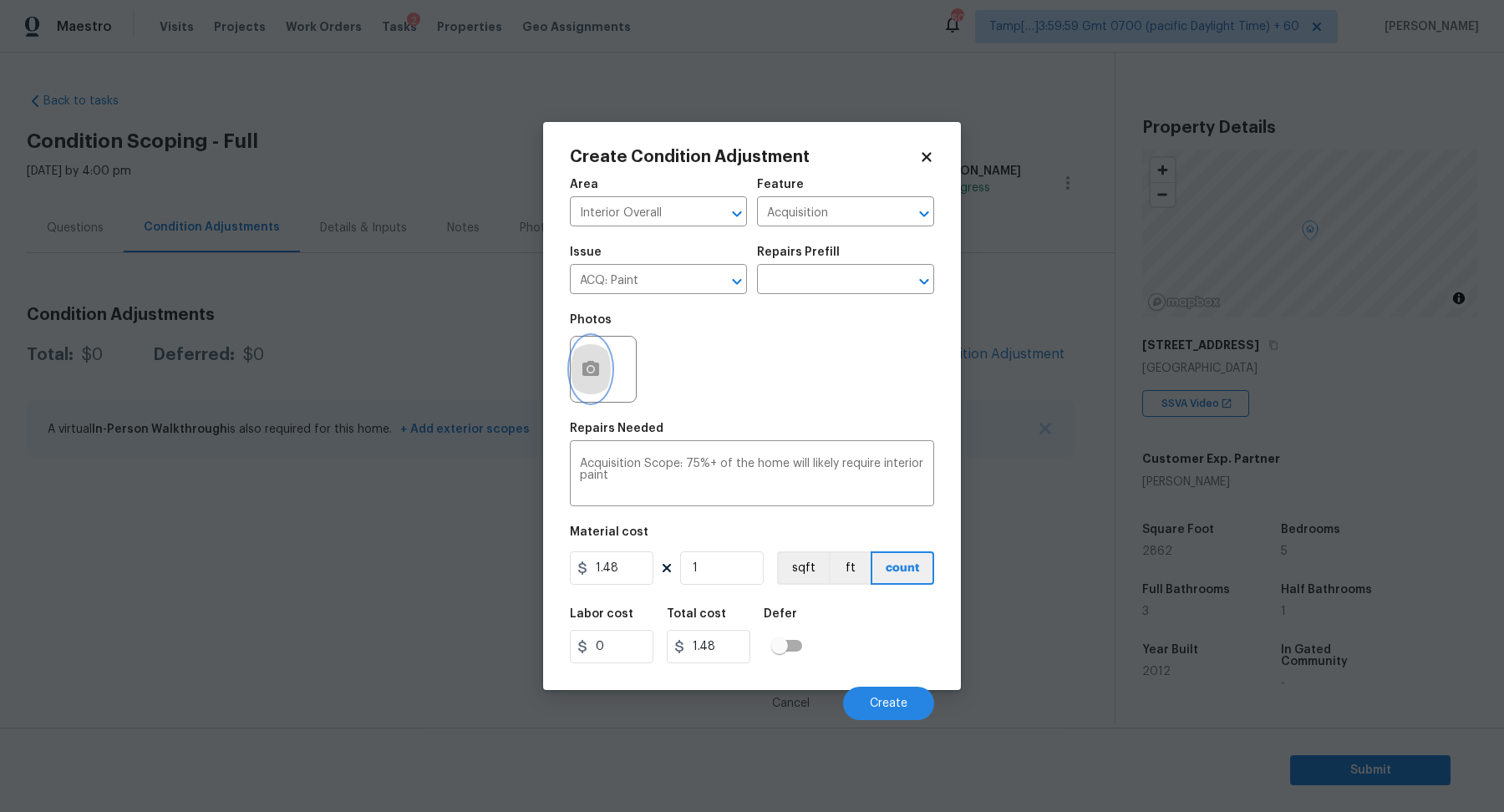
click at [601, 380] on button "button" at bounding box center [590, 370] width 40 height 65
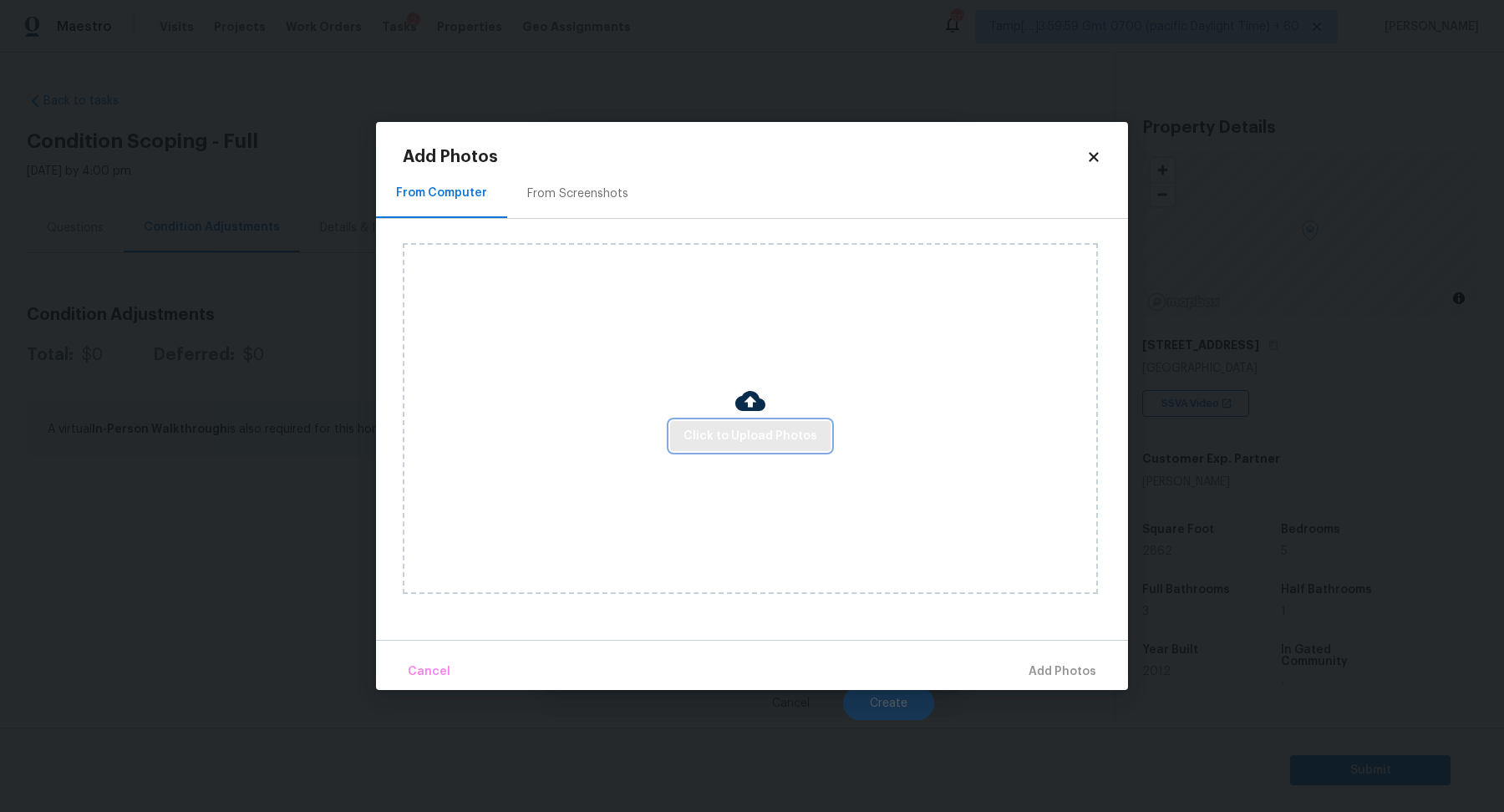
click at [758, 436] on span "Click to Upload Photos" at bounding box center [751, 436] width 134 height 21
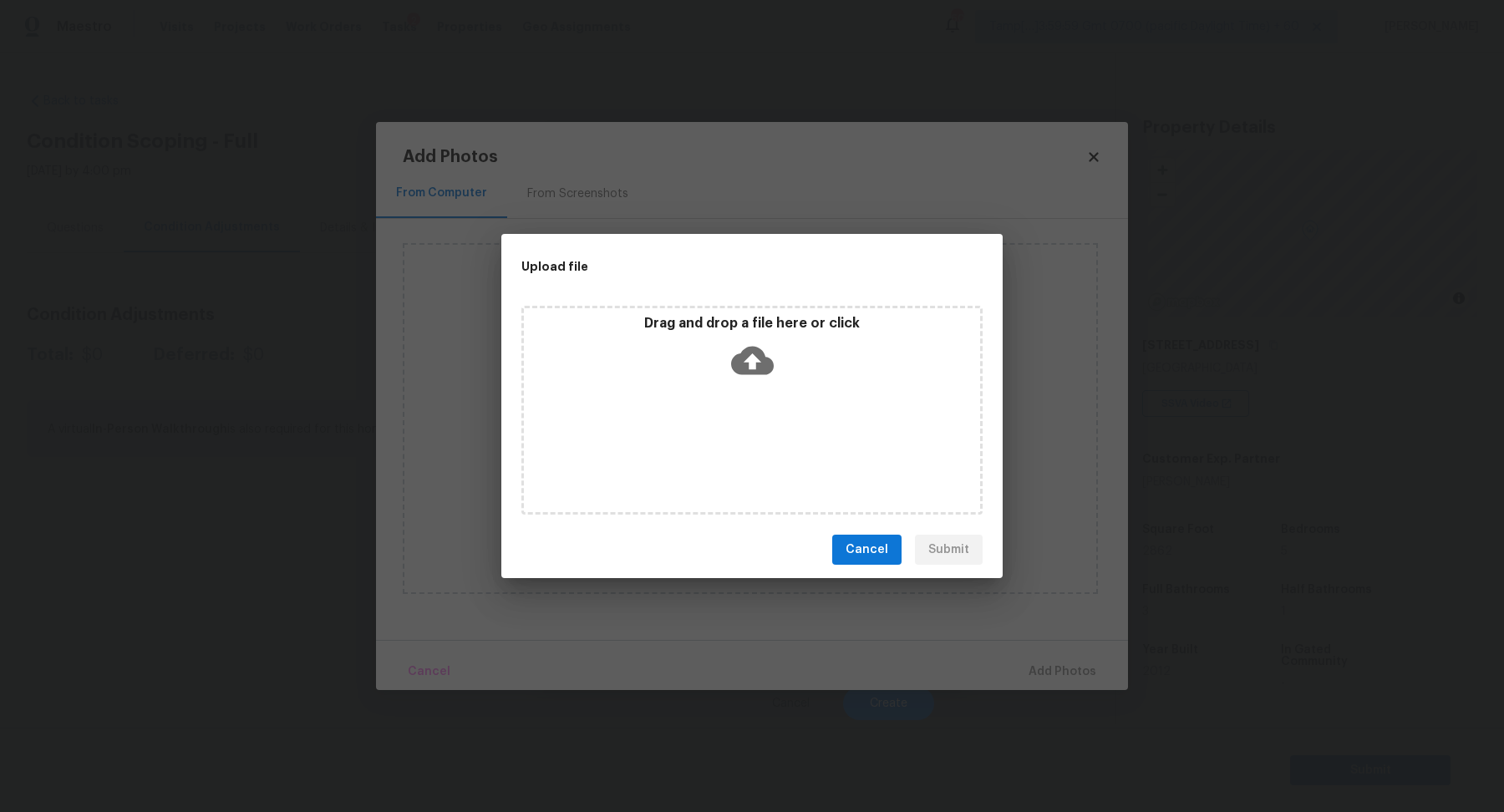
click at [783, 407] on div "Drag and drop a file here or click" at bounding box center [752, 410] width 461 height 209
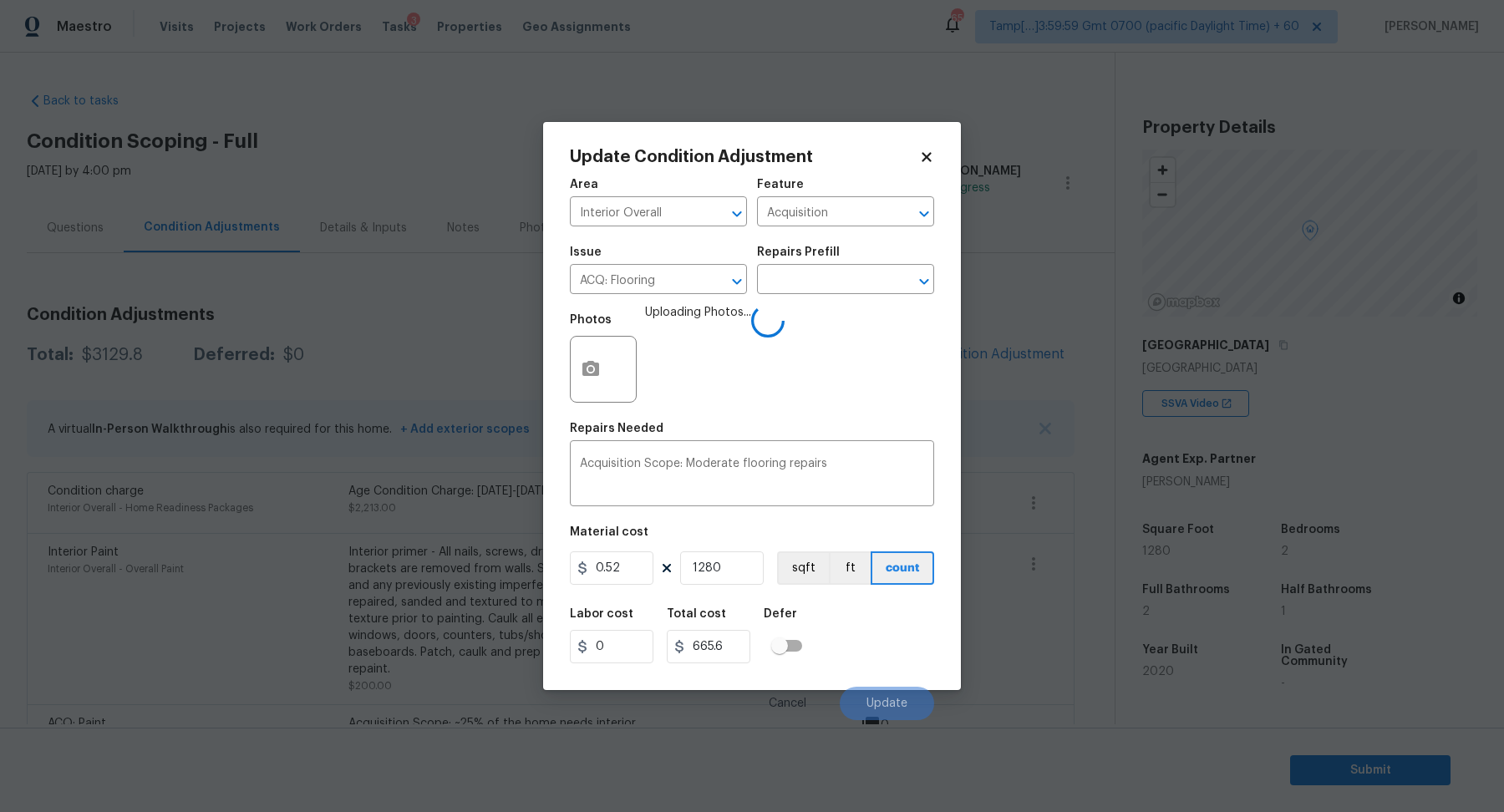
scroll to position [158, 0]
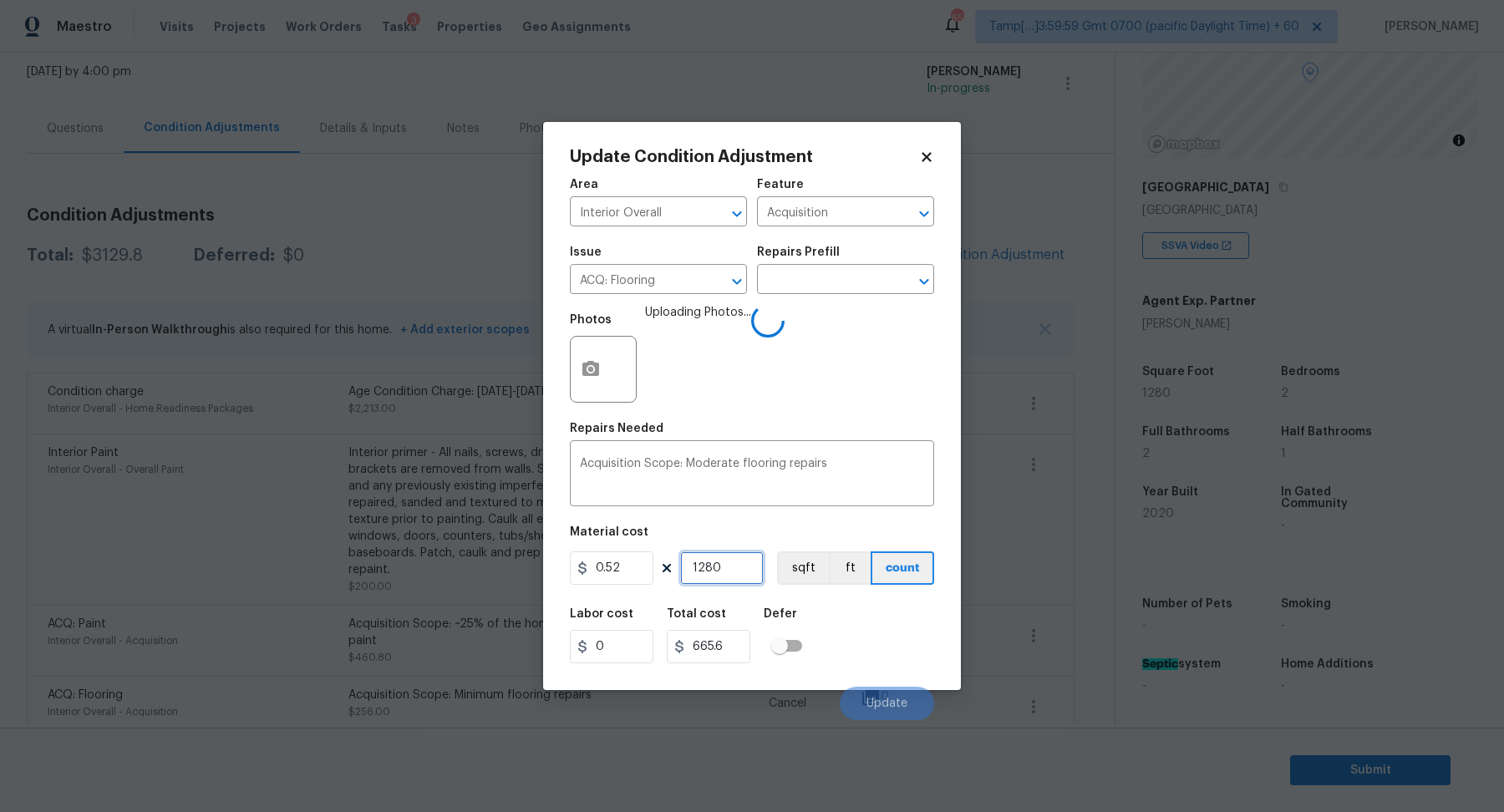
click at [733, 559] on input "1280" at bounding box center [721, 569] width 84 height 34
click at [871, 658] on div "Labor cost 0 Total cost 665.6 Defer" at bounding box center [752, 636] width 365 height 75
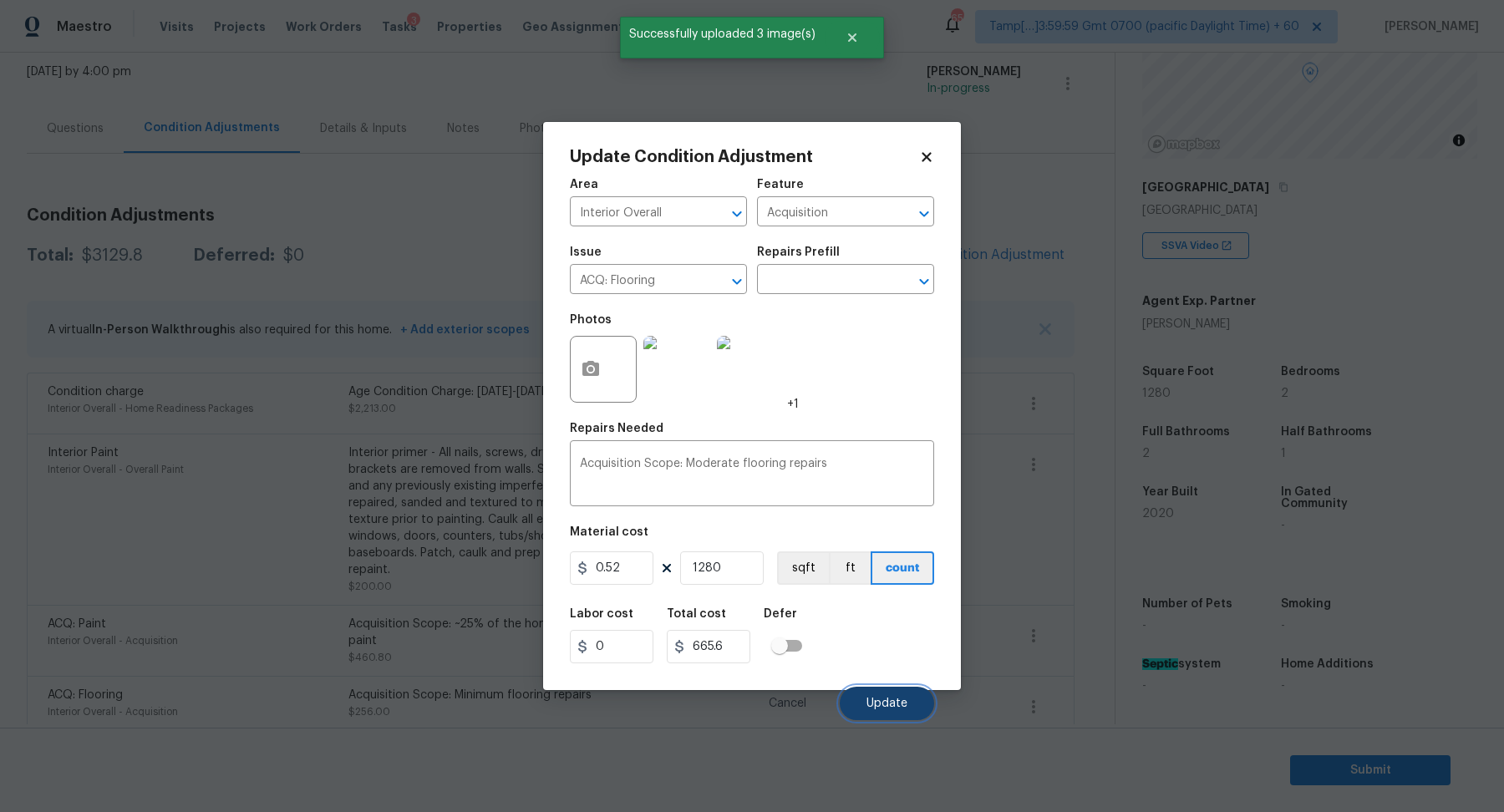
click at [868, 696] on button "Update" at bounding box center [887, 704] width 95 height 34
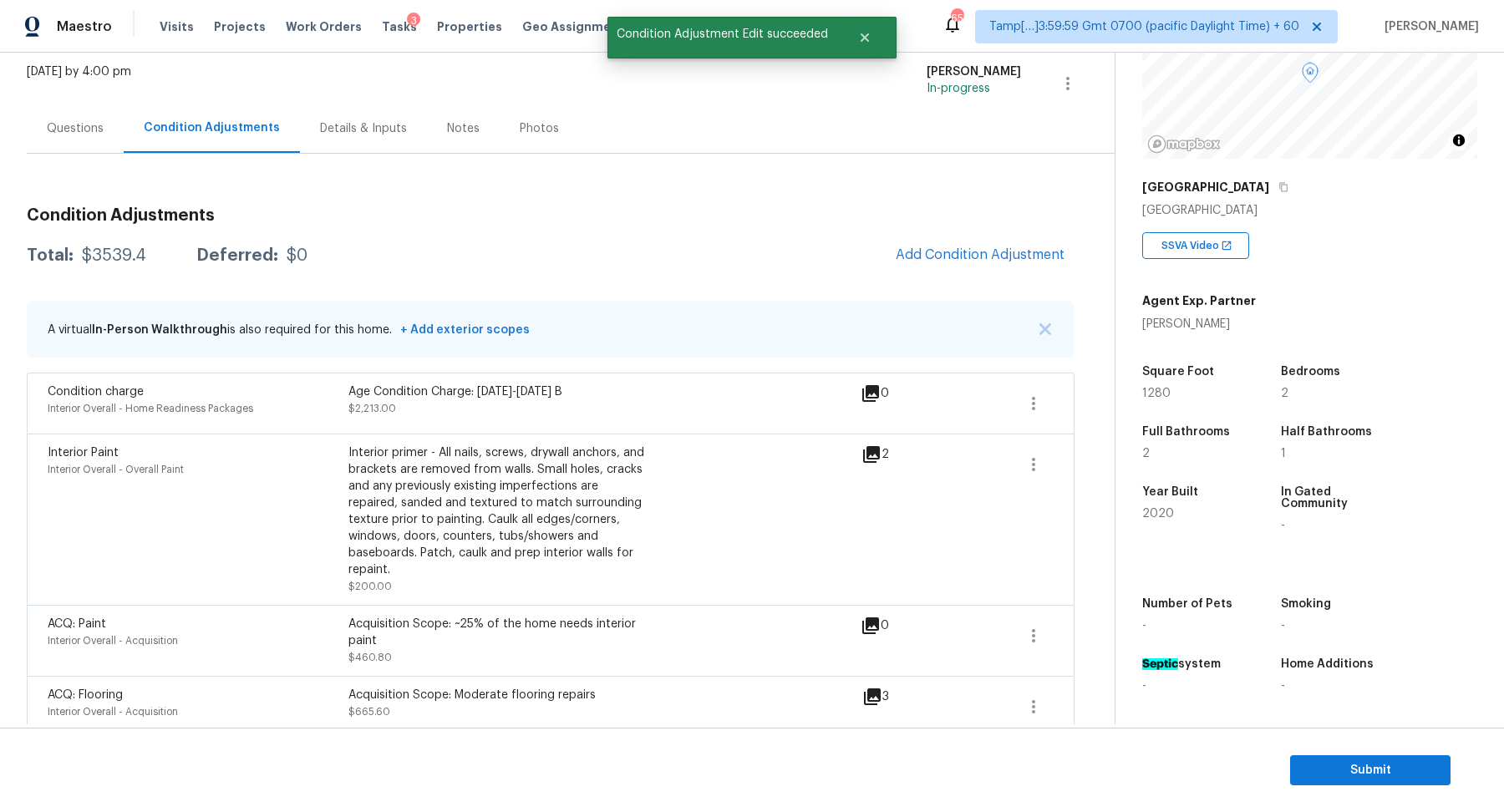
click at [1018, 605] on div "ACQ: Paint Interior Overall - Acquisition Acquisition Scope: ~25% of the home n…" at bounding box center [550, 641] width 1048 height 71
click at [1029, 616] on button "button" at bounding box center [1033, 636] width 40 height 40
click at [1092, 607] on div "Edit" at bounding box center [1128, 615] width 130 height 17
click at [381, 634] on body "Maestro Visits Projects Work Orders Tasks 3 Properties Geo Assignments 655 Tamp…" at bounding box center [752, 406] width 1504 height 812
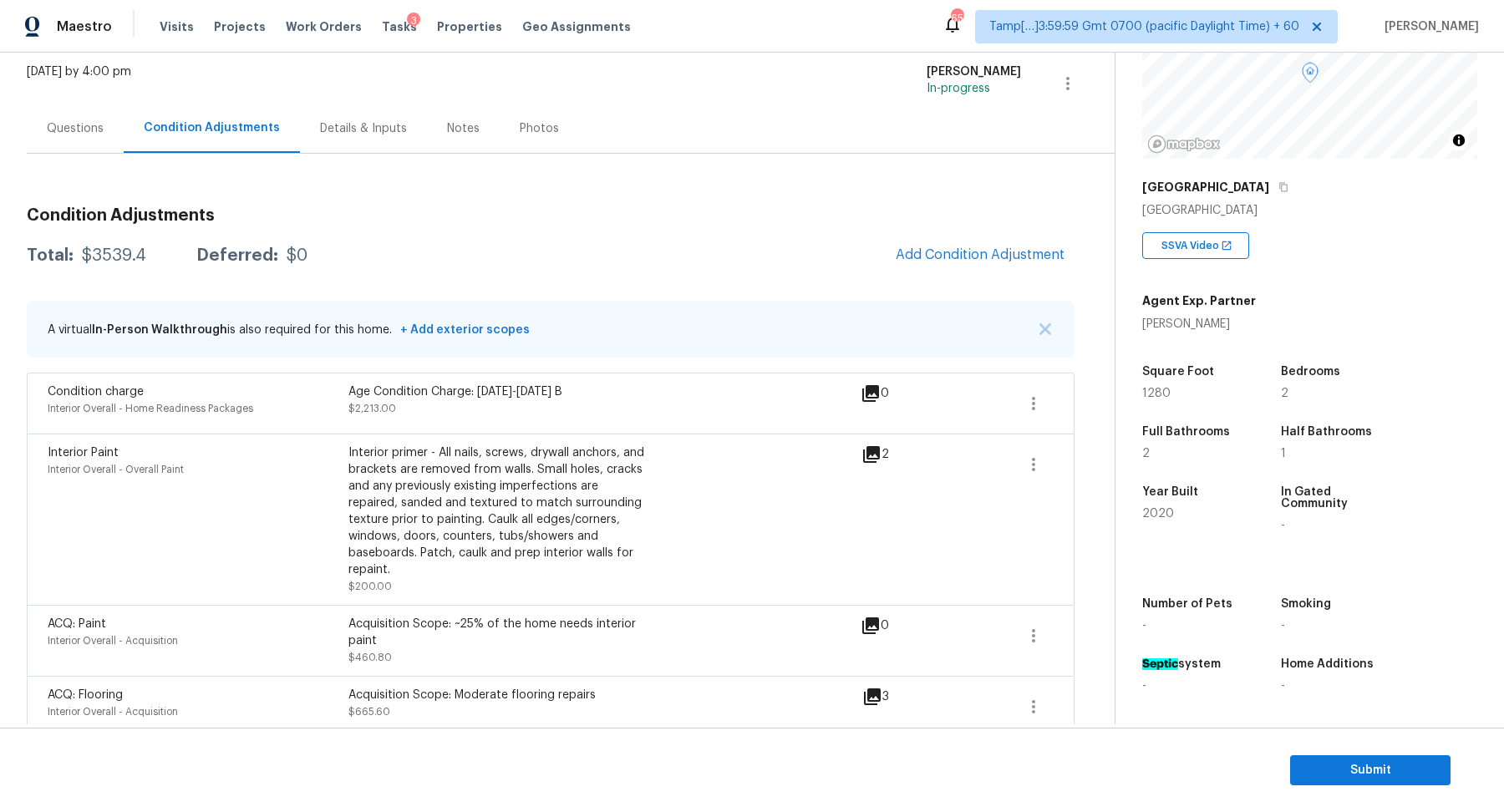
click at [1062, 691] on div "ACQ: Flooring Interior Overall - Acquisition Acquisition Scope: Moderate floori…" at bounding box center [550, 707] width 1048 height 62
click at [1026, 697] on icon "button" at bounding box center [1034, 707] width 20 height 20
click at [1101, 683] on div "Edit" at bounding box center [1128, 686] width 130 height 17
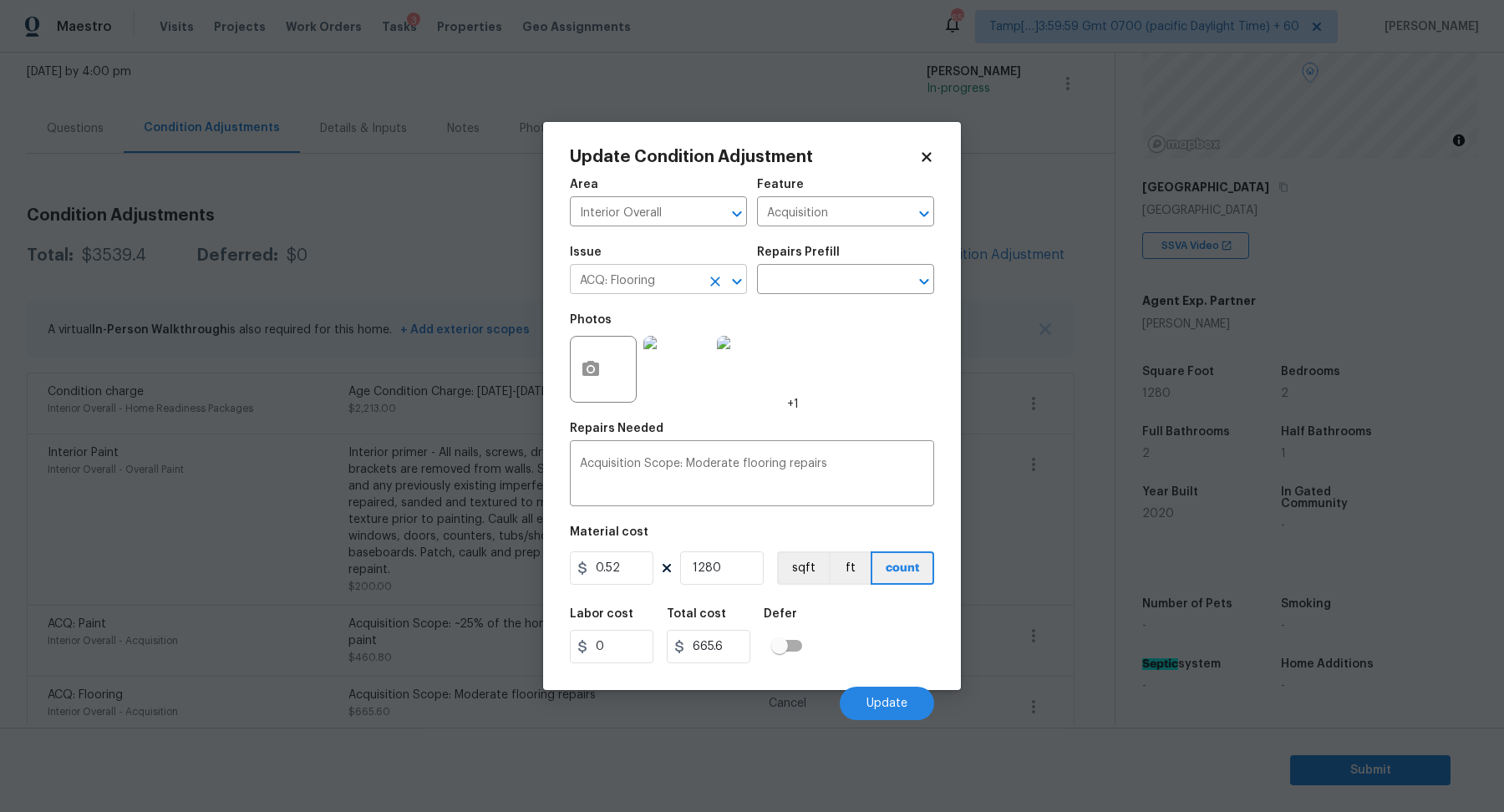
click at [668, 269] on input "ACQ: Flooring" at bounding box center [635, 281] width 130 height 26
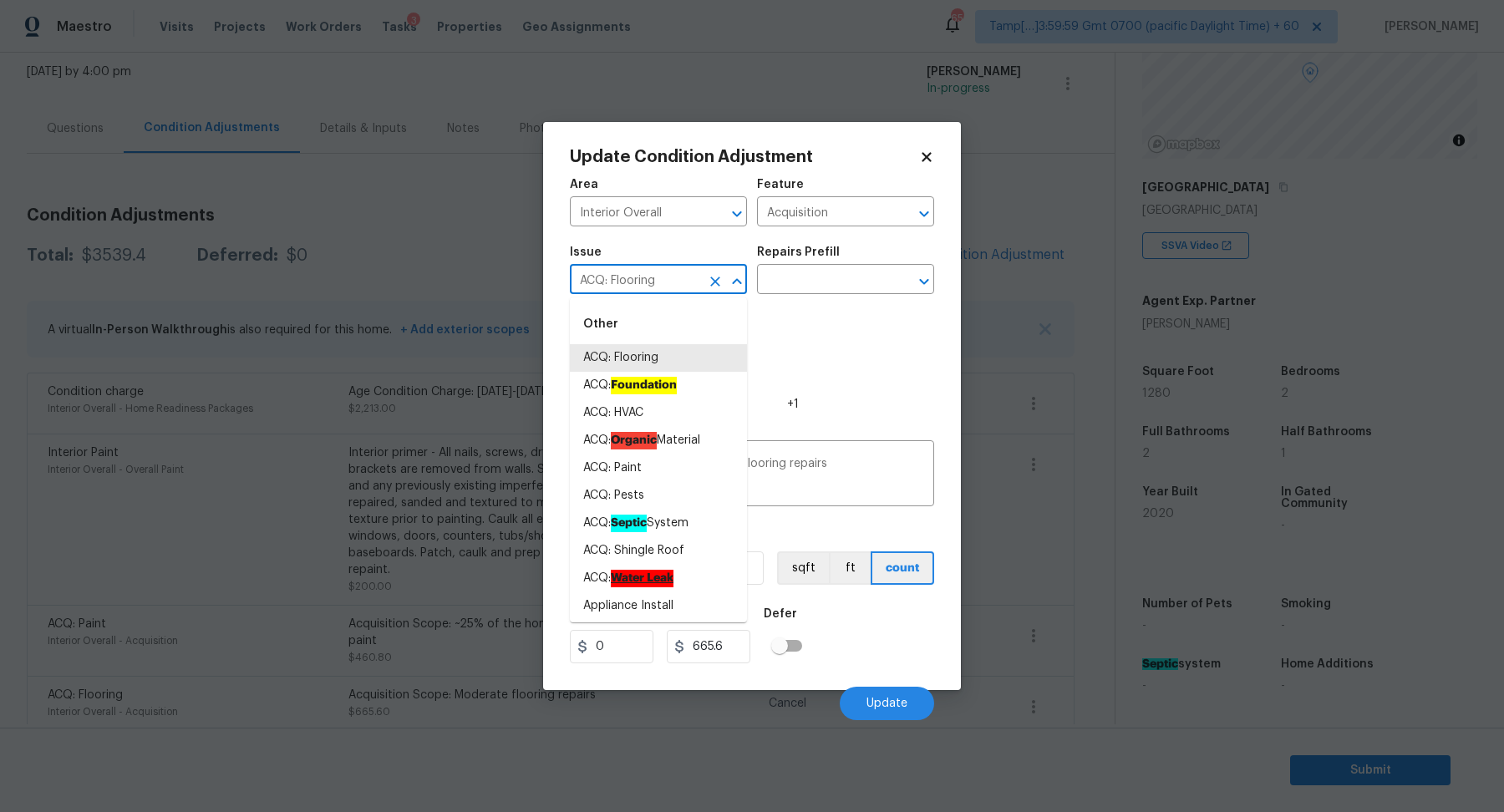
click at [668, 269] on input "ACQ: Flooring" at bounding box center [635, 281] width 130 height 26
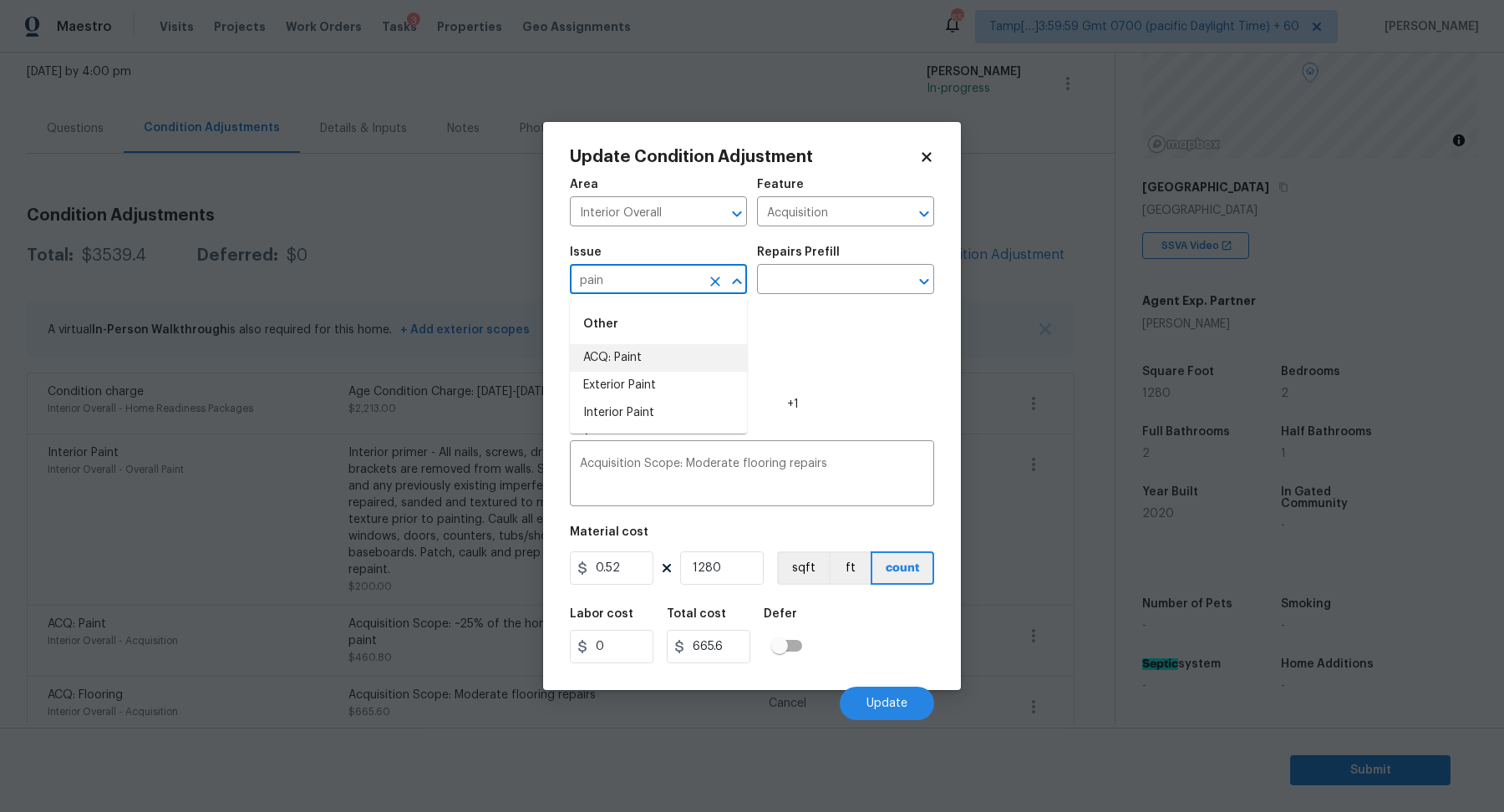
click at [656, 363] on li "ACQ: Paint" at bounding box center [658, 358] width 177 height 28
type input "ACQ: Paint"
click at [813, 258] on div "Repairs Prefill" at bounding box center [846, 257] width 177 height 22
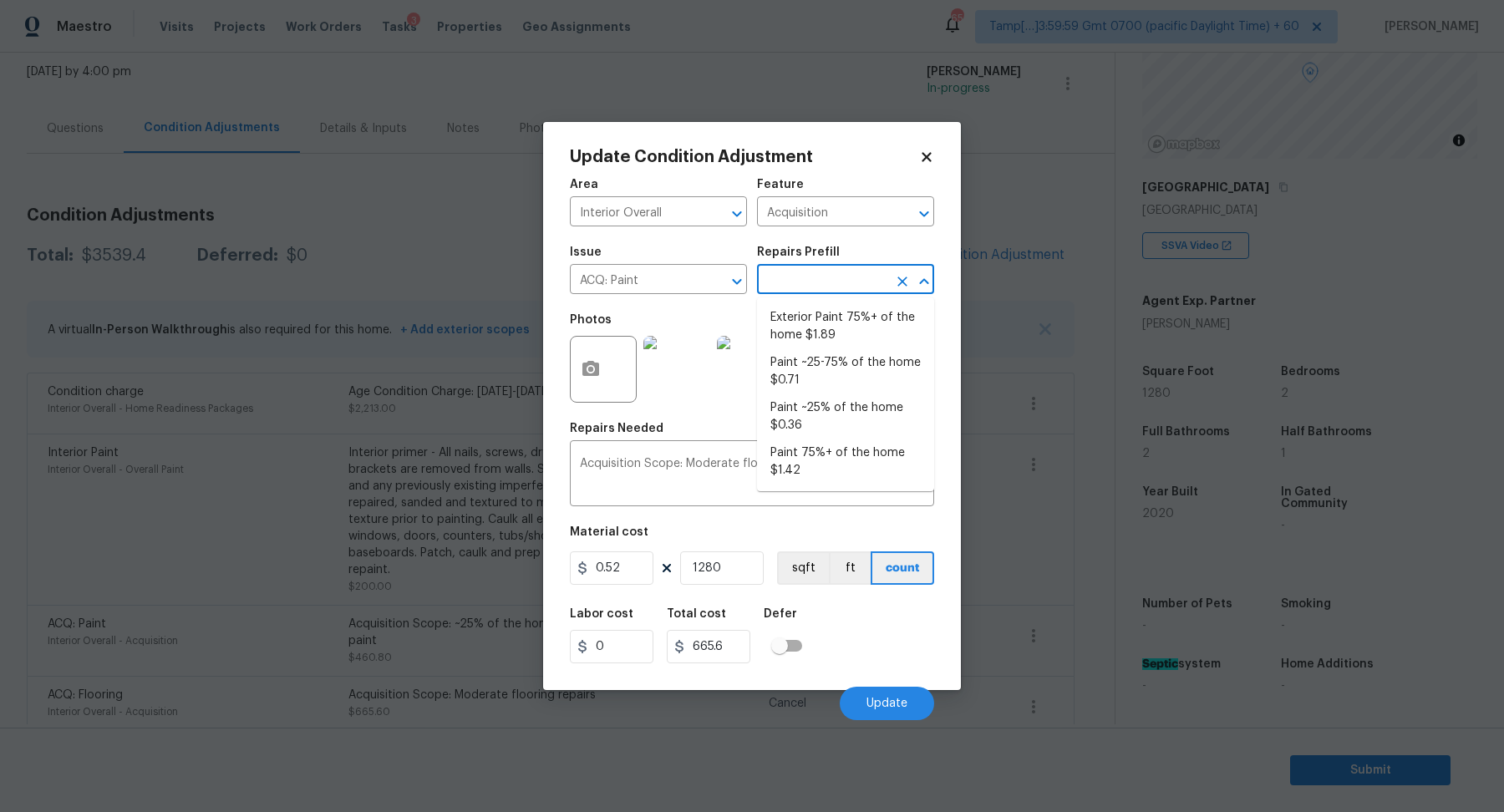
click at [813, 292] on input "text" at bounding box center [822, 281] width 130 height 26
type input "pai"
click at [871, 383] on li "Paint ~25-75% of the home $0.71" at bounding box center [846, 372] width 177 height 45
type textarea "Acquisition Scope: ~25 - 75% of the home needs interior paint"
type input "0.71"
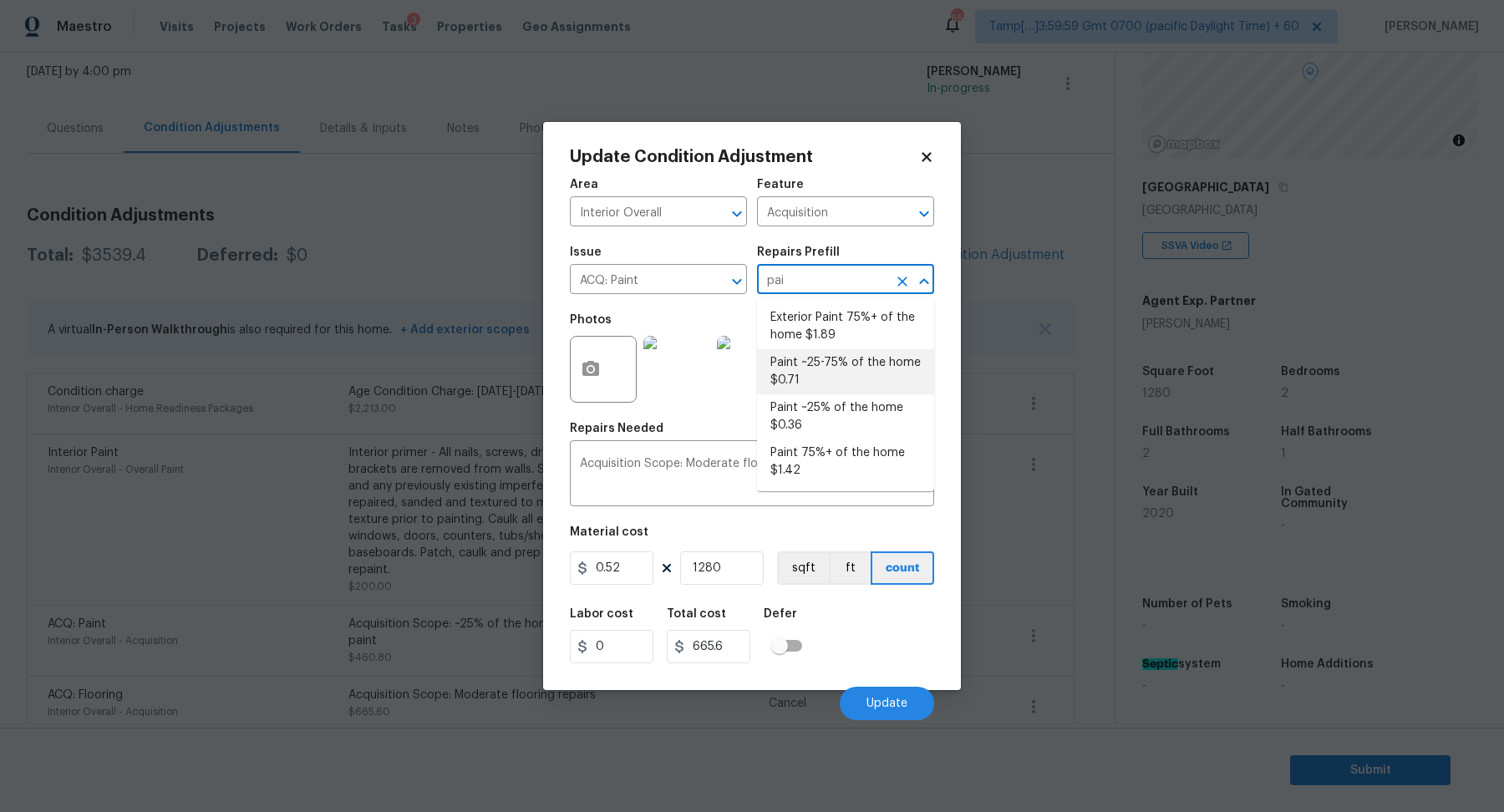
type input "908.8"
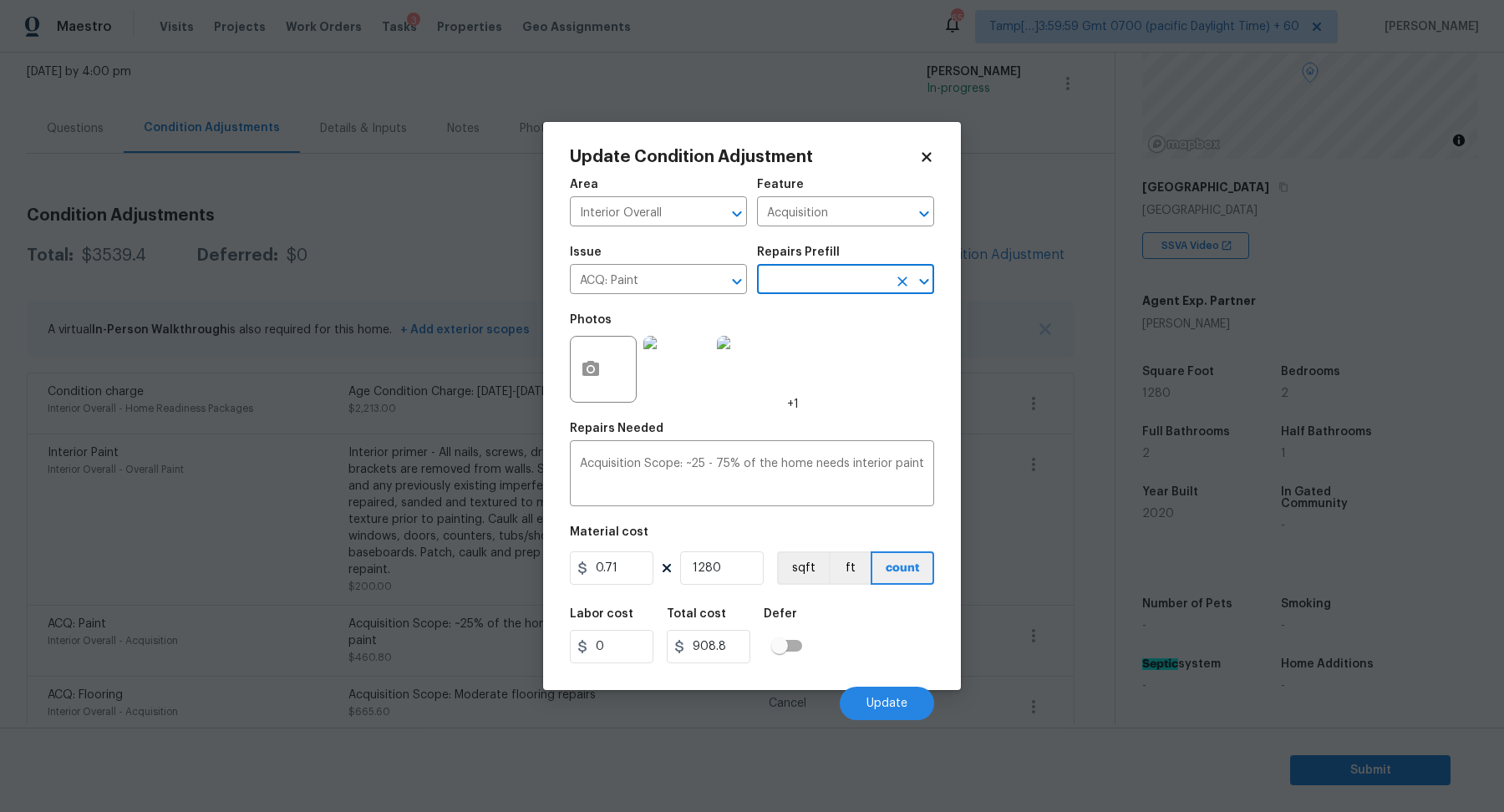
click at [866, 619] on div "Labor cost 0 Total cost 908.8 Defer" at bounding box center [752, 636] width 365 height 75
click at [892, 694] on button "Update" at bounding box center [887, 704] width 95 height 34
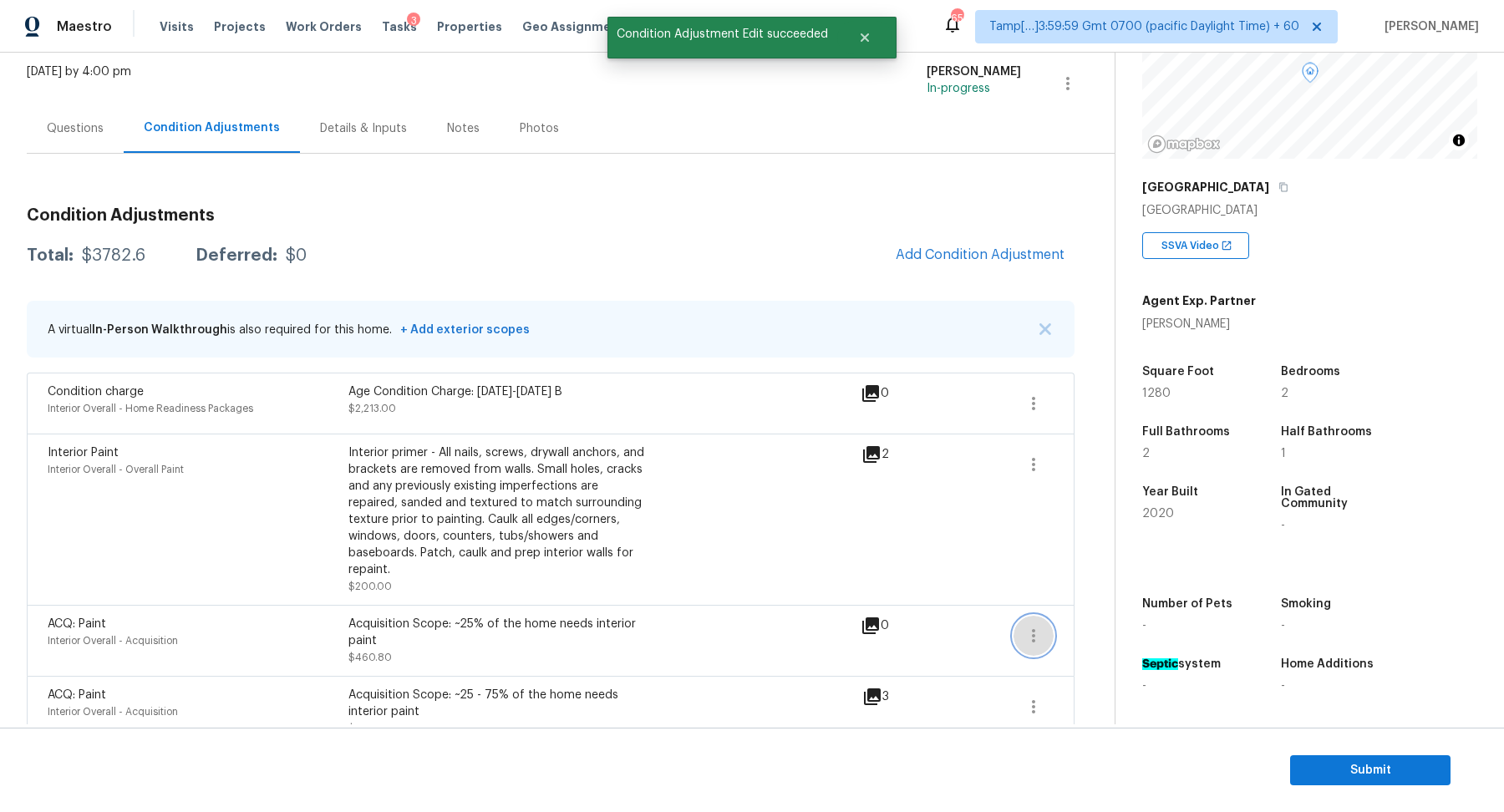
click at [1024, 626] on icon "button" at bounding box center [1034, 636] width 20 height 20
click at [1085, 611] on div "Edit" at bounding box center [1128, 615] width 130 height 17
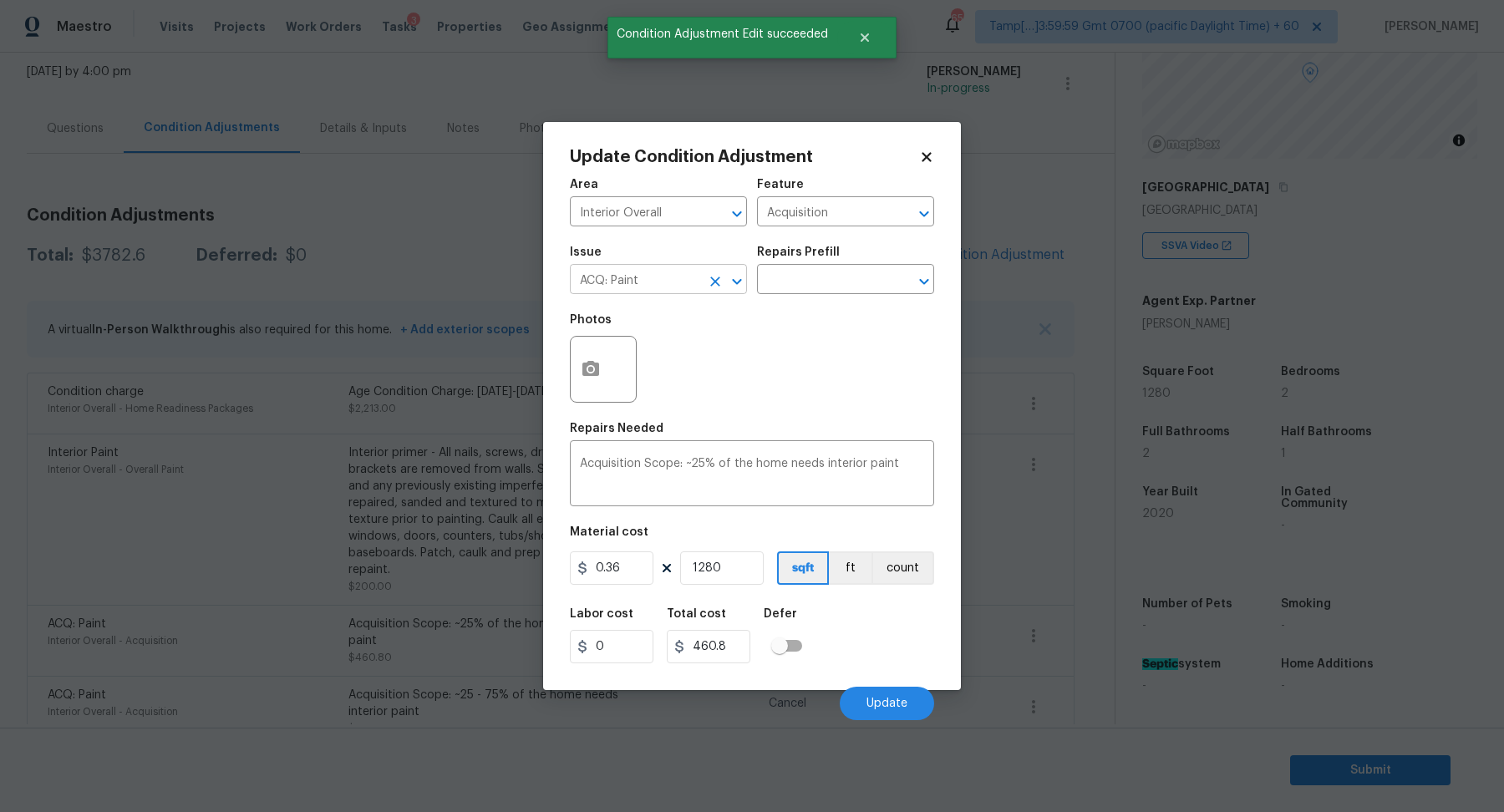
click at [670, 282] on input "ACQ: Paint" at bounding box center [635, 281] width 130 height 26
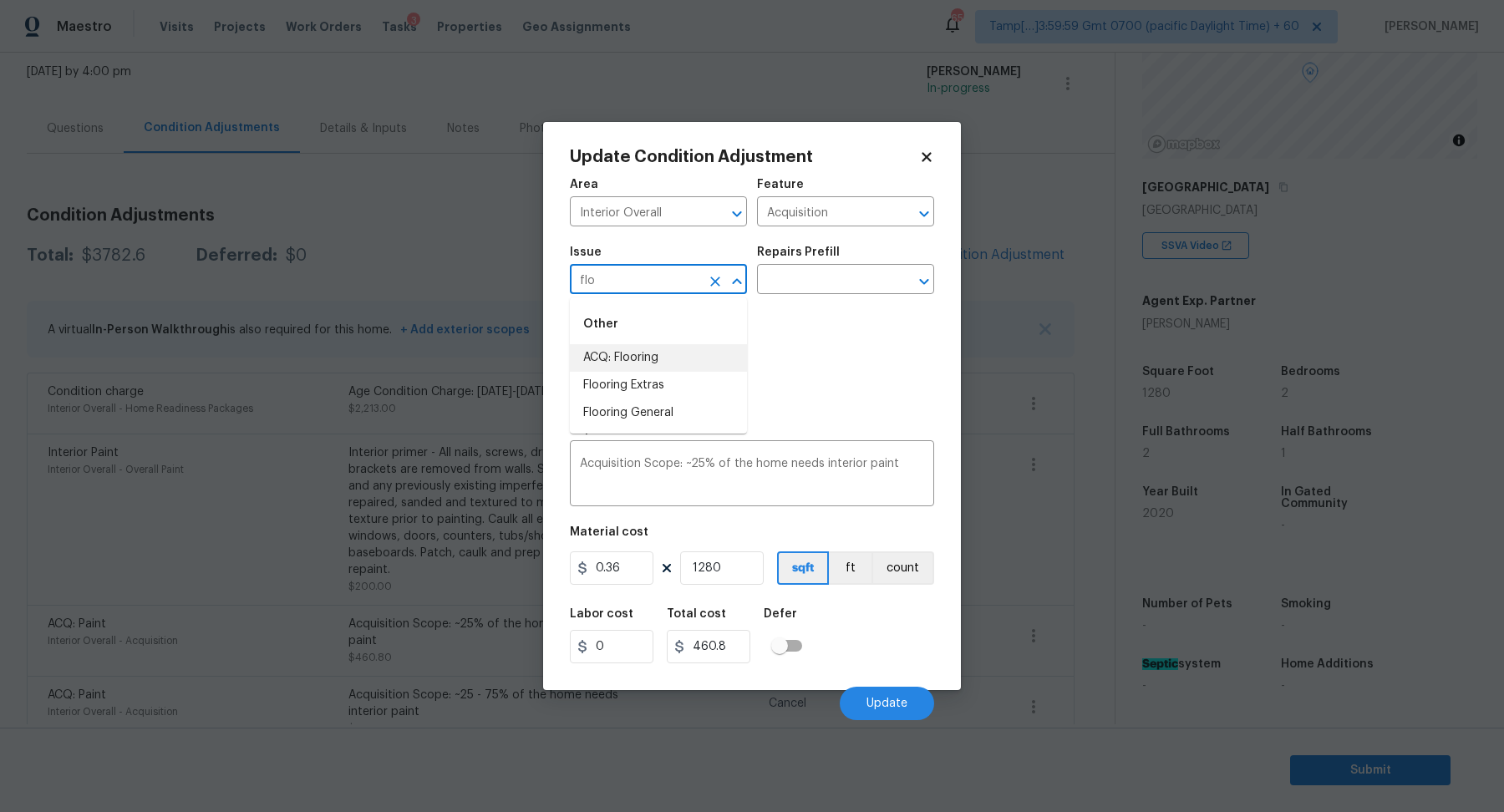
click at [697, 360] on li "ACQ: Flooring" at bounding box center [658, 358] width 177 height 28
type input "ACQ: Flooring"
click at [856, 272] on input "text" at bounding box center [822, 281] width 130 height 26
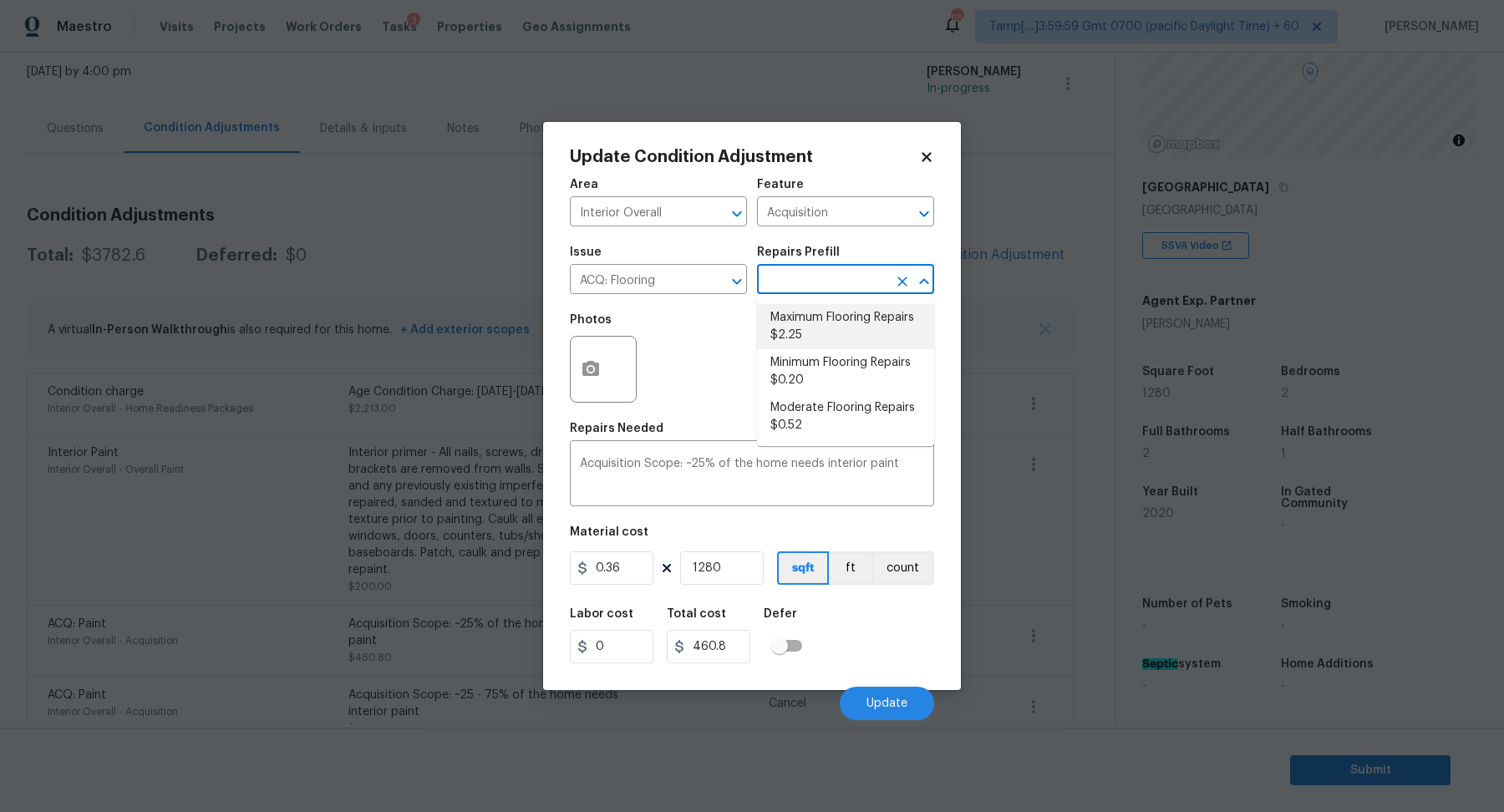
click at [841, 339] on li "Maximum Flooring Repairs $2.25" at bounding box center [846, 327] width 177 height 45
type textarea "Acquisition Scope: Maximum flooring repairs"
type input "2.25"
type input "2880"
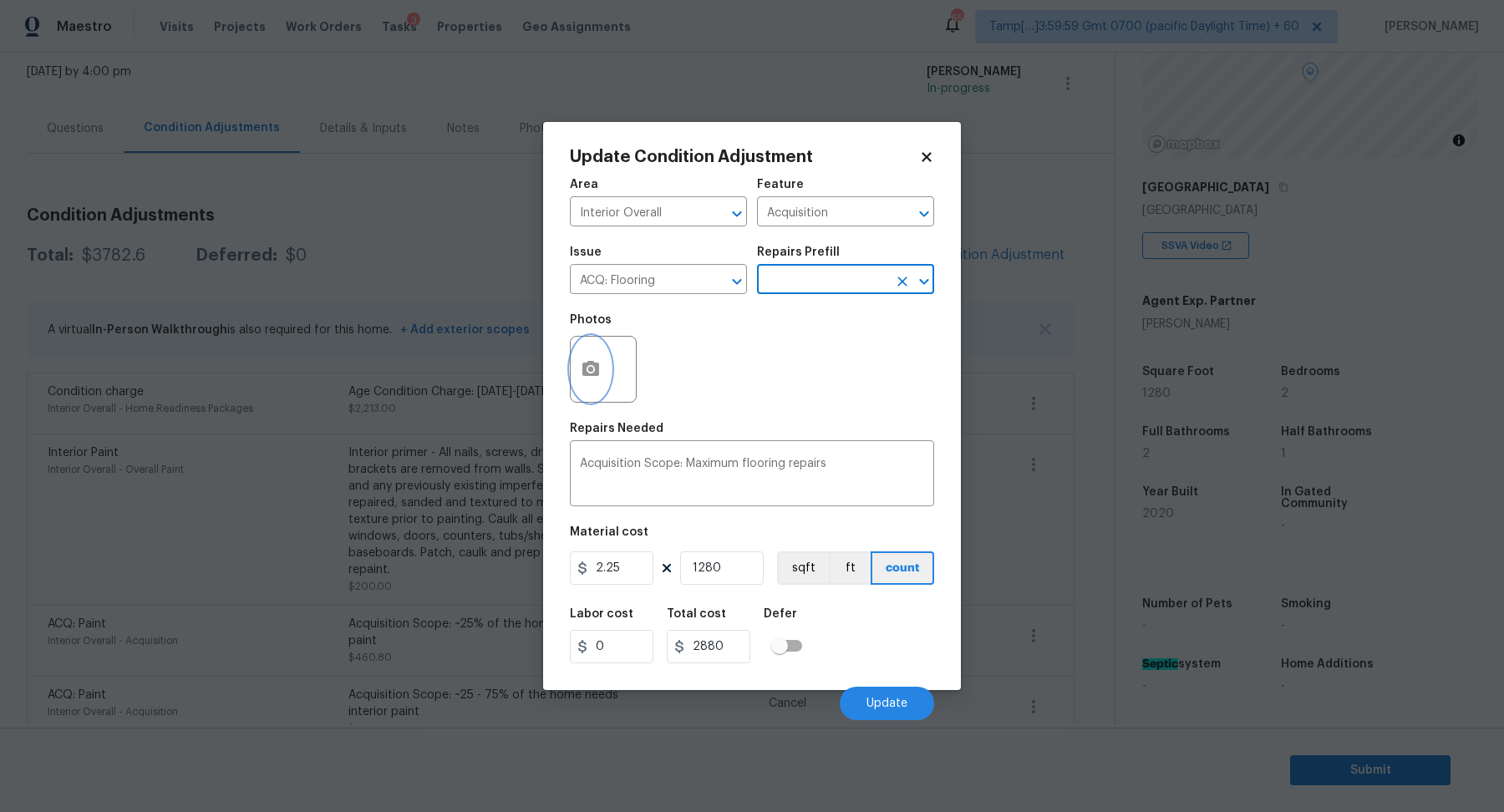
click at [588, 376] on icon "button" at bounding box center [590, 370] width 20 height 20
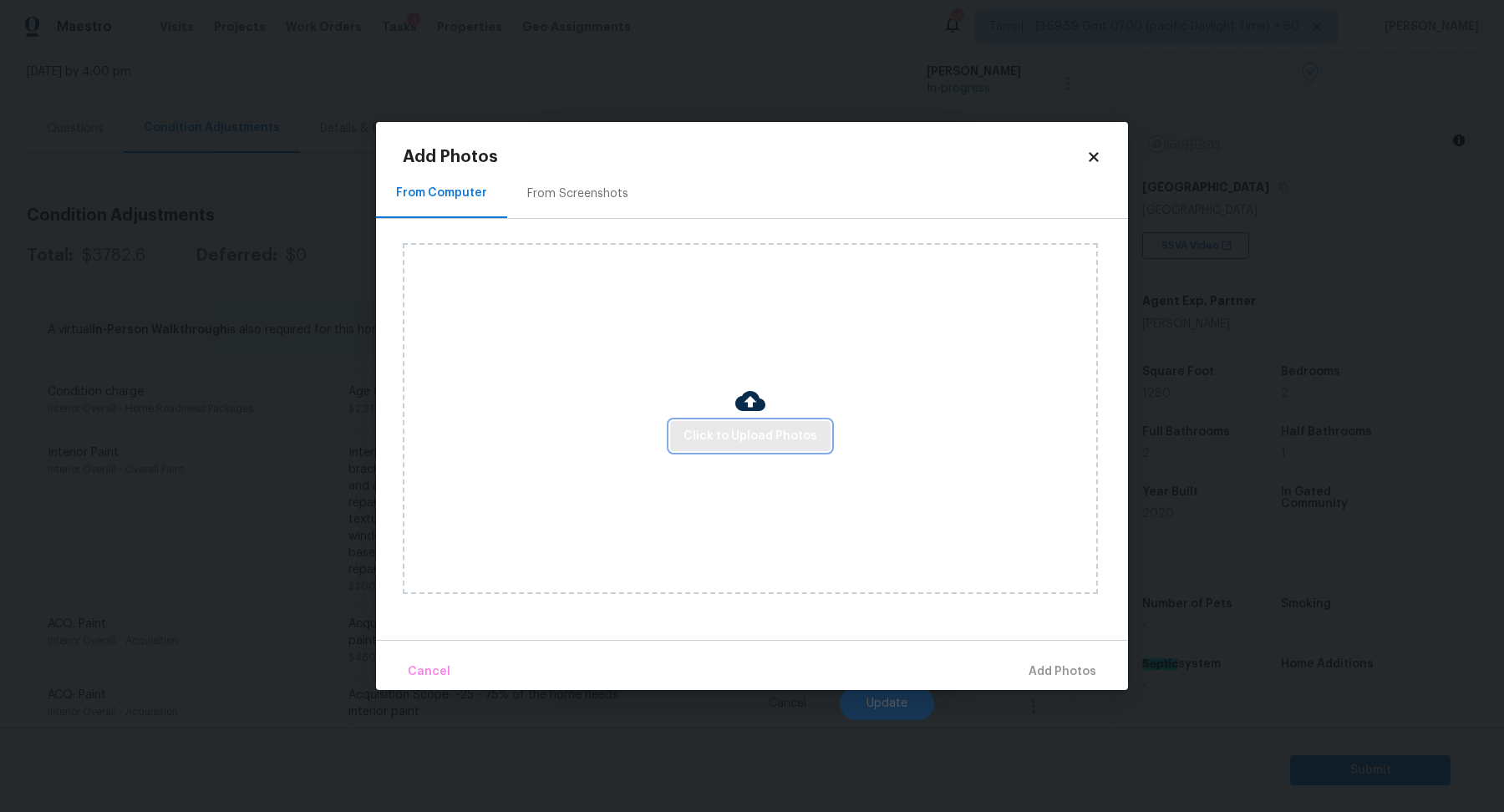
click at [697, 421] on button "Click to Upload Photos" at bounding box center [750, 436] width 161 height 31
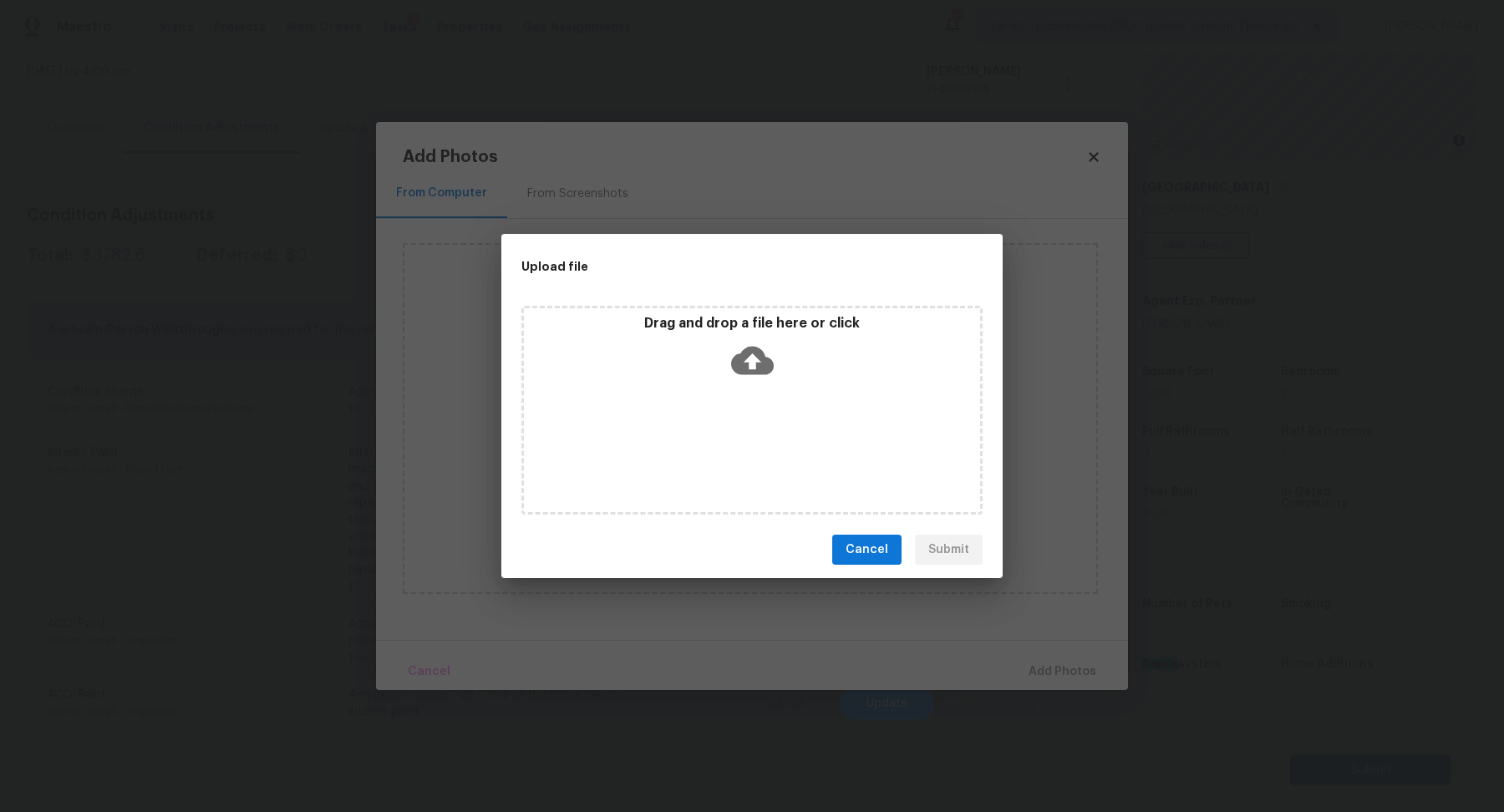
click at [766, 371] on icon at bounding box center [752, 361] width 42 height 29
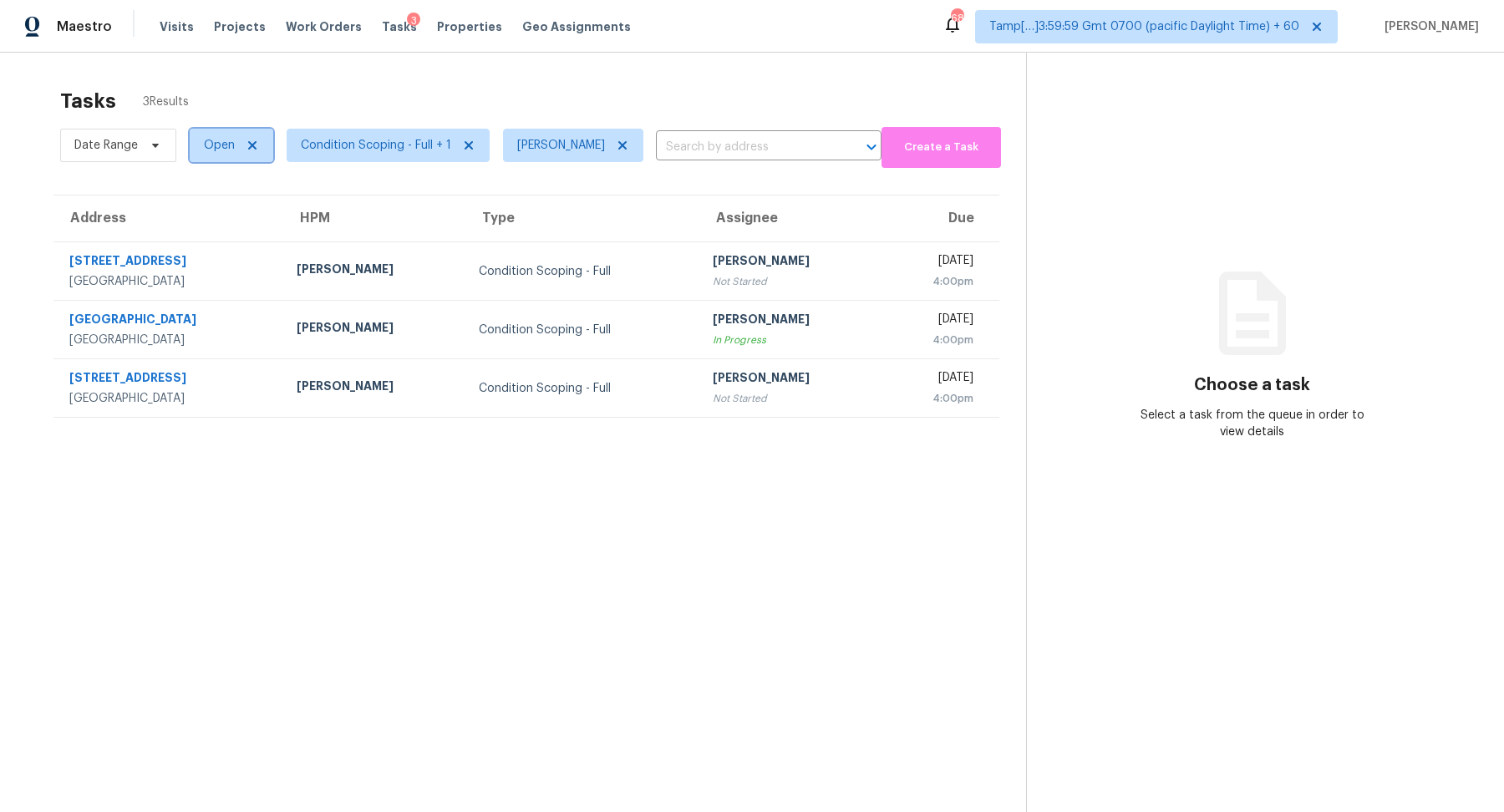
click at [189, 151] on span "Open" at bounding box center [231, 146] width 84 height 34
click at [224, 242] on label "Blocked" at bounding box center [232, 238] width 66 height 17
click at [210, 241] on input "Blocked" at bounding box center [204, 236] width 11 height 11
checkbox input "true"
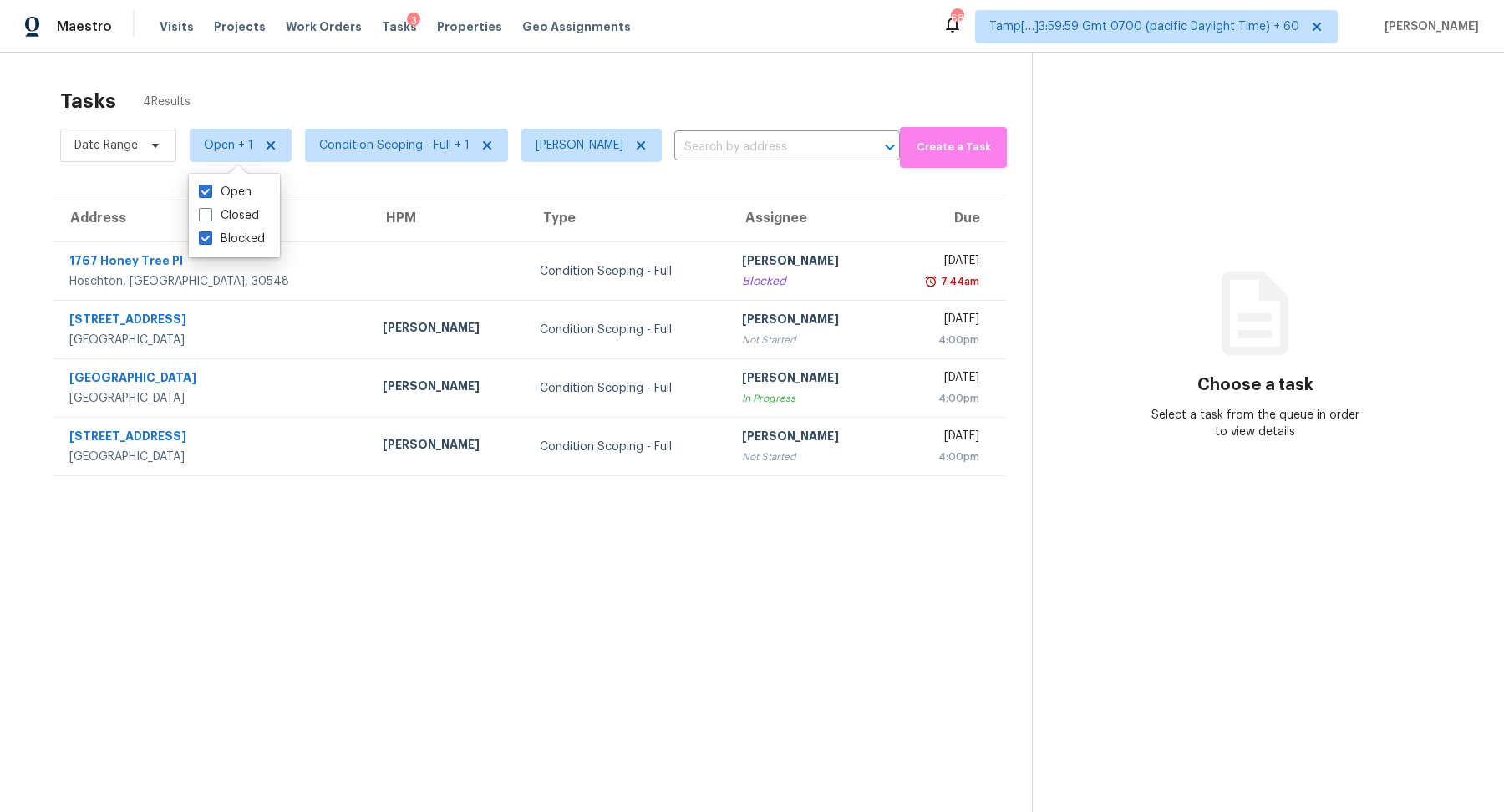
click at [540, 276] on div "Condition Scoping - Full" at bounding box center [627, 271] width 174 height 17
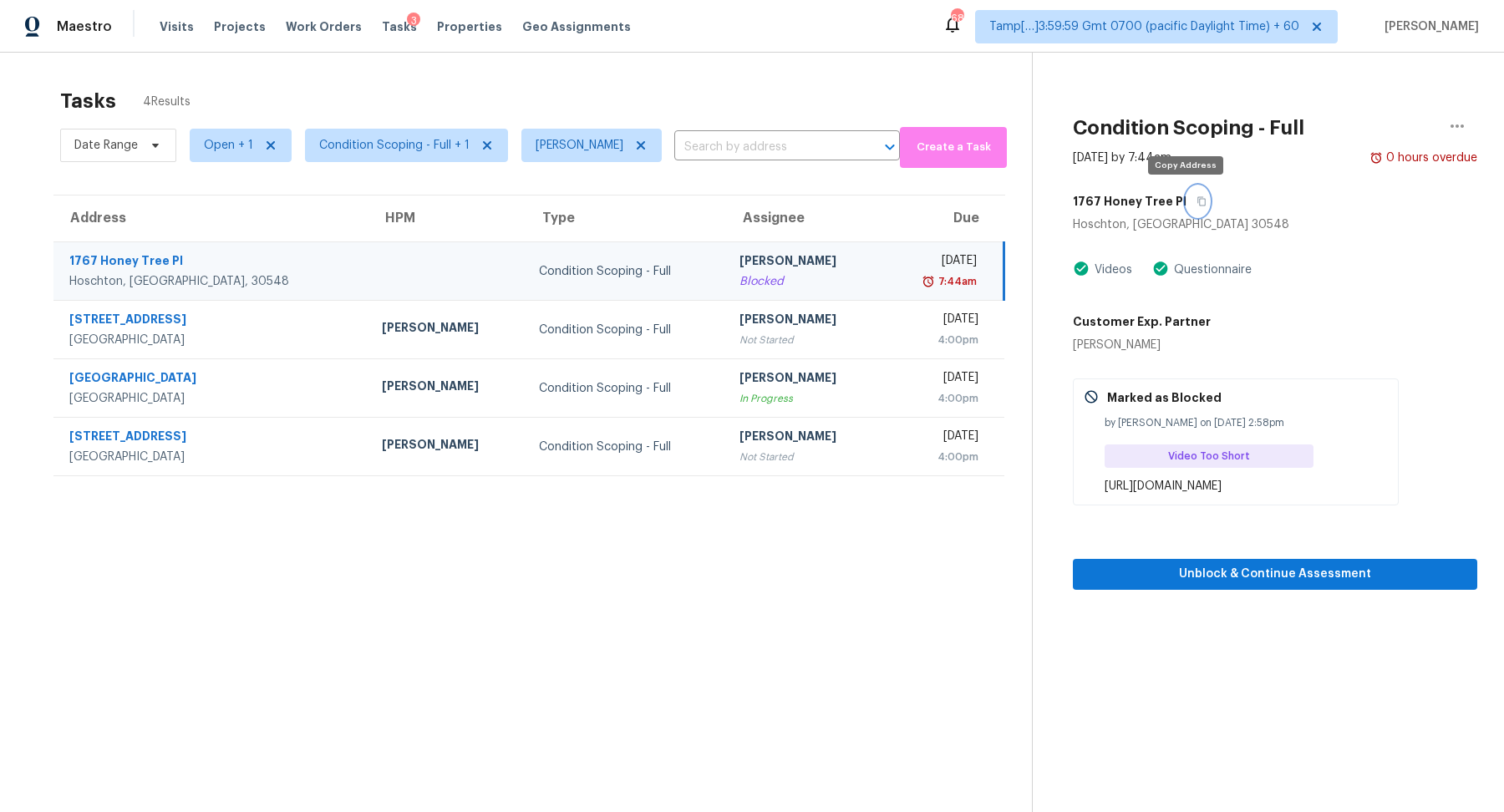
click at [1187, 209] on button "button" at bounding box center [1197, 201] width 23 height 31
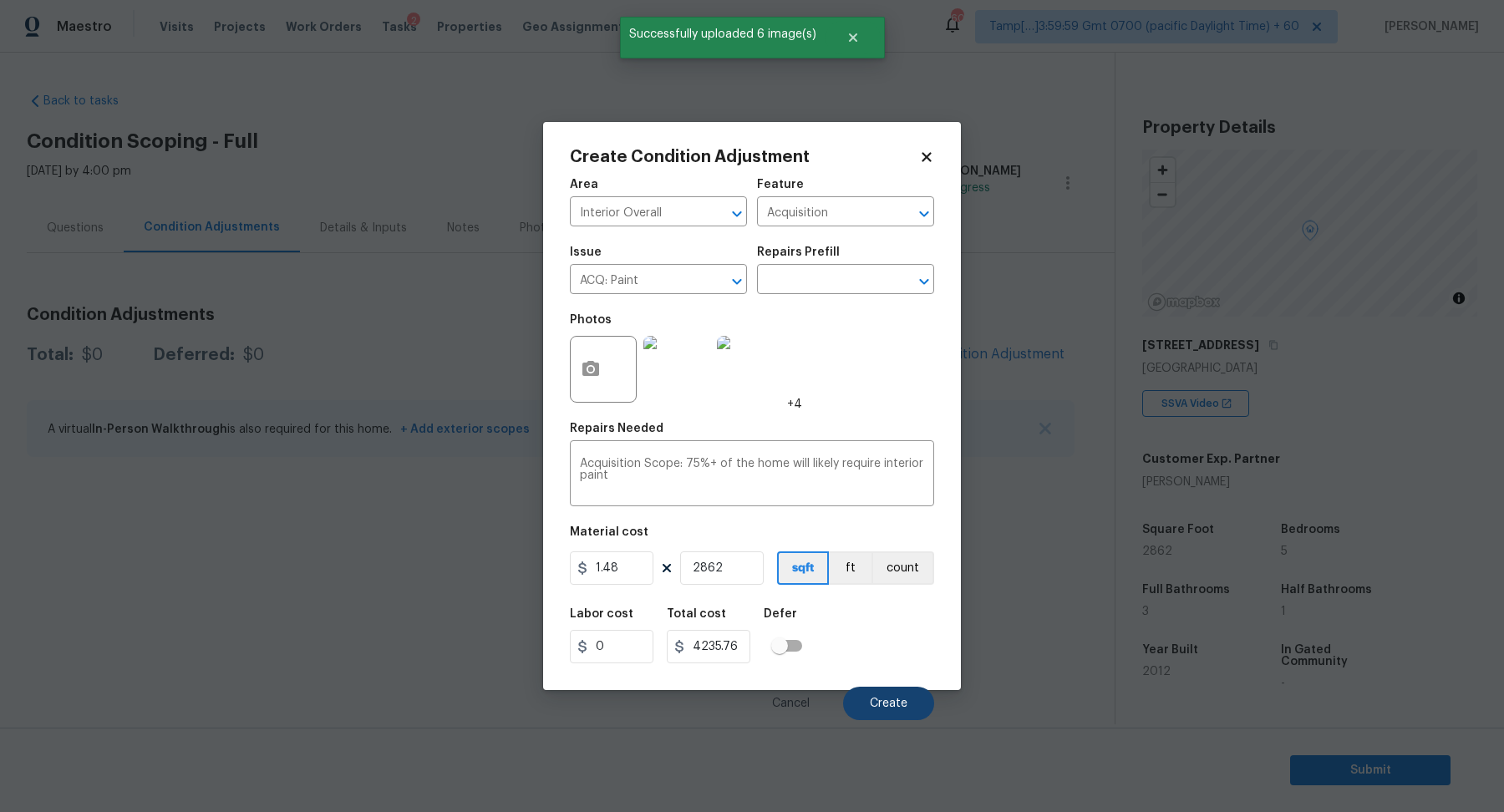
type input "2862"
click at [891, 699] on span "Create" at bounding box center [889, 704] width 37 height 13
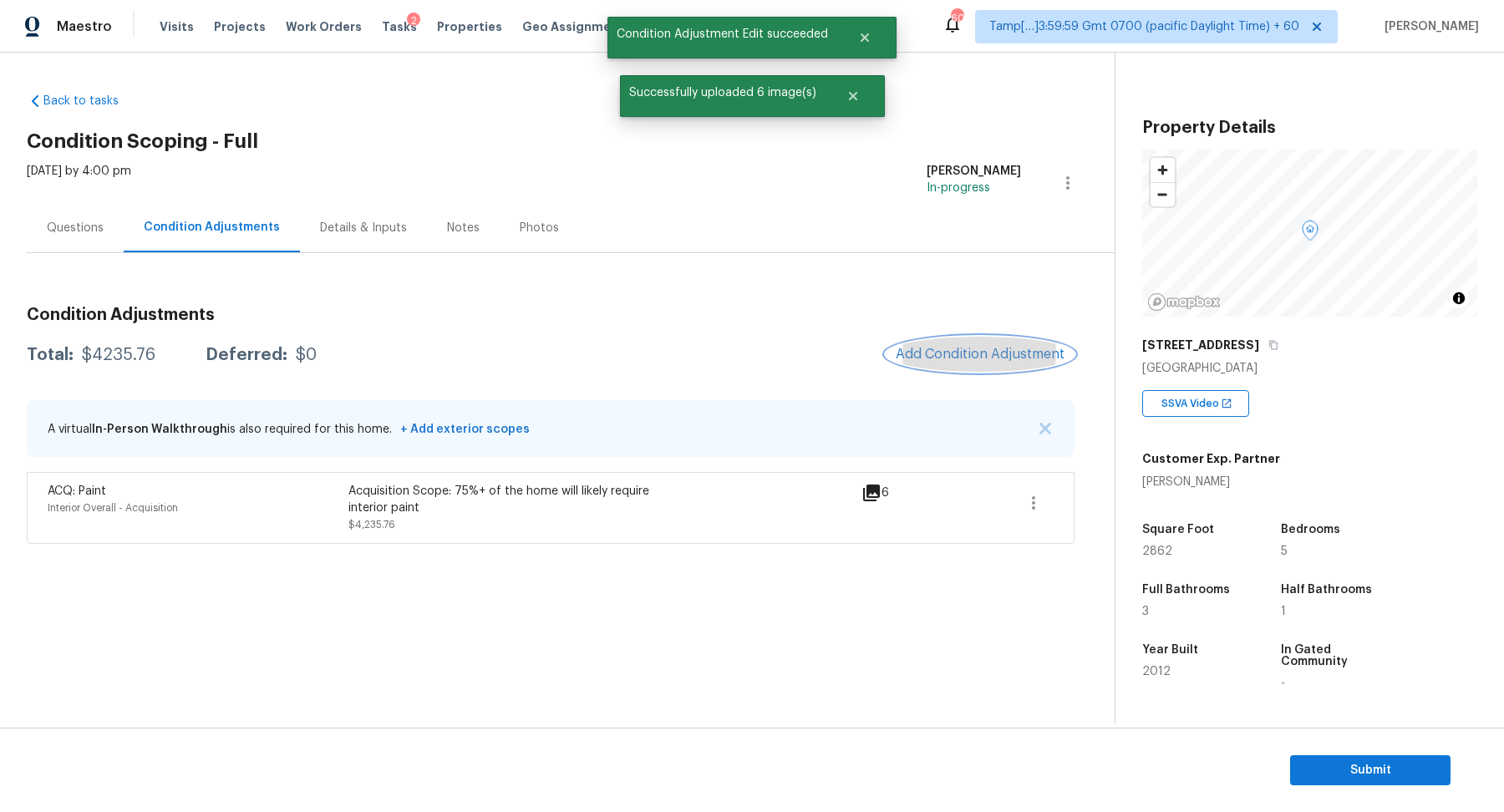
click at [1007, 349] on span "Add Condition Adjustment" at bounding box center [980, 354] width 169 height 15
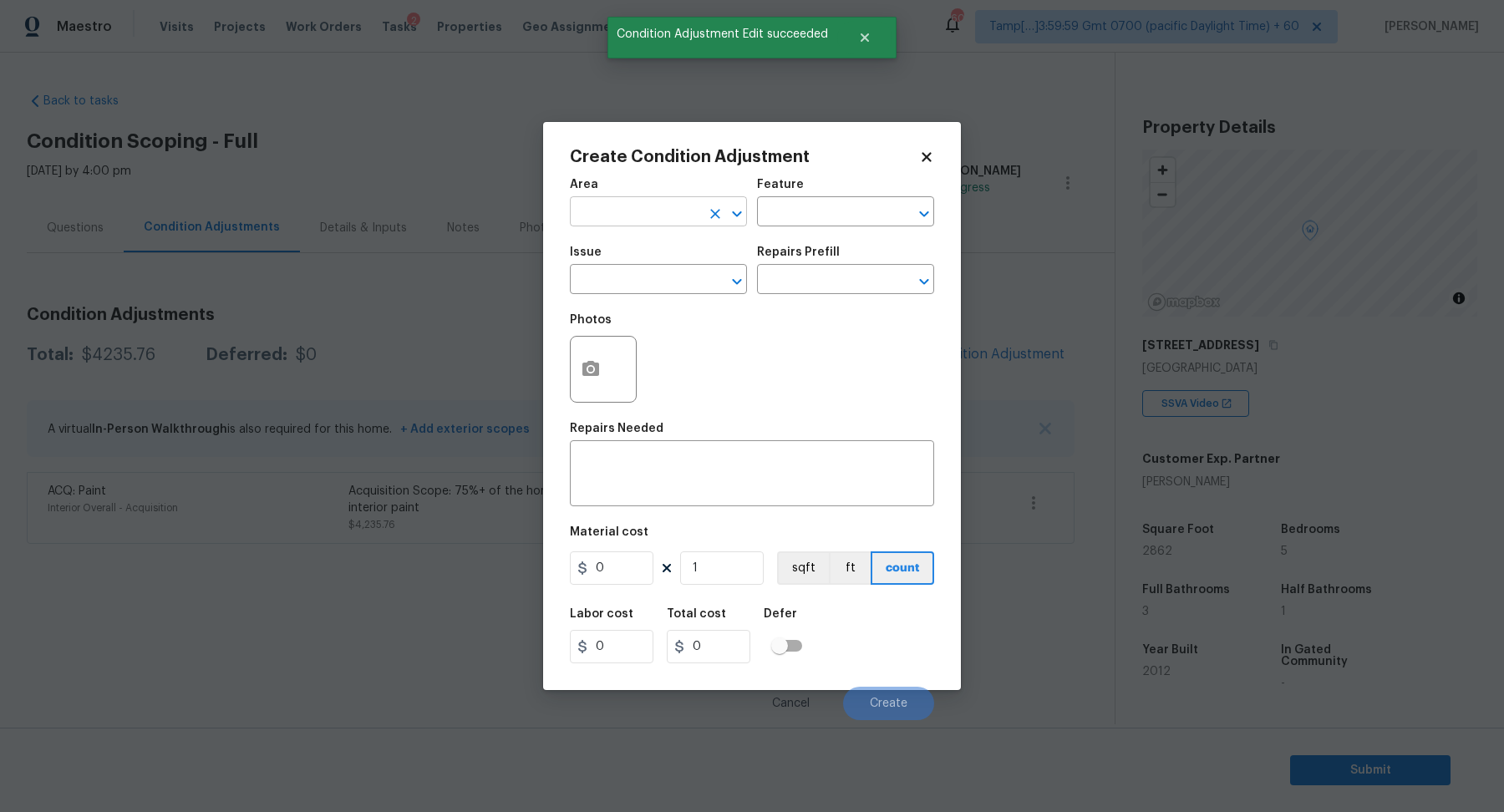
click at [642, 223] on input "text" at bounding box center [635, 213] width 130 height 26
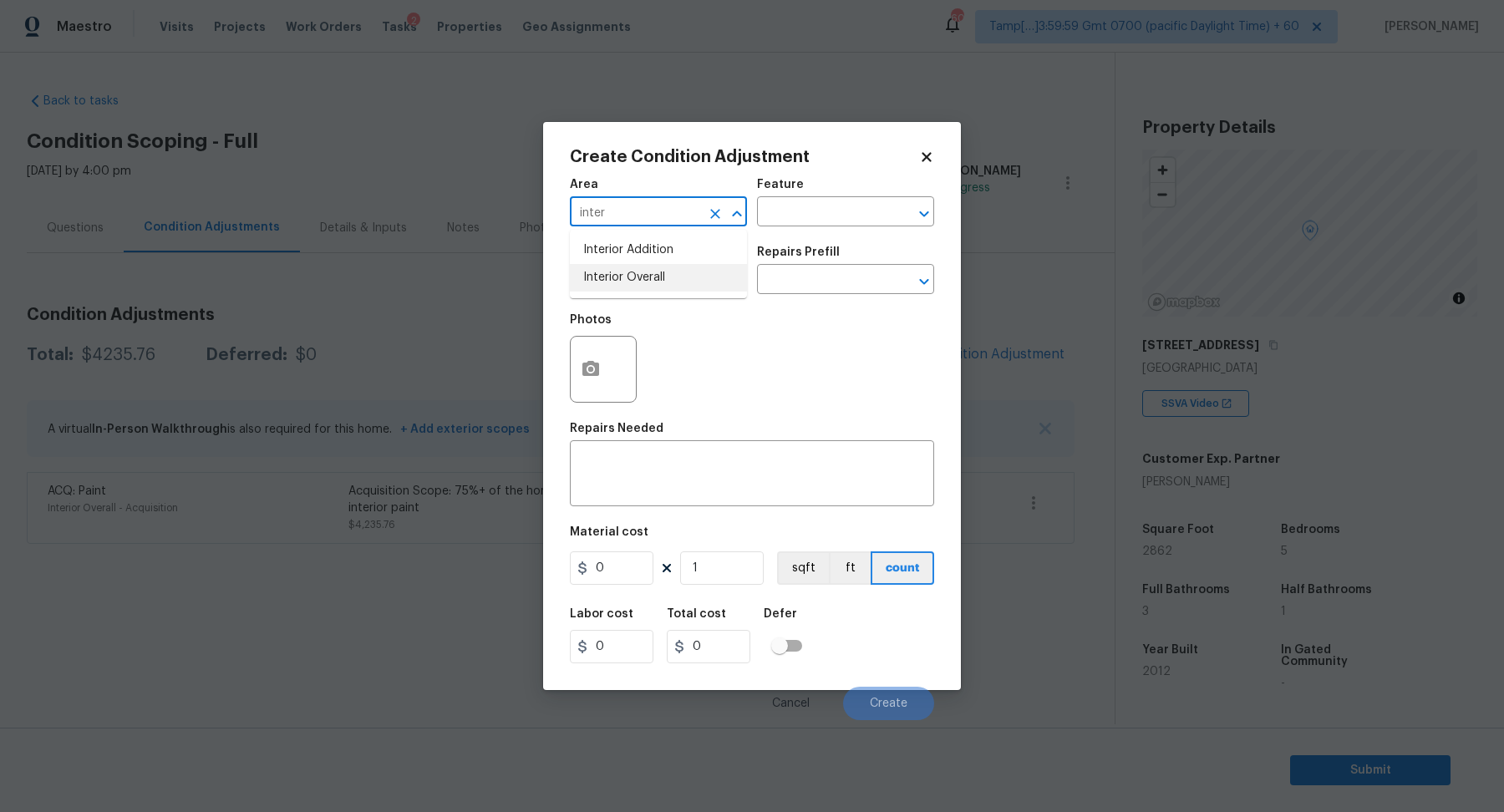
click at [674, 271] on li "Interior Overall" at bounding box center [658, 278] width 177 height 28
type input "Interior Overall"
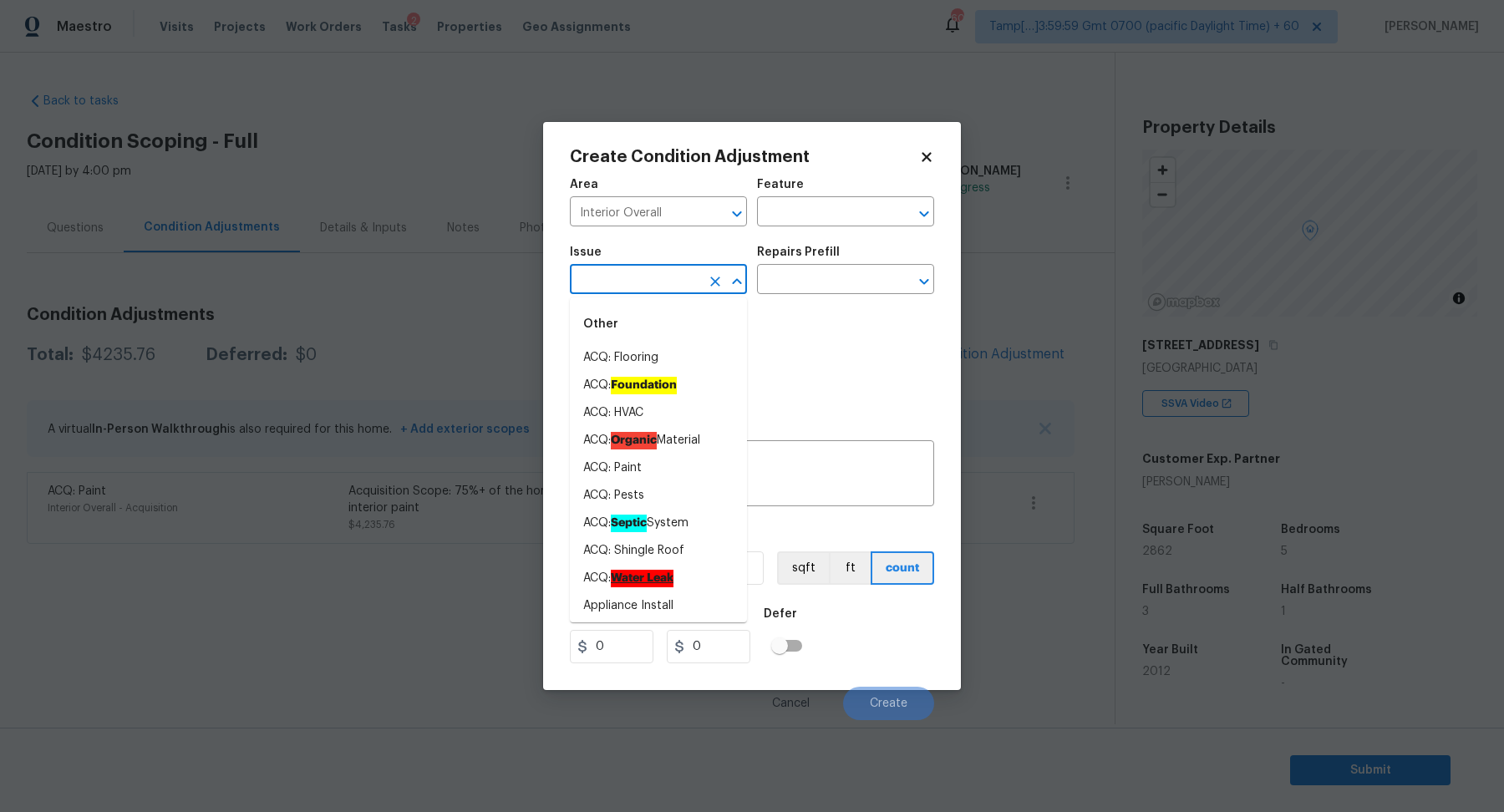
click at [674, 271] on input "text" at bounding box center [635, 281] width 130 height 26
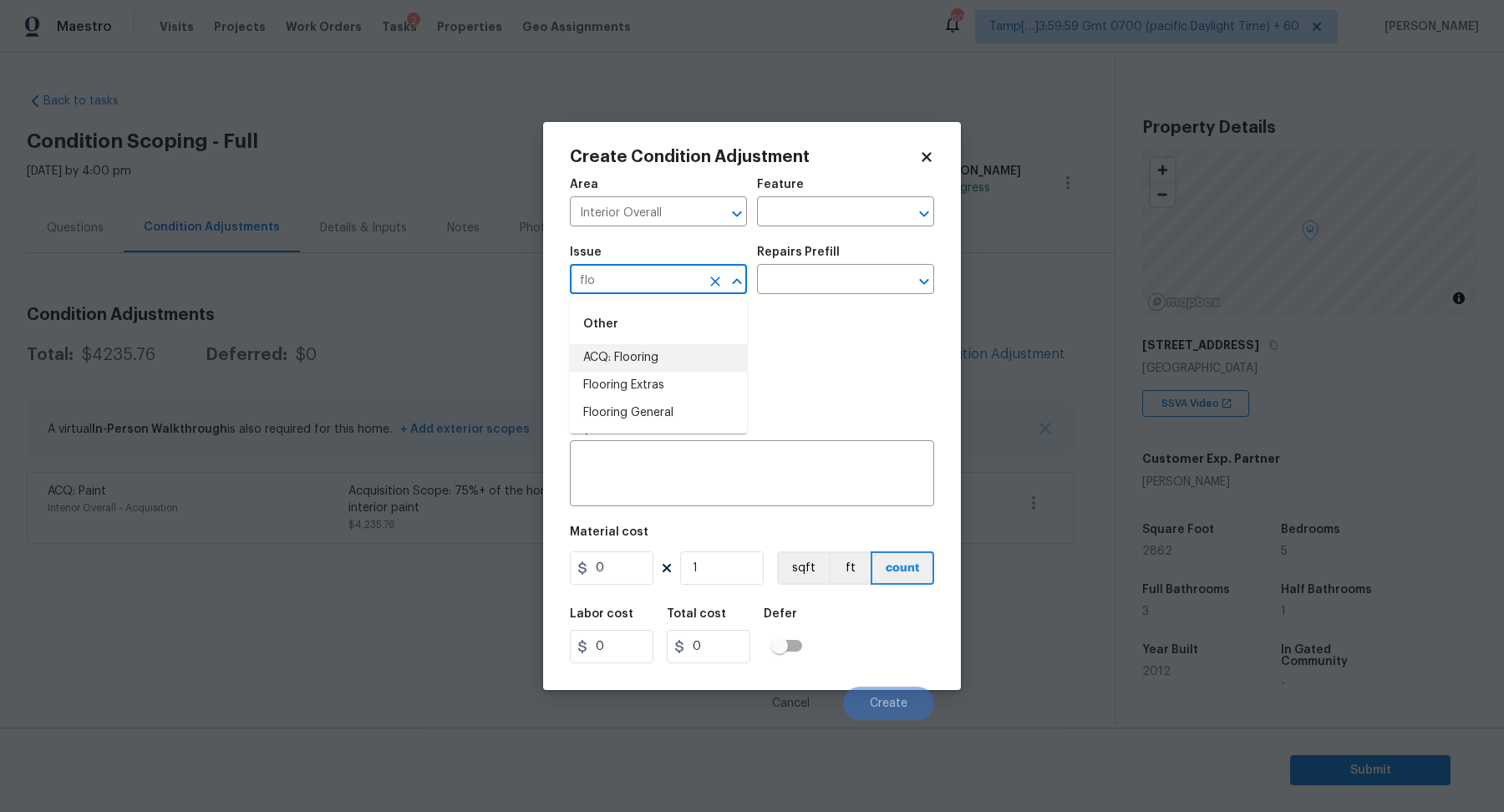
click at [704, 362] on li "ACQ: Flooring" at bounding box center [658, 358] width 177 height 28
type input "ACQ: Flooring"
click at [842, 253] on div "Repairs Prefill" at bounding box center [846, 257] width 177 height 22
click at [836, 304] on div "Photos" at bounding box center [752, 359] width 365 height 108
click at [867, 282] on input "text" at bounding box center [822, 281] width 130 height 26
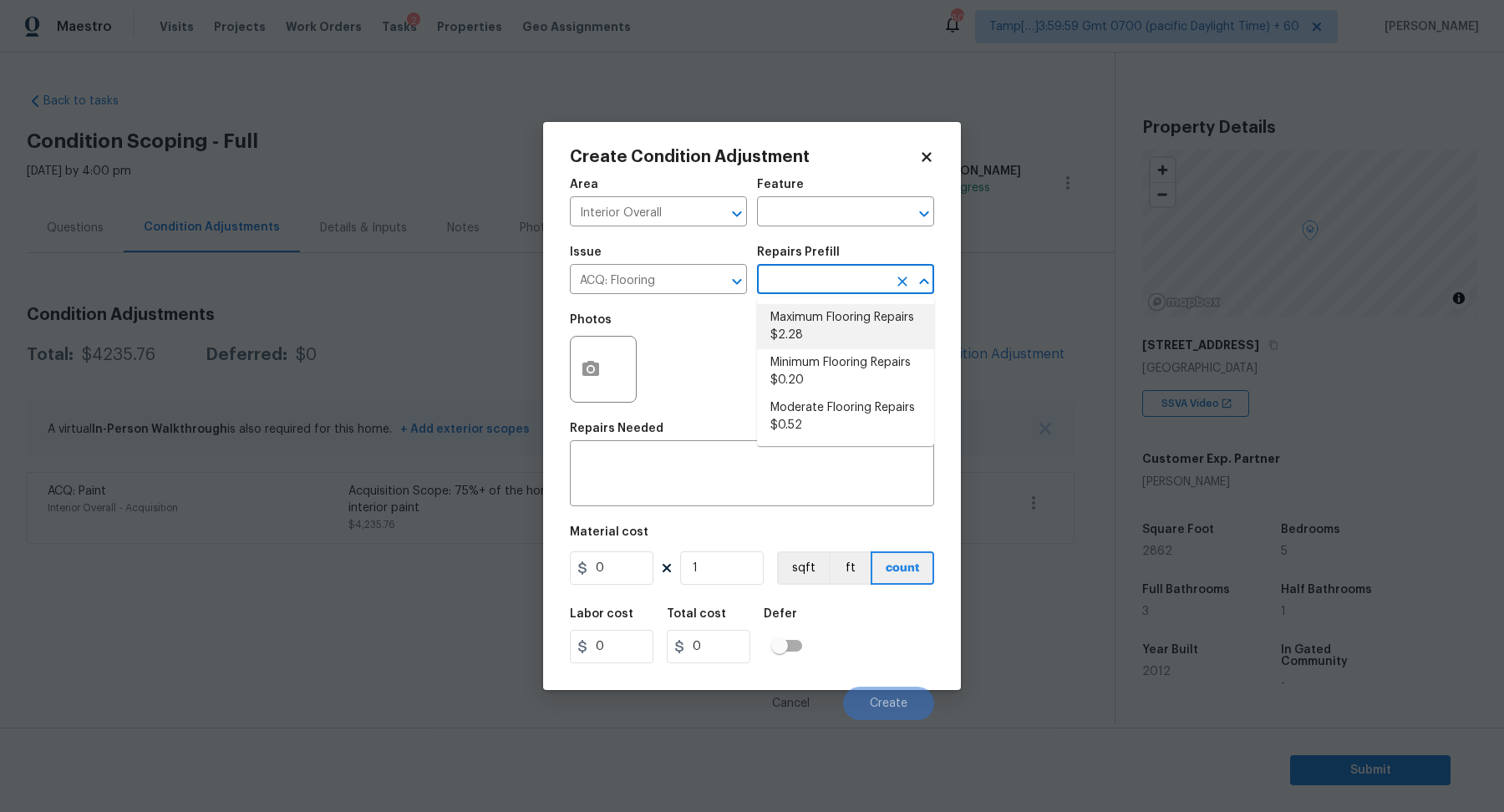
click at [874, 312] on li "Maximum Flooring Repairs $2.28" at bounding box center [846, 327] width 177 height 45
type input "Acquisition"
type textarea "Acquisition Scope: Maximum flooring repairs"
type input "2.28"
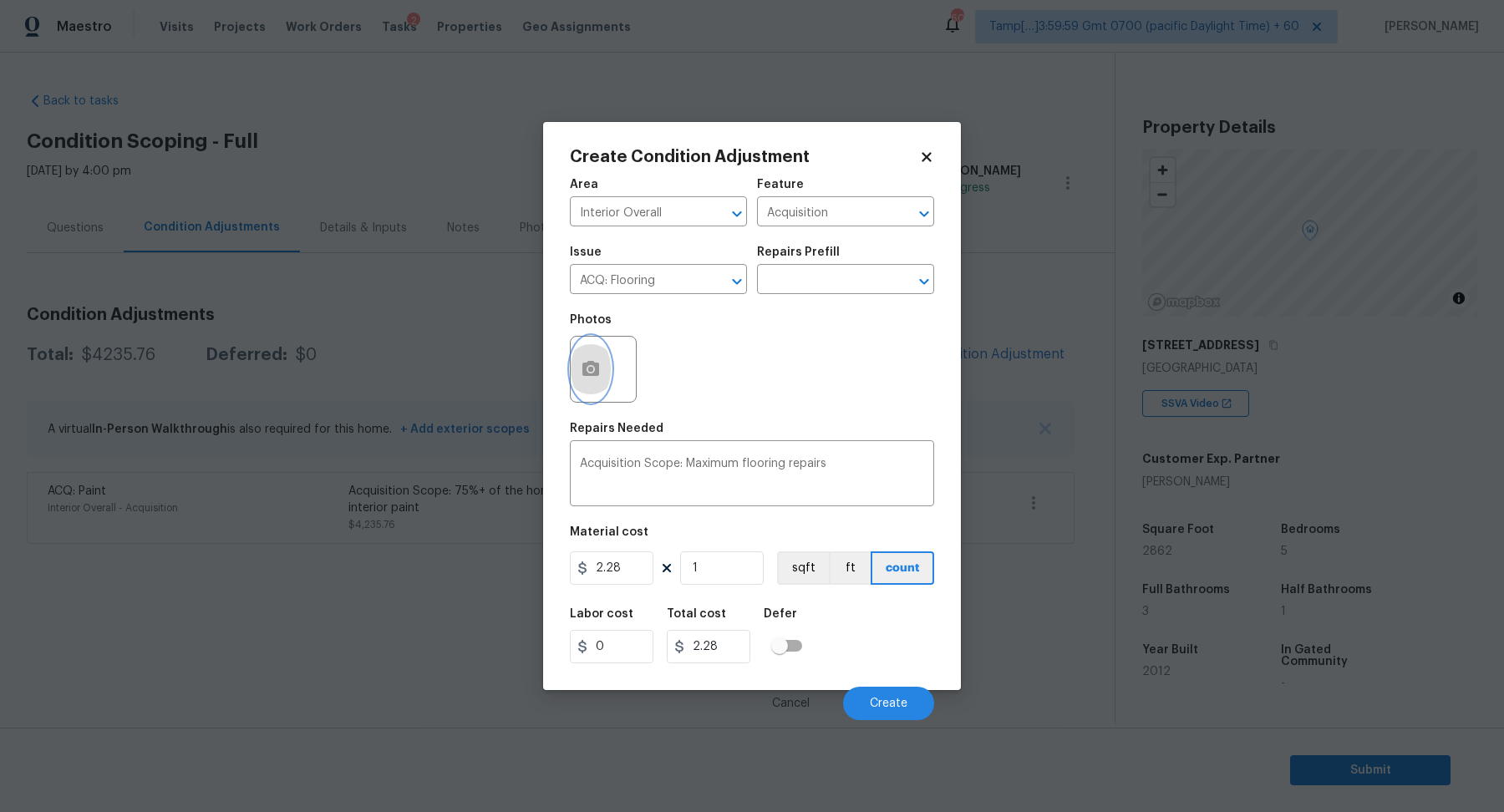
click at [590, 371] on circle "button" at bounding box center [590, 369] width 5 height 5
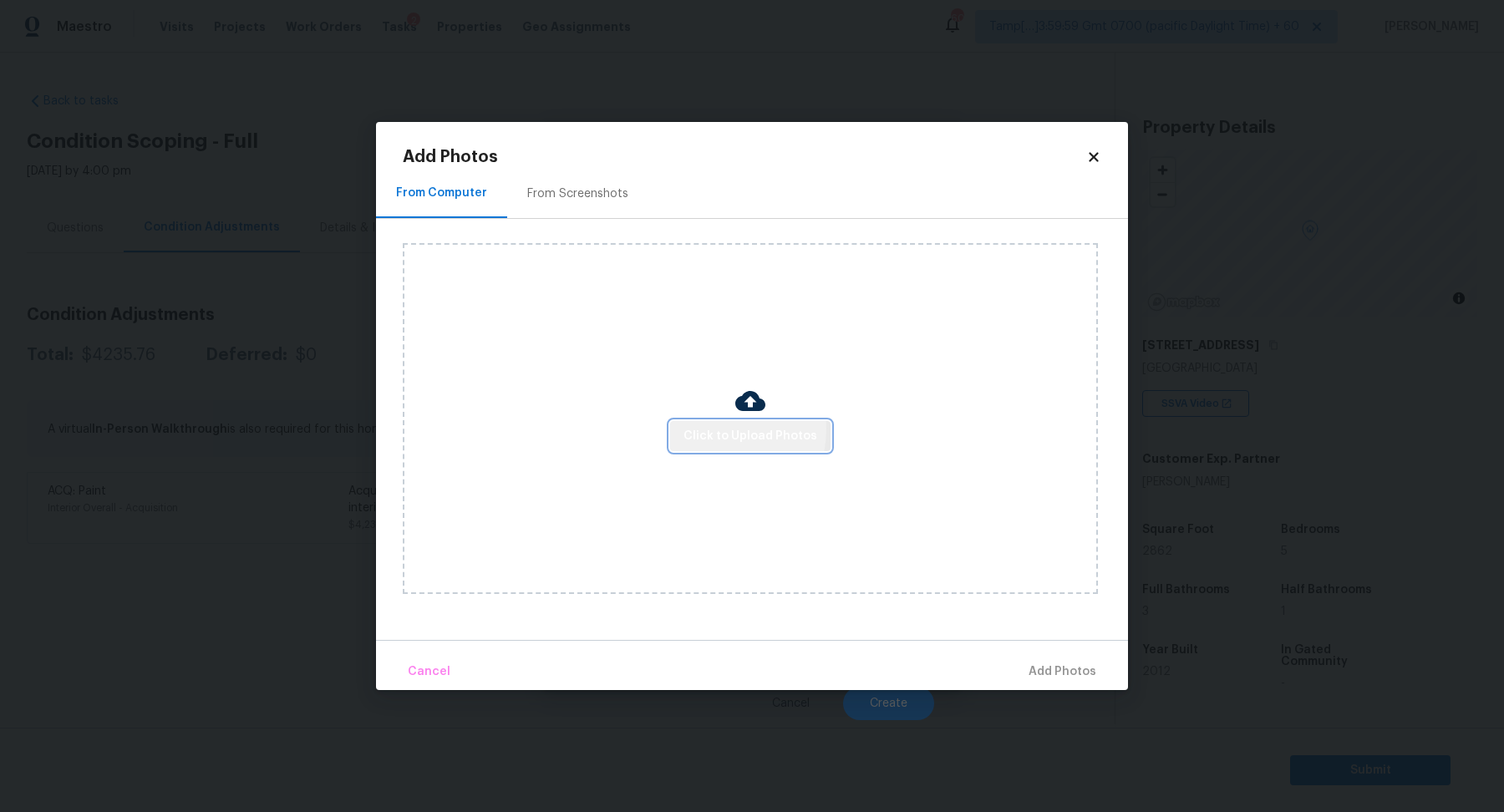
click at [711, 431] on span "Click to Upload Photos" at bounding box center [751, 436] width 134 height 21
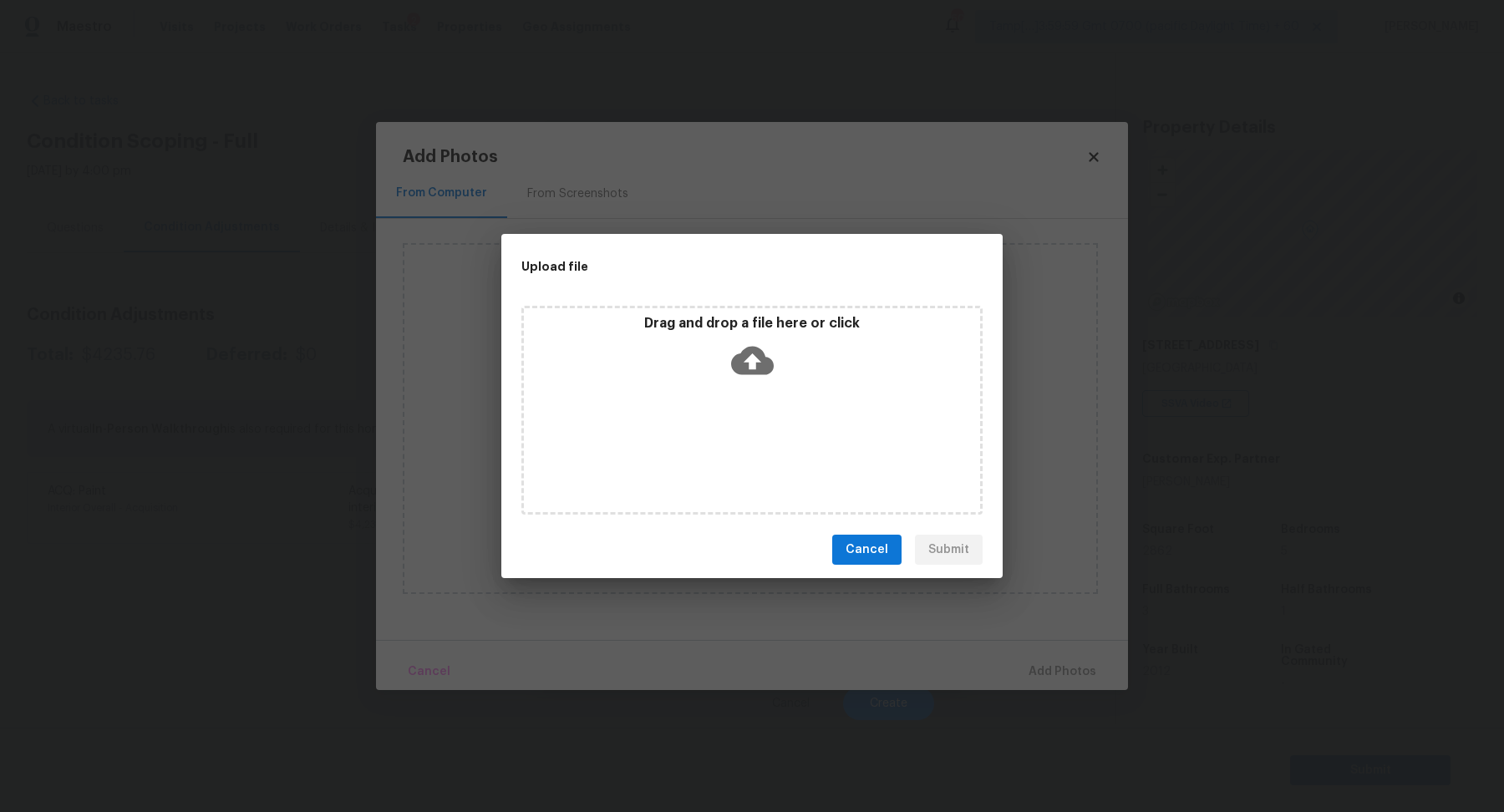
click at [749, 389] on div "Drag and drop a file here or click" at bounding box center [752, 410] width 461 height 209
